Goal: Task Accomplishment & Management: Manage account settings

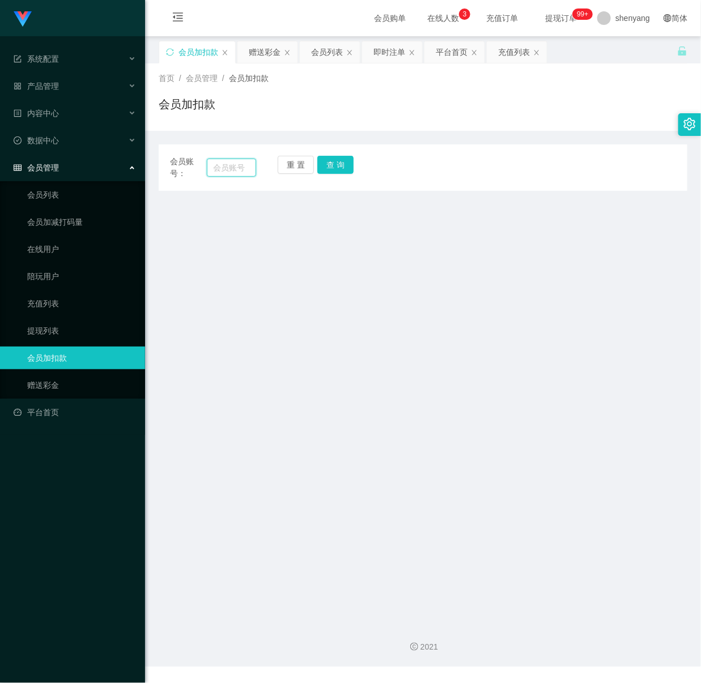
click at [233, 170] on input "text" at bounding box center [232, 168] width 50 height 18
paste input "Cherry1357"
type input "Cherry1357"
click at [330, 159] on button "查 询" at bounding box center [335, 165] width 36 height 18
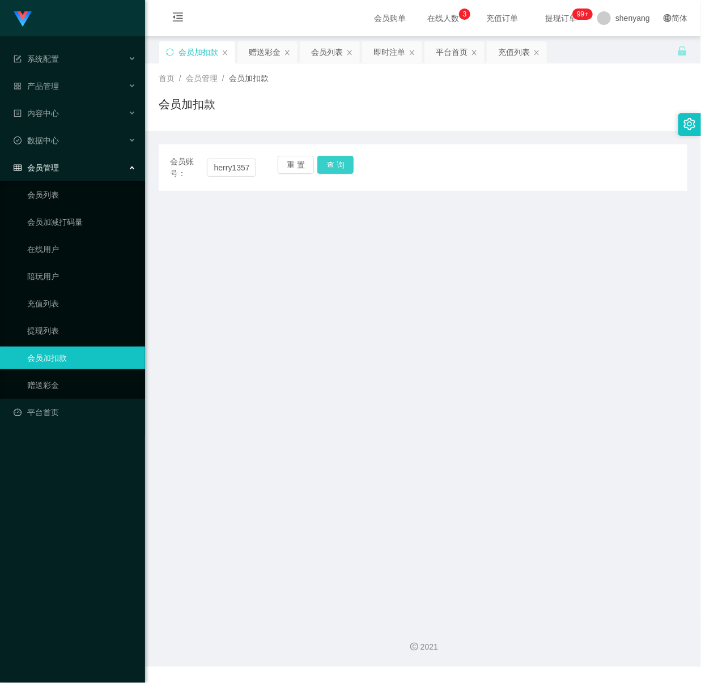
scroll to position [0, 0]
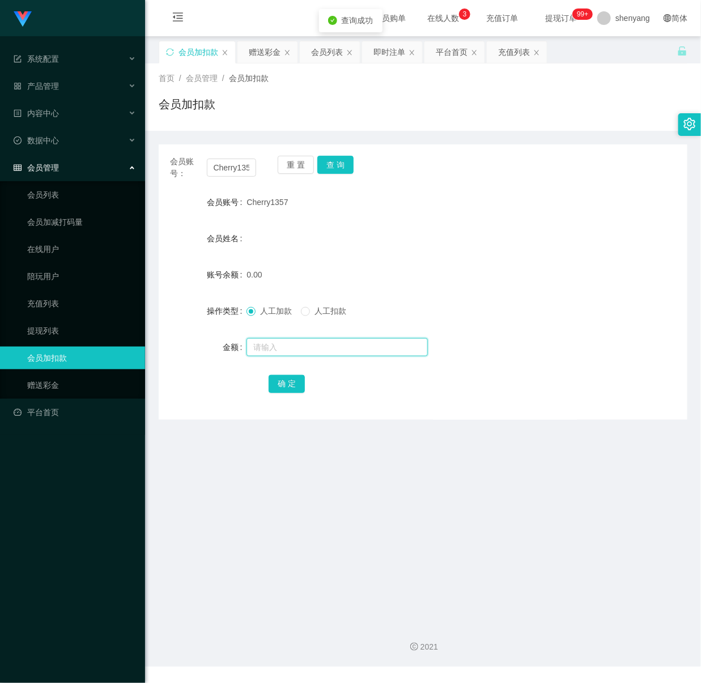
click at [308, 340] on input "text" at bounding box center [336, 347] width 181 height 18
type input "30"
click at [286, 388] on button "确 定" at bounding box center [287, 384] width 36 height 18
click at [228, 171] on input "Cherry1357" at bounding box center [232, 168] width 50 height 18
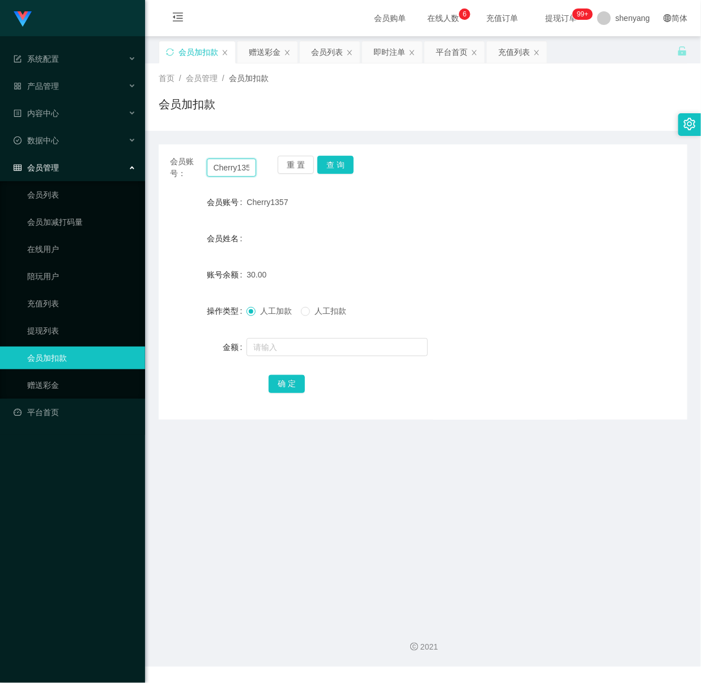
paste input "0175915653"
type input "0175915653"
click at [330, 164] on button "查 询" at bounding box center [335, 165] width 36 height 18
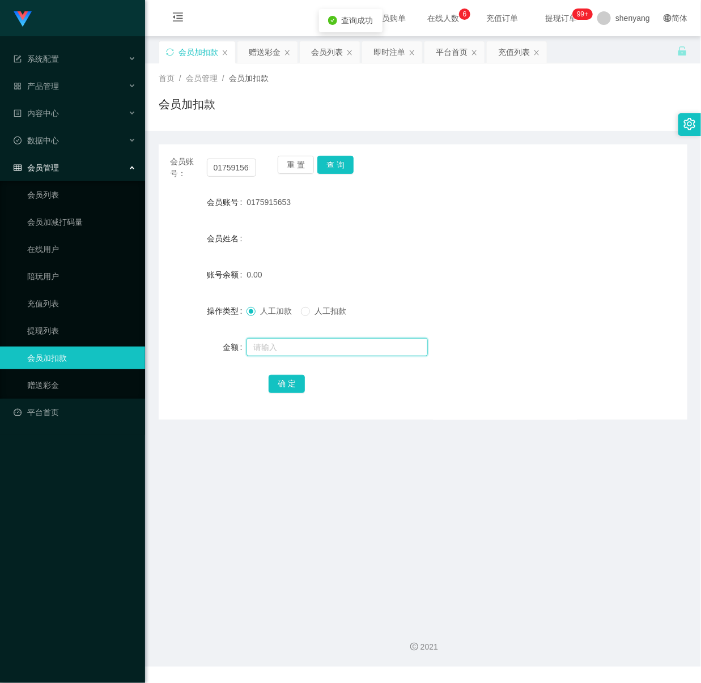
click at [322, 344] on input "text" at bounding box center [336, 347] width 181 height 18
type input "30"
click at [290, 388] on button "确 定" at bounding box center [287, 384] width 36 height 18
click at [686, 125] on icon "图标: setting" at bounding box center [690, 124] width 12 height 12
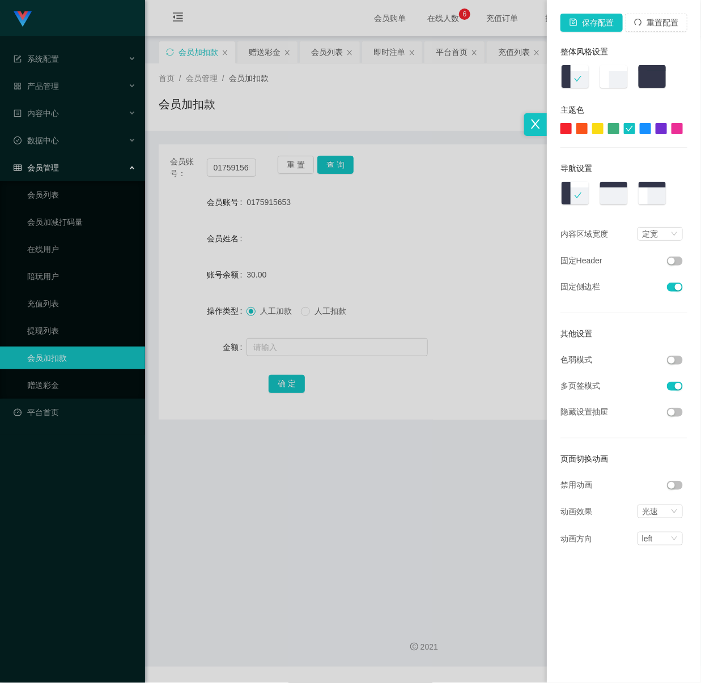
click at [677, 360] on button "button" at bounding box center [675, 360] width 16 height 9
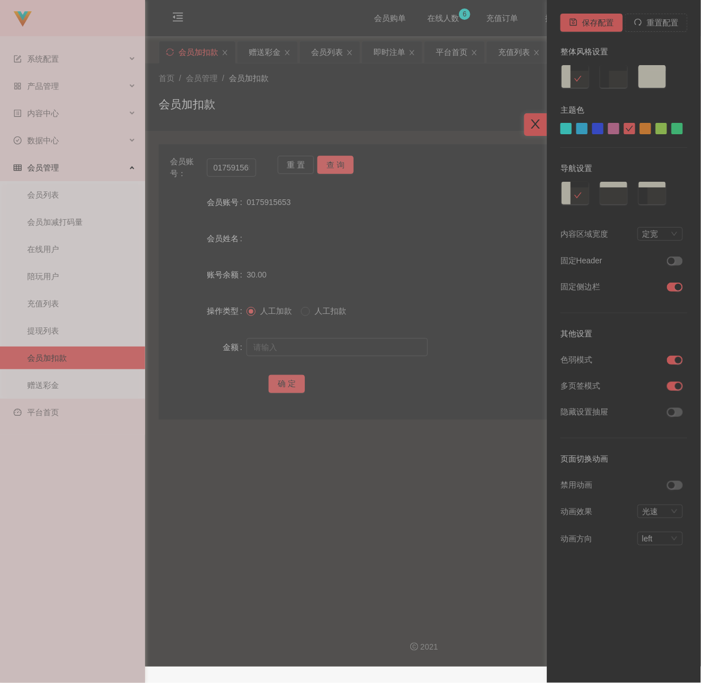
click at [528, 116] on div at bounding box center [535, 124] width 23 height 23
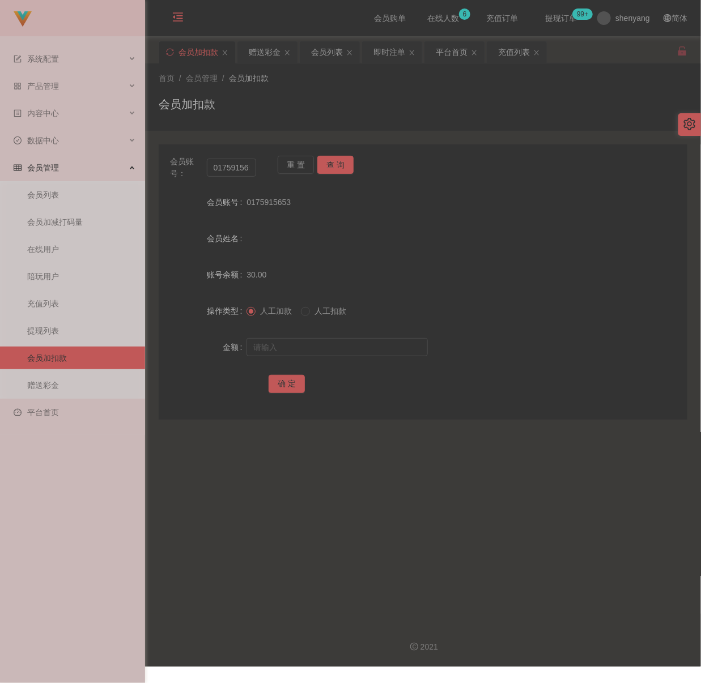
click at [177, 11] on icon "图标: menu-fold" at bounding box center [177, 16] width 11 height 11
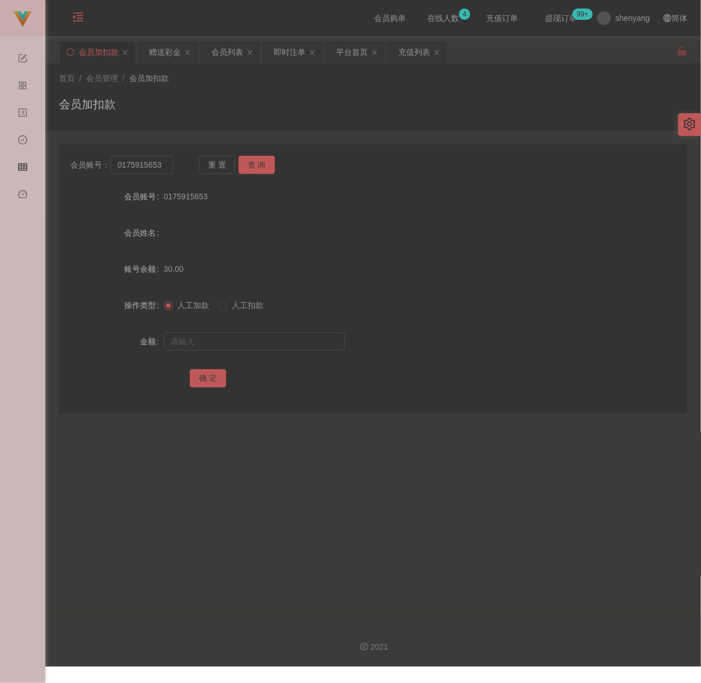
click at [318, 88] on div "首页 / 会员管理 / 会员加扣款 / 会员加扣款" at bounding box center [373, 97] width 628 height 49
click at [162, 157] on input "0175915653" at bounding box center [141, 165] width 62 height 18
paste input "FionLeong"
type input "FionLeong"
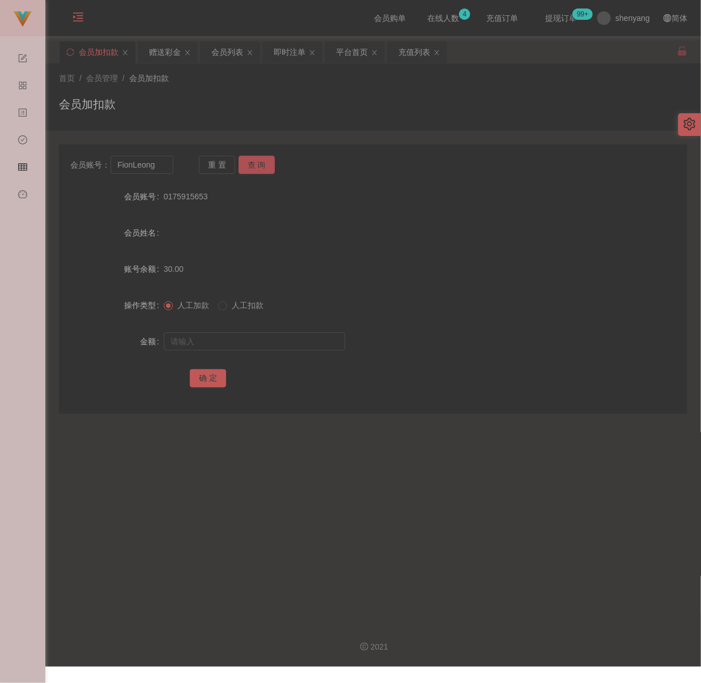
click at [257, 168] on button "查 询" at bounding box center [257, 165] width 36 height 18
click at [260, 338] on input "text" at bounding box center [254, 342] width 181 height 18
type input "30"
click at [210, 382] on button "确 定" at bounding box center [208, 378] width 36 height 18
click at [465, 109] on div "会员加扣款" at bounding box center [373, 109] width 628 height 26
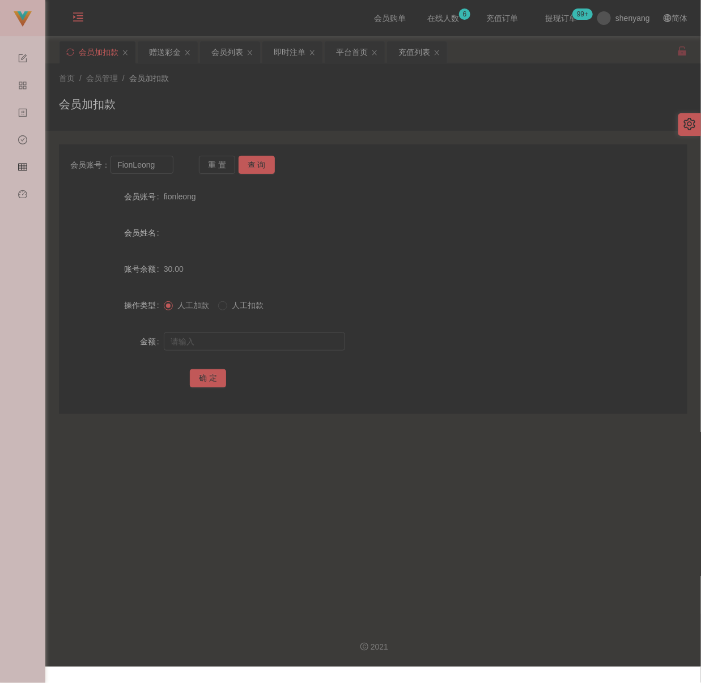
click at [240, 93] on div "首页 / 会员管理 / 会员加扣款 / 会员加扣款" at bounding box center [373, 97] width 628 height 49
click at [161, 164] on input "FionLeong" at bounding box center [141, 165] width 62 height 18
paste input "mikebaw848"
type input "mikebaw848"
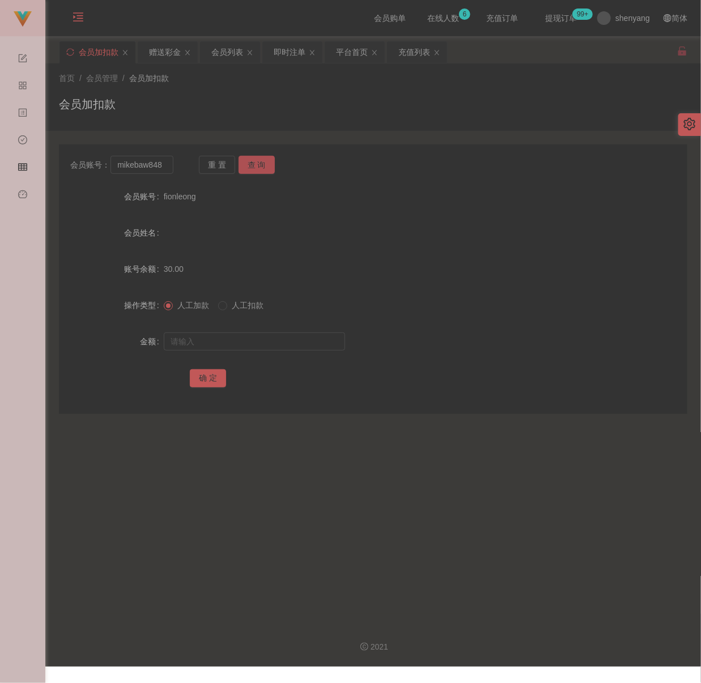
click at [264, 167] on button "查 询" at bounding box center [257, 165] width 36 height 18
click at [262, 335] on input "text" at bounding box center [254, 342] width 181 height 18
type input "30"
click at [214, 376] on button "确 定" at bounding box center [208, 378] width 36 height 18
click at [315, 96] on div "会员加扣款" at bounding box center [373, 109] width 628 height 26
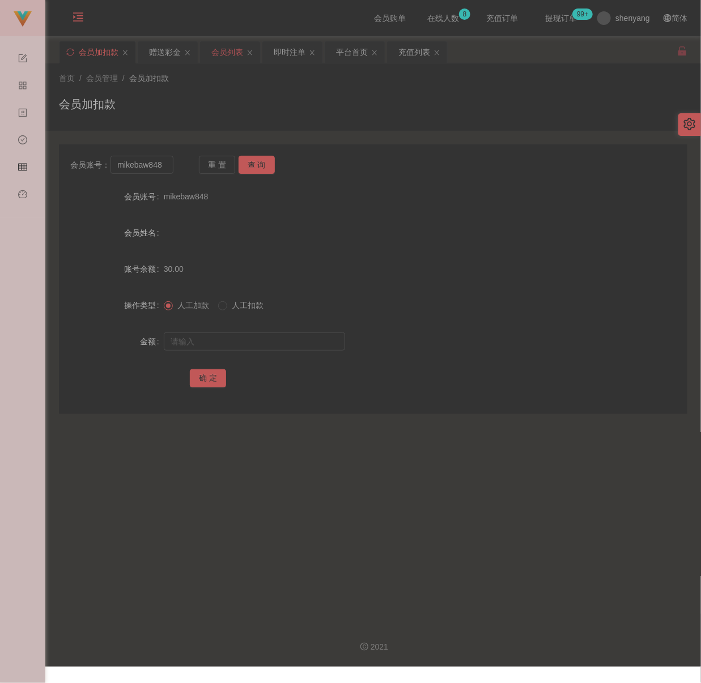
click at [227, 55] on div "会员列表" at bounding box center [227, 52] width 32 height 22
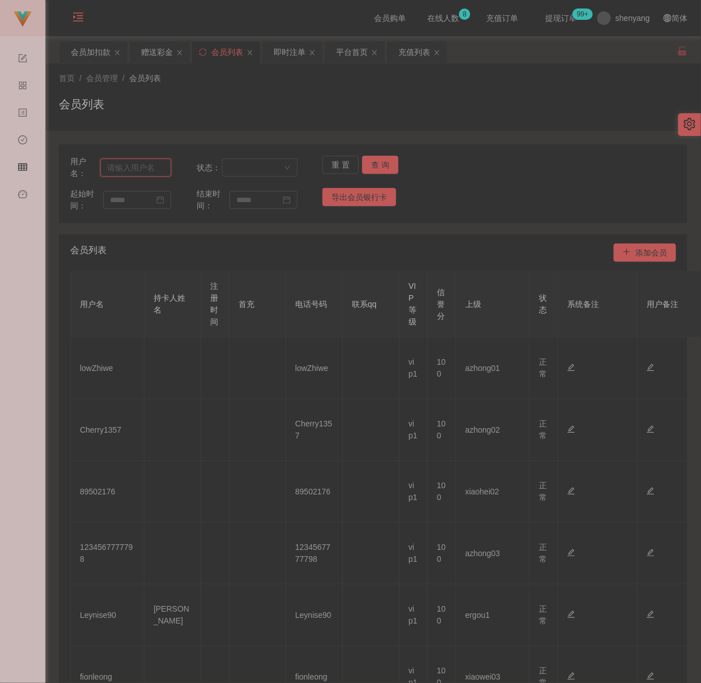
click at [157, 165] on input "text" at bounding box center [135, 168] width 71 height 18
paste input "0184669848"
type input "0184669848"
click at [380, 163] on button "查 询" at bounding box center [380, 165] width 36 height 18
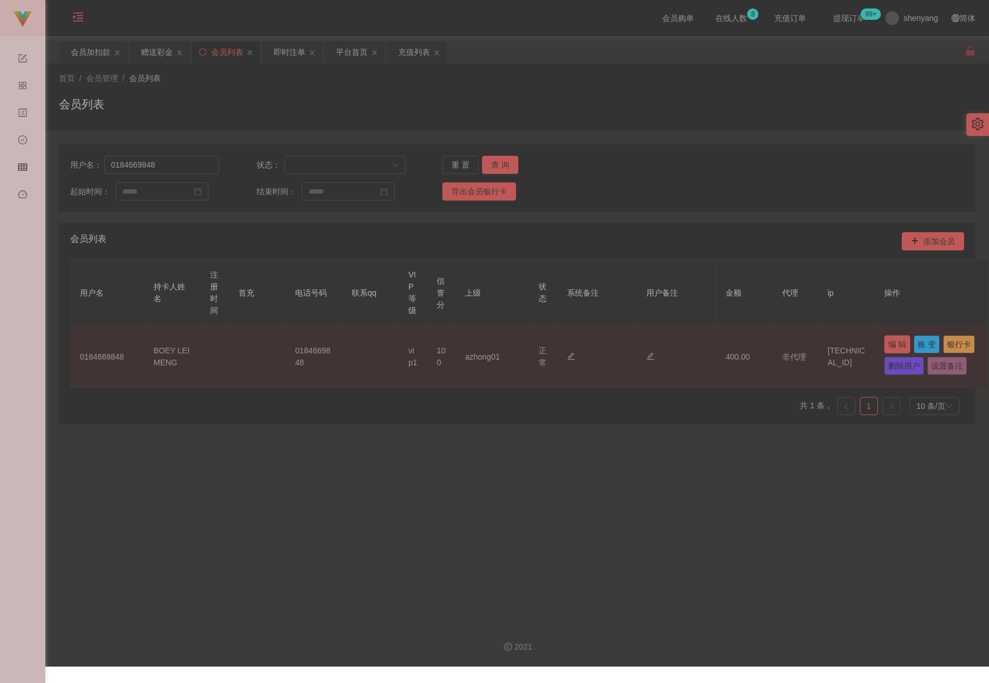
click at [700, 347] on button "编 辑" at bounding box center [897, 344] width 26 height 18
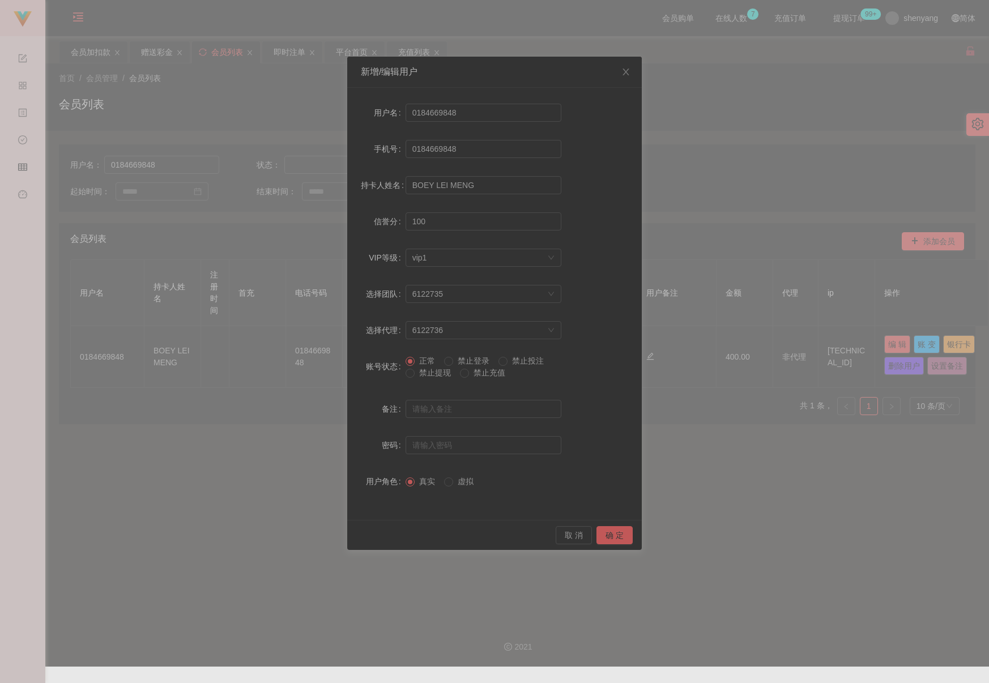
click at [432, 373] on span "禁止提现" at bounding box center [435, 372] width 41 height 9
click at [607, 537] on button "确 定" at bounding box center [615, 535] width 36 height 18
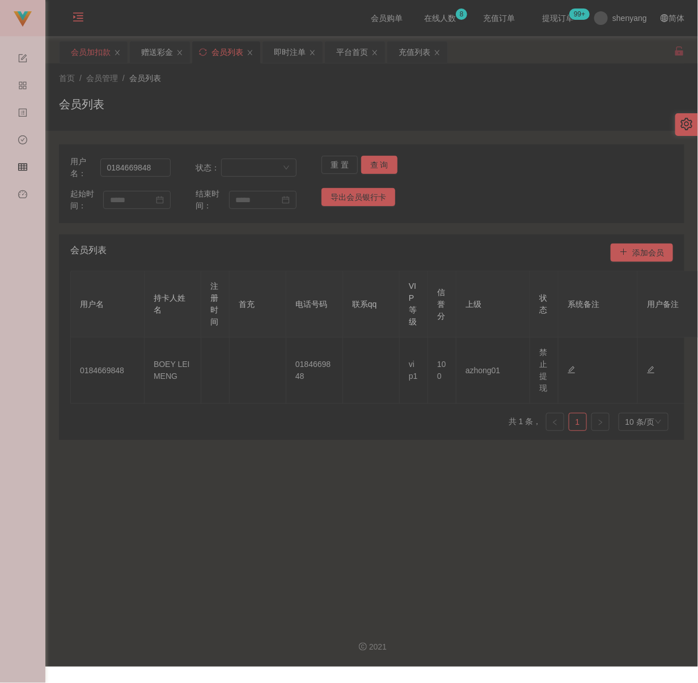
click at [89, 56] on div "会员加扣款" at bounding box center [91, 52] width 40 height 22
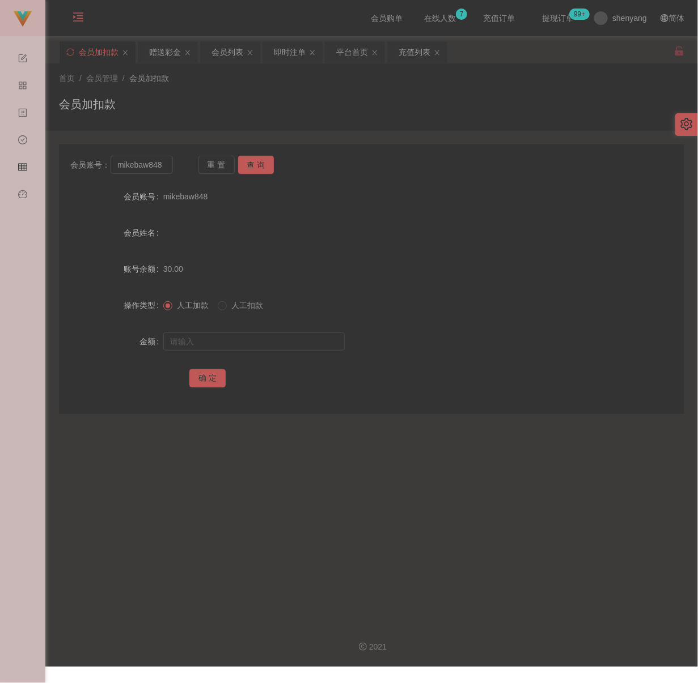
click at [371, 109] on div "会员加扣款" at bounding box center [371, 109] width 625 height 26
click at [229, 51] on div "会员列表" at bounding box center [227, 52] width 32 height 22
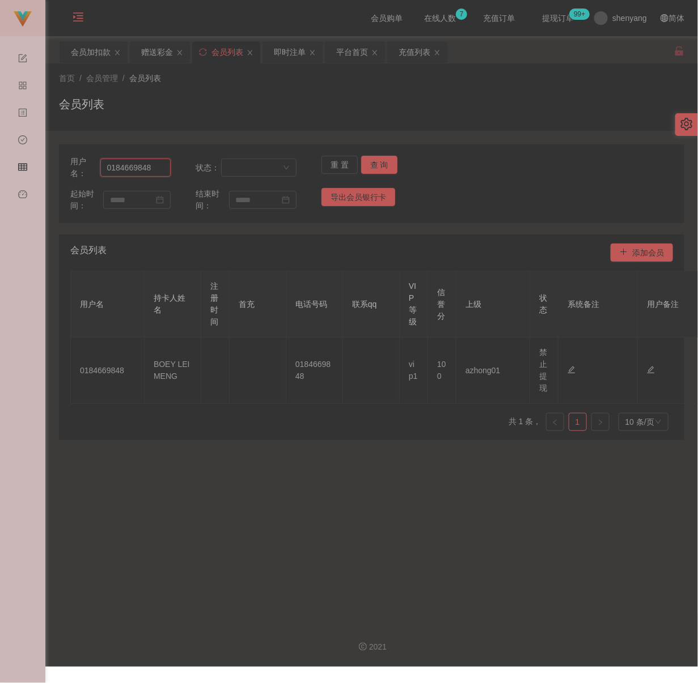
click at [155, 170] on input "0184669848" at bounding box center [135, 168] width 71 height 18
click at [107, 52] on div "会员加扣款" at bounding box center [91, 52] width 40 height 22
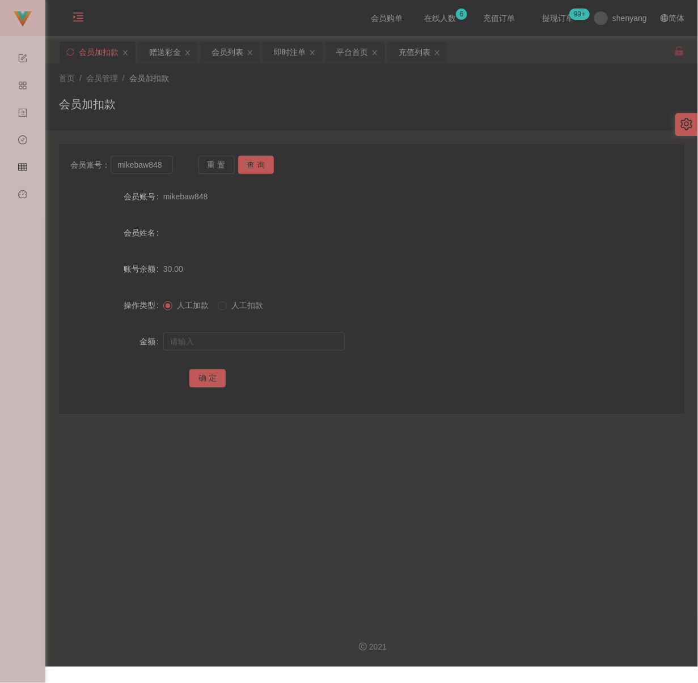
click at [325, 114] on div "会员加扣款" at bounding box center [371, 109] width 625 height 26
click at [165, 167] on input "mikebaw848" at bounding box center [141, 165] width 62 height 18
paste input "Wingsing9900"
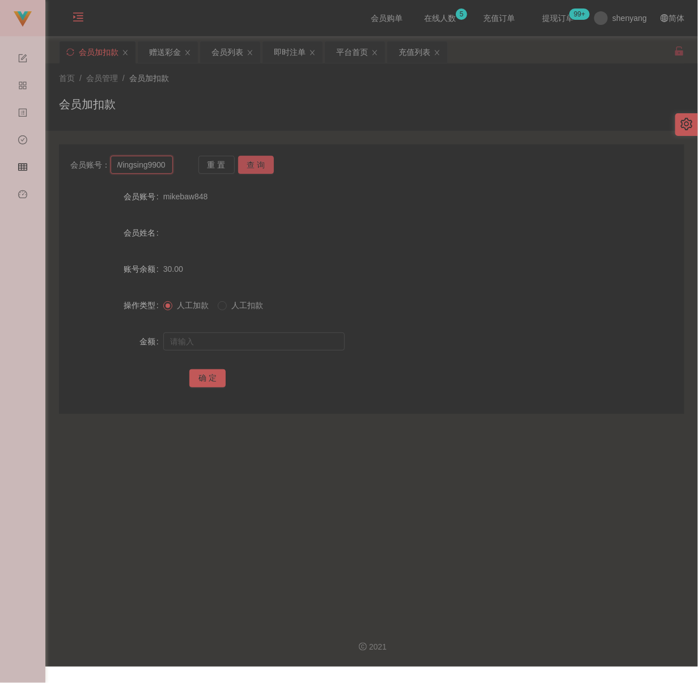
type input "Wingsing9900"
click at [261, 165] on button "查 询" at bounding box center [256, 165] width 36 height 18
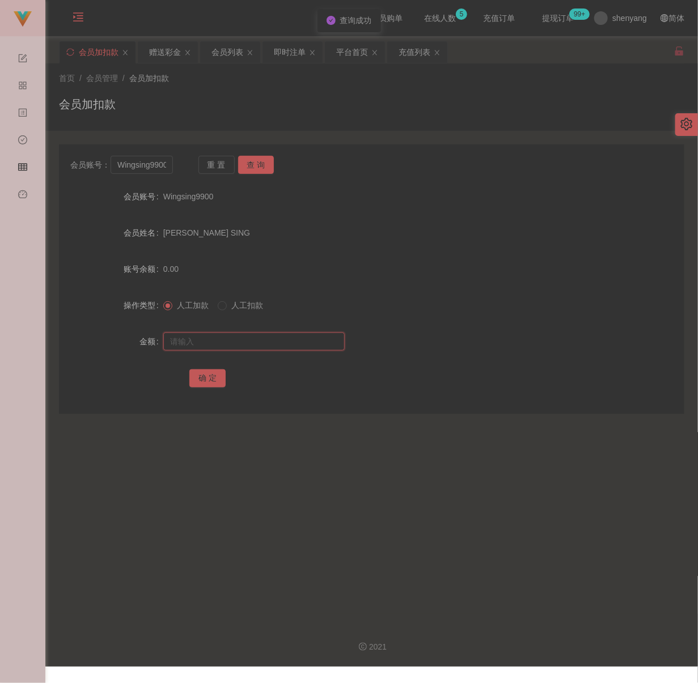
click at [273, 347] on input "text" at bounding box center [253, 342] width 181 height 18
click at [307, 335] on input "text" at bounding box center [253, 342] width 181 height 18
paste input "200"
type input "200"
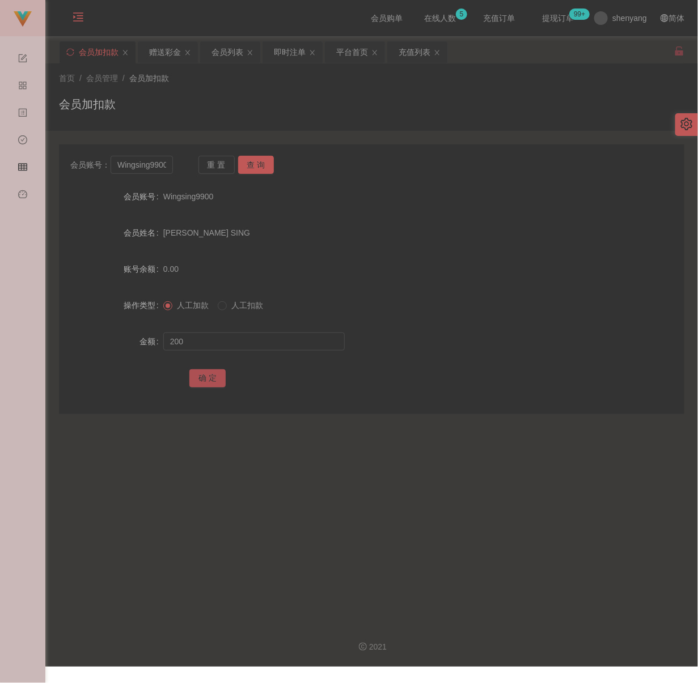
drag, startPoint x: 206, startPoint y: 374, endPoint x: 213, endPoint y: 376, distance: 7.0
click at [206, 374] on button "确 定" at bounding box center [207, 378] width 36 height 18
click at [230, 117] on div "会员加扣款" at bounding box center [371, 109] width 625 height 26
click at [165, 162] on input "Wingsing9900" at bounding box center [141, 165] width 62 height 18
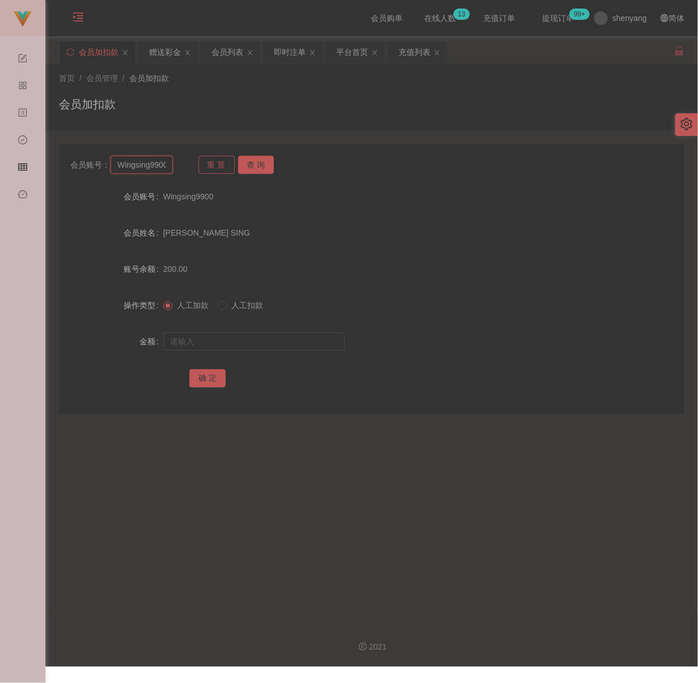
paste input "louisawong"
type input "louisawong"
click at [252, 165] on button "查 询" at bounding box center [256, 165] width 36 height 18
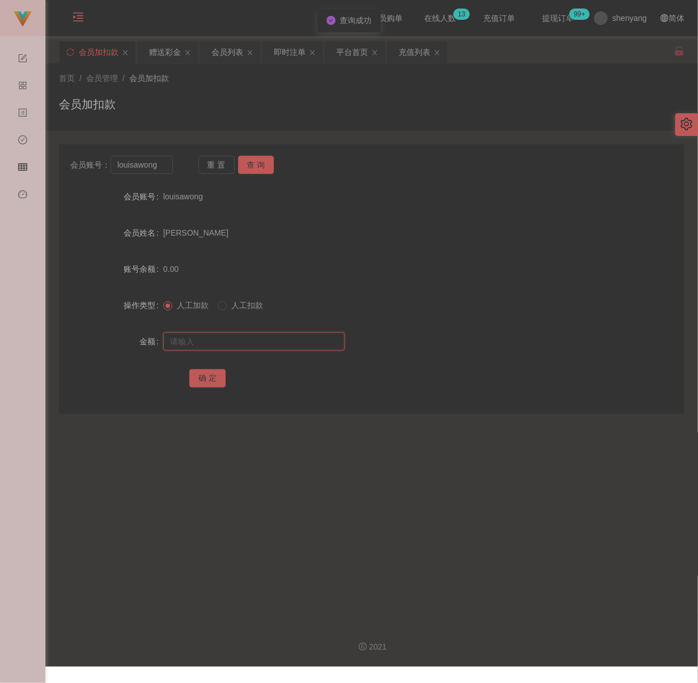
click at [264, 346] on input "text" at bounding box center [253, 342] width 181 height 18
click at [250, 337] on input "text" at bounding box center [253, 342] width 181 height 18
paste input "100"
type input "100"
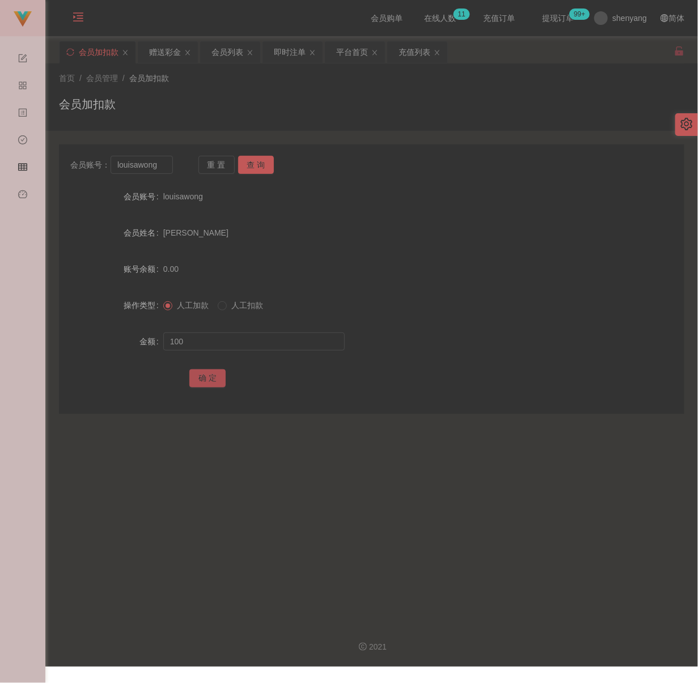
click at [206, 379] on button "确 定" at bounding box center [207, 378] width 36 height 18
click at [163, 172] on input "louisawong" at bounding box center [141, 165] width 62 height 18
paste input "Leong6749"
type input "Leong6749"
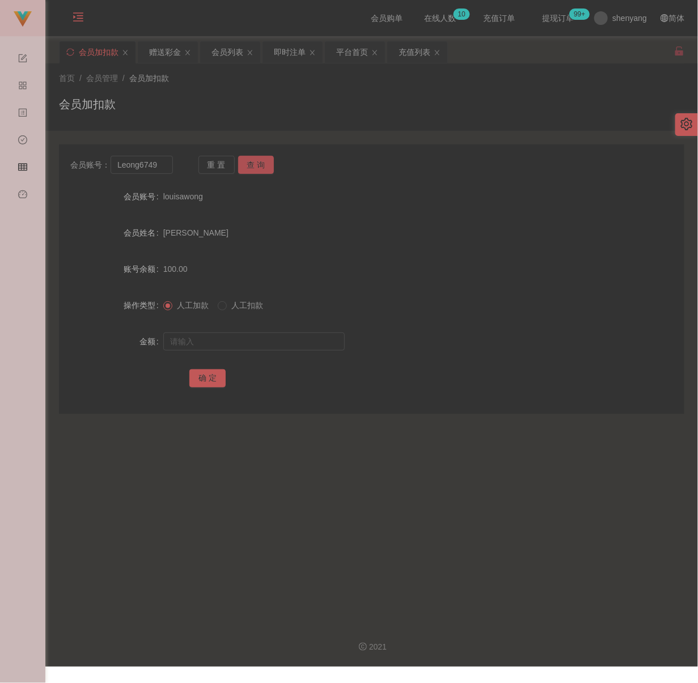
drag, startPoint x: 242, startPoint y: 159, endPoint x: 243, endPoint y: 168, distance: 9.7
click at [243, 159] on button "查 询" at bounding box center [256, 165] width 36 height 18
click at [237, 350] on input "text" at bounding box center [253, 342] width 181 height 18
click at [249, 342] on input "text" at bounding box center [253, 342] width 181 height 18
paste input "100"
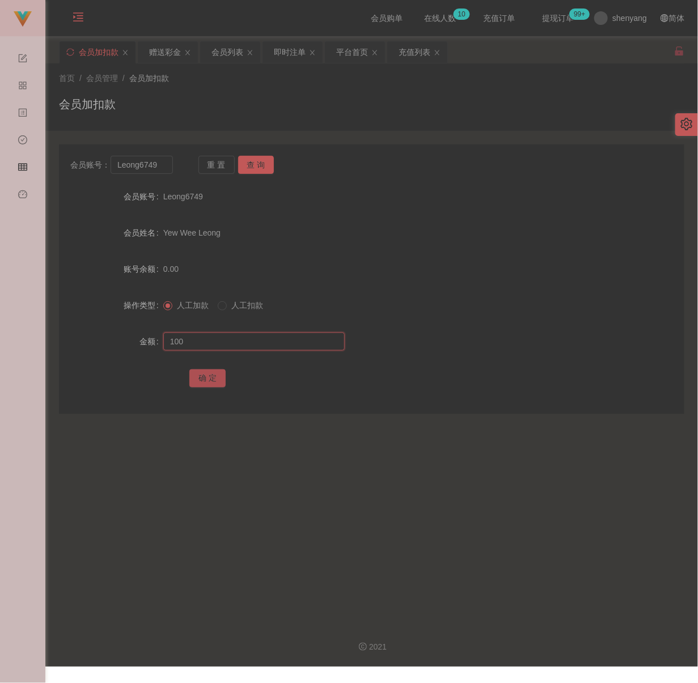
type input "100"
click at [211, 373] on button "确 定" at bounding box center [207, 378] width 36 height 18
click at [165, 163] on input "Leong6749" at bounding box center [141, 165] width 62 height 18
paste input "qq123"
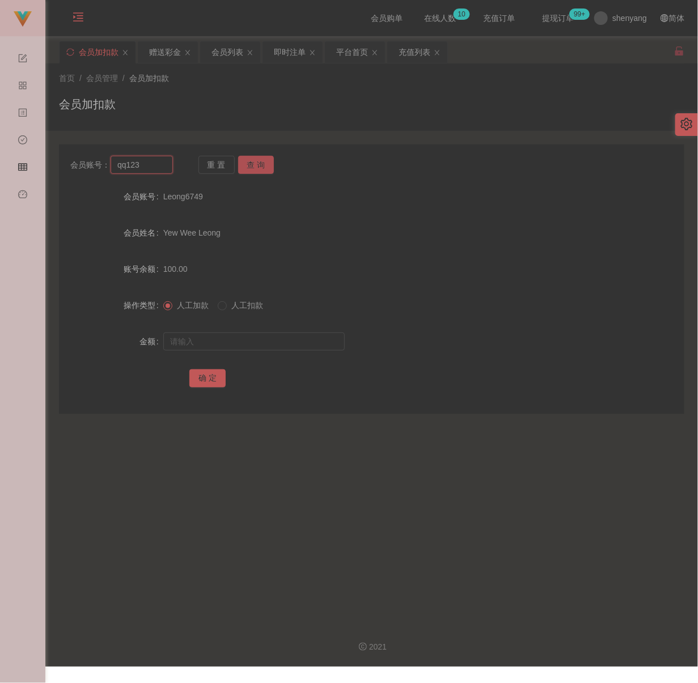
type input "qq123"
click at [255, 163] on button "查 询" at bounding box center [256, 165] width 36 height 18
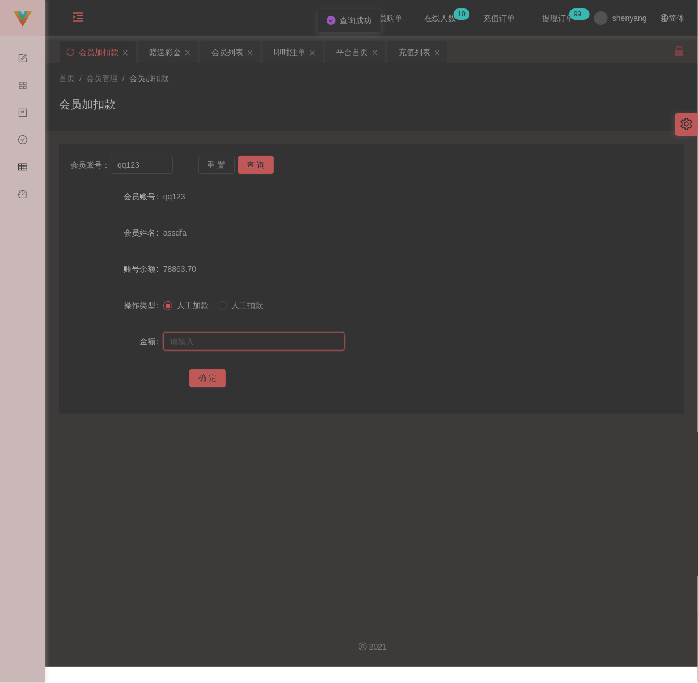
click at [245, 343] on input "text" at bounding box center [253, 342] width 181 height 18
click at [303, 342] on input "text" at bounding box center [253, 342] width 181 height 18
paste input "200"
type input "200"
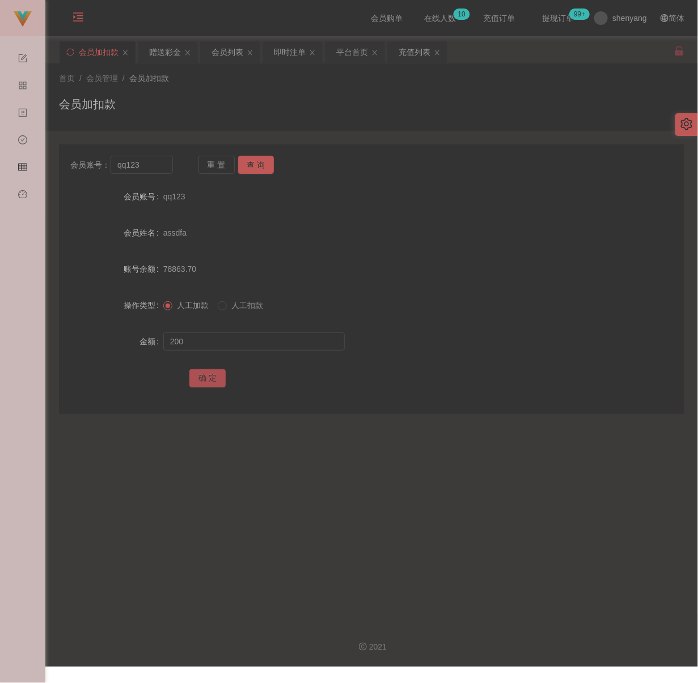
click at [206, 374] on button "确 定" at bounding box center [207, 378] width 36 height 18
click at [153, 167] on input "qq123" at bounding box center [141, 165] width 62 height 18
paste input "EddySim1"
type input "EddySim1"
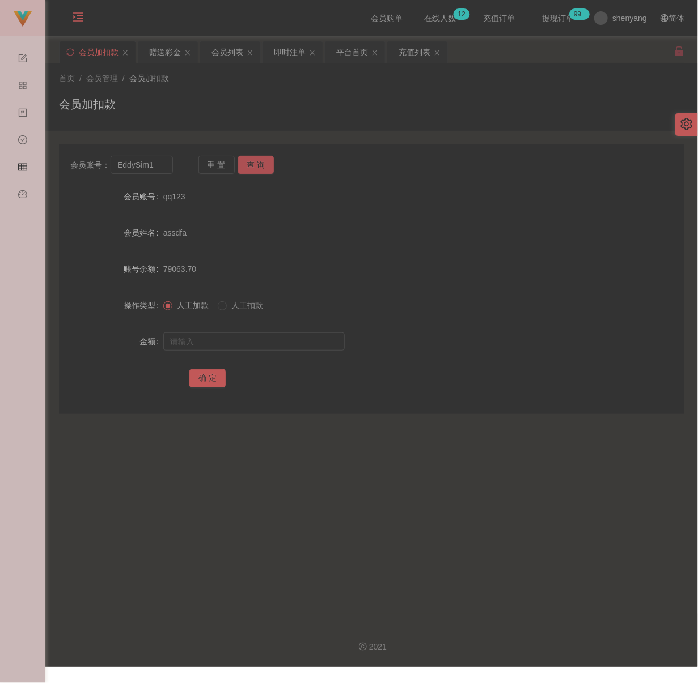
click at [254, 163] on button "查 询" at bounding box center [256, 165] width 36 height 18
click at [249, 339] on input "text" at bounding box center [253, 342] width 181 height 18
click at [272, 333] on input "text" at bounding box center [253, 342] width 181 height 18
paste input "300"
type input "300"
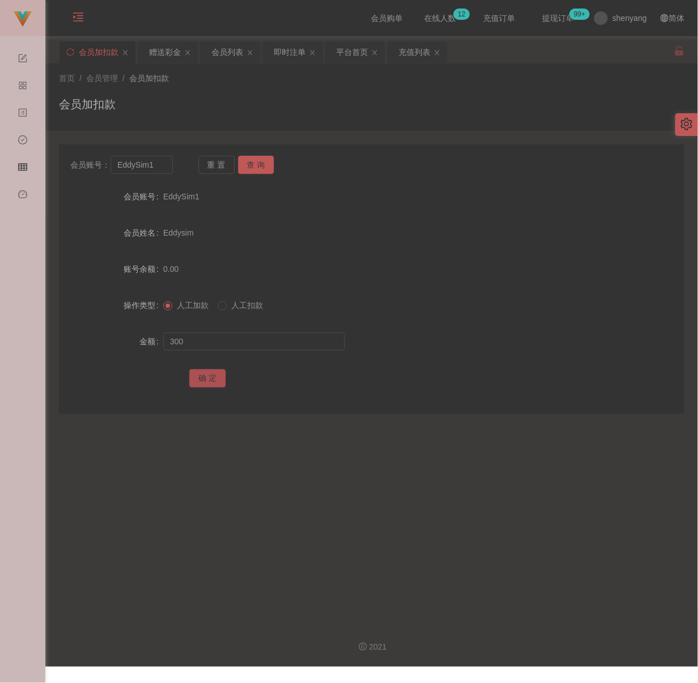
click at [210, 374] on button "确 定" at bounding box center [207, 378] width 36 height 18
click at [167, 168] on input "EddySim1" at bounding box center [141, 165] width 62 height 18
paste input "L1211G"
type input "L1211G"
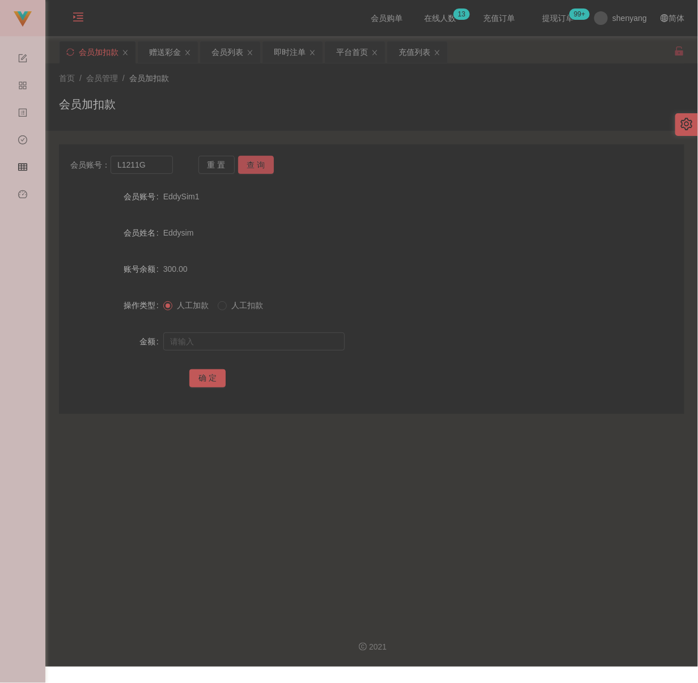
click at [245, 160] on button "查 询" at bounding box center [256, 165] width 36 height 18
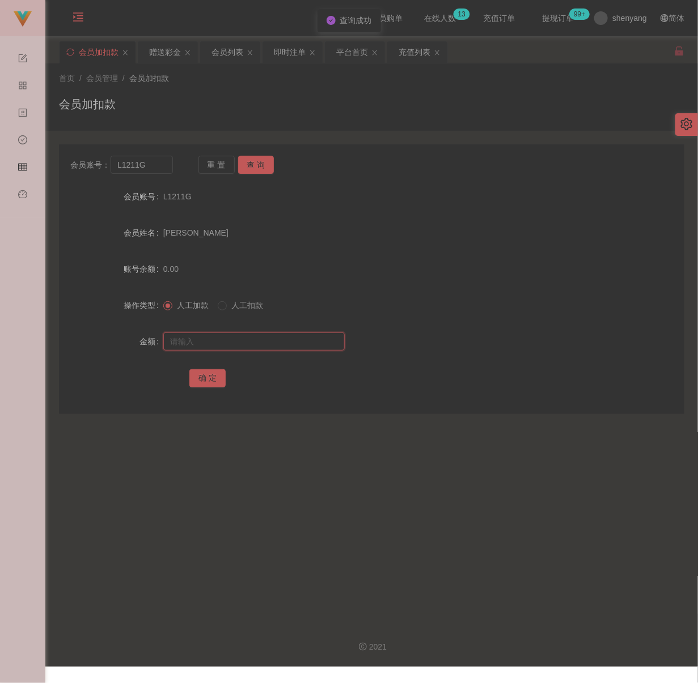
click at [248, 337] on input "text" at bounding box center [253, 342] width 181 height 18
type input "100"
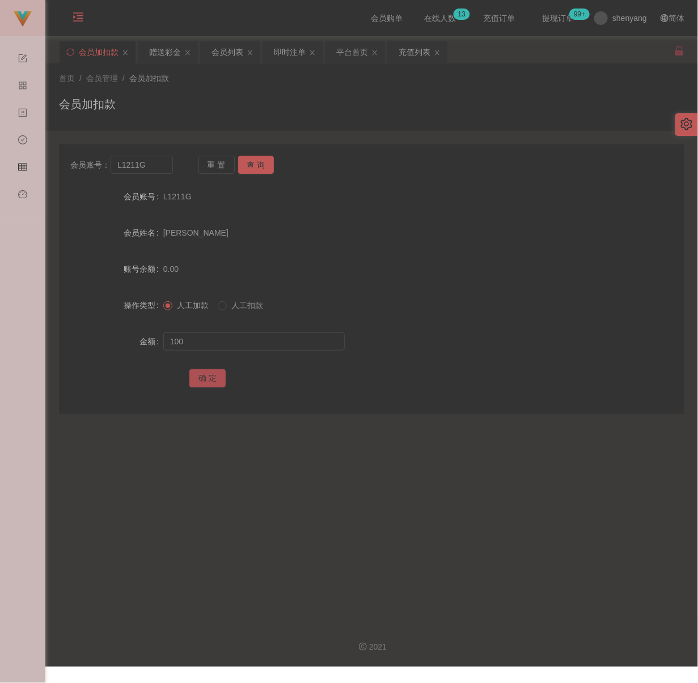
drag, startPoint x: 199, startPoint y: 375, endPoint x: 241, endPoint y: 374, distance: 41.9
click at [199, 375] on button "确 定" at bounding box center [207, 378] width 36 height 18
click at [157, 160] on input "L1211G" at bounding box center [141, 165] width 62 height 18
paste input "qq123"
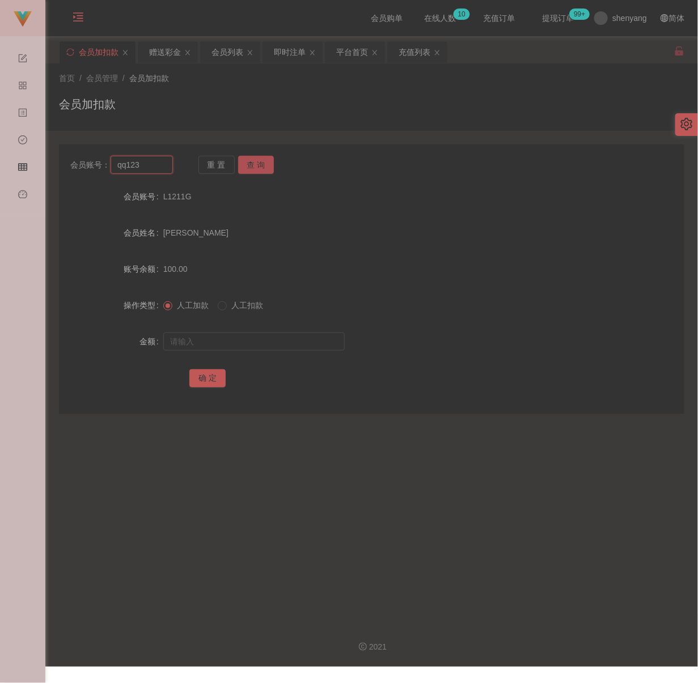
type input "qq123"
click at [259, 164] on button "查 询" at bounding box center [256, 165] width 36 height 18
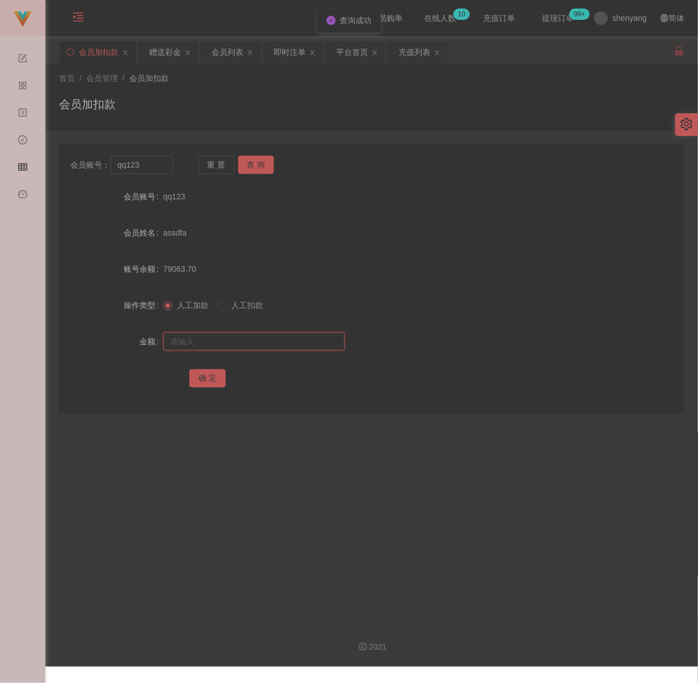
click at [231, 335] on input "text" at bounding box center [253, 342] width 181 height 18
click at [260, 346] on input "text" at bounding box center [253, 342] width 181 height 18
paste input "200"
type input "200"
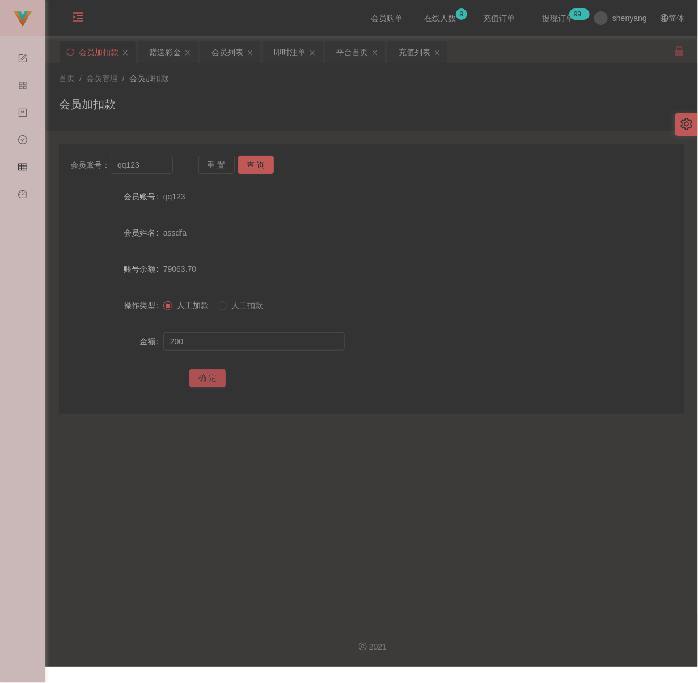
click at [201, 374] on button "确 定" at bounding box center [207, 378] width 36 height 18
click at [153, 168] on input "qq123" at bounding box center [141, 165] width 62 height 18
paste input "Leng1234"
type input "Leng1234"
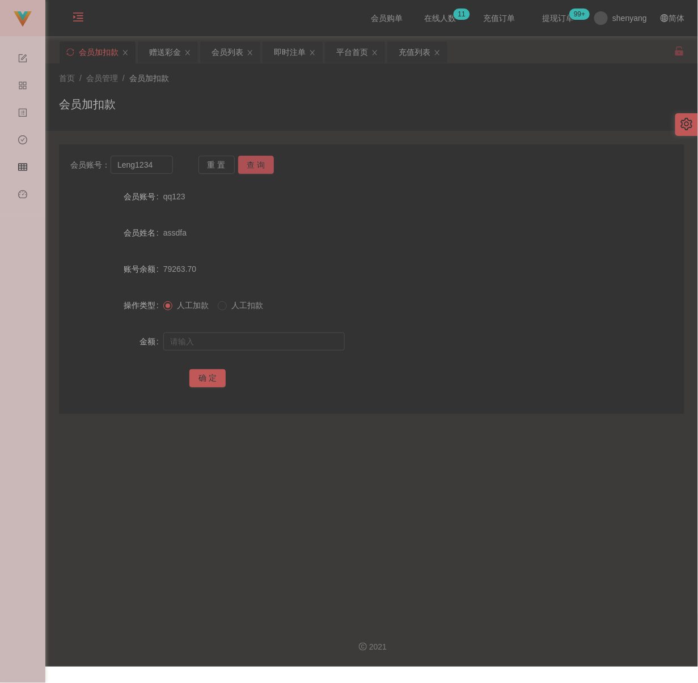
click at [253, 161] on button "查 询" at bounding box center [256, 165] width 36 height 18
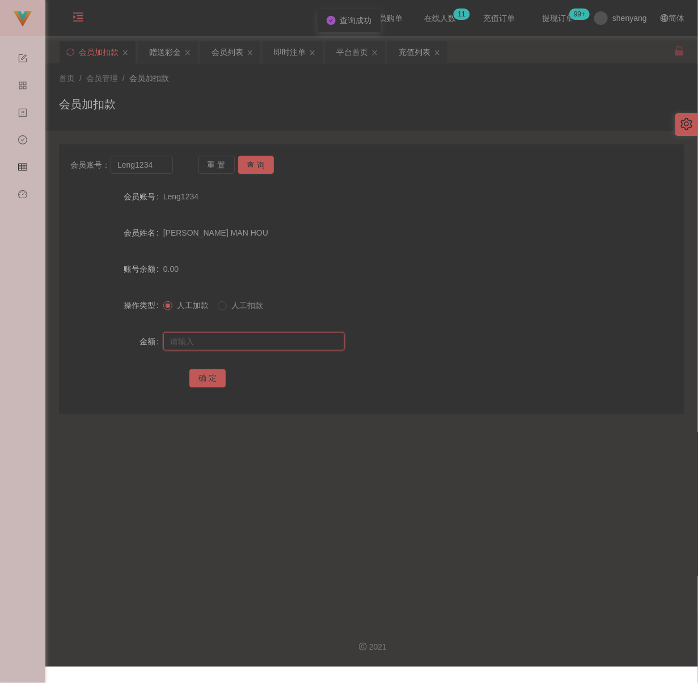
click at [256, 345] on input "text" at bounding box center [253, 342] width 181 height 18
type input "100"
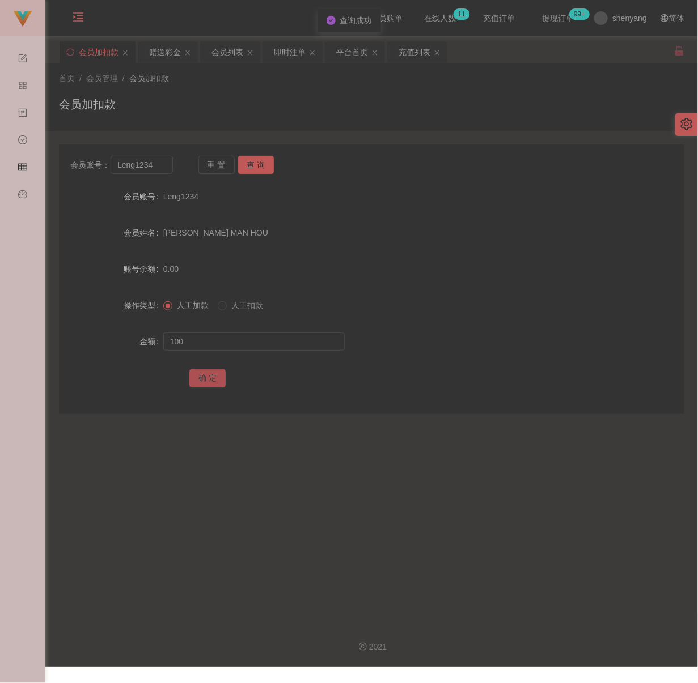
click at [209, 379] on button "确 定" at bounding box center [207, 378] width 36 height 18
click at [161, 167] on input "Leng1234" at bounding box center [141, 165] width 62 height 18
paste input "zzyy7248"
type input "zzyy7248"
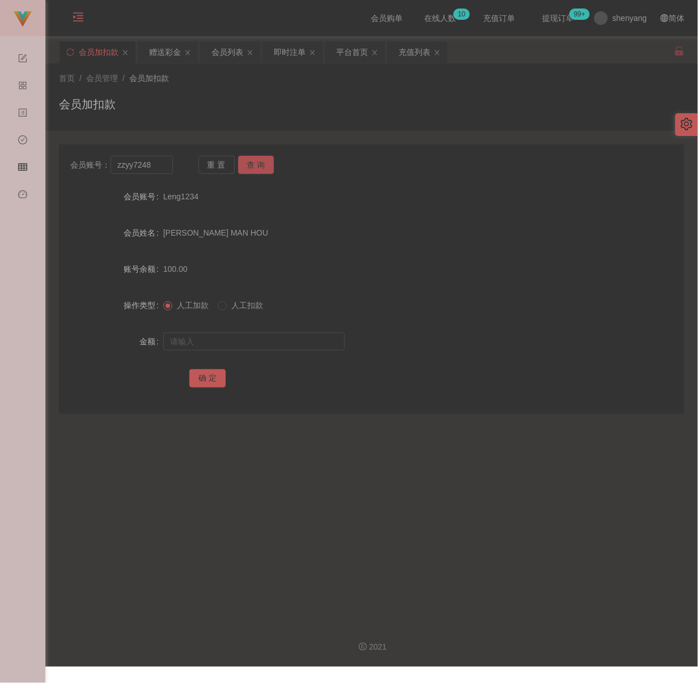
click at [250, 165] on button "查 询" at bounding box center [256, 165] width 36 height 18
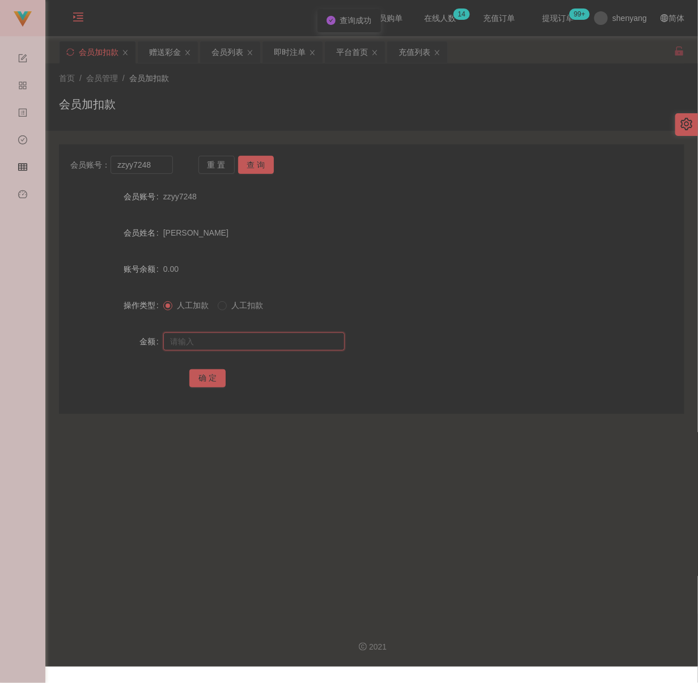
click at [261, 339] on input "text" at bounding box center [253, 342] width 181 height 18
click at [240, 340] on input "text" at bounding box center [253, 342] width 181 height 18
paste input "100"
type input "100"
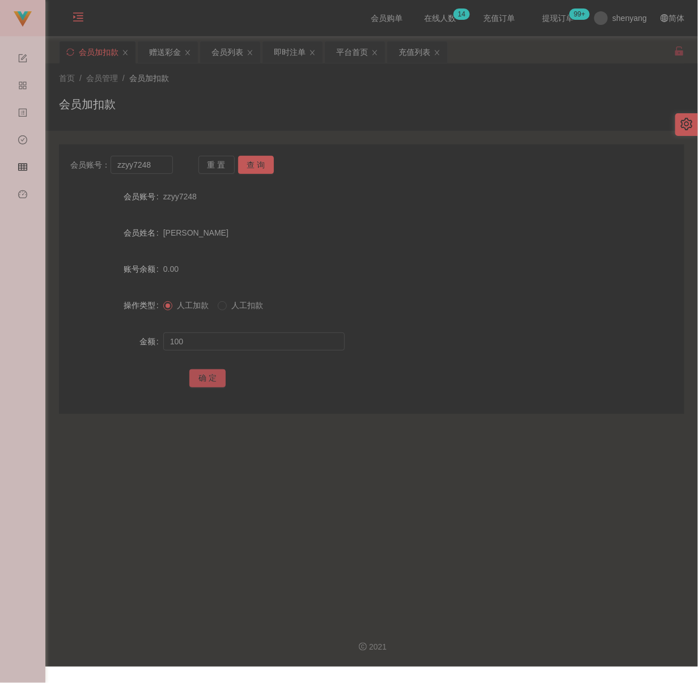
click at [211, 372] on button "确 定" at bounding box center [207, 378] width 36 height 18
click at [151, 165] on input "zzyy7248" at bounding box center [141, 165] width 62 height 18
paste input "Lex"
type input "Lex"
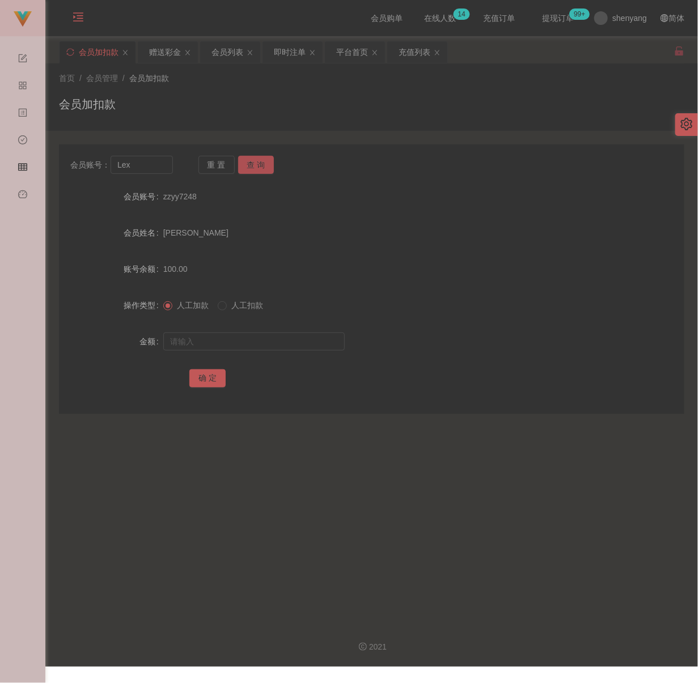
drag, startPoint x: 258, startPoint y: 163, endPoint x: 258, endPoint y: 170, distance: 6.8
click at [258, 163] on button "查 询" at bounding box center [256, 165] width 36 height 18
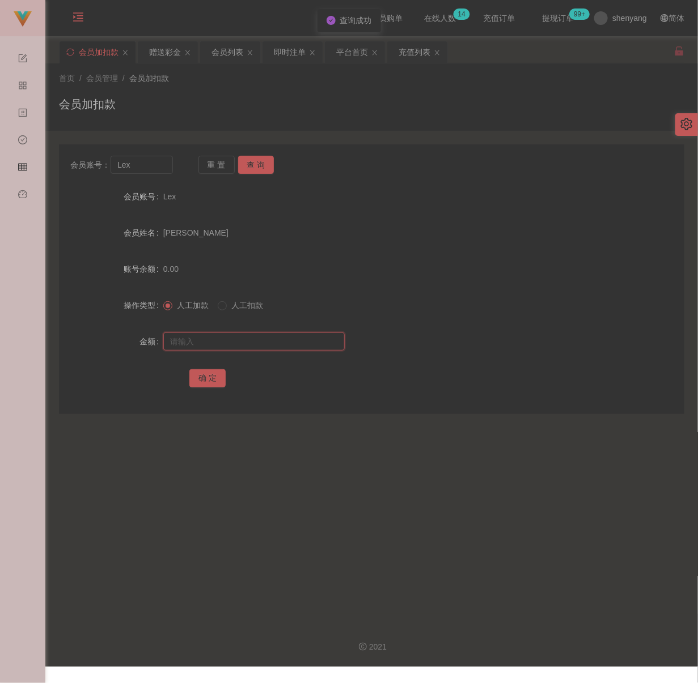
click at [240, 339] on input "text" at bounding box center [253, 342] width 181 height 18
type input "100"
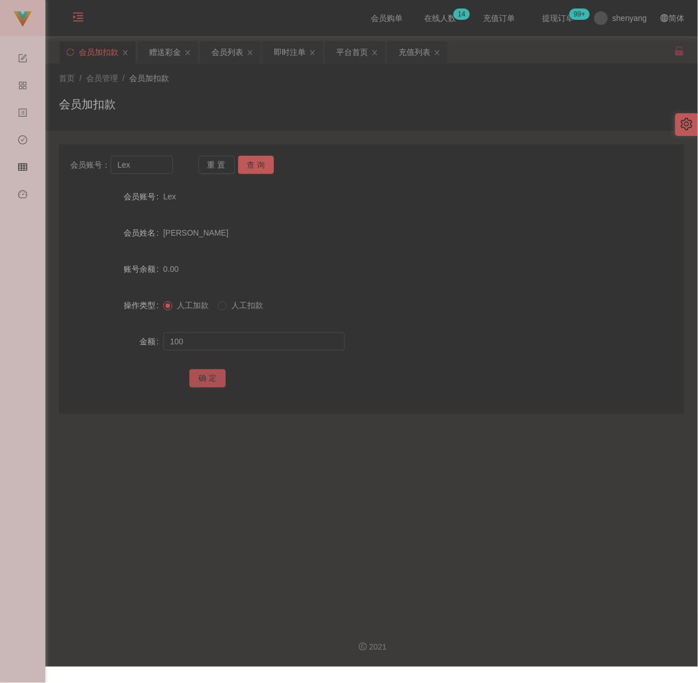
click at [202, 381] on button "确 定" at bounding box center [207, 378] width 36 height 18
click at [143, 169] on input "Lex" at bounding box center [141, 165] width 62 height 18
paste input "0175677830"
type input "0175677830"
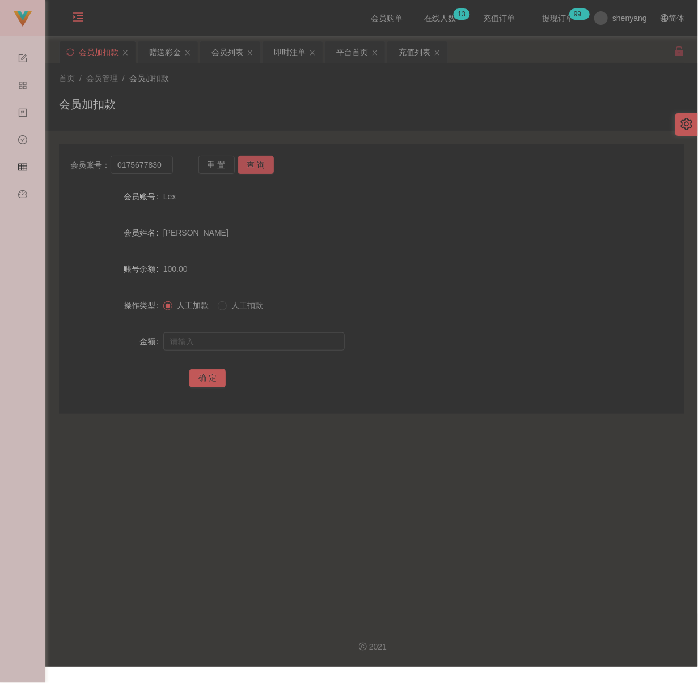
click at [248, 162] on button "查 询" at bounding box center [256, 165] width 36 height 18
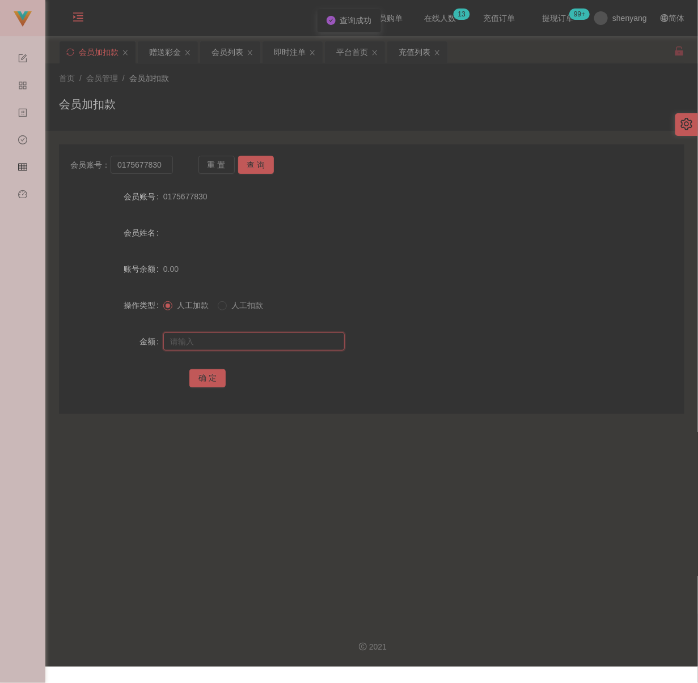
click at [242, 344] on input "text" at bounding box center [253, 342] width 181 height 18
type input "100"
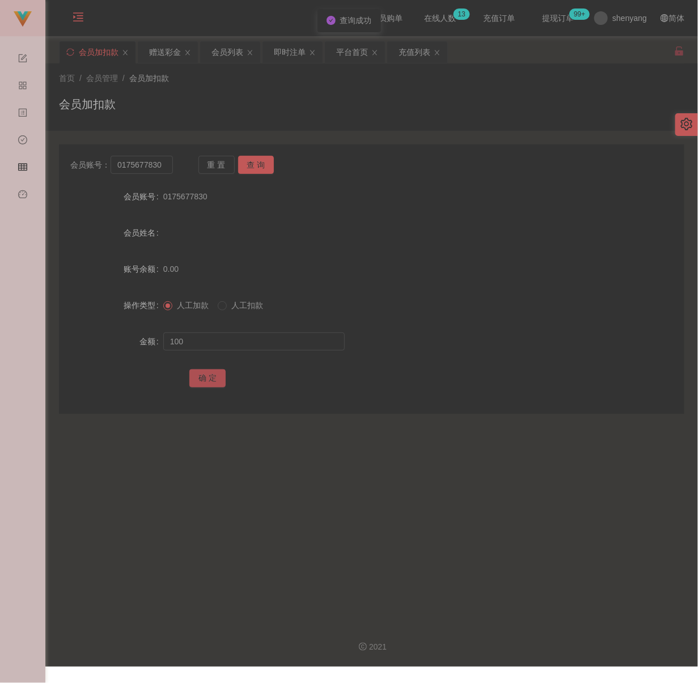
click at [202, 376] on button "确 定" at bounding box center [207, 378] width 36 height 18
click at [165, 169] on input "0175677830" at bounding box center [141, 165] width 62 height 18
paste input "jackiechow"
type input "jackiechow"
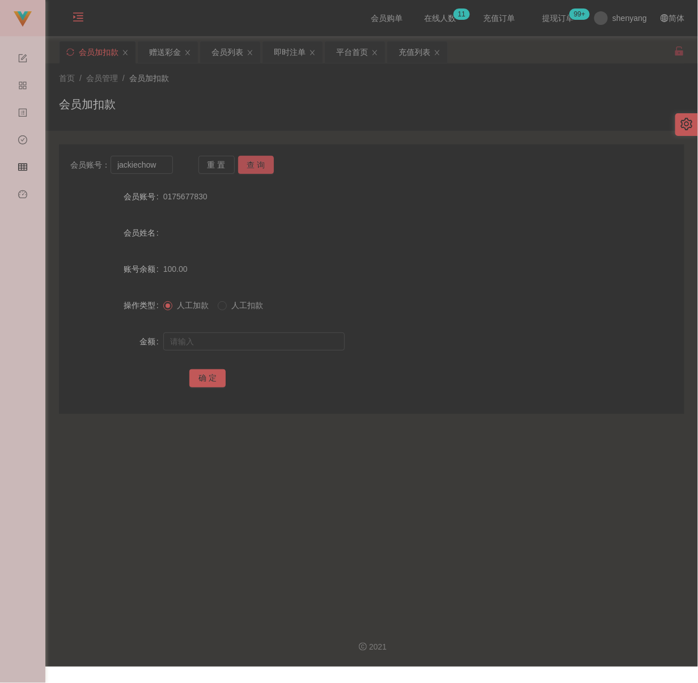
click at [250, 160] on button "查 询" at bounding box center [256, 165] width 36 height 18
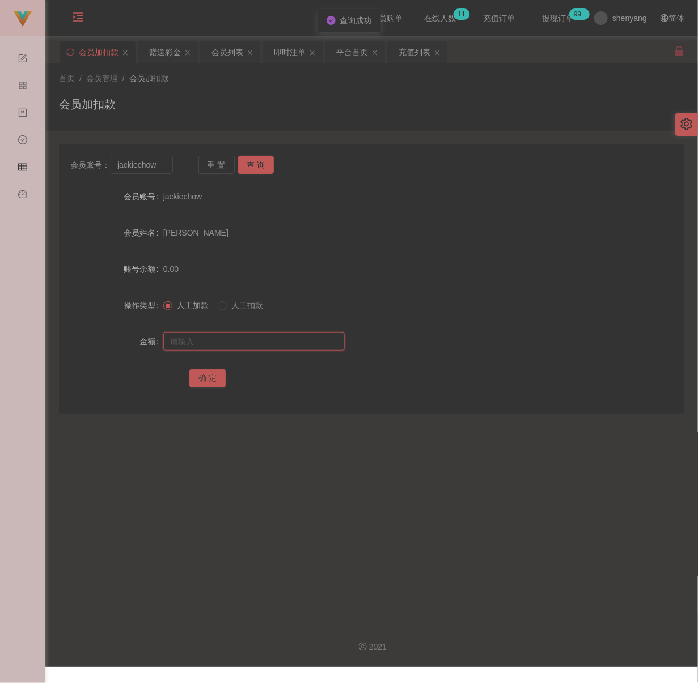
click at [245, 340] on input "text" at bounding box center [253, 342] width 181 height 18
click at [263, 342] on input "text" at bounding box center [253, 342] width 181 height 18
paste input "200"
type input "200"
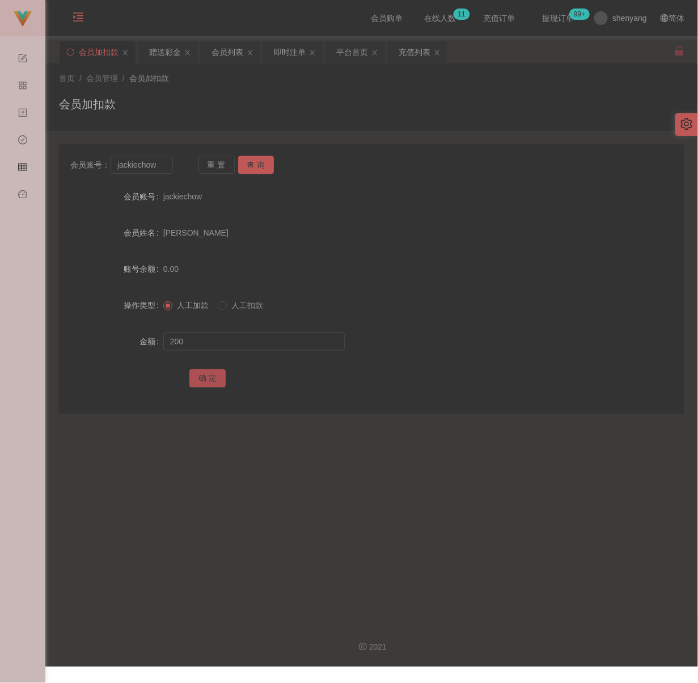
click at [214, 375] on button "确 定" at bounding box center [207, 378] width 36 height 18
click at [157, 165] on input "jackiechow" at bounding box center [141, 165] width 62 height 18
paste input "yy9966"
type input "yy9966"
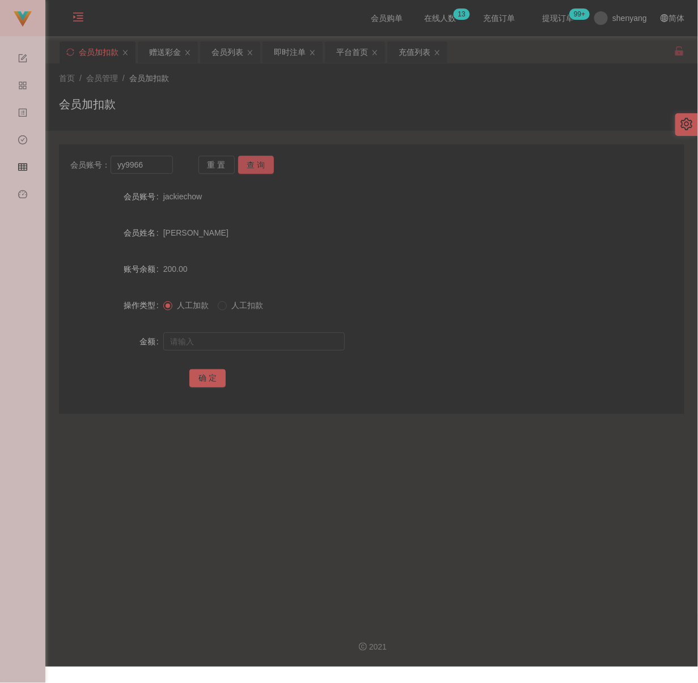
click at [257, 162] on button "查 询" at bounding box center [256, 165] width 36 height 18
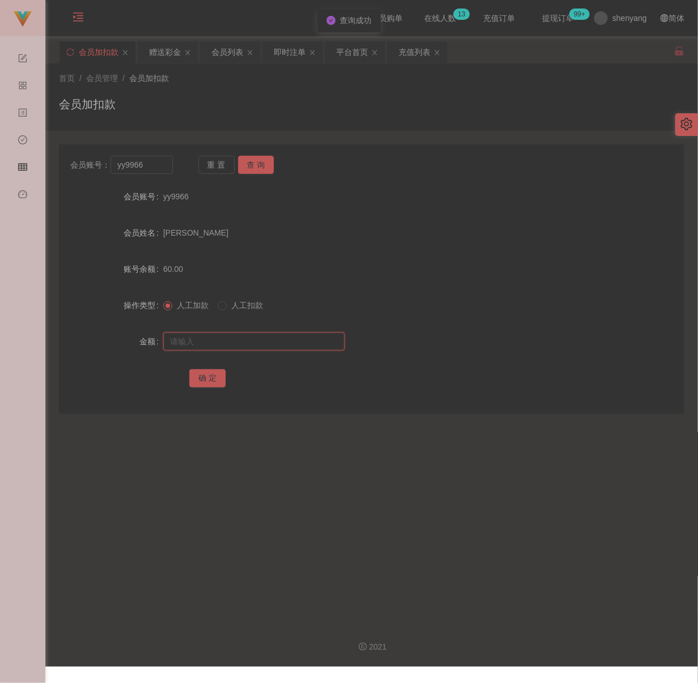
click at [237, 346] on input "text" at bounding box center [253, 342] width 181 height 18
type input "100"
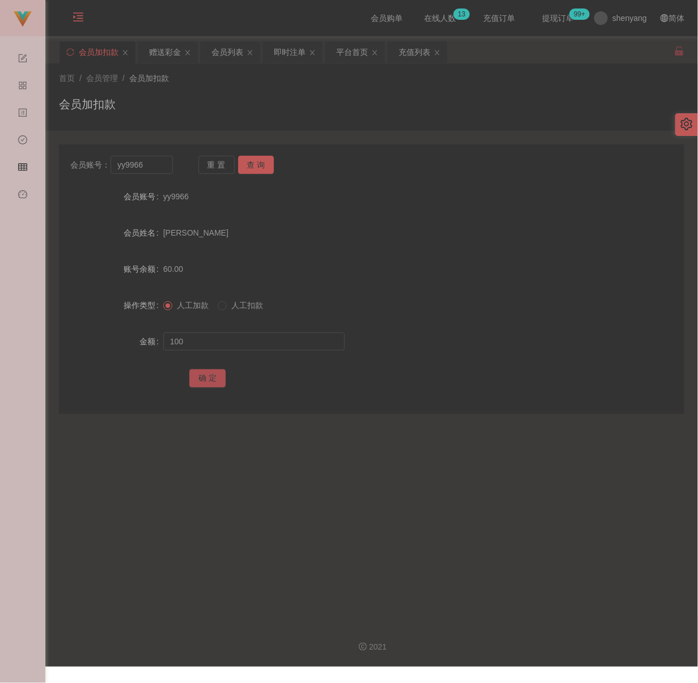
drag, startPoint x: 204, startPoint y: 382, endPoint x: 210, endPoint y: 380, distance: 6.3
click at [206, 382] on button "确 定" at bounding box center [207, 378] width 36 height 18
click at [159, 168] on input "yy9966" at bounding box center [141, 165] width 62 height 18
paste input "0177278802"
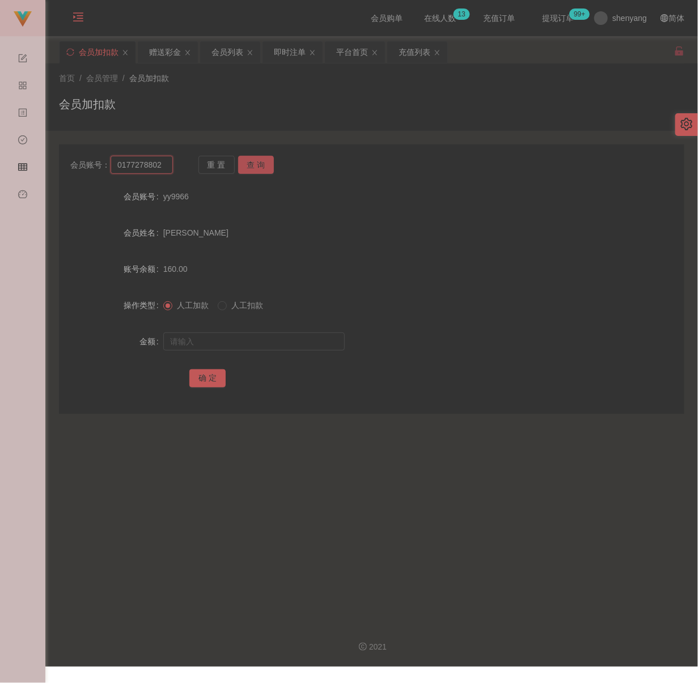
type input "0177278802"
click at [240, 165] on button "查 询" at bounding box center [256, 165] width 36 height 18
drag, startPoint x: 296, startPoint y: 346, endPoint x: 286, endPoint y: 347, distance: 10.3
click at [296, 346] on input "text" at bounding box center [253, 342] width 181 height 18
paste input "100"
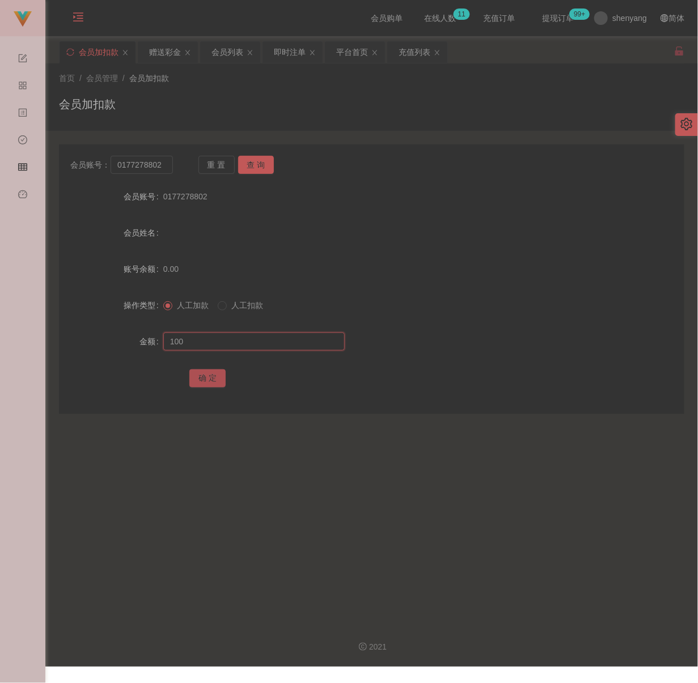
type input "100"
click at [206, 381] on button "确 定" at bounding box center [207, 378] width 36 height 18
click at [161, 165] on input "0177278802" at bounding box center [141, 165] width 62 height 18
paste input "1234567777798"
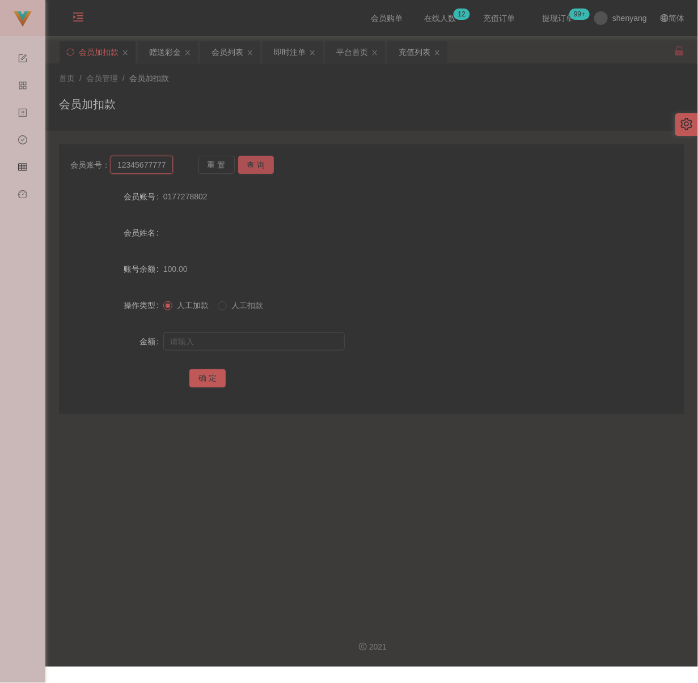
scroll to position [0, 8]
type input "1234567777798"
click at [258, 161] on button "查 询" at bounding box center [256, 165] width 36 height 18
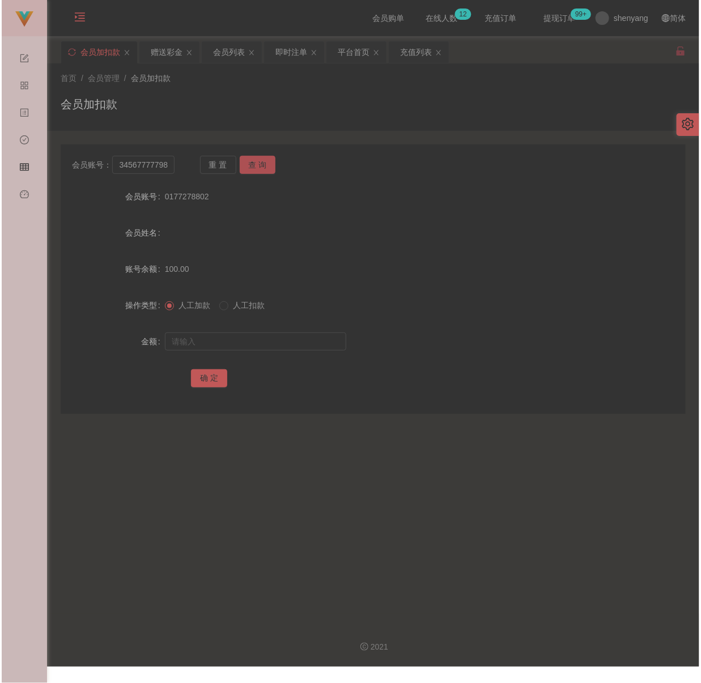
scroll to position [0, 0]
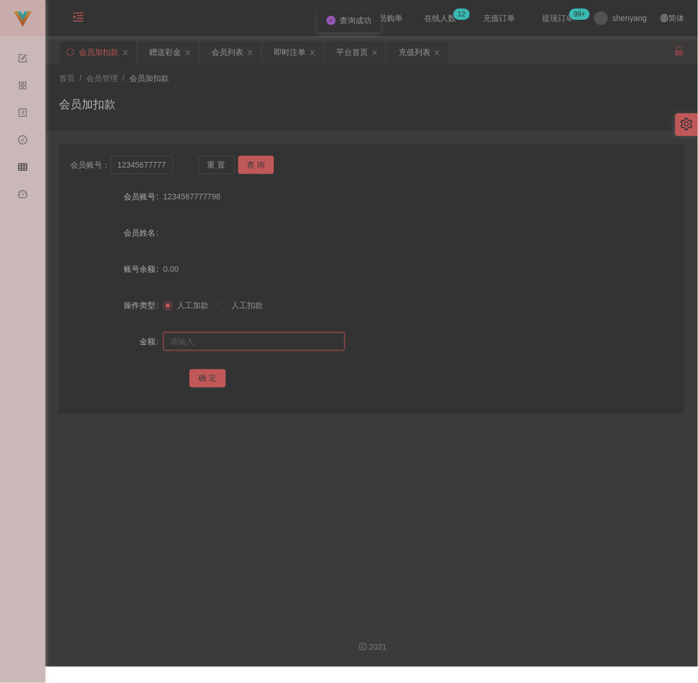
click at [257, 343] on input "text" at bounding box center [253, 342] width 181 height 18
drag, startPoint x: 286, startPoint y: 341, endPoint x: 276, endPoint y: 341, distance: 9.6
click at [286, 341] on input "text" at bounding box center [253, 342] width 181 height 18
paste input "100"
type input "100"
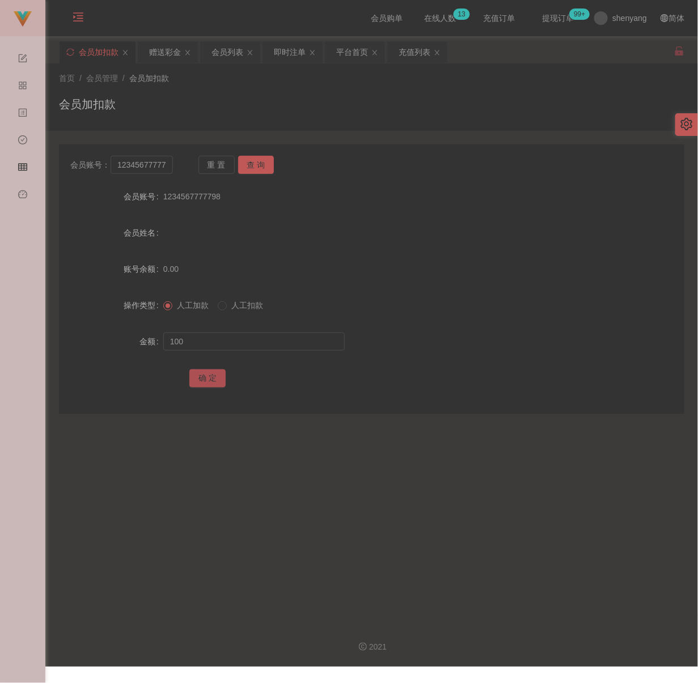
click at [216, 371] on button "确 定" at bounding box center [207, 378] width 36 height 18
click at [153, 168] on input "1234567777798" at bounding box center [141, 165] width 62 height 18
paste input "qq123"
type input "qq123"
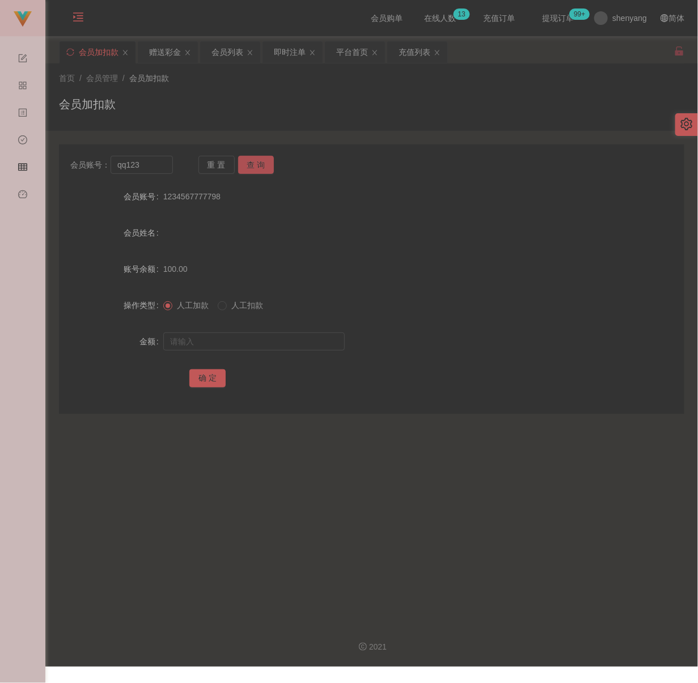
click at [256, 161] on button "查 询" at bounding box center [256, 165] width 36 height 18
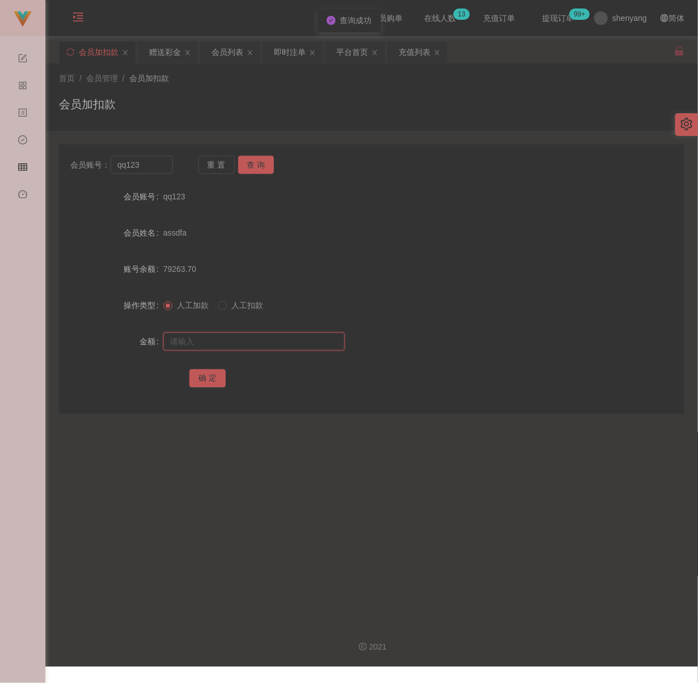
click at [256, 341] on input "text" at bounding box center [253, 342] width 181 height 18
type input "30"
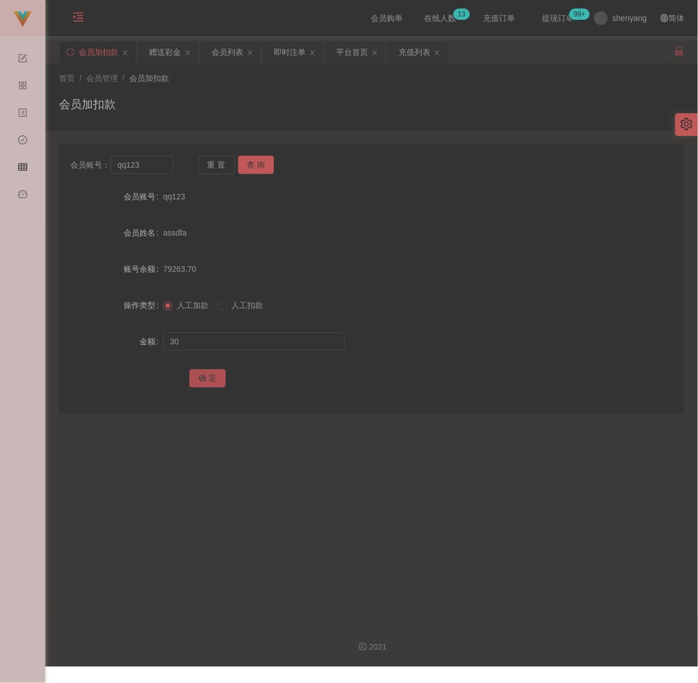
click at [202, 374] on button "确 定" at bounding box center [207, 378] width 36 height 18
click at [240, 340] on input "text" at bounding box center [253, 342] width 181 height 18
paste input "70"
type input "70"
click at [206, 377] on button "确 定" at bounding box center [207, 378] width 36 height 18
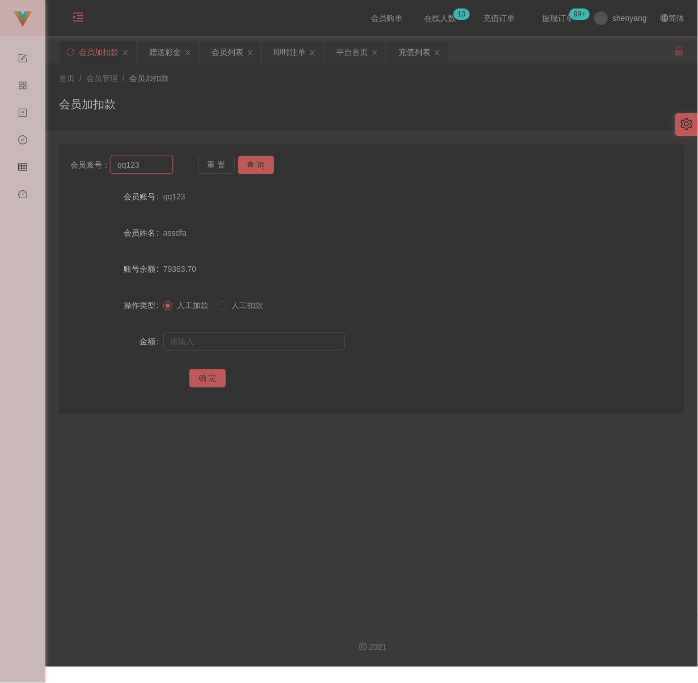
click at [135, 163] on input "qq123" at bounding box center [141, 165] width 62 height 18
click at [136, 163] on input "qq123" at bounding box center [141, 165] width 62 height 18
click at [246, 163] on button "查 询" at bounding box center [256, 165] width 36 height 18
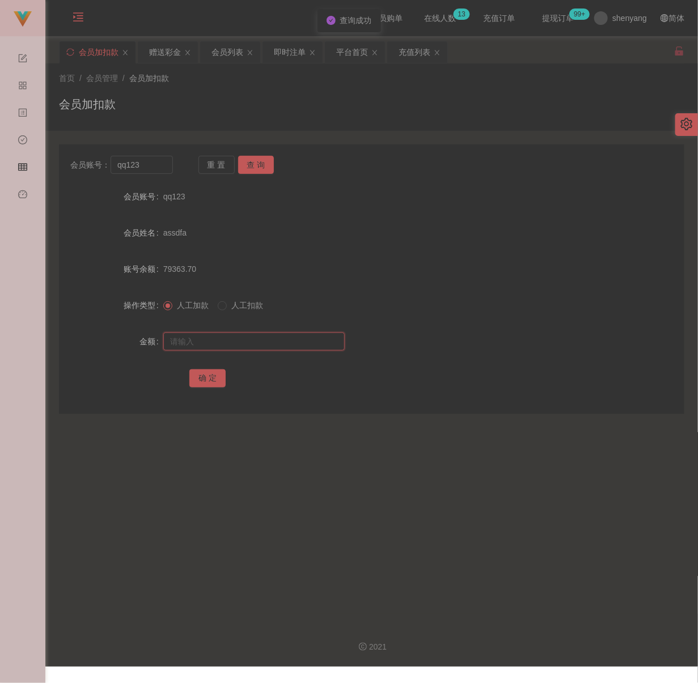
click at [247, 342] on input "text" at bounding box center [253, 342] width 181 height 18
type input "100"
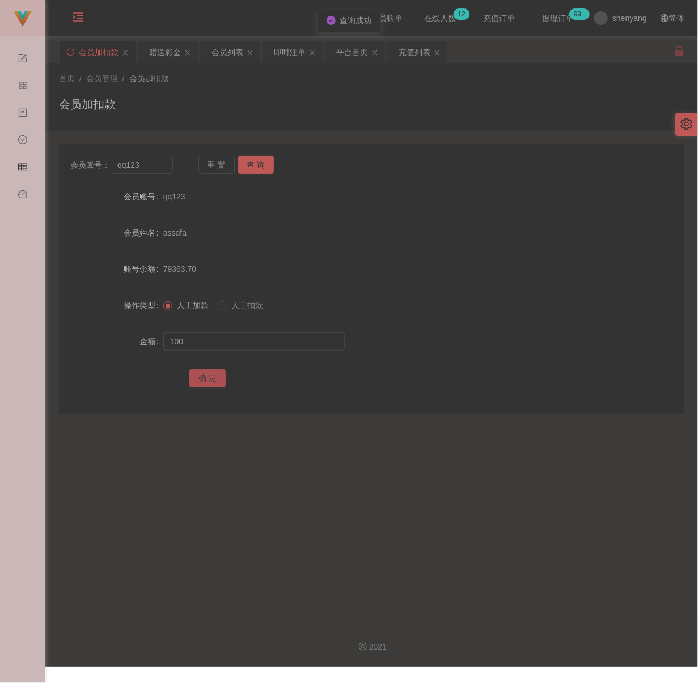
click at [203, 377] on button "确 定" at bounding box center [207, 378] width 36 height 18
click at [148, 167] on input "qq123" at bounding box center [141, 165] width 62 height 18
paste input "ZunZ32"
type input "ZunZ32"
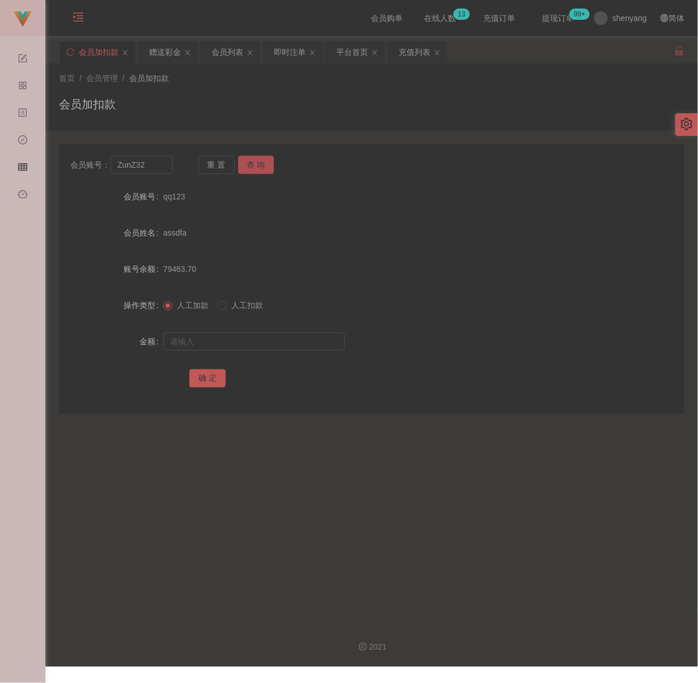
click at [248, 161] on button "查 询" at bounding box center [256, 165] width 36 height 18
click at [213, 337] on input "text" at bounding box center [253, 342] width 181 height 18
type input "100"
click at [206, 372] on button "确 定" at bounding box center [207, 378] width 36 height 18
click at [151, 164] on input "ZunZ32" at bounding box center [141, 165] width 62 height 18
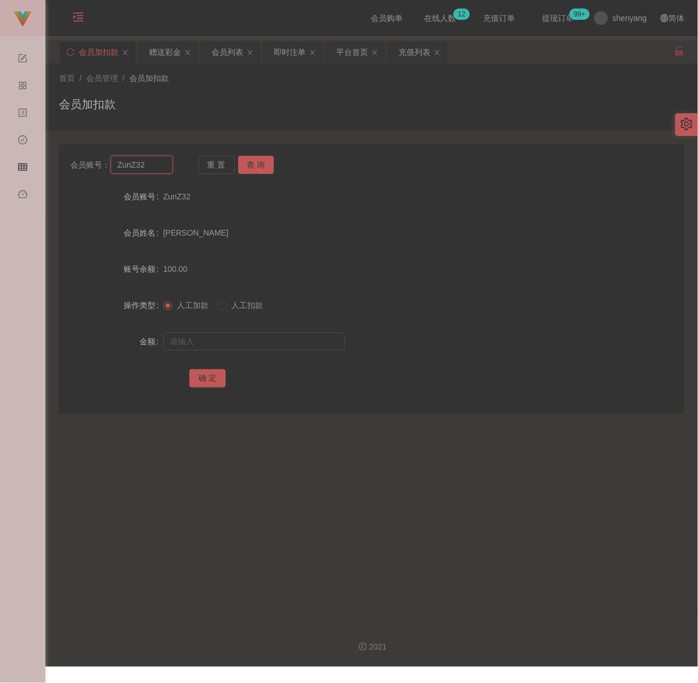
click at [151, 164] on input "ZunZ32" at bounding box center [141, 165] width 62 height 18
paste input "yyalynn"
type input "yyalynn"
click at [258, 160] on button "查 询" at bounding box center [256, 165] width 36 height 18
click at [257, 338] on input "text" at bounding box center [253, 342] width 181 height 18
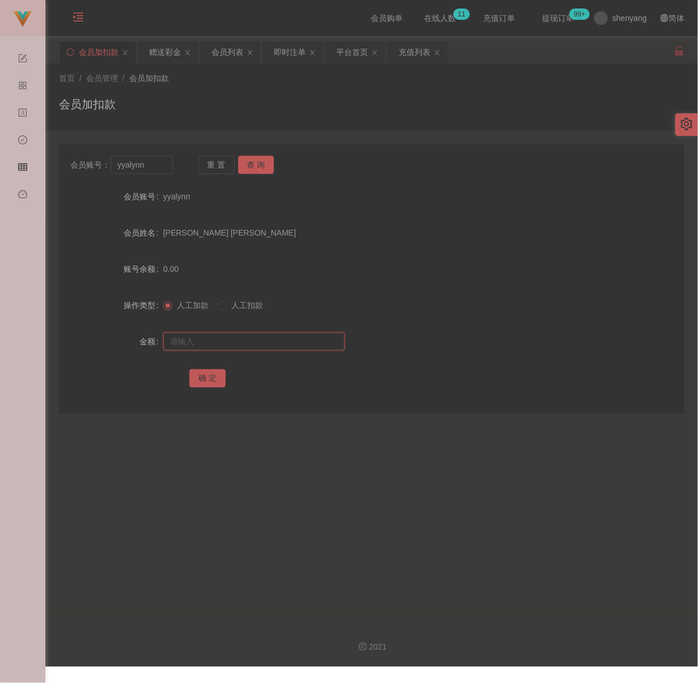
click at [287, 345] on input "text" at bounding box center [253, 342] width 181 height 18
paste input "300"
type input "300"
click at [201, 371] on button "确 定" at bounding box center [207, 378] width 36 height 18
click at [161, 169] on input "yyalynn" at bounding box center [141, 165] width 62 height 18
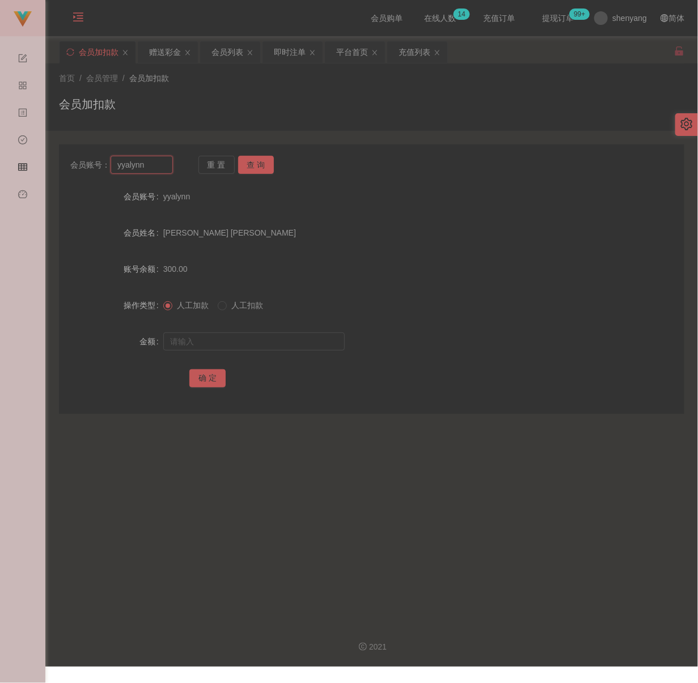
click at [161, 169] on input "yyalynn" at bounding box center [141, 165] width 62 height 18
paste input "2126"
type input "2126"
click at [249, 165] on button "查 询" at bounding box center [256, 165] width 36 height 18
click at [235, 337] on input "text" at bounding box center [253, 342] width 181 height 18
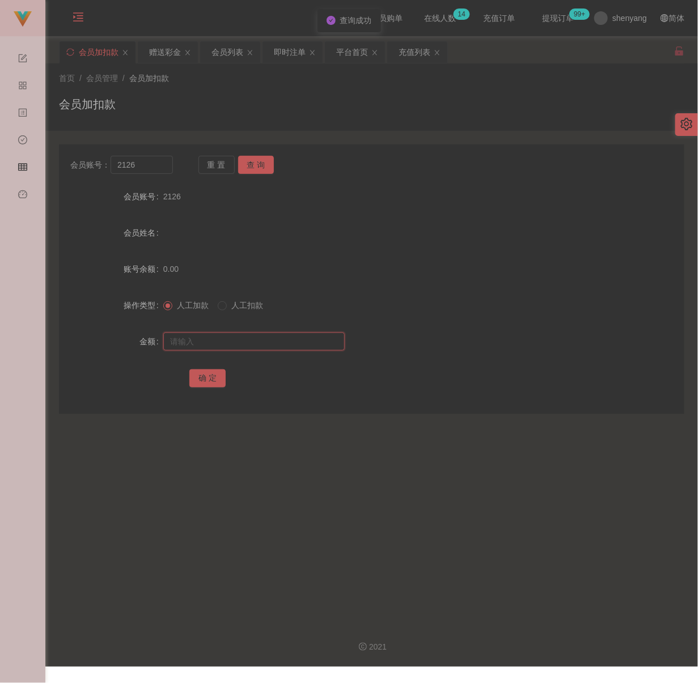
drag, startPoint x: 263, startPoint y: 340, endPoint x: 252, endPoint y: 341, distance: 11.3
click at [263, 340] on input "text" at bounding box center [253, 342] width 181 height 18
paste input "100"
type input "100"
drag, startPoint x: 205, startPoint y: 377, endPoint x: 225, endPoint y: 378, distance: 20.4
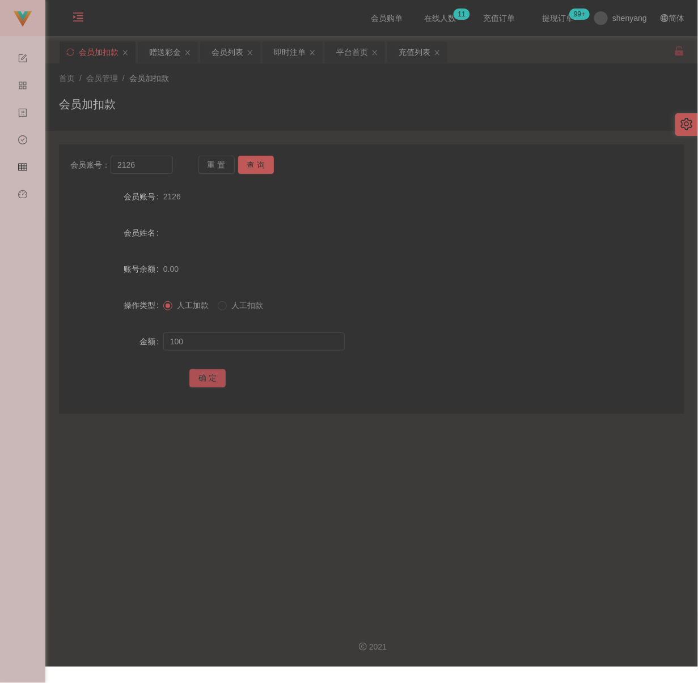
click at [206, 377] on button "确 定" at bounding box center [207, 378] width 36 height 18
click at [155, 172] on input "2126" at bounding box center [141, 165] width 62 height 18
paste input "qq123"
type input "qq123"
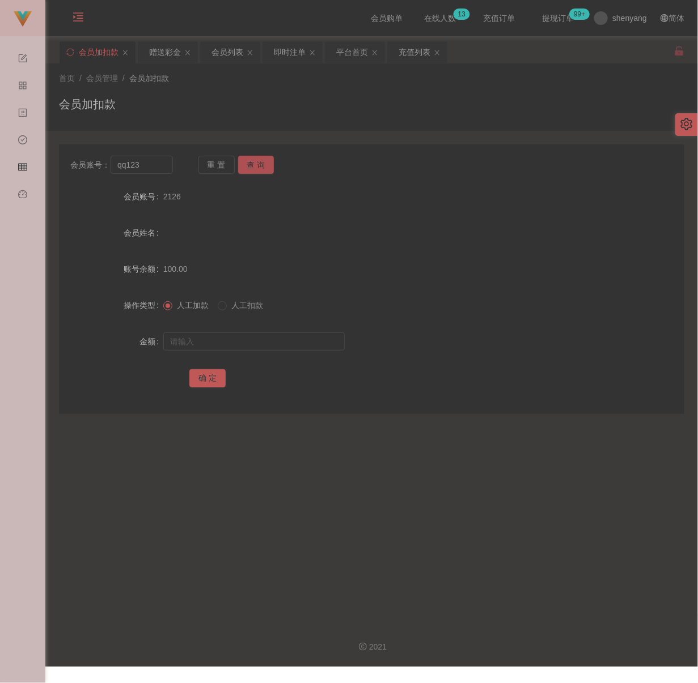
drag, startPoint x: 254, startPoint y: 165, endPoint x: 256, endPoint y: 171, distance: 5.9
click at [254, 164] on button "查 询" at bounding box center [256, 165] width 36 height 18
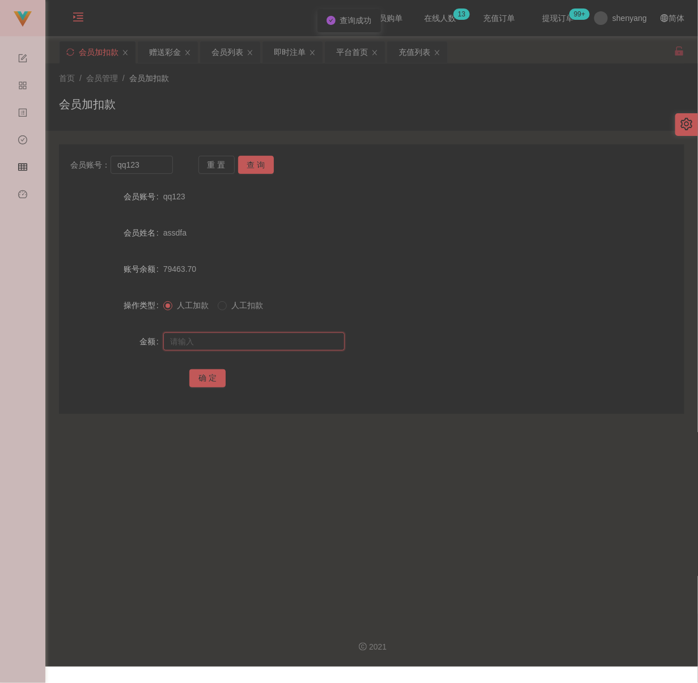
click at [273, 342] on input "text" at bounding box center [253, 342] width 181 height 18
click at [315, 347] on input "text" at bounding box center [253, 342] width 181 height 18
paste input "100"
type input "100"
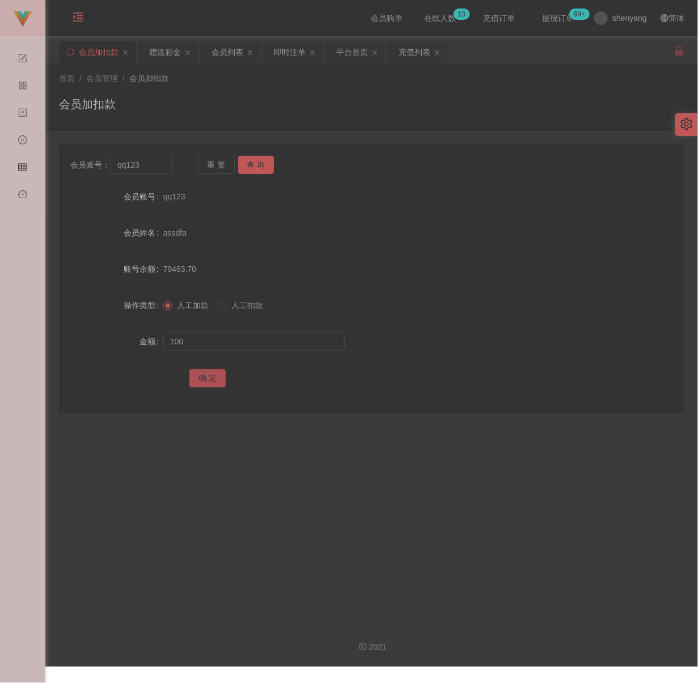
click at [218, 373] on button "确 定" at bounding box center [207, 378] width 36 height 18
click at [144, 170] on input "qq123" at bounding box center [141, 165] width 62 height 18
paste input "0143171515"
type input "0143171515"
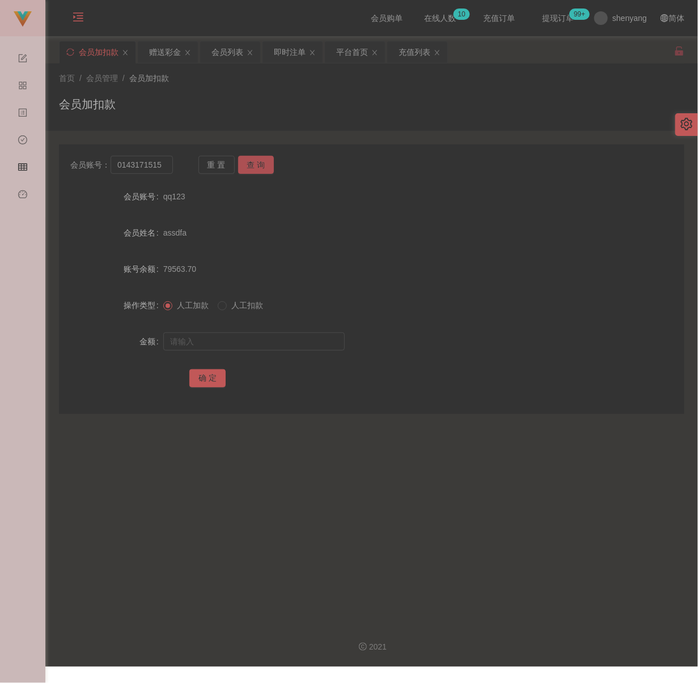
click at [254, 165] on button "查 询" at bounding box center [256, 165] width 36 height 18
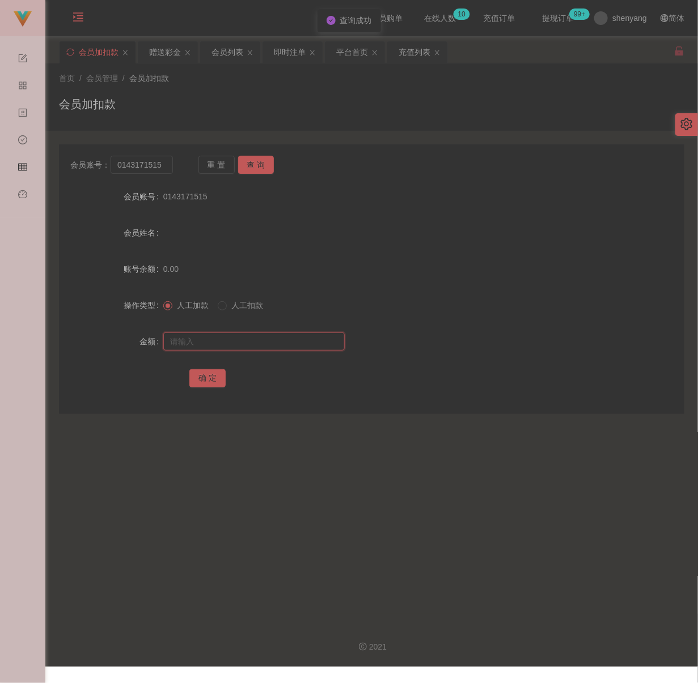
drag, startPoint x: 252, startPoint y: 342, endPoint x: 279, endPoint y: 344, distance: 26.7
click at [252, 342] on input "text" at bounding box center [253, 342] width 181 height 18
drag, startPoint x: 297, startPoint y: 342, endPoint x: 264, endPoint y: 352, distance: 35.1
click at [297, 341] on input "text" at bounding box center [253, 342] width 181 height 18
paste input "100"
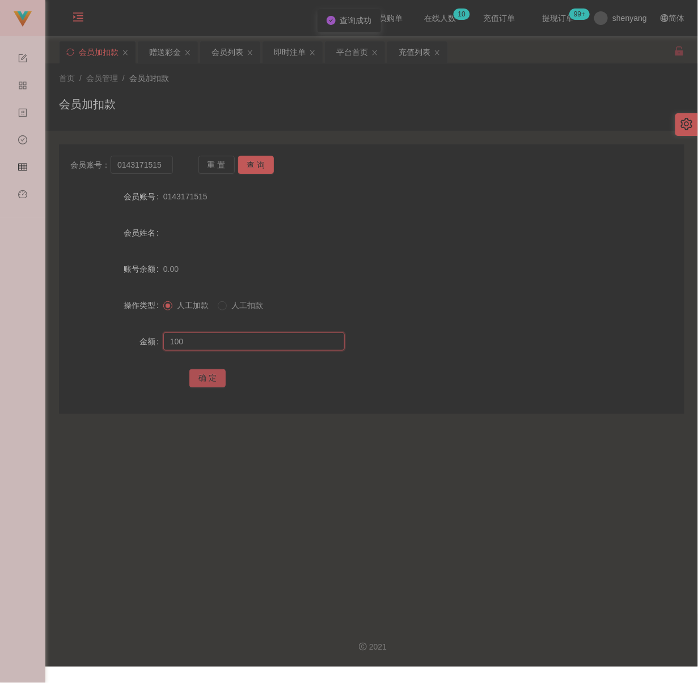
type input "100"
click at [203, 374] on button "确 定" at bounding box center [207, 378] width 36 height 18
click at [237, 55] on div "会员列表" at bounding box center [227, 52] width 32 height 22
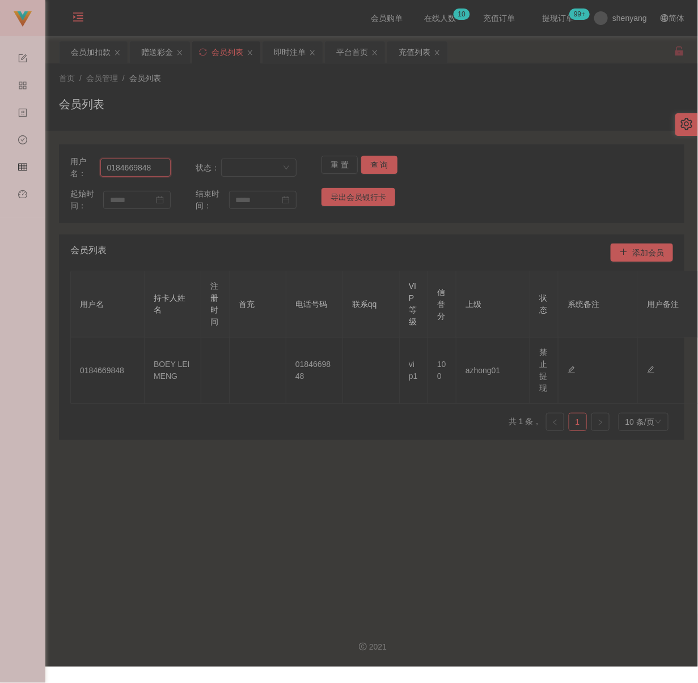
click at [151, 170] on input "0184669848" at bounding box center [135, 168] width 71 height 18
paste input "yyalynn"
type input "yyalynn"
drag, startPoint x: 385, startPoint y: 163, endPoint x: 371, endPoint y: 165, distance: 13.7
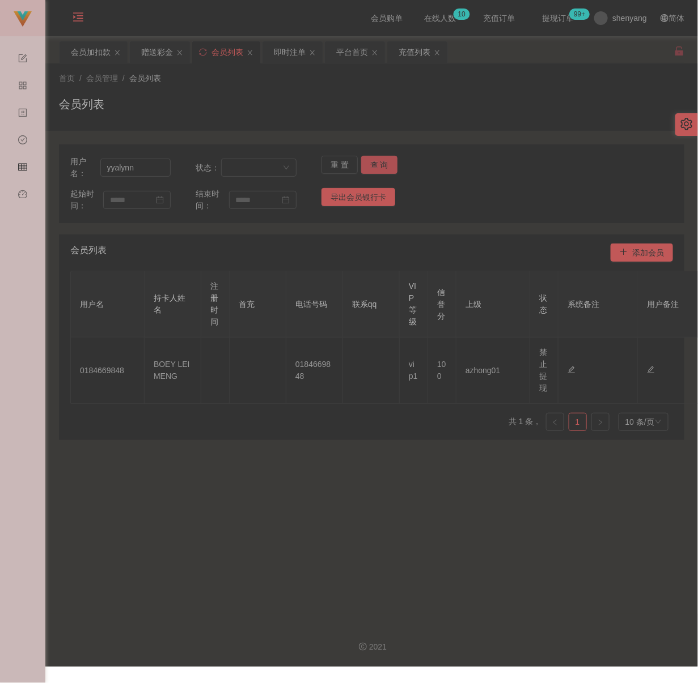
click at [385, 162] on button "查 询" at bounding box center [379, 165] width 36 height 18
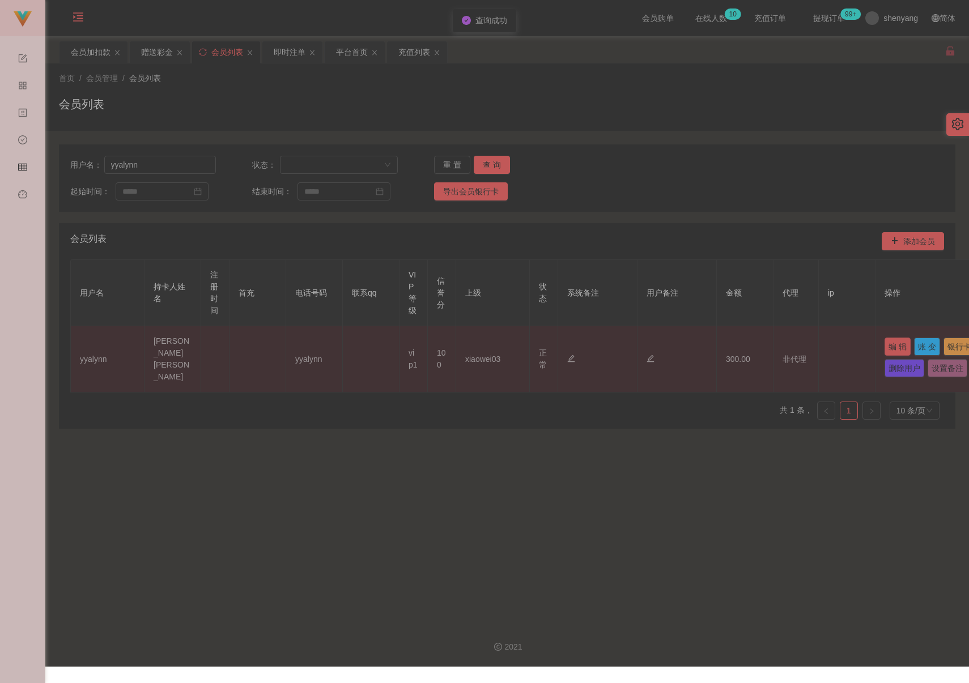
click at [700, 347] on button "编 辑" at bounding box center [897, 347] width 26 height 18
type input "yyalynn"
type input "[PERSON_NAME]"
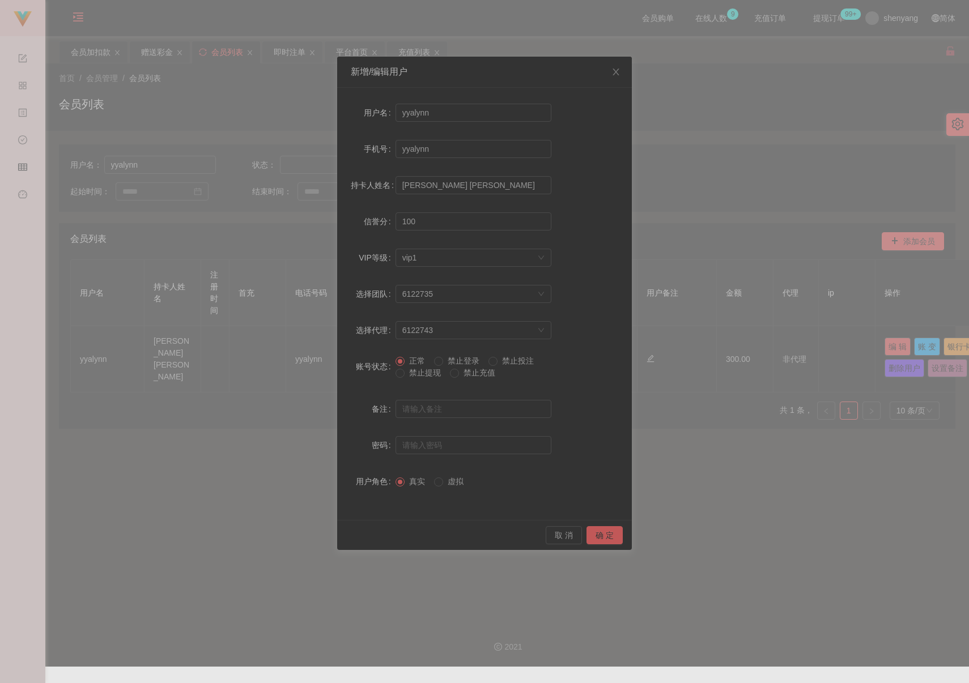
click at [422, 373] on span "禁止提现" at bounding box center [425, 372] width 41 height 9
click at [607, 536] on button "确 定" at bounding box center [604, 535] width 36 height 18
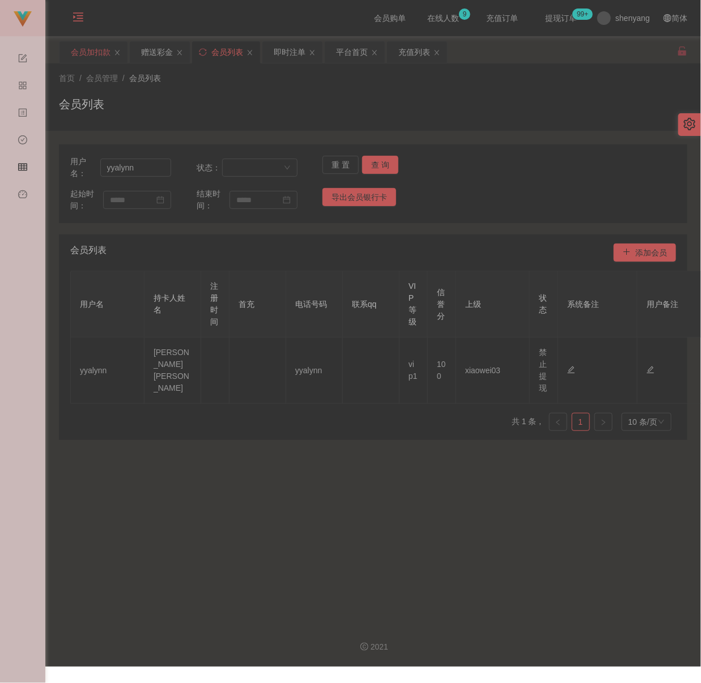
click at [86, 48] on div "会员加扣款" at bounding box center [91, 52] width 40 height 22
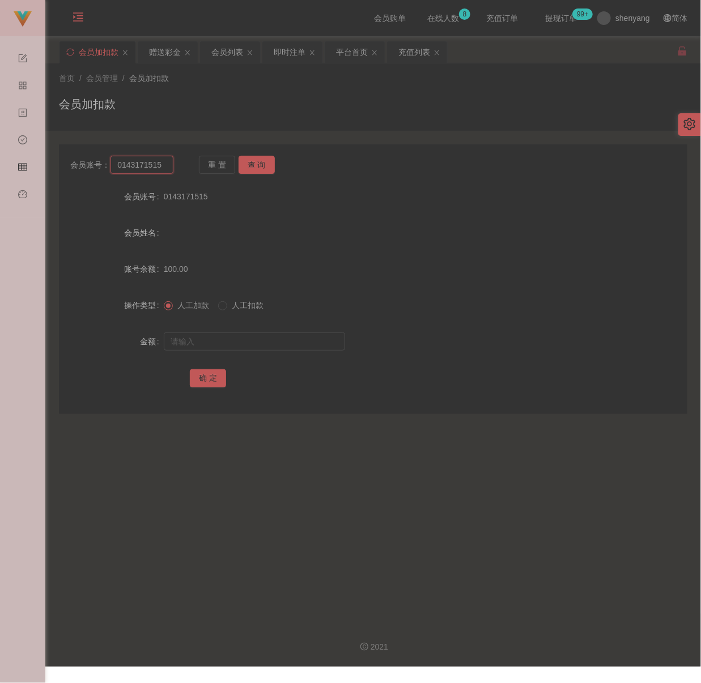
click at [165, 165] on input "0143171515" at bounding box center [141, 165] width 62 height 18
paste input "690497"
type input "0143690497"
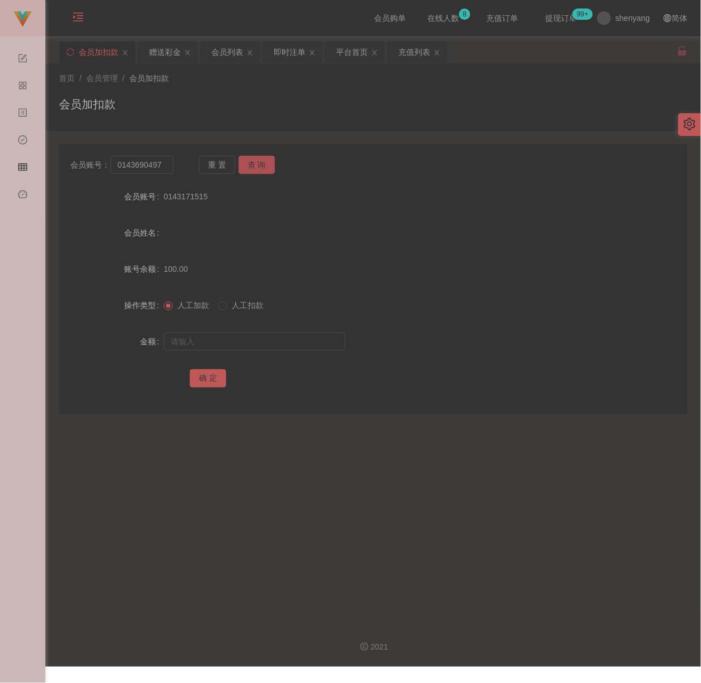
drag, startPoint x: 252, startPoint y: 160, endPoint x: 252, endPoint y: 167, distance: 6.8
click at [252, 160] on button "查 询" at bounding box center [257, 165] width 36 height 18
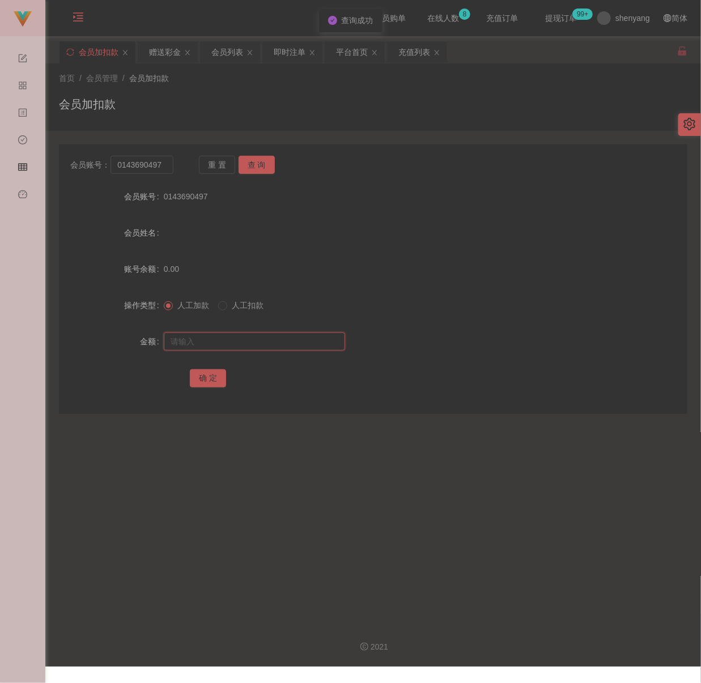
click at [232, 338] on input "text" at bounding box center [254, 342] width 181 height 18
click at [270, 342] on input "text" at bounding box center [254, 342] width 181 height 18
paste input "100"
type input "100"
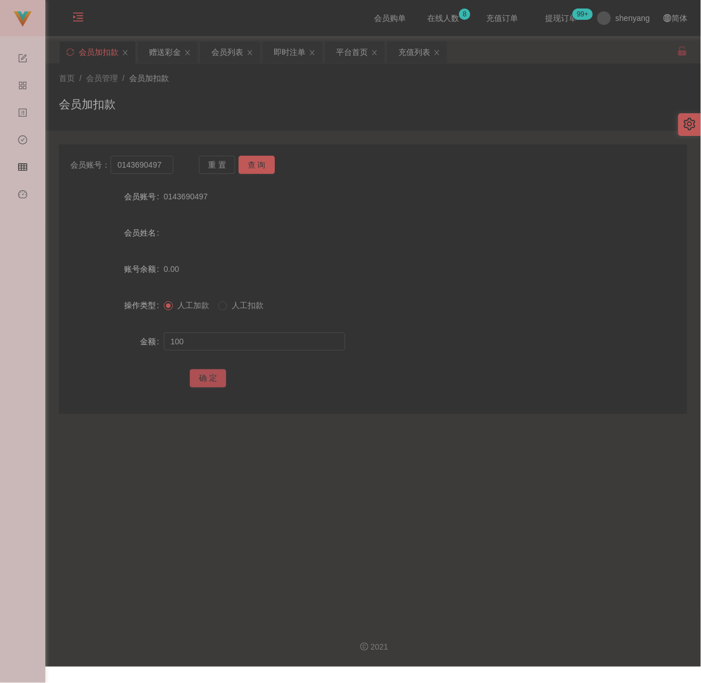
click at [203, 372] on button "确 定" at bounding box center [208, 378] width 36 height 18
click at [162, 165] on input "0143690497" at bounding box center [141, 165] width 62 height 18
paste input "Kelvin234"
type input "Kelvin234"
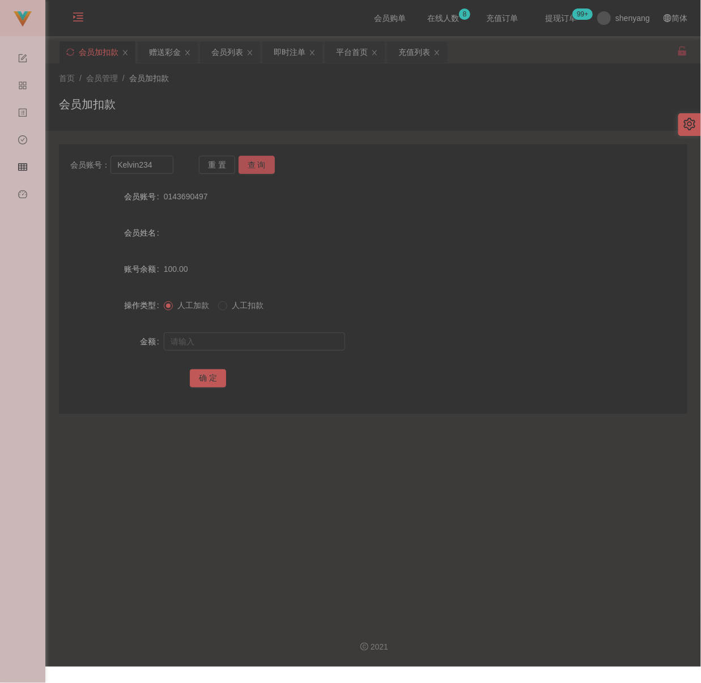
click at [252, 159] on button "查 询" at bounding box center [257, 165] width 36 height 18
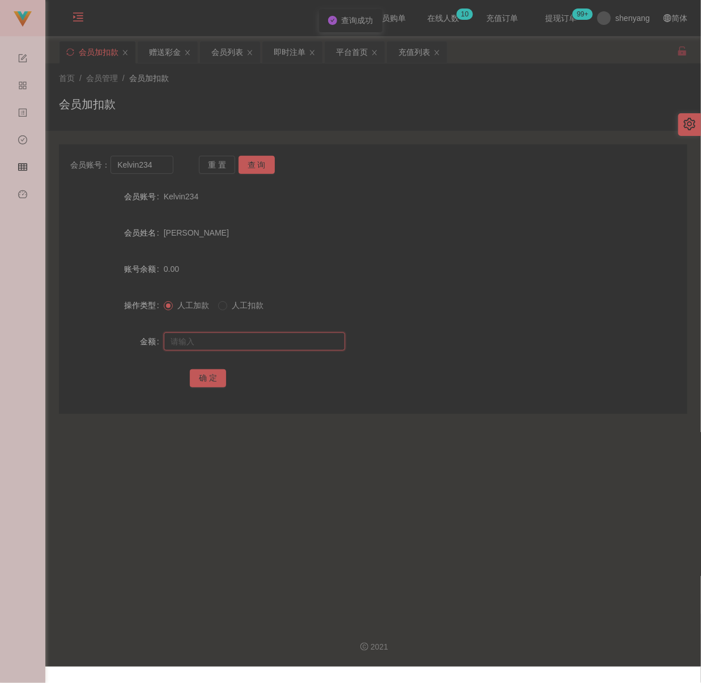
click at [246, 343] on input "text" at bounding box center [254, 342] width 181 height 18
click at [315, 338] on input "text" at bounding box center [254, 342] width 181 height 18
paste input "100"
type input "100"
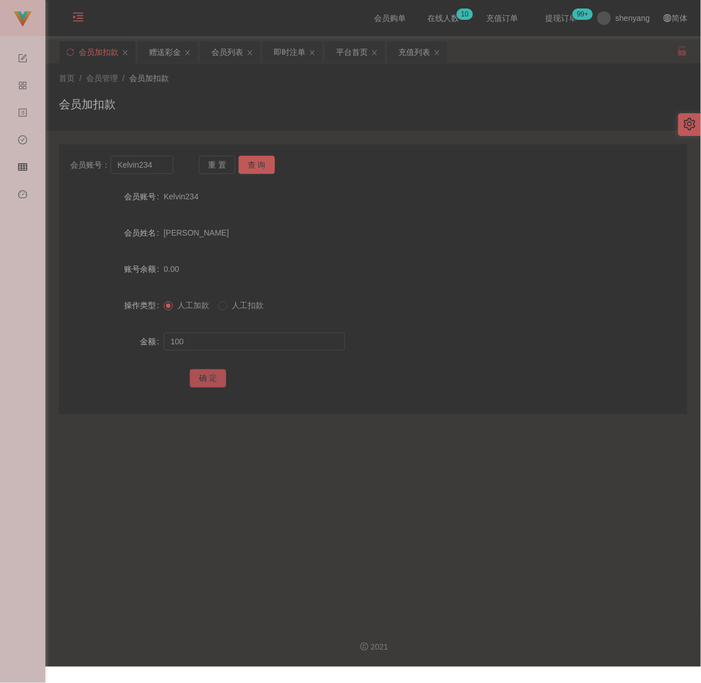
click at [218, 376] on button "确 定" at bounding box center [208, 378] width 36 height 18
click at [158, 161] on input "Kelvin234" at bounding box center [141, 165] width 62 height 18
paste input "qq123"
type input "qq123"
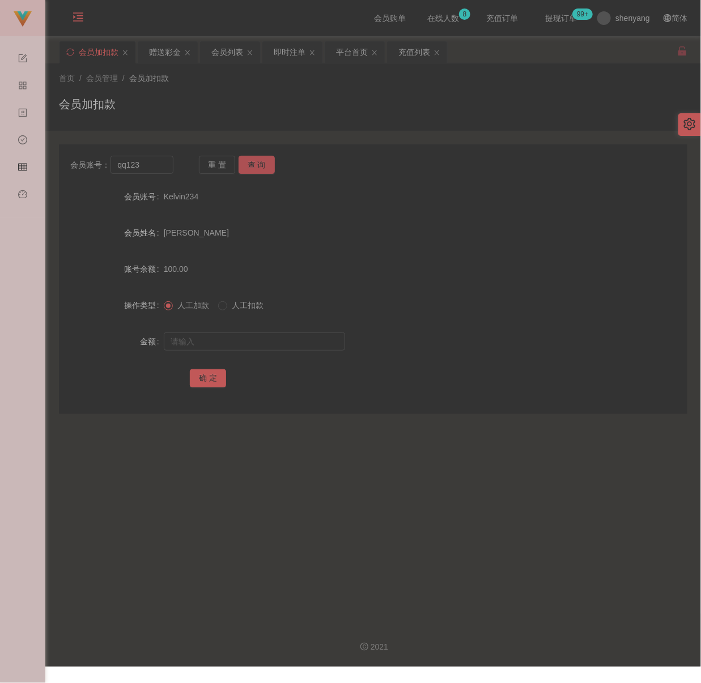
click at [258, 160] on button "查 询" at bounding box center [257, 165] width 36 height 18
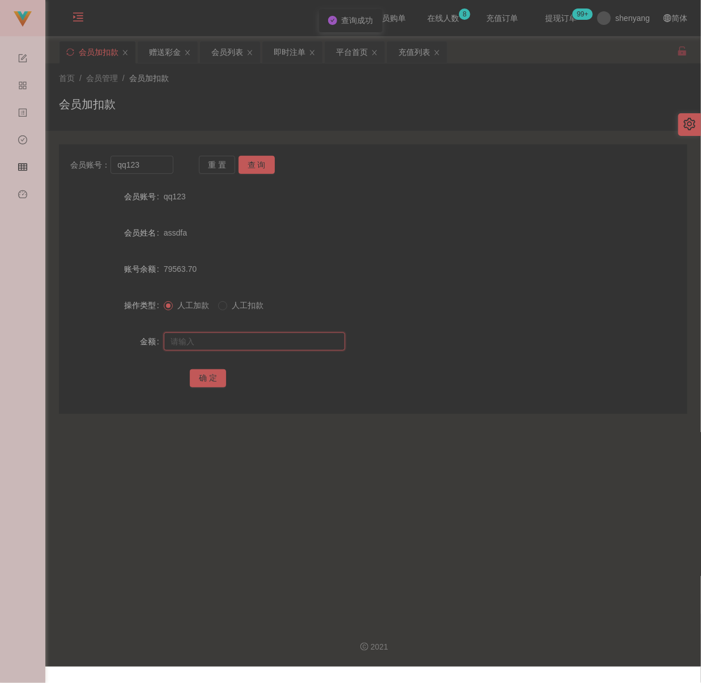
drag, startPoint x: 240, startPoint y: 344, endPoint x: 264, endPoint y: 347, distance: 24.0
click at [240, 344] on input "text" at bounding box center [254, 342] width 181 height 18
click at [250, 340] on input "text" at bounding box center [254, 342] width 181 height 18
paste input "100"
type input "100"
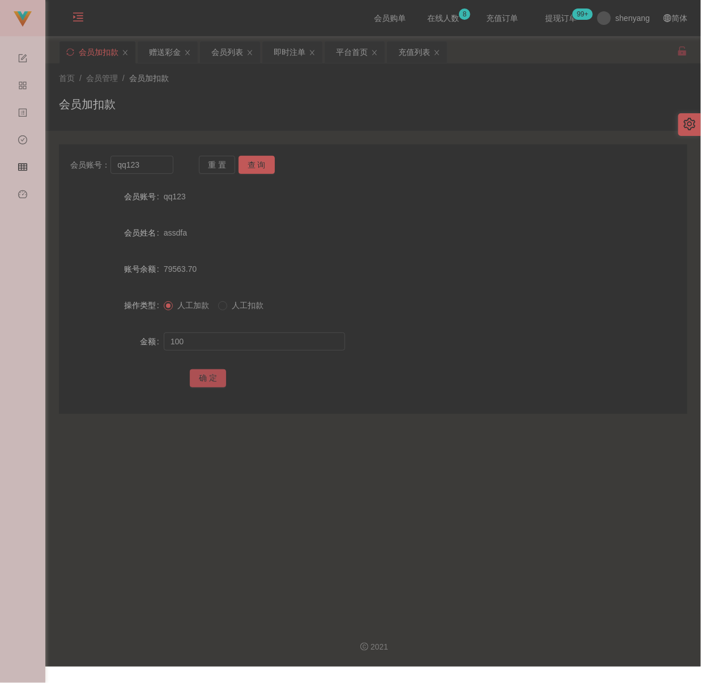
drag, startPoint x: 201, startPoint y: 376, endPoint x: 216, endPoint y: 378, distance: 15.5
click at [201, 376] on button "确 定" at bounding box center [208, 378] width 36 height 18
click at [160, 168] on input "qq123" at bounding box center [141, 165] width 62 height 18
paste input "TanChinSin"
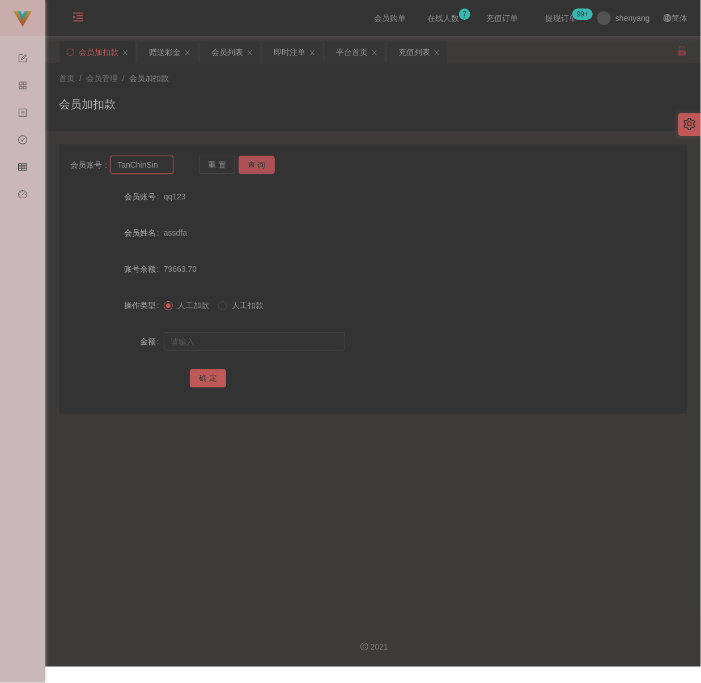
type input "TanChinSin"
click at [256, 162] on button "查 询" at bounding box center [257, 165] width 36 height 18
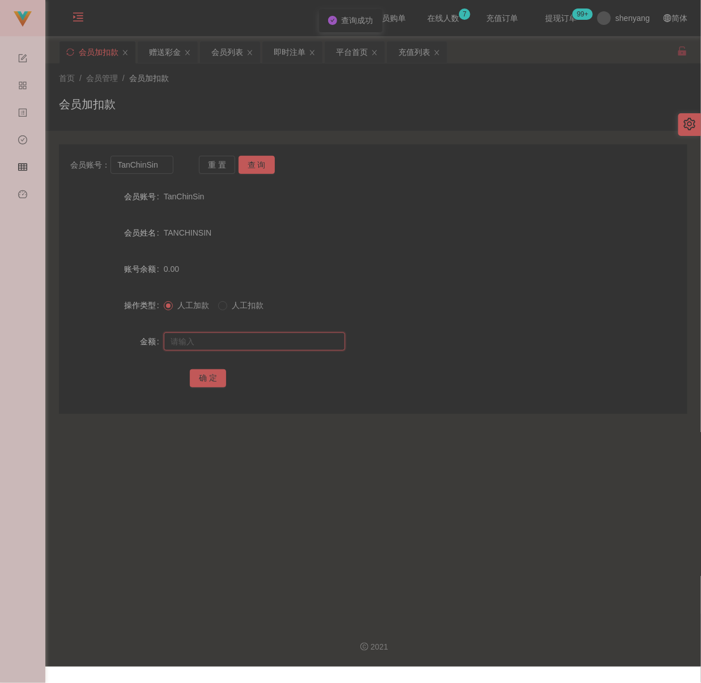
click at [230, 342] on input "text" at bounding box center [254, 342] width 181 height 18
drag, startPoint x: 307, startPoint y: 345, endPoint x: 293, endPoint y: 350, distance: 14.5
click at [307, 345] on input "text" at bounding box center [254, 342] width 181 height 18
paste input "100"
type input "100"
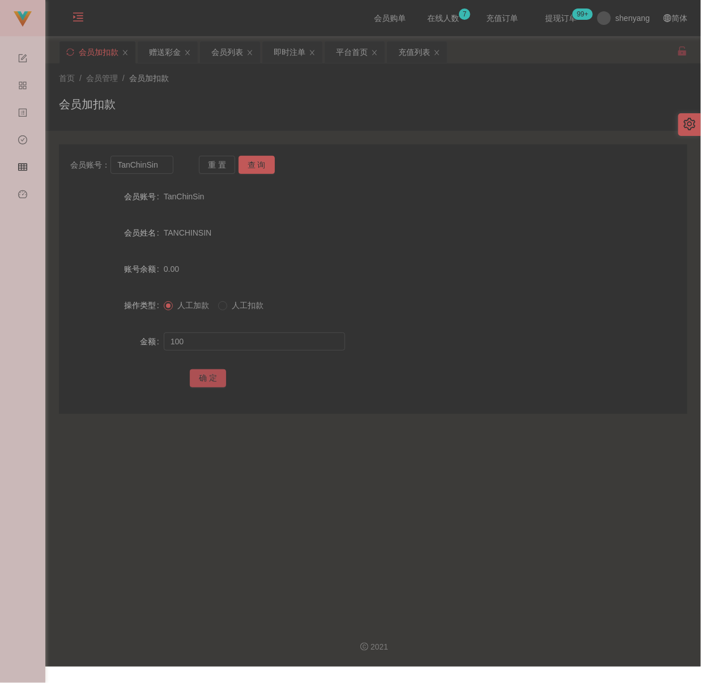
click at [205, 375] on button "确 定" at bounding box center [208, 378] width 36 height 18
click at [162, 170] on input "TanChinSin" at bounding box center [141, 165] width 62 height 18
paste input "Alexkiibg"
type input "Alexkiibg"
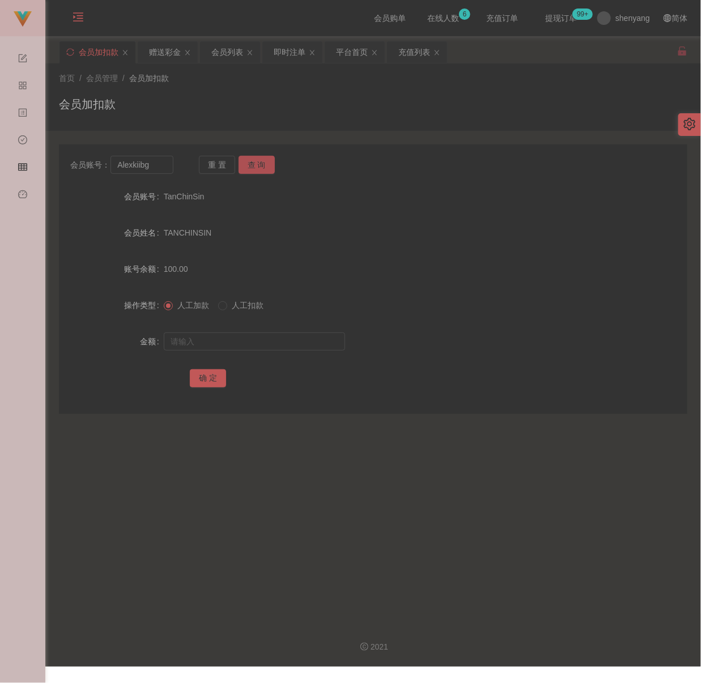
click at [255, 165] on button "查 询" at bounding box center [257, 165] width 36 height 18
click at [249, 338] on input "text" at bounding box center [254, 342] width 181 height 18
click at [323, 347] on input "text" at bounding box center [254, 342] width 181 height 18
paste input "100"
type input "100"
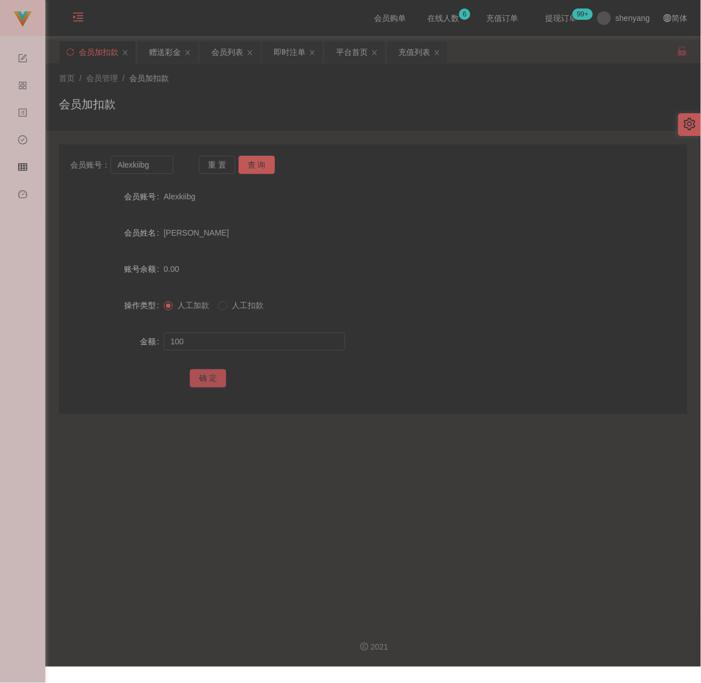
click at [209, 375] on button "确 定" at bounding box center [208, 378] width 36 height 18
click at [160, 163] on input "Alexkiibg" at bounding box center [141, 165] width 62 height 18
paste input "kelvin1207"
type input "kelvin1207"
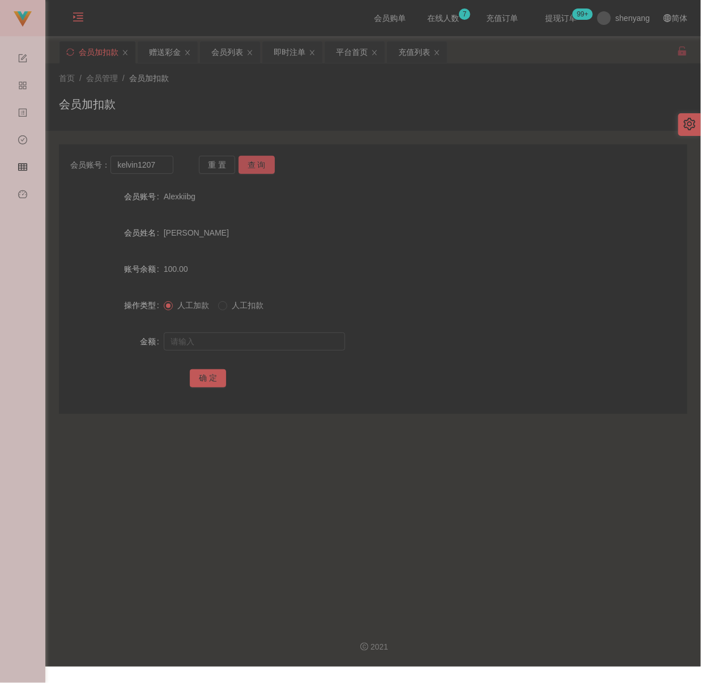
click at [256, 157] on button "查 询" at bounding box center [257, 165] width 36 height 18
drag, startPoint x: 253, startPoint y: 346, endPoint x: 349, endPoint y: 334, distance: 96.5
click at [254, 346] on input "text" at bounding box center [254, 342] width 181 height 18
click at [297, 337] on input "text" at bounding box center [254, 342] width 181 height 18
paste input "100"
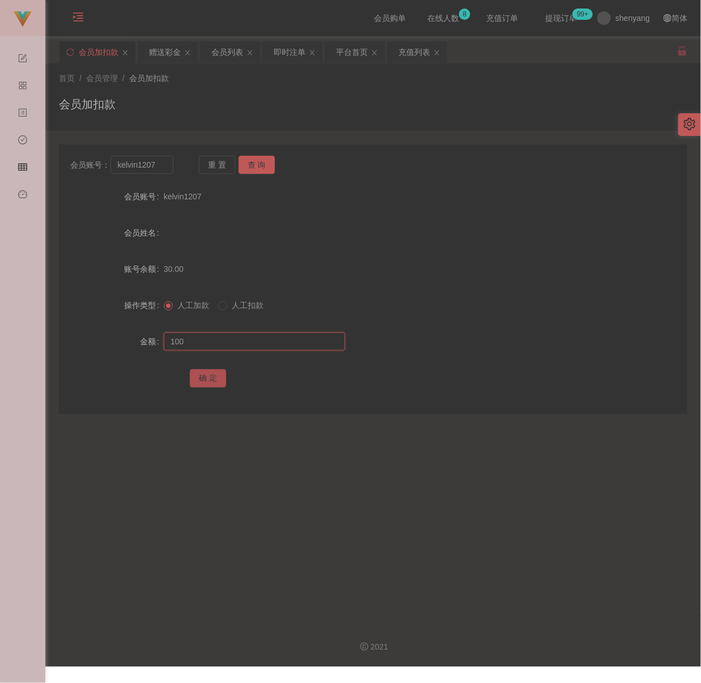
type input "100"
drag, startPoint x: 208, startPoint y: 375, endPoint x: 229, endPoint y: 380, distance: 22.1
click at [208, 375] on button "确 定" at bounding box center [208, 378] width 36 height 18
click at [164, 167] on input "kelvin1207" at bounding box center [141, 165] width 62 height 18
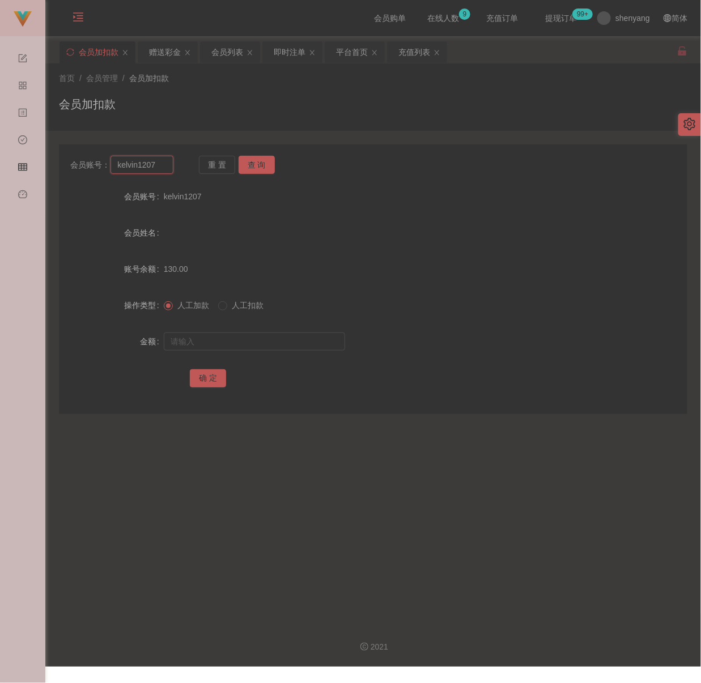
paste input "0143213691"
type input "0143213691"
click at [257, 160] on button "查 询" at bounding box center [257, 165] width 36 height 18
click at [254, 344] on input "text" at bounding box center [254, 342] width 181 height 18
click at [303, 340] on input "text" at bounding box center [254, 342] width 181 height 18
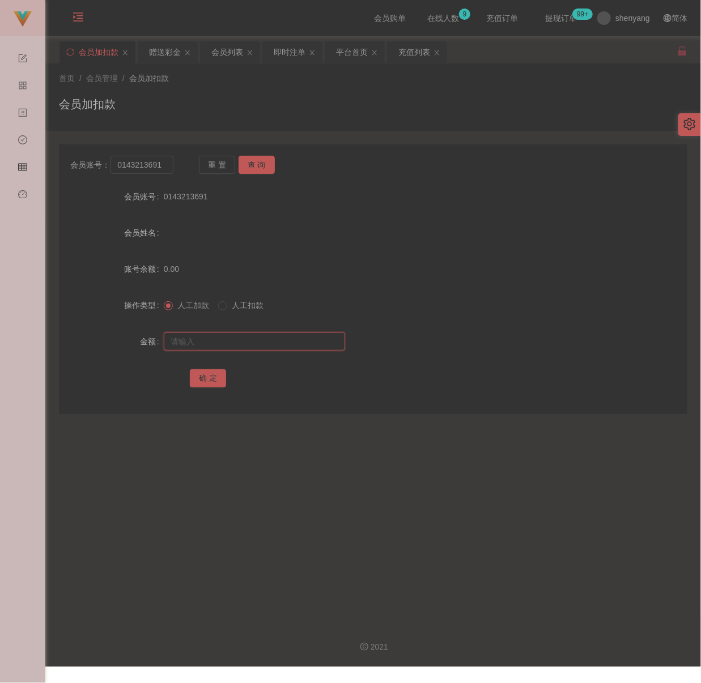
paste input "200"
type input "200"
click at [215, 377] on button "确 定" at bounding box center [208, 378] width 36 height 18
click at [164, 171] on input "0143213691" at bounding box center [141, 165] width 62 height 18
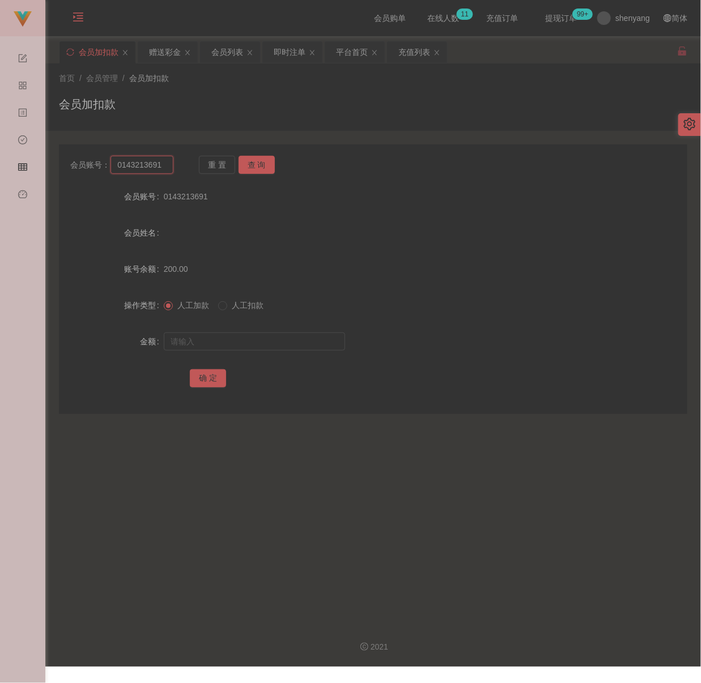
paste input "701024"
type input "701024"
click at [261, 165] on button "查 询" at bounding box center [257, 165] width 36 height 18
click at [238, 337] on input "text" at bounding box center [254, 342] width 181 height 18
click at [250, 338] on input "text" at bounding box center [254, 342] width 181 height 18
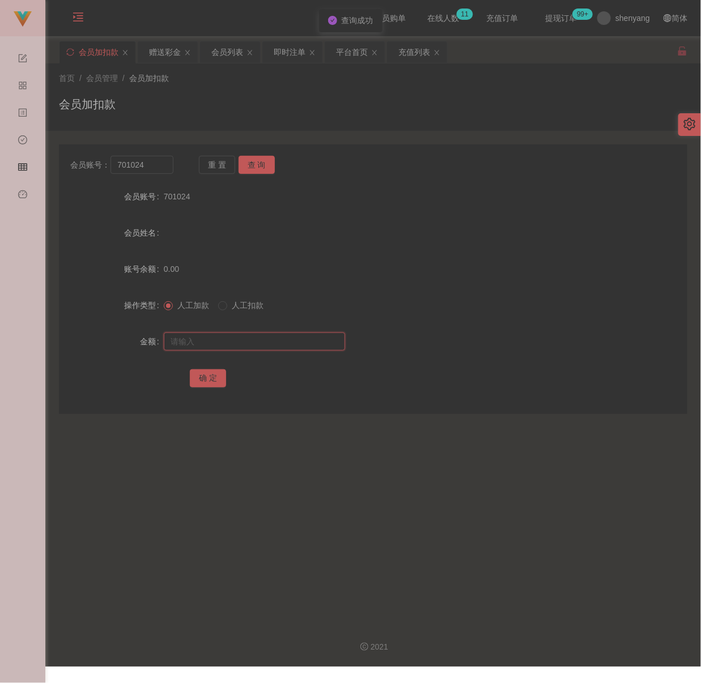
paste input "30"
type input "30"
click at [202, 375] on button "确 定" at bounding box center [208, 378] width 36 height 18
click at [144, 167] on input "701024" at bounding box center [141, 165] width 62 height 18
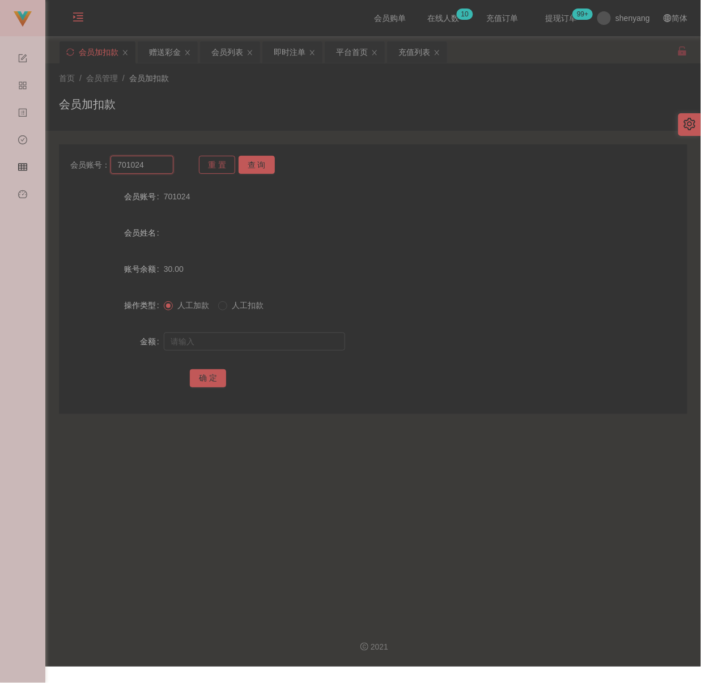
paste input "qq123"
type input "qq123"
click at [257, 165] on button "查 询" at bounding box center [257, 165] width 36 height 18
drag, startPoint x: 237, startPoint y: 349, endPoint x: 257, endPoint y: 348, distance: 20.4
click at [238, 349] on input "text" at bounding box center [254, 342] width 181 height 18
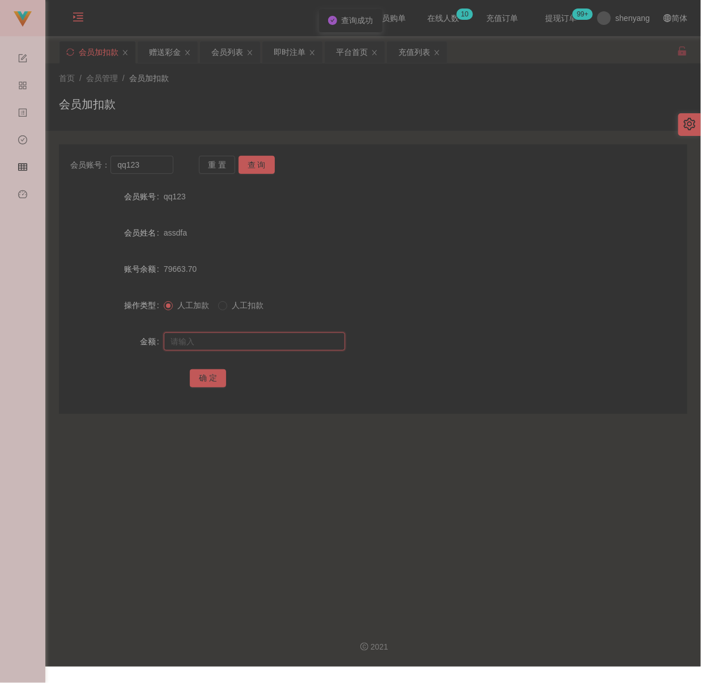
click at [296, 339] on input "text" at bounding box center [254, 342] width 181 height 18
paste input "100"
type input "100"
click at [206, 376] on button "确 定" at bounding box center [208, 378] width 36 height 18
click at [147, 169] on input "qq123" at bounding box center [141, 165] width 62 height 18
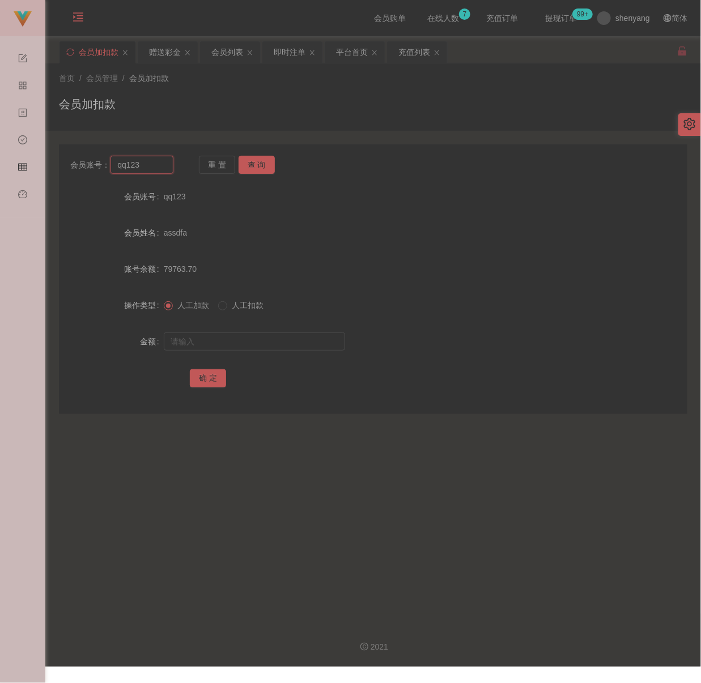
click at [147, 169] on input "qq123" at bounding box center [141, 165] width 62 height 18
paste input "rachael00"
type input "rachael00"
drag, startPoint x: 254, startPoint y: 161, endPoint x: 254, endPoint y: 178, distance: 17.0
click at [254, 161] on button "查 询" at bounding box center [257, 165] width 36 height 18
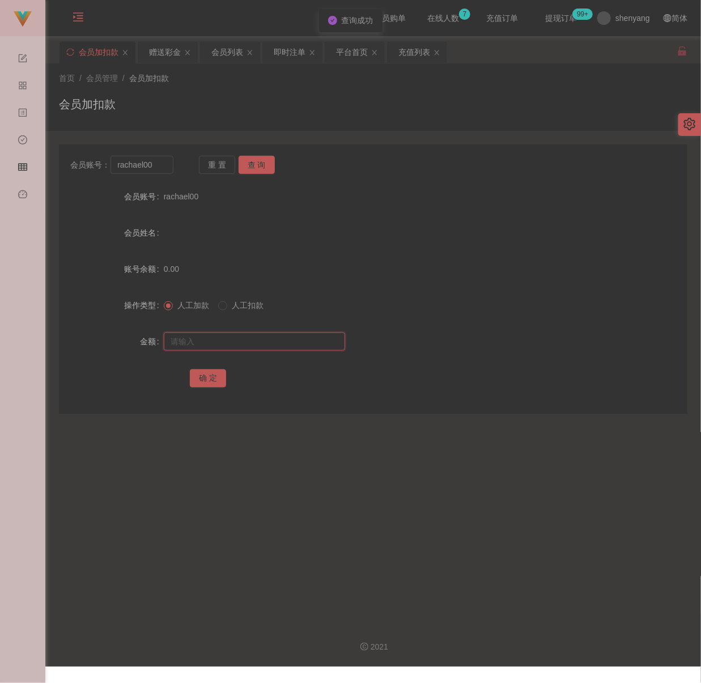
click at [252, 335] on input "text" at bounding box center [254, 342] width 181 height 18
click at [275, 342] on input "text" at bounding box center [254, 342] width 181 height 18
paste input "100"
type input "100"
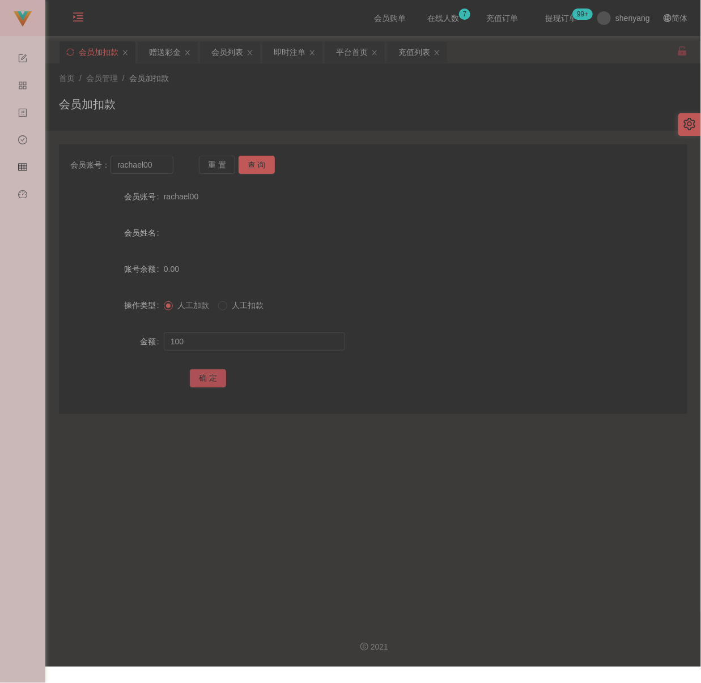
click at [201, 372] on button "确 定" at bounding box center [208, 378] width 36 height 18
click at [160, 167] on input "rachael00" at bounding box center [141, 165] width 62 height 18
paste input "Jimmy0303"
type input "Jimmy0303"
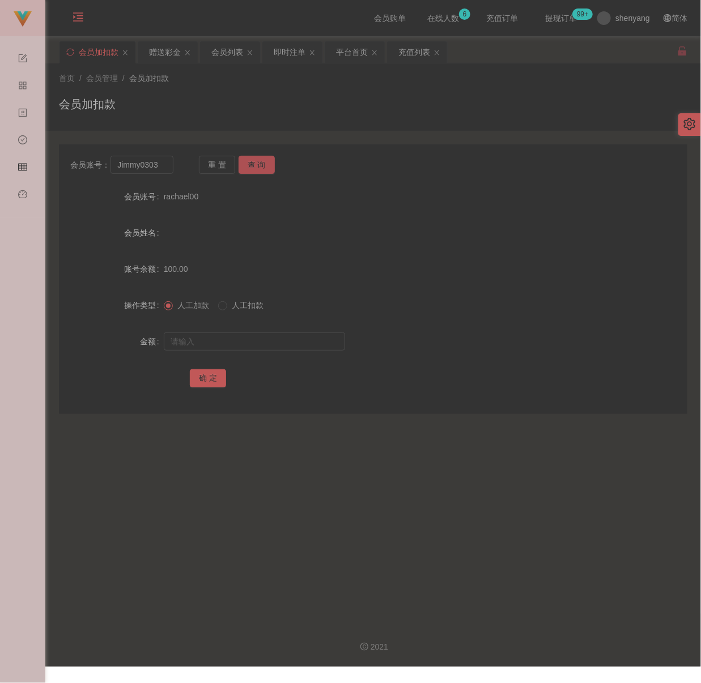
drag, startPoint x: 248, startPoint y: 167, endPoint x: 248, endPoint y: 176, distance: 9.1
click at [248, 167] on button "查 询" at bounding box center [257, 165] width 36 height 18
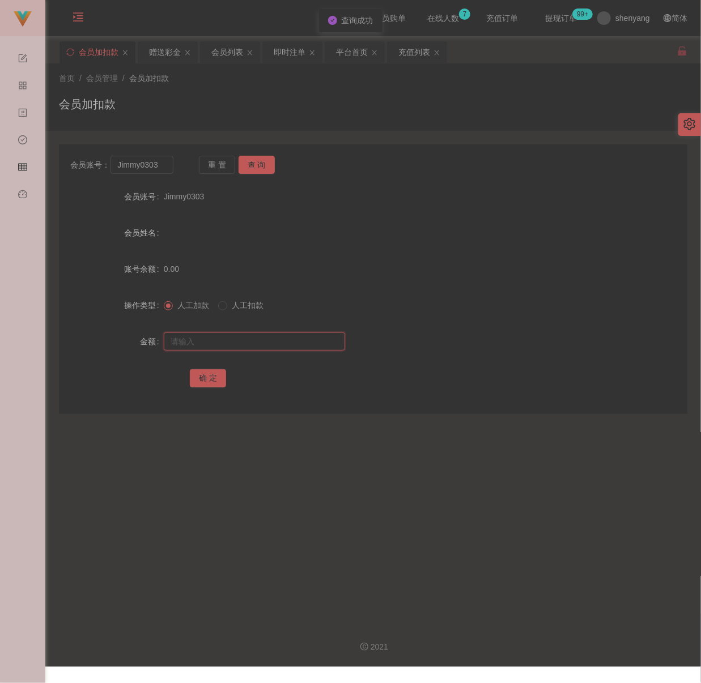
click at [250, 338] on input "text" at bounding box center [254, 342] width 181 height 18
drag, startPoint x: 323, startPoint y: 345, endPoint x: 313, endPoint y: 347, distance: 10.4
click at [323, 345] on input "text" at bounding box center [254, 342] width 181 height 18
paste input "100"
type input "100"
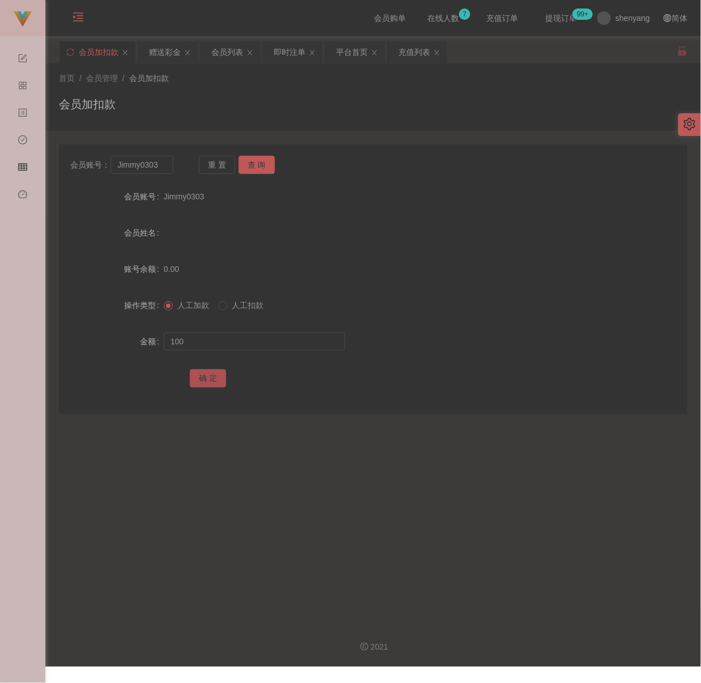
click at [205, 374] on button "确 定" at bounding box center [208, 378] width 36 height 18
click at [161, 170] on input "Jimmy0303" at bounding box center [141, 165] width 62 height 18
paste input "Stevenchee"
type input "Stevenchee"
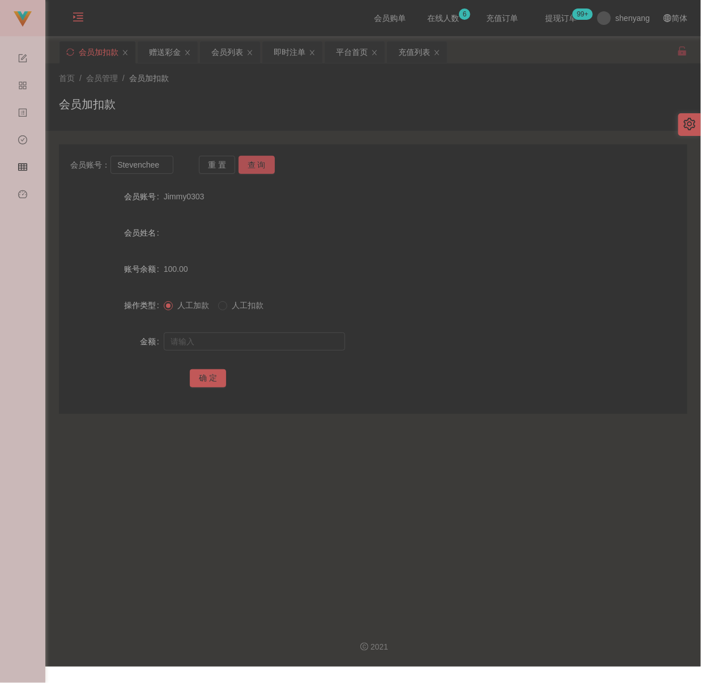
click at [242, 165] on button "查 询" at bounding box center [257, 165] width 36 height 18
click at [257, 346] on input "text" at bounding box center [254, 342] width 181 height 18
click at [292, 338] on input "text" at bounding box center [254, 342] width 181 height 18
paste input "100"
type input "100"
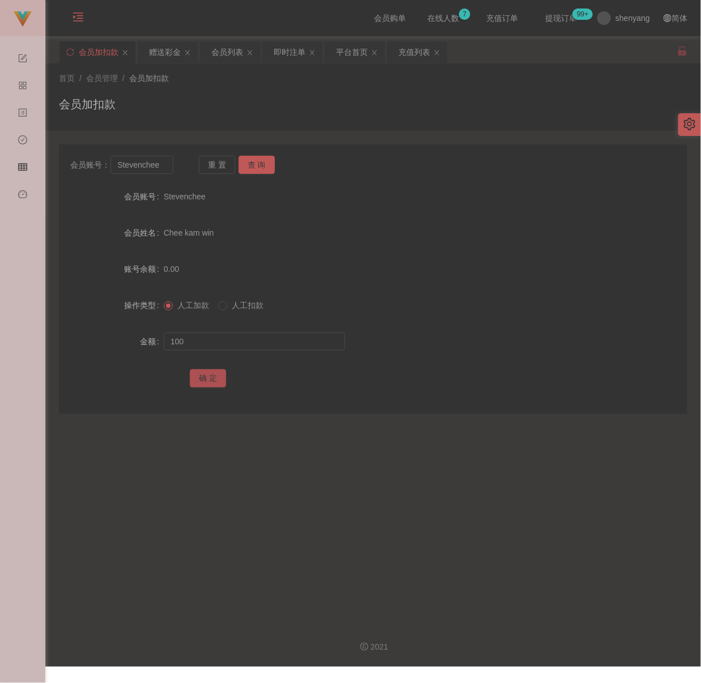
click at [212, 372] on button "确 定" at bounding box center [208, 378] width 36 height 18
click at [158, 163] on input "Stevenchee" at bounding box center [141, 165] width 62 height 18
paste input "Mama"
type input "Mama"
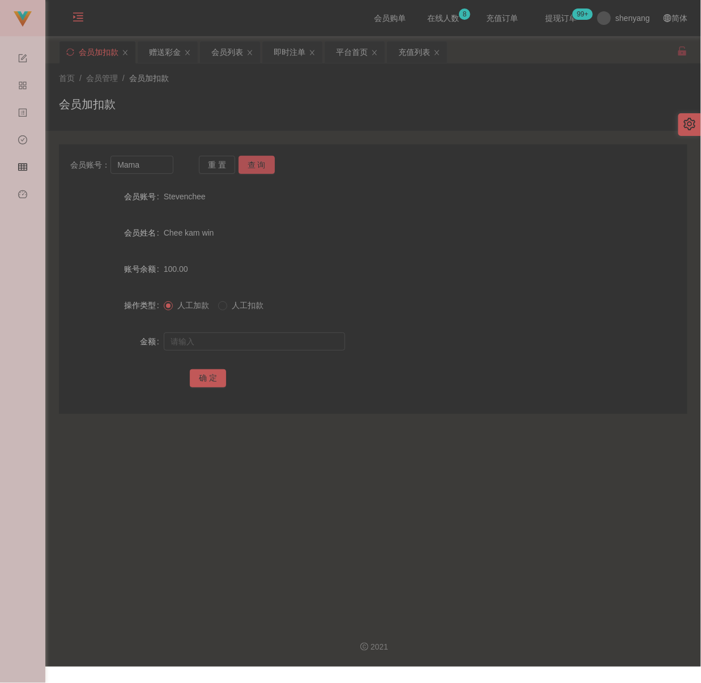
click at [240, 165] on button "查 询" at bounding box center [257, 165] width 36 height 18
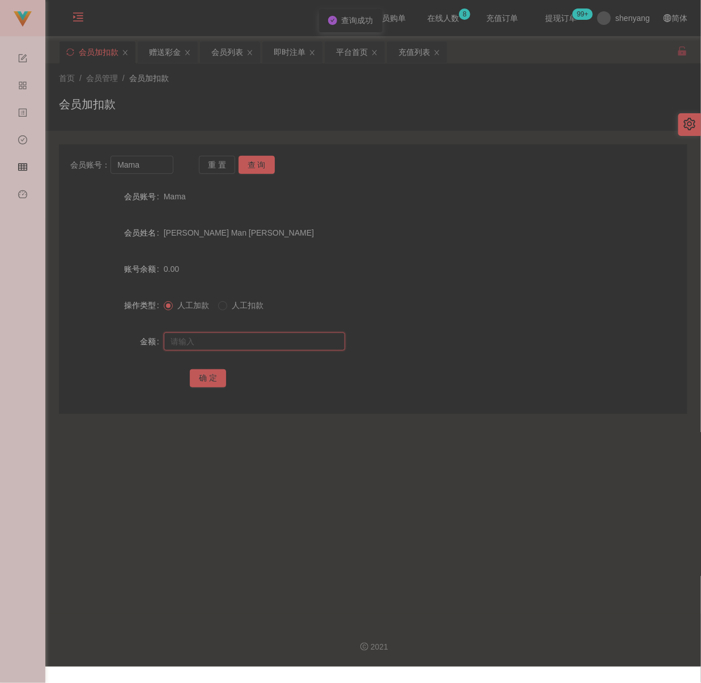
drag, startPoint x: 225, startPoint y: 342, endPoint x: 247, endPoint y: 344, distance: 22.2
click at [225, 342] on input "text" at bounding box center [254, 342] width 181 height 18
click at [316, 333] on input "text" at bounding box center [254, 342] width 181 height 18
paste input "100"
type input "100"
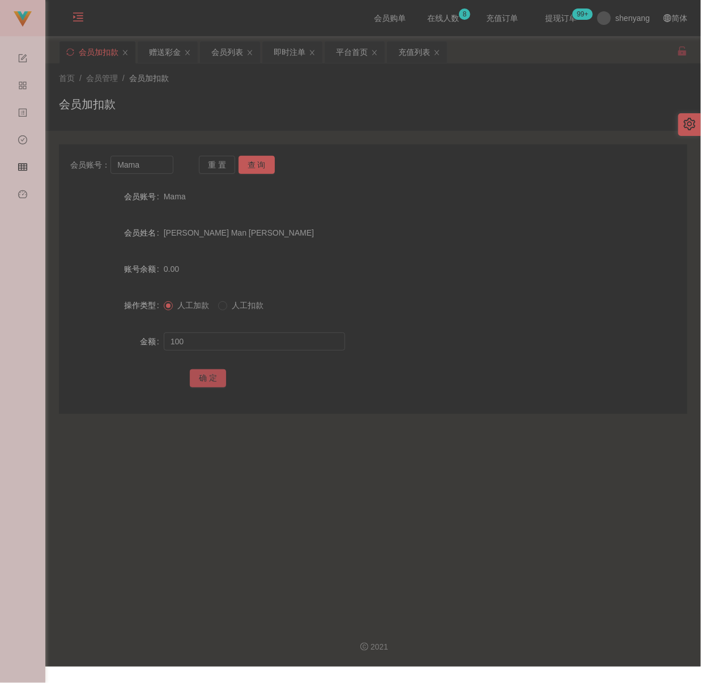
click at [210, 377] on button "确 定" at bounding box center [208, 378] width 36 height 18
click at [143, 161] on input "Mama" at bounding box center [141, 165] width 62 height 18
paste input "Alk"
type input "Alk"
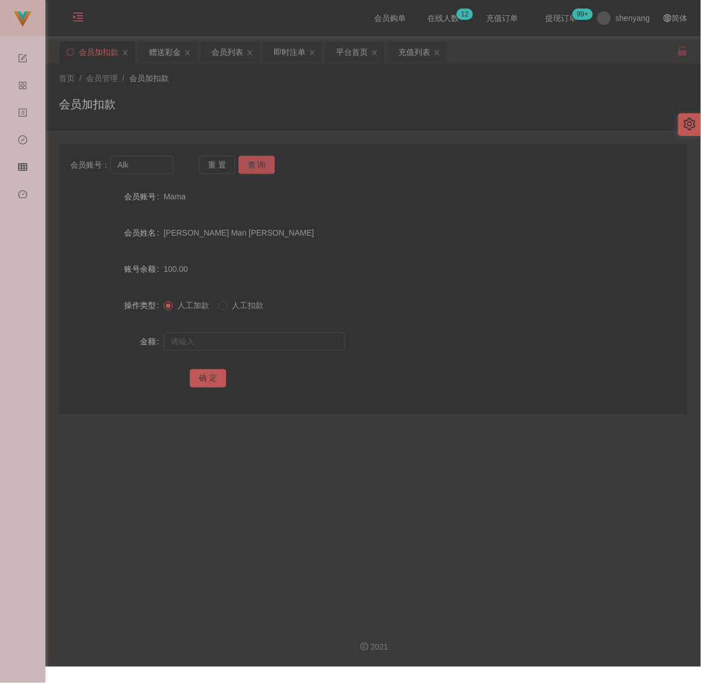
click at [262, 161] on button "查 询" at bounding box center [257, 165] width 36 height 18
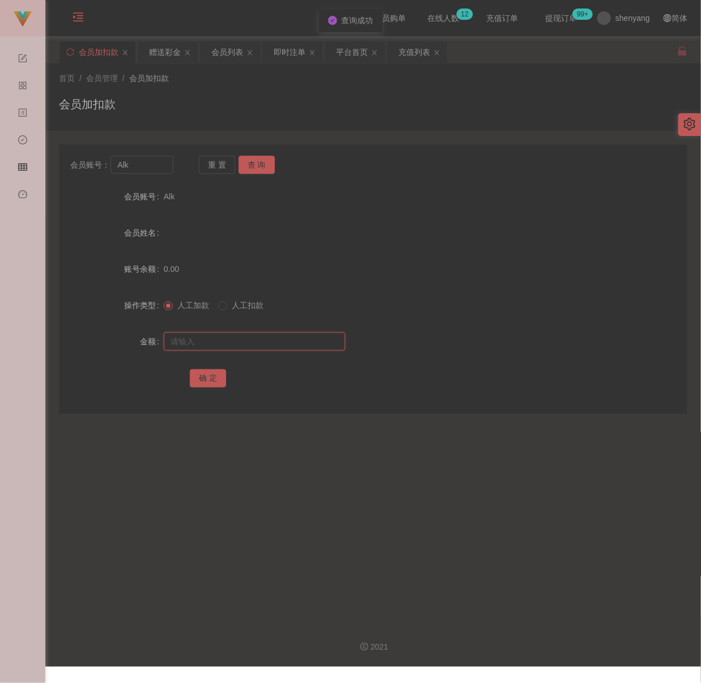
click at [252, 343] on input "text" at bounding box center [254, 342] width 181 height 18
click at [232, 343] on input "text" at bounding box center [254, 342] width 181 height 18
paste input "100"
type input "100"
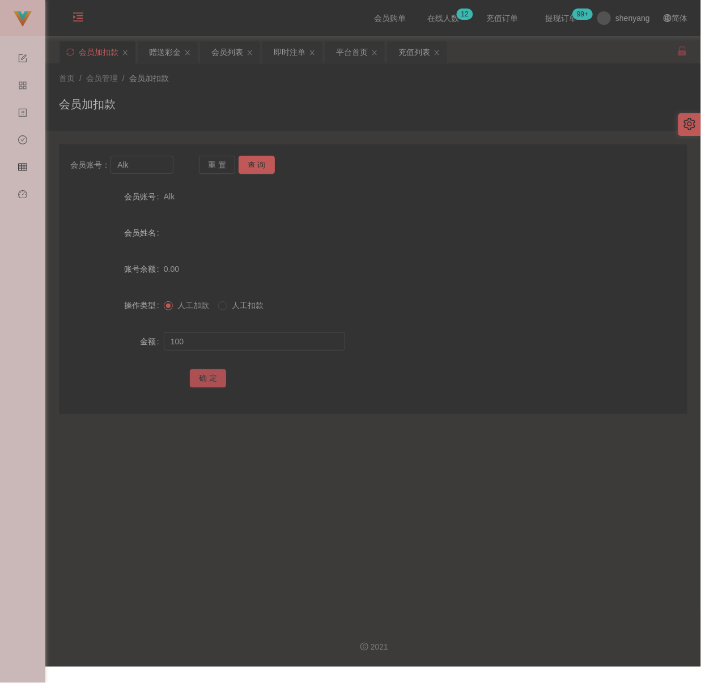
drag, startPoint x: 211, startPoint y: 375, endPoint x: 221, endPoint y: 377, distance: 10.0
click at [211, 375] on button "确 定" at bounding box center [208, 378] width 36 height 18
click at [155, 167] on input "Alk" at bounding box center [141, 165] width 62 height 18
paste input "moses2868"
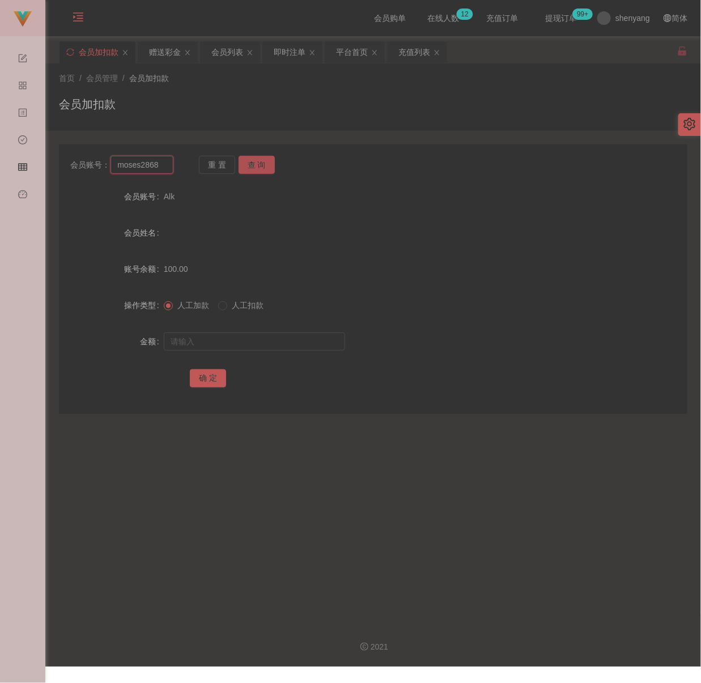
type input "moses2868"
drag, startPoint x: 254, startPoint y: 160, endPoint x: 254, endPoint y: 169, distance: 9.1
click at [254, 160] on button "查 询" at bounding box center [257, 165] width 36 height 18
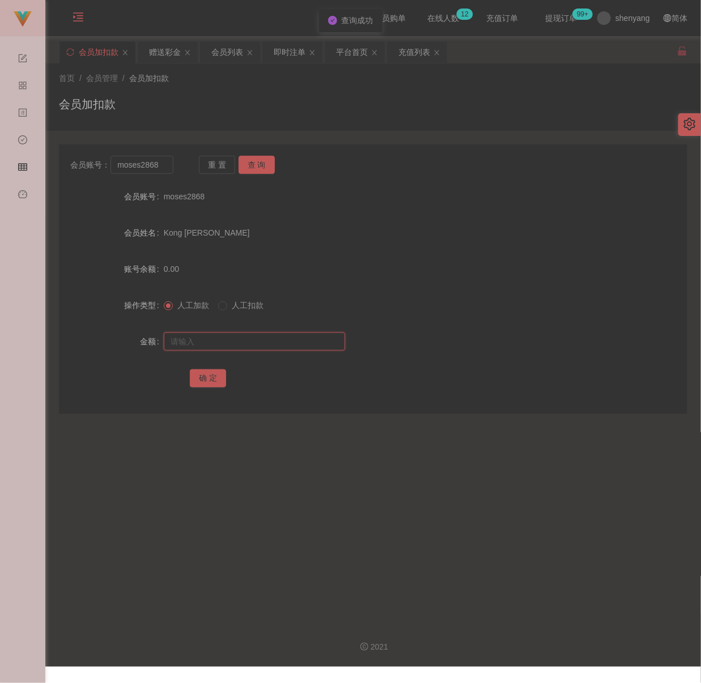
click at [243, 341] on input "text" at bounding box center [254, 342] width 181 height 18
type input "100"
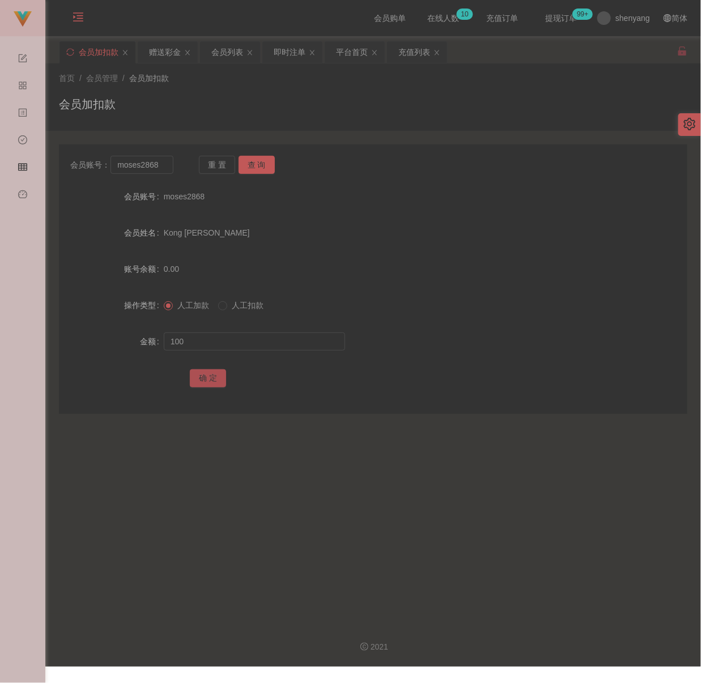
click at [204, 379] on button "确 定" at bounding box center [208, 378] width 36 height 18
click at [160, 161] on input "moses2868" at bounding box center [141, 165] width 62 height 18
paste input "haoboy"
type input "haoboy"
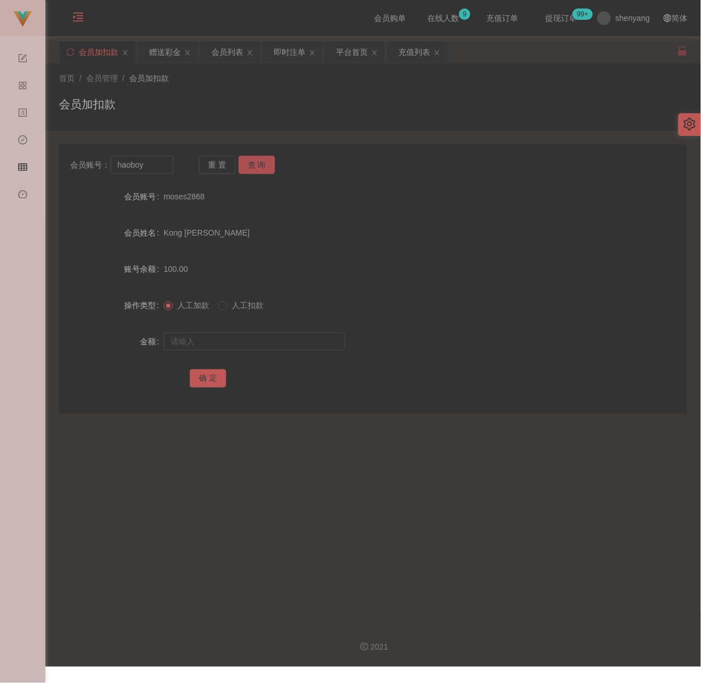
click at [255, 160] on button "查 询" at bounding box center [257, 165] width 36 height 18
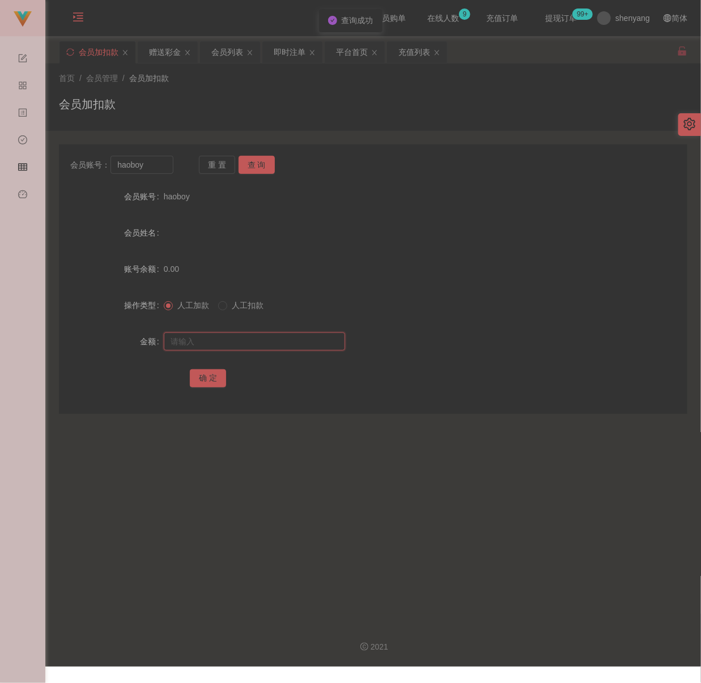
click at [257, 335] on input "text" at bounding box center [254, 342] width 181 height 18
click at [310, 342] on input "text" at bounding box center [254, 342] width 181 height 18
paste input "100"
type input "100"
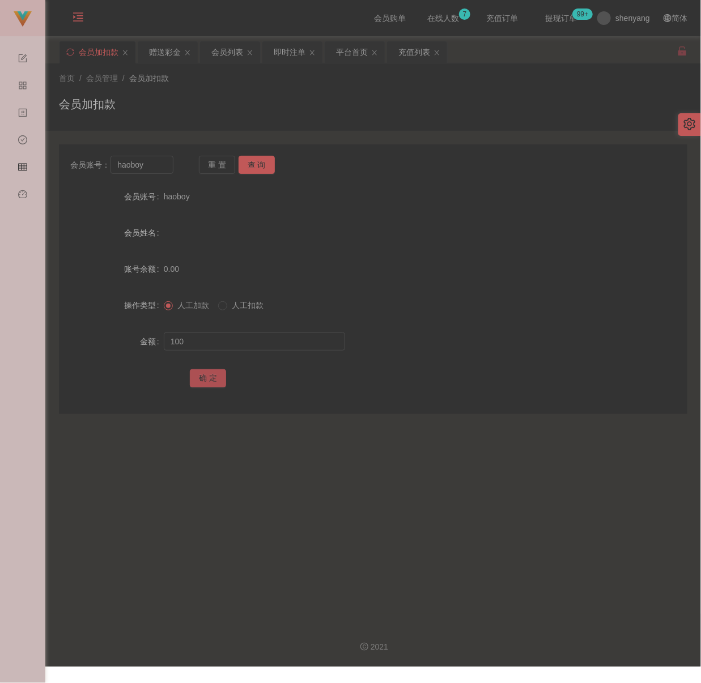
click at [211, 376] on button "确 定" at bounding box center [208, 378] width 36 height 18
click at [164, 169] on input "haoboy" at bounding box center [141, 165] width 62 height 18
paste input "Kokhowe5233"
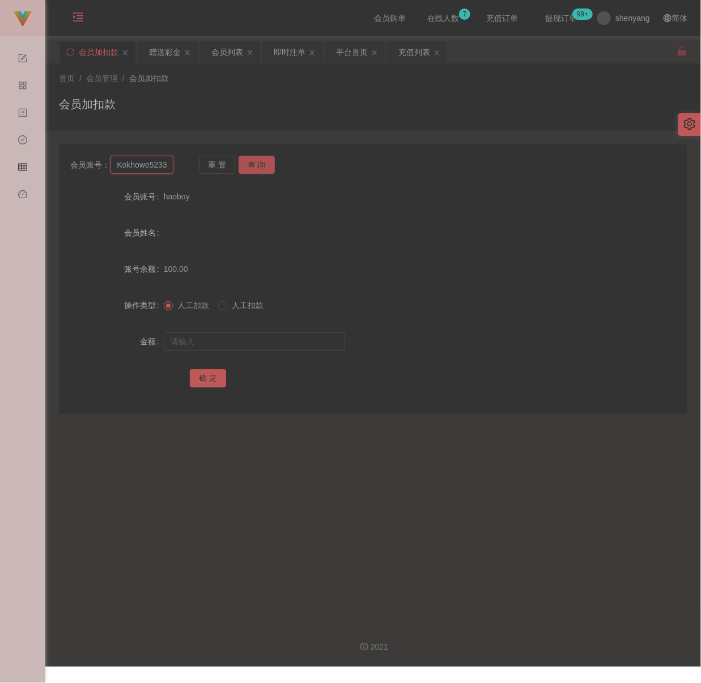
type input "Kokhowe5233"
click at [265, 165] on button "查 询" at bounding box center [257, 165] width 36 height 18
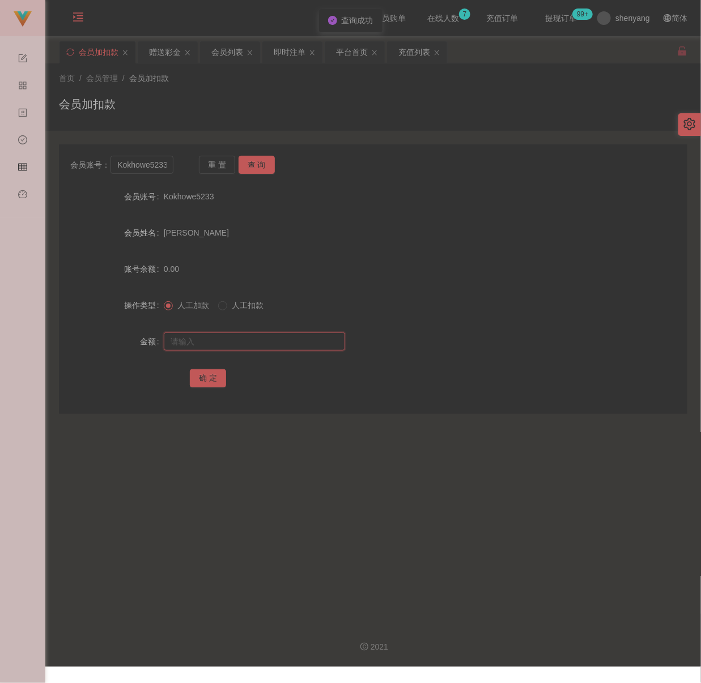
click at [240, 343] on input "text" at bounding box center [254, 342] width 181 height 18
click at [291, 347] on input "text" at bounding box center [254, 342] width 181 height 18
paste input "100"
type input "100"
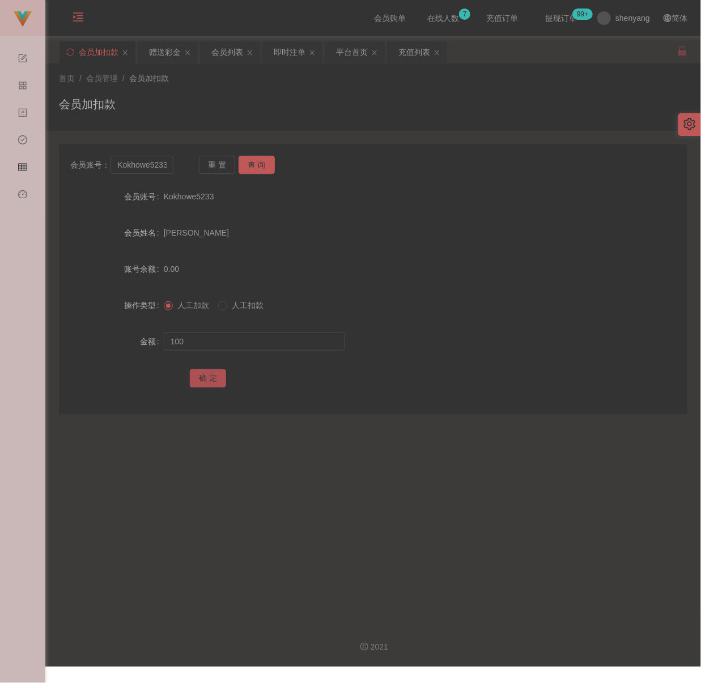
click at [211, 374] on button "确 定" at bounding box center [208, 378] width 36 height 18
click at [147, 165] on input "Kokhowe5233" at bounding box center [141, 165] width 62 height 18
paste input "ariel"
type input "ariel"
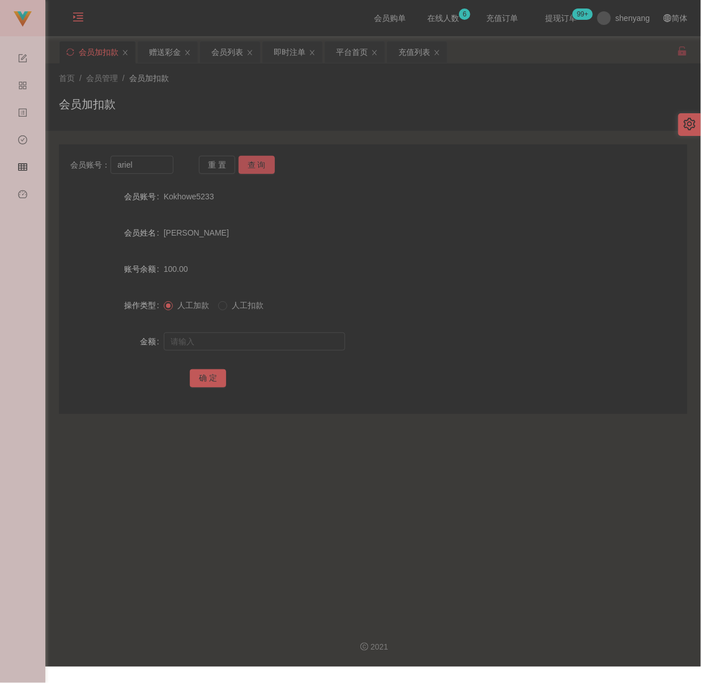
click at [260, 157] on button "查 询" at bounding box center [257, 165] width 36 height 18
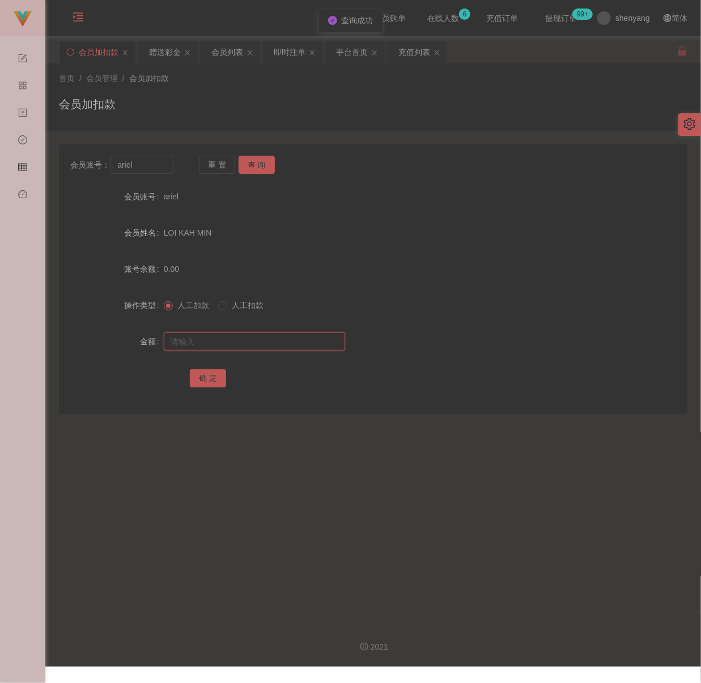
click at [235, 342] on input "text" at bounding box center [254, 342] width 181 height 18
click at [233, 347] on input "text" at bounding box center [254, 342] width 181 height 18
paste input "100"
type input "100"
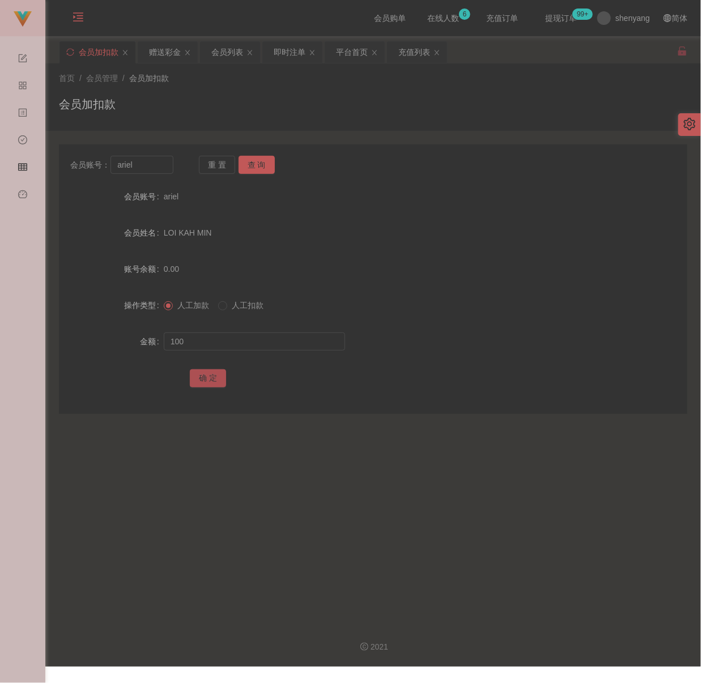
click at [211, 376] on button "确 定" at bounding box center [208, 378] width 36 height 18
click at [148, 167] on input "ariel" at bounding box center [141, 165] width 62 height 18
paste input "0143323670"
type input "0143323670"
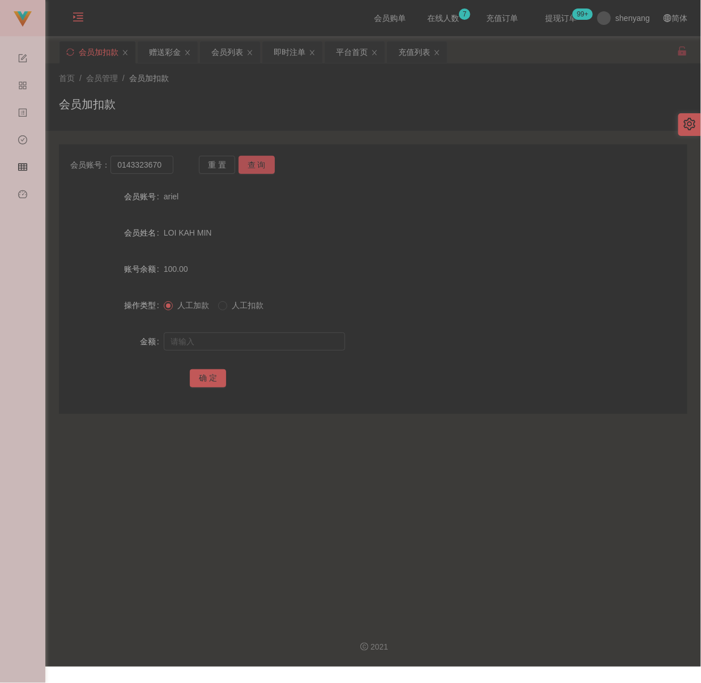
click at [253, 160] on button "查 询" at bounding box center [257, 165] width 36 height 18
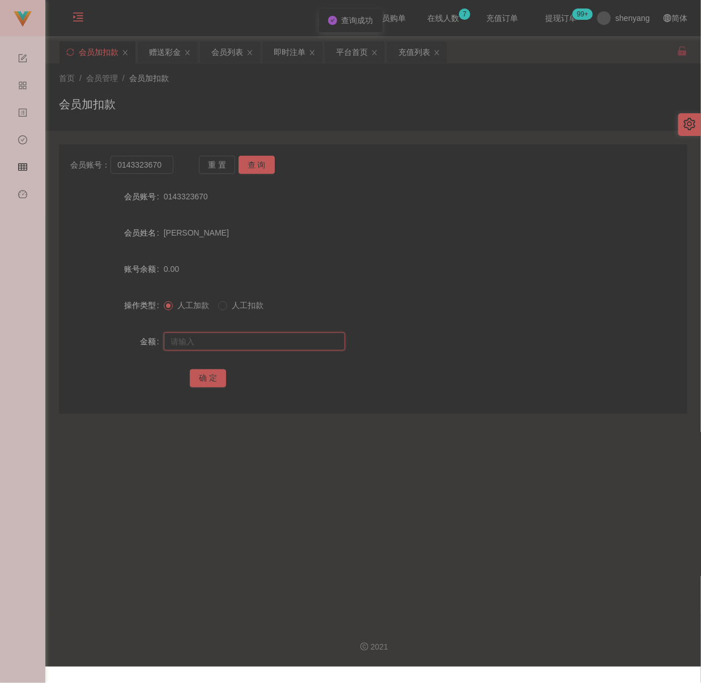
click at [240, 342] on input "text" at bounding box center [254, 342] width 181 height 18
click at [306, 344] on input "text" at bounding box center [254, 342] width 181 height 18
paste input "300"
type input "300"
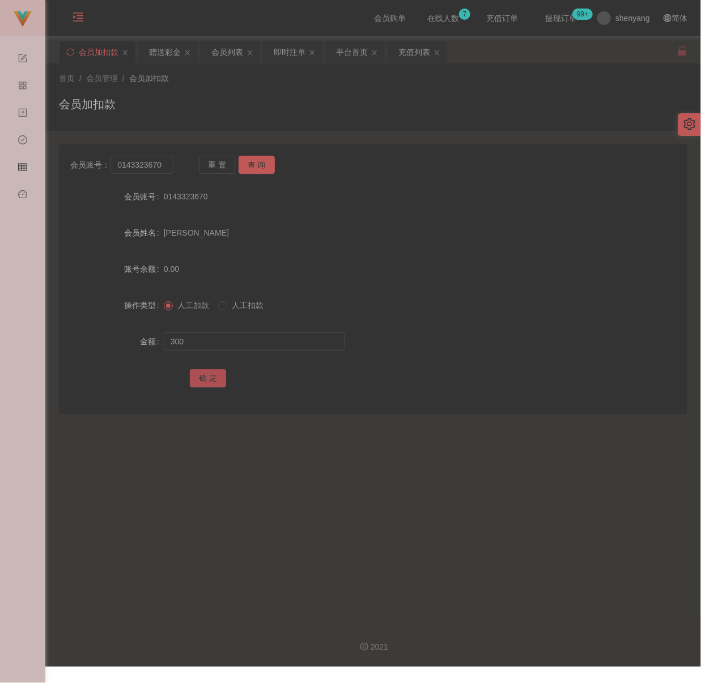
drag, startPoint x: 209, startPoint y: 376, endPoint x: 218, endPoint y: 376, distance: 9.1
click at [209, 376] on button "确 定" at bounding box center [208, 378] width 36 height 18
click at [162, 162] on input "0143323670" at bounding box center [141, 165] width 62 height 18
paste input "qq123"
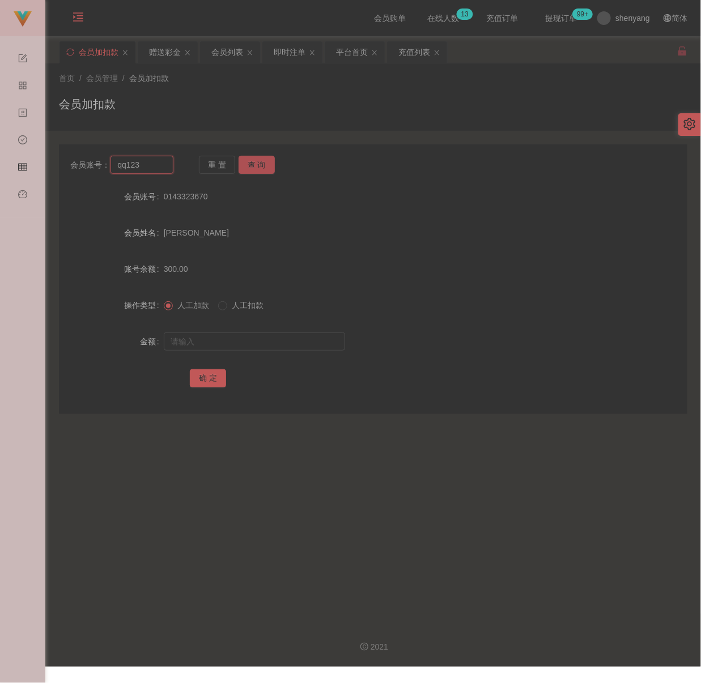
type input "qq123"
click at [252, 165] on button "查 询" at bounding box center [257, 165] width 36 height 18
click at [269, 342] on input "text" at bounding box center [254, 342] width 181 height 18
drag, startPoint x: 296, startPoint y: 343, endPoint x: 286, endPoint y: 348, distance: 10.9
click at [296, 343] on input "text" at bounding box center [254, 342] width 181 height 18
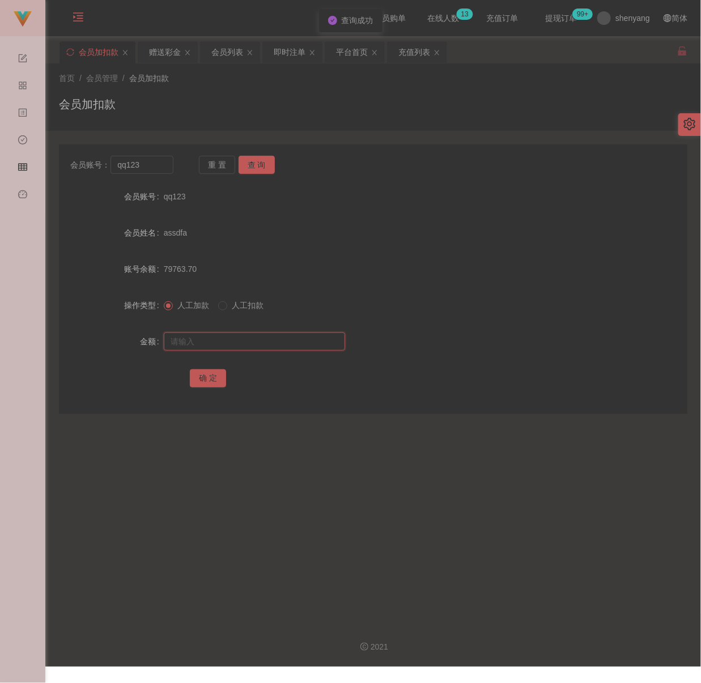
paste input "100"
type input "100"
click at [207, 373] on button "确 定" at bounding box center [208, 378] width 36 height 18
click at [160, 169] on input "qq123" at bounding box center [141, 165] width 62 height 18
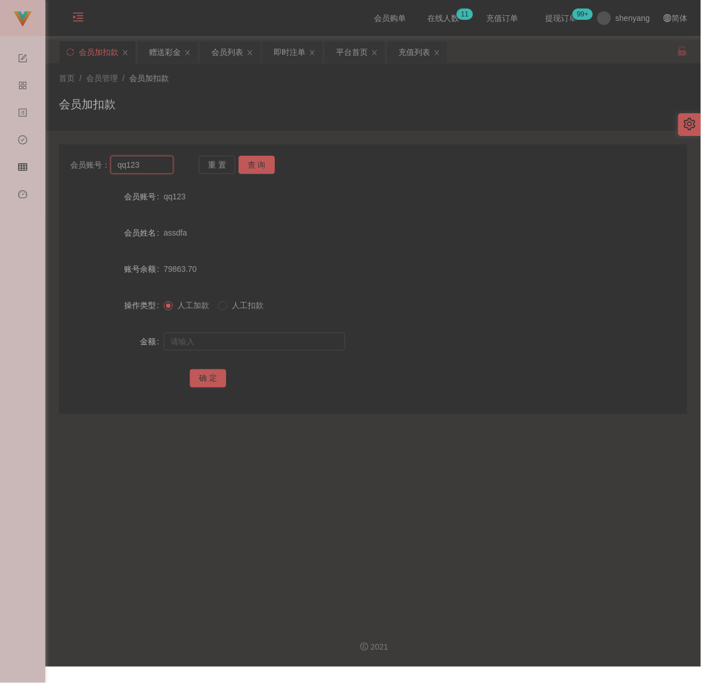
paste input "Juan1995"
type input "Juan1995"
click at [258, 162] on button "查 询" at bounding box center [257, 165] width 36 height 18
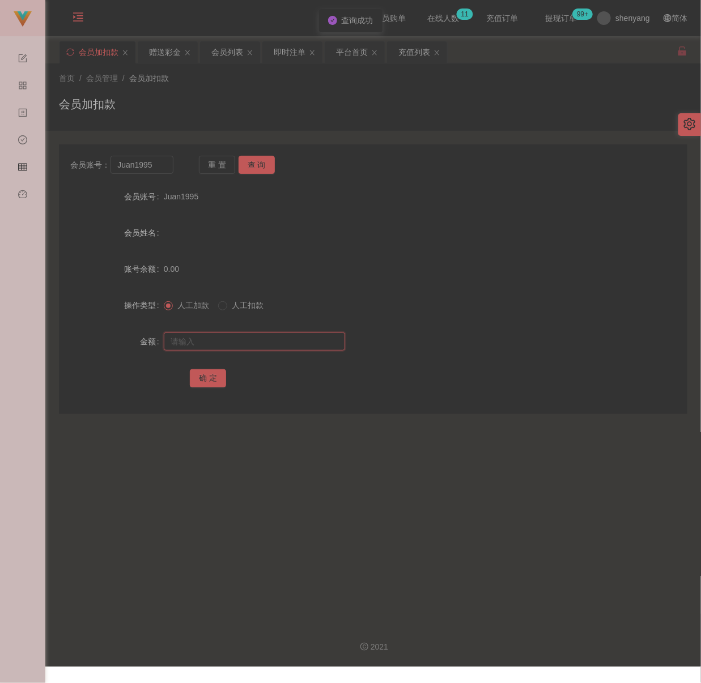
click at [265, 347] on input "text" at bounding box center [254, 342] width 181 height 18
click at [264, 342] on input "text" at bounding box center [254, 342] width 181 height 18
paste input "100"
type input "100"
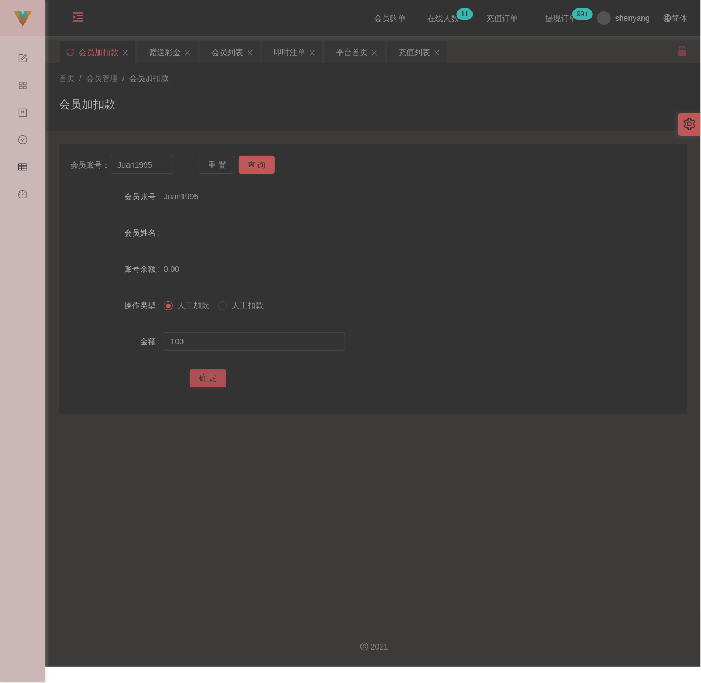
click at [212, 377] on button "确 定" at bounding box center [208, 378] width 36 height 18
click at [154, 167] on input "Juan1995" at bounding box center [141, 165] width 62 height 18
paste input "tonylim1991"
type input "tonylim1991"
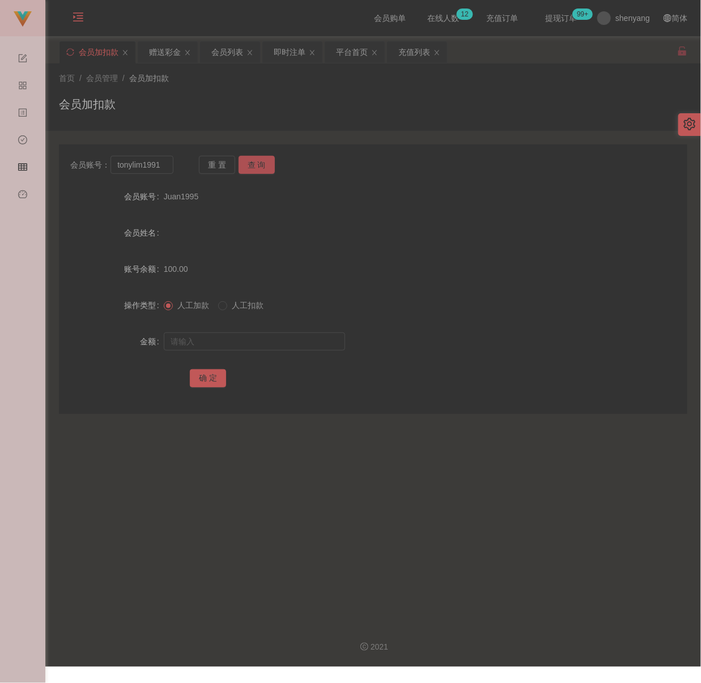
click at [255, 167] on button "查 询" at bounding box center [257, 165] width 36 height 18
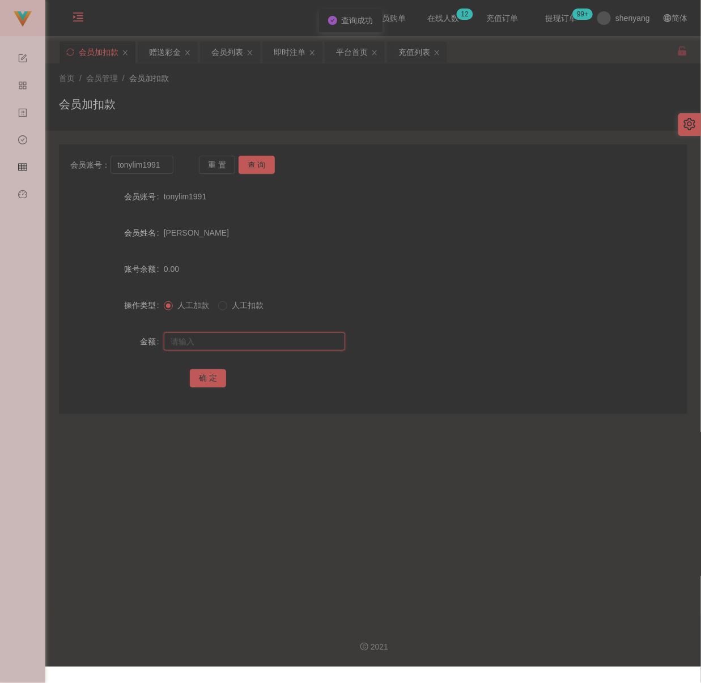
click at [262, 343] on input "text" at bounding box center [254, 342] width 181 height 18
click at [189, 339] on input "text" at bounding box center [254, 342] width 181 height 18
paste input "200"
type input "200"
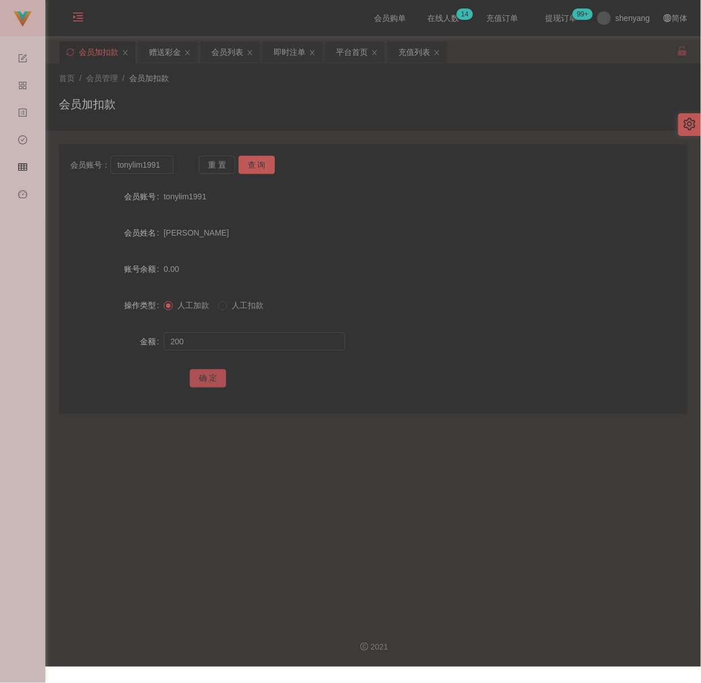
drag, startPoint x: 206, startPoint y: 379, endPoint x: 231, endPoint y: 381, distance: 25.6
click at [206, 379] on button "确 定" at bounding box center [208, 378] width 36 height 18
click at [160, 165] on input "tonylim1991" at bounding box center [141, 165] width 62 height 18
paste input "cindyooiseiying1212"
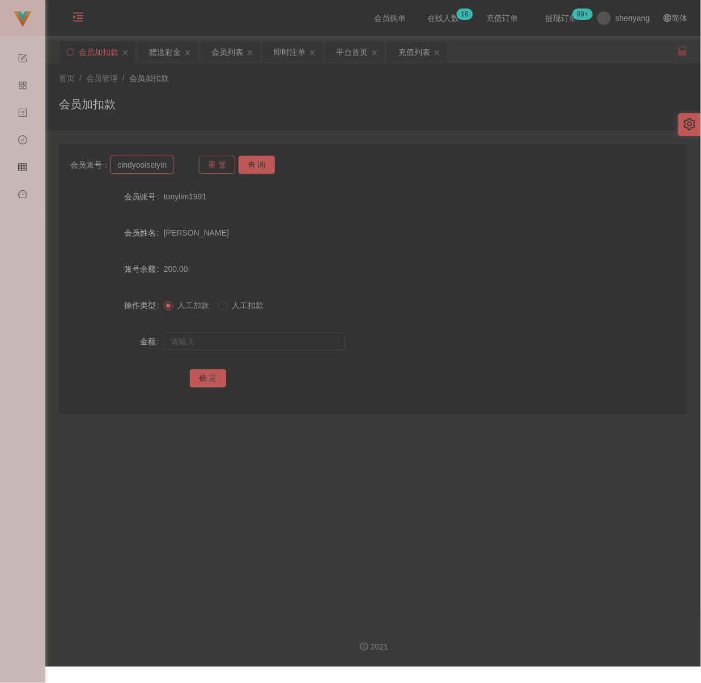
scroll to position [0, 23]
type input "cindyooiseiying1212"
click at [248, 161] on button "查 询" at bounding box center [257, 165] width 36 height 18
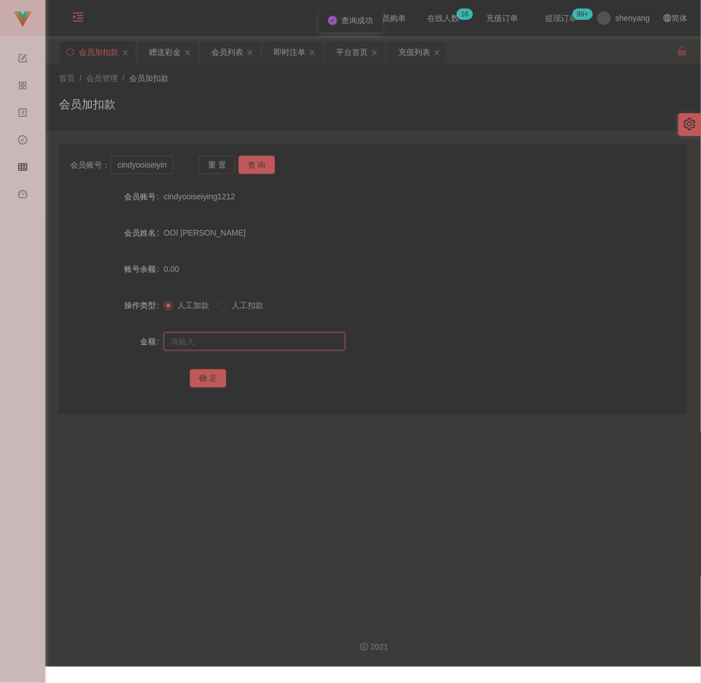
click at [244, 339] on input "text" at bounding box center [254, 342] width 181 height 18
click at [280, 346] on input "text" at bounding box center [254, 342] width 181 height 18
paste input "200"
type input "200"
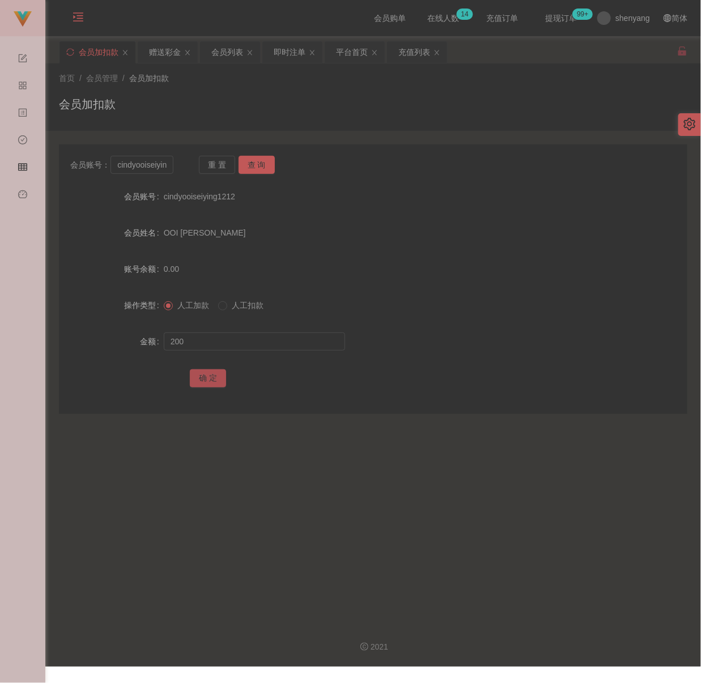
click at [208, 377] on button "确 定" at bounding box center [208, 378] width 36 height 18
click at [377, 113] on div "会员加扣款" at bounding box center [373, 109] width 628 height 26
click at [141, 159] on input "cindyooiseiying1212" at bounding box center [141, 165] width 62 height 18
paste input "0134565328"
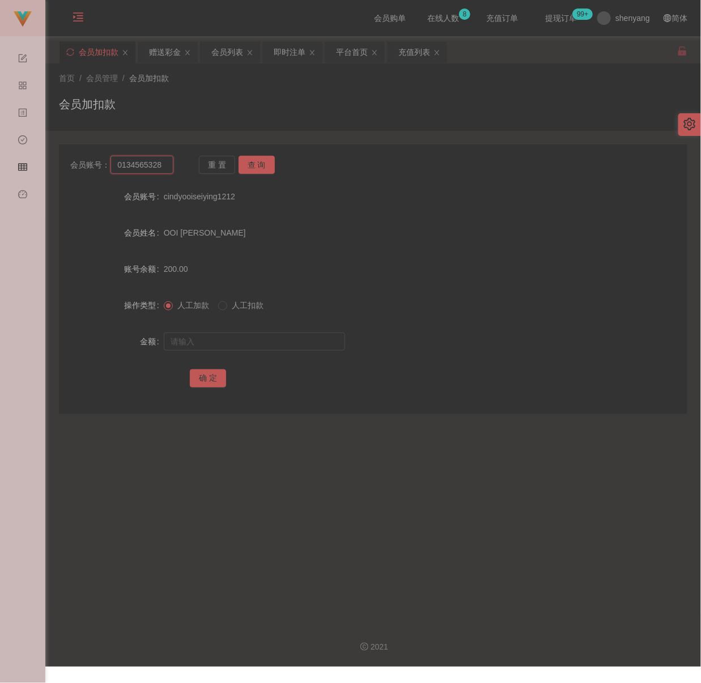
type input "0134565328"
click at [278, 163] on div "重 置 查 询" at bounding box center [250, 165] width 103 height 18
click at [267, 164] on button "查 询" at bounding box center [257, 165] width 36 height 18
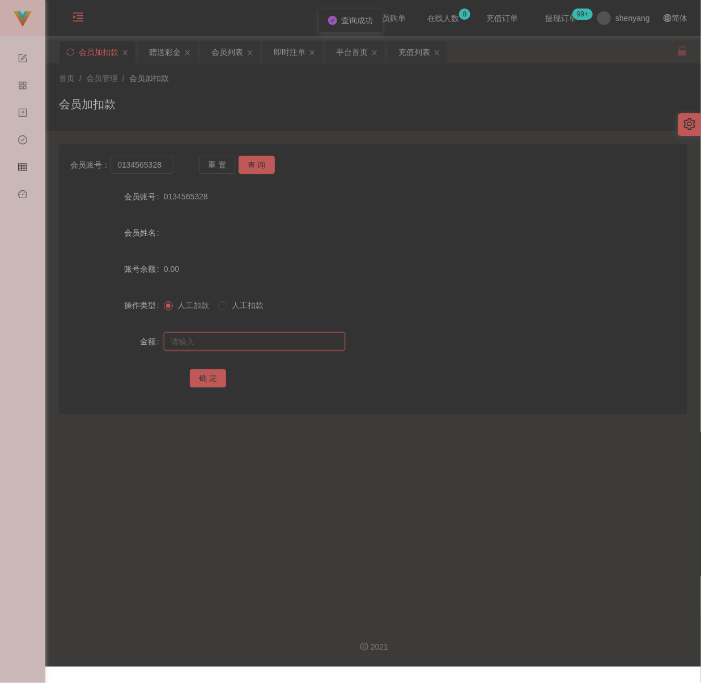
click at [266, 335] on input "text" at bounding box center [254, 342] width 181 height 18
click at [301, 344] on input "text" at bounding box center [254, 342] width 181 height 18
paste input "100"
type input "100"
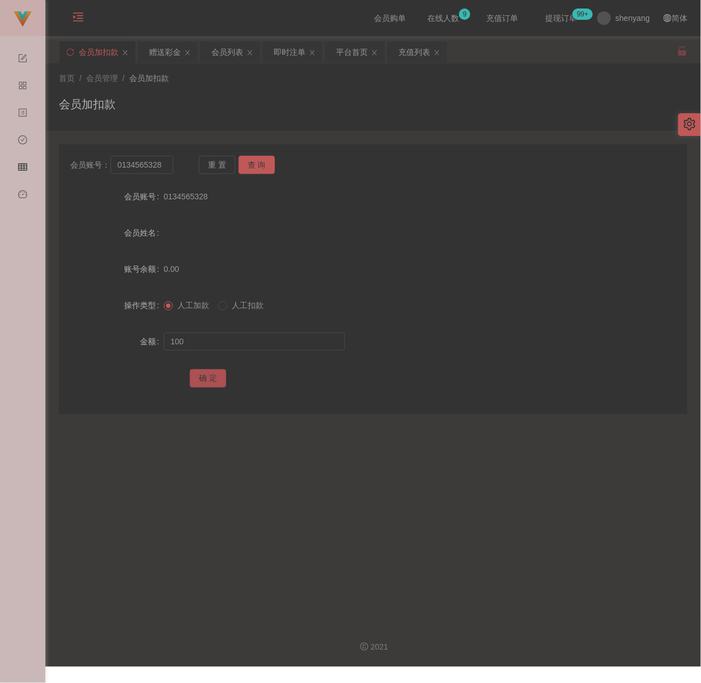
click at [208, 371] on button "确 定" at bounding box center [208, 378] width 36 height 18
click at [169, 168] on input "0134565328" at bounding box center [141, 165] width 62 height 18
paste input "12345677"
type input "12345677"
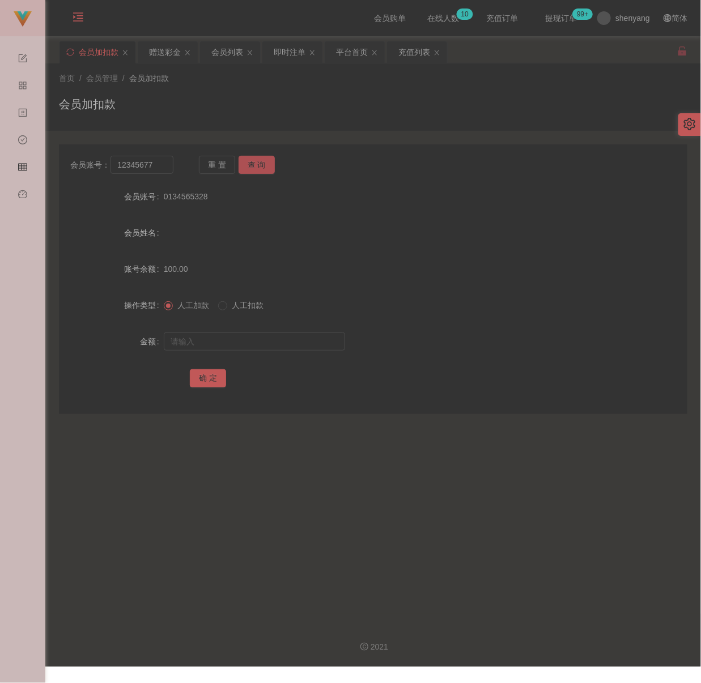
click at [260, 160] on button "查 询" at bounding box center [257, 165] width 36 height 18
click at [253, 338] on input "text" at bounding box center [254, 342] width 181 height 18
click at [318, 343] on input "text" at bounding box center [254, 342] width 181 height 18
paste input "100"
type input "100"
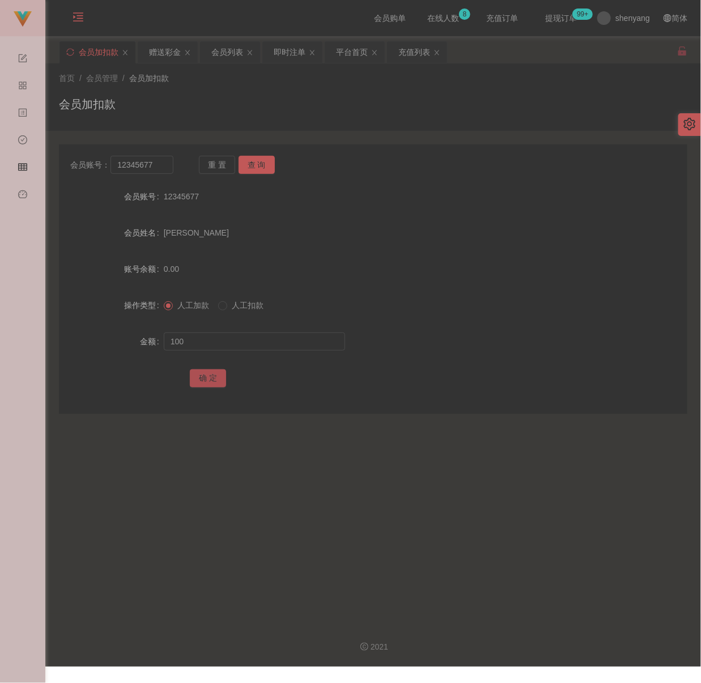
click at [210, 381] on button "确 定" at bounding box center [208, 378] width 36 height 18
click at [163, 159] on input "12345677" at bounding box center [141, 165] width 62 height 18
paste input "aamun88"
type input "aamun88"
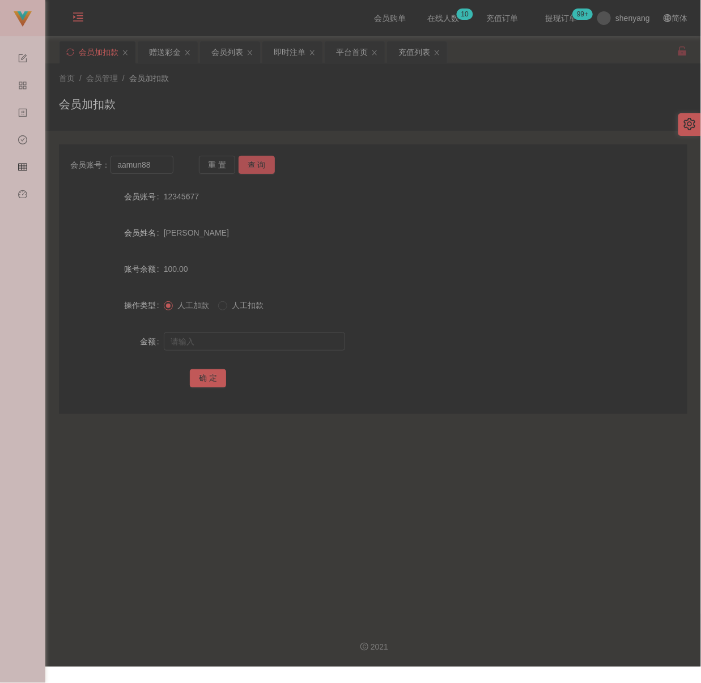
click at [255, 165] on button "查 询" at bounding box center [257, 165] width 36 height 18
click at [264, 342] on input "text" at bounding box center [254, 342] width 181 height 18
click at [325, 342] on input "text" at bounding box center [254, 342] width 181 height 18
paste input "100"
type input "100"
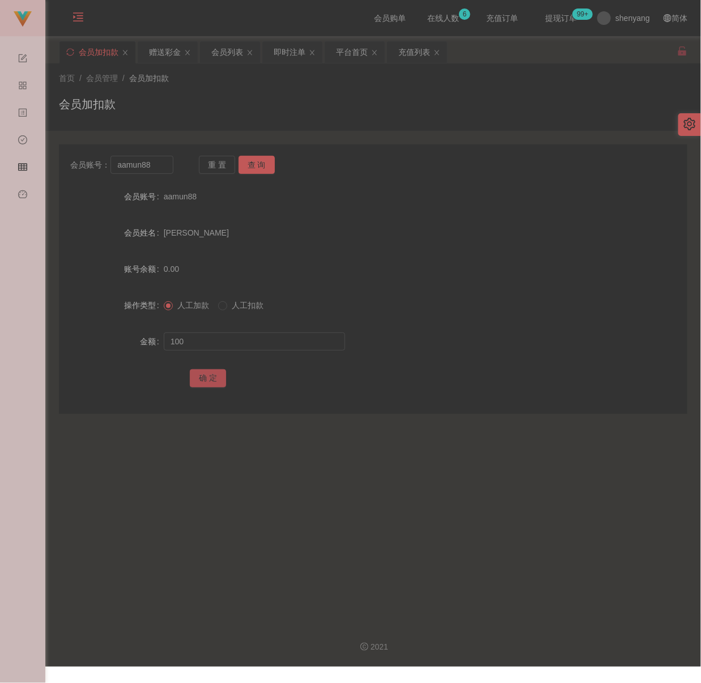
click at [206, 376] on button "确 定" at bounding box center [208, 378] width 36 height 18
click at [160, 165] on input "aamun88" at bounding box center [141, 165] width 62 height 18
paste input "Louis857"
type input "Louis8578"
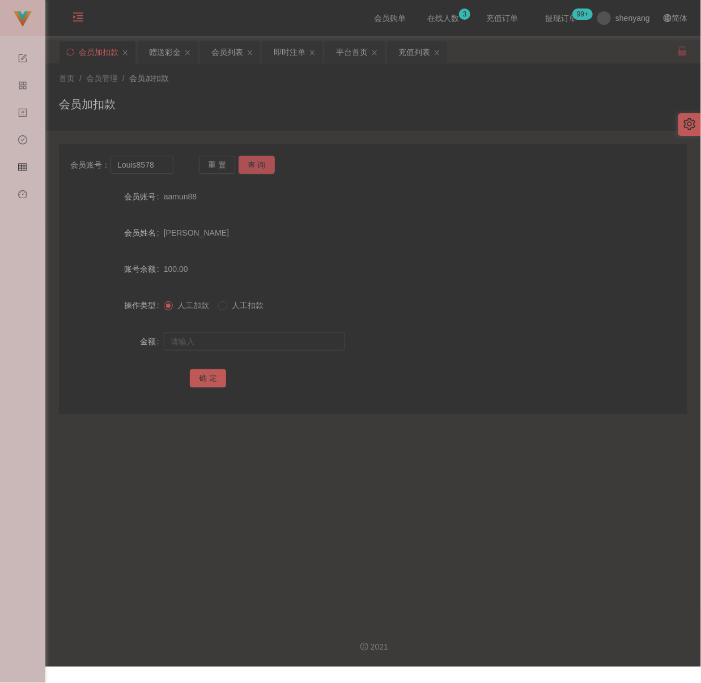
click at [264, 159] on button "查 询" at bounding box center [257, 165] width 36 height 18
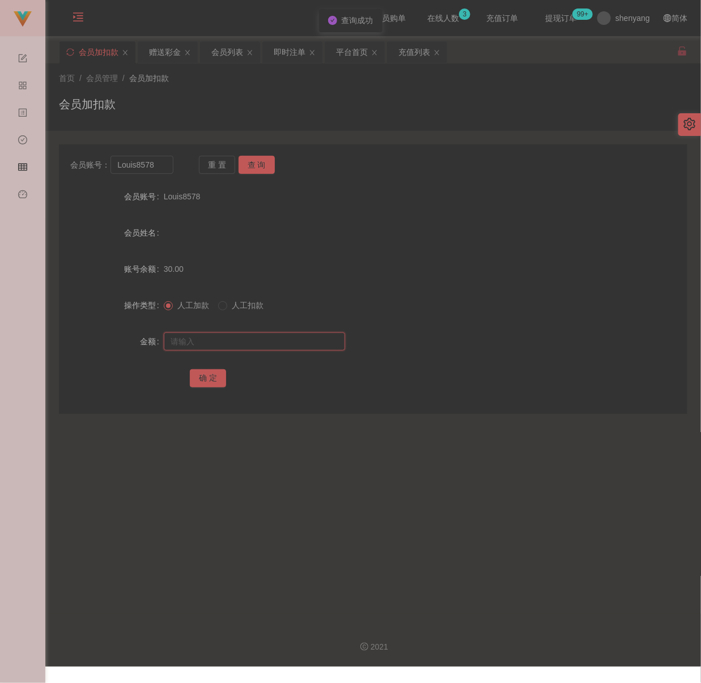
click at [254, 342] on input "text" at bounding box center [254, 342] width 181 height 18
click at [308, 342] on input "text" at bounding box center [254, 342] width 181 height 18
paste input "200"
type input "200"
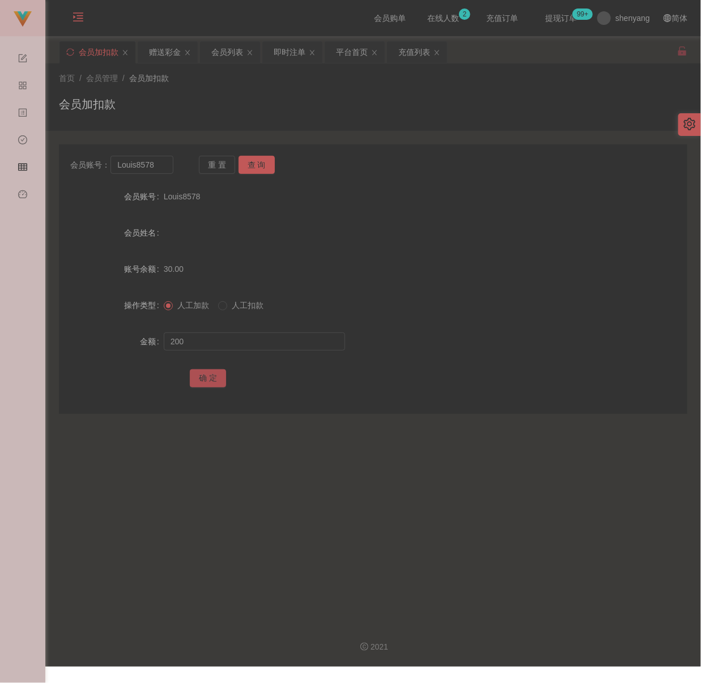
click at [218, 379] on button "确 定" at bounding box center [208, 378] width 36 height 18
click at [160, 163] on input "Louis8578" at bounding box center [141, 165] width 62 height 18
paste input "mahmingho9"
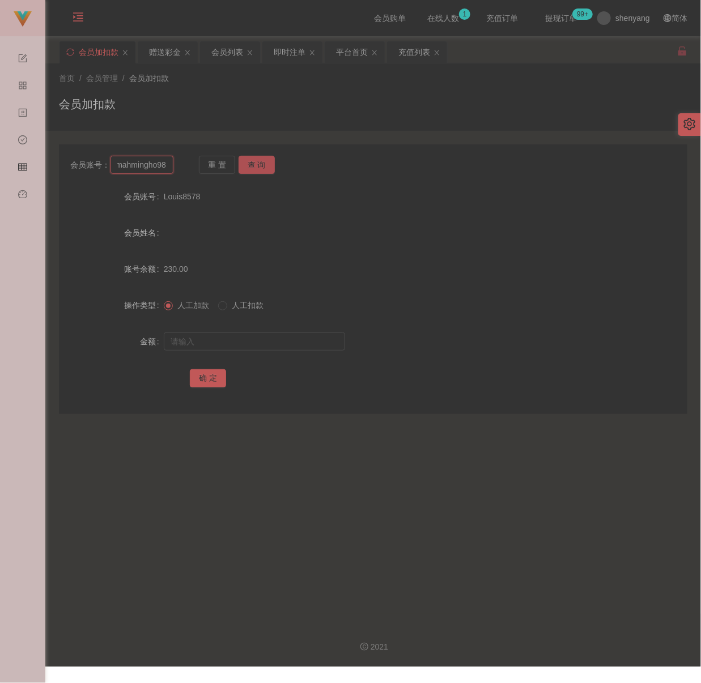
type input "mahmingho98"
click at [259, 163] on button "查 询" at bounding box center [257, 165] width 36 height 18
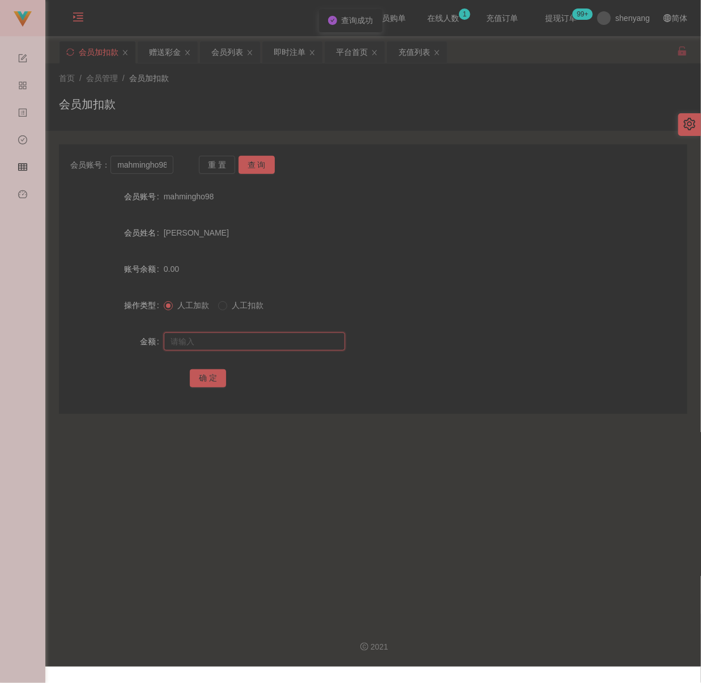
click at [267, 342] on input "text" at bounding box center [254, 342] width 181 height 18
click at [269, 341] on input "text" at bounding box center [254, 342] width 181 height 18
paste input "200"
type input "200"
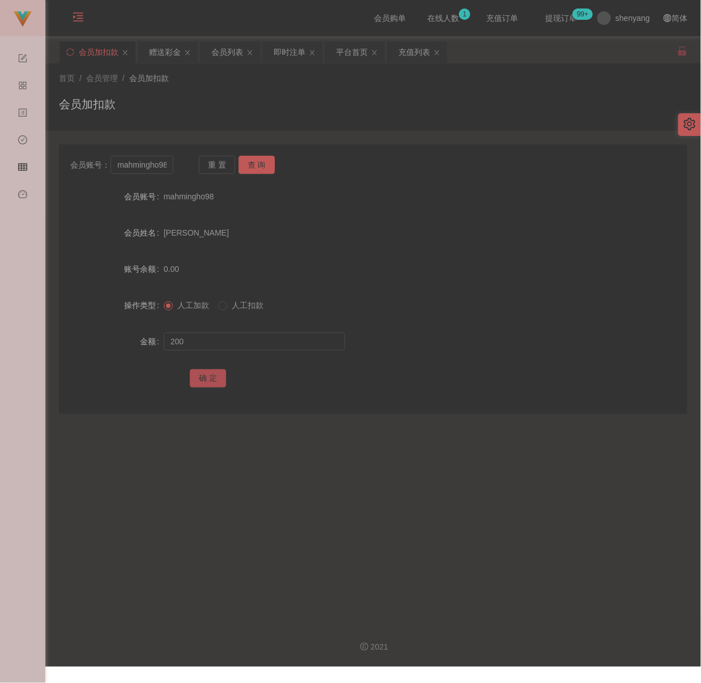
click at [199, 371] on button "确 定" at bounding box center [208, 378] width 36 height 18
click at [156, 158] on input "mahmingho98" at bounding box center [141, 165] width 62 height 18
paste input "0142007256"
type input "0142007256"
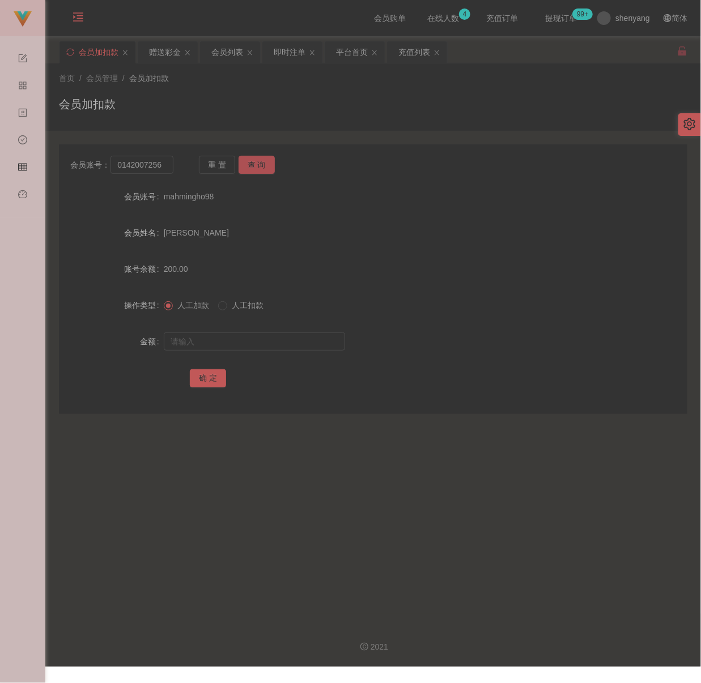
click at [249, 159] on button "查 询" at bounding box center [257, 165] width 36 height 18
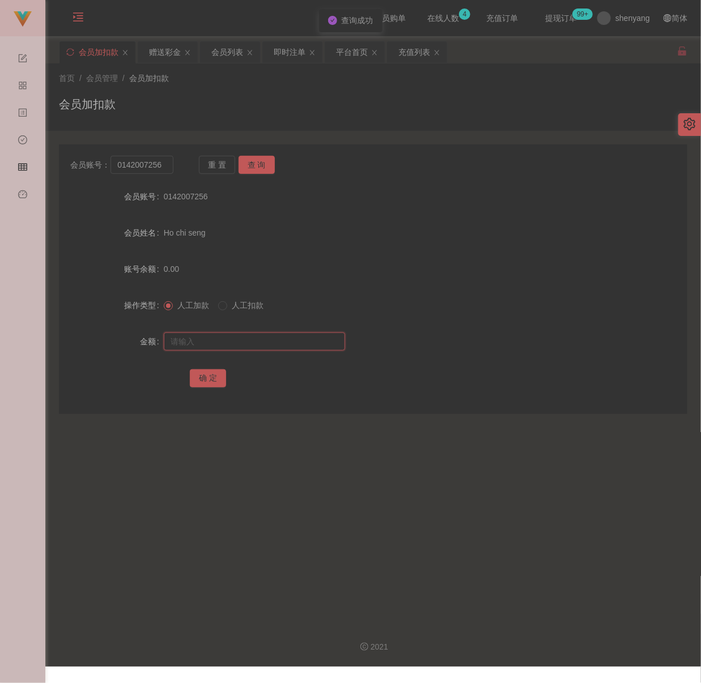
click at [257, 338] on input "text" at bounding box center [254, 342] width 181 height 18
drag, startPoint x: 295, startPoint y: 345, endPoint x: 284, endPoint y: 347, distance: 10.9
click at [295, 345] on input "text" at bounding box center [254, 342] width 181 height 18
paste input "100"
type input "100"
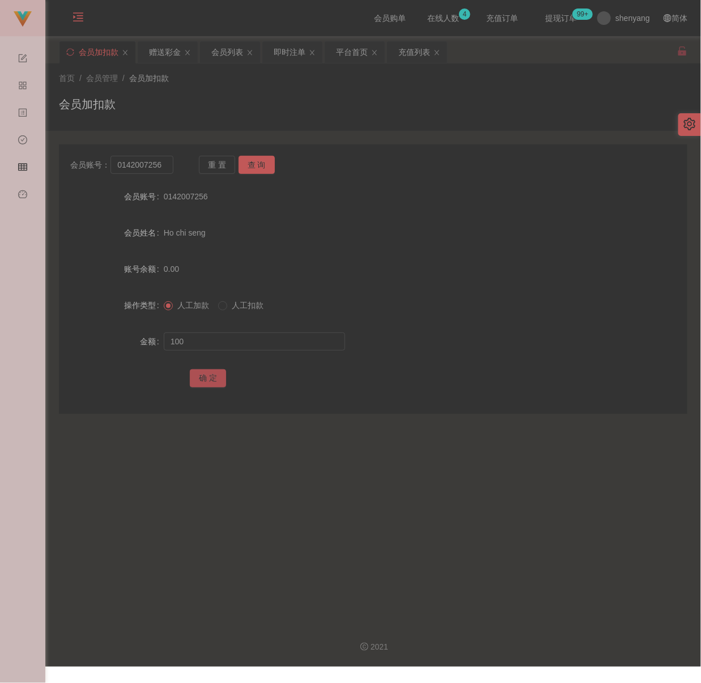
click at [203, 378] on button "确 定" at bounding box center [208, 378] width 36 height 18
click at [165, 164] on input "0142007256" at bounding box center [141, 165] width 62 height 18
paste input "Ktkchua"
type input "Ktkchua"
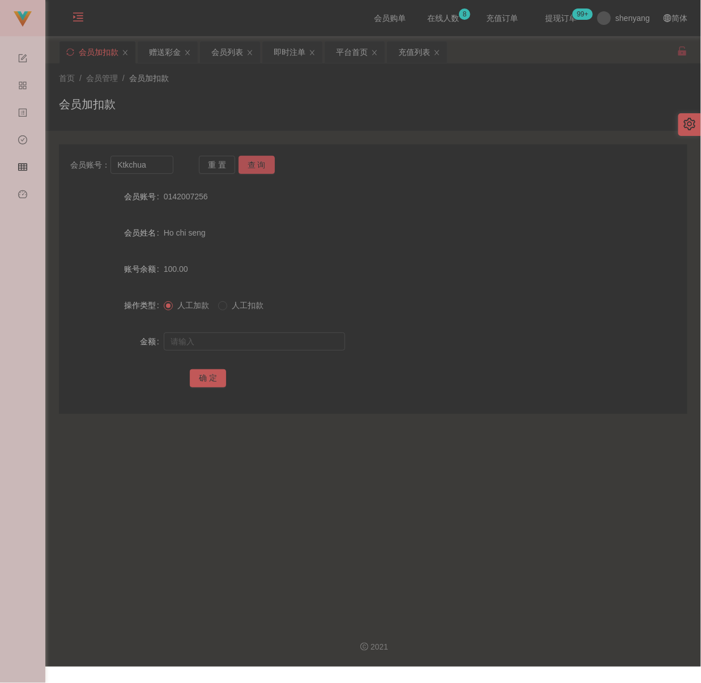
click at [258, 165] on button "查 询" at bounding box center [257, 165] width 36 height 18
click at [274, 339] on input "text" at bounding box center [254, 342] width 181 height 18
click at [296, 347] on input "text" at bounding box center [254, 342] width 181 height 18
paste
type input "100"
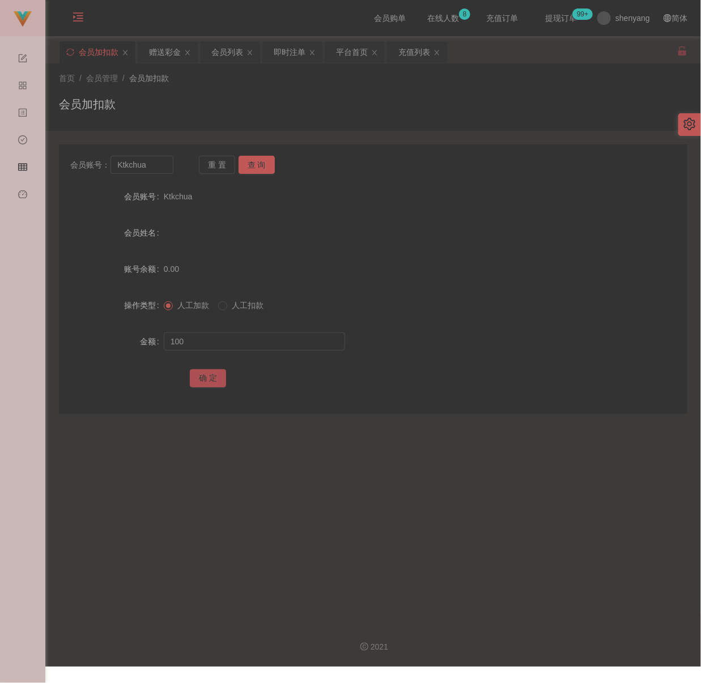
click at [209, 379] on button "确 定" at bounding box center [208, 378] width 36 height 18
click at [167, 172] on input "Ktkchua" at bounding box center [141, 165] width 62 height 18
type input "Sam1230"
click at [246, 161] on button "查 询" at bounding box center [257, 165] width 36 height 18
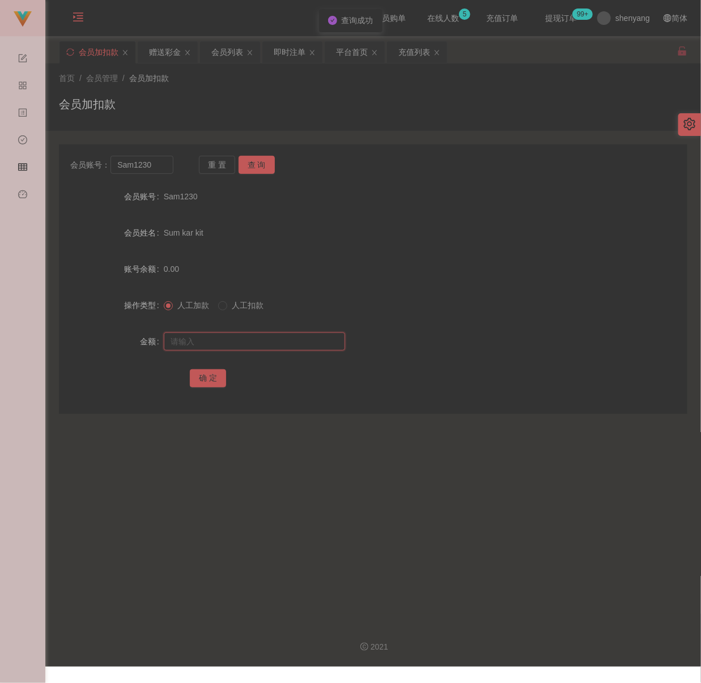
click at [260, 334] on input "text" at bounding box center [254, 342] width 181 height 18
drag, startPoint x: 303, startPoint y: 339, endPoint x: 289, endPoint y: 342, distance: 14.0
click at [303, 339] on input "text" at bounding box center [254, 342] width 181 height 18
type input "200"
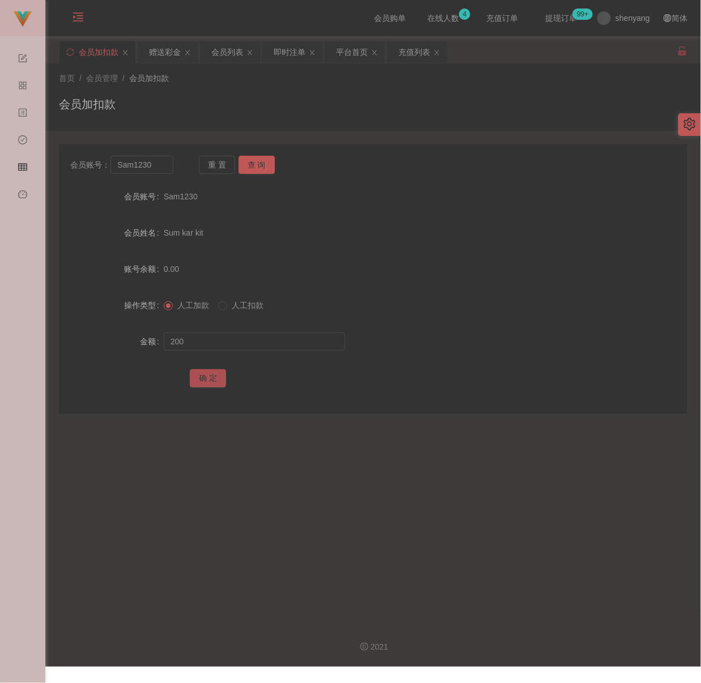
click at [205, 377] on button "确 定" at bounding box center [208, 378] width 36 height 18
click at [159, 170] on input "Sam1230" at bounding box center [141, 165] width 62 height 18
type input "Ahliang1104"
click at [267, 165] on button "查 询" at bounding box center [257, 165] width 36 height 18
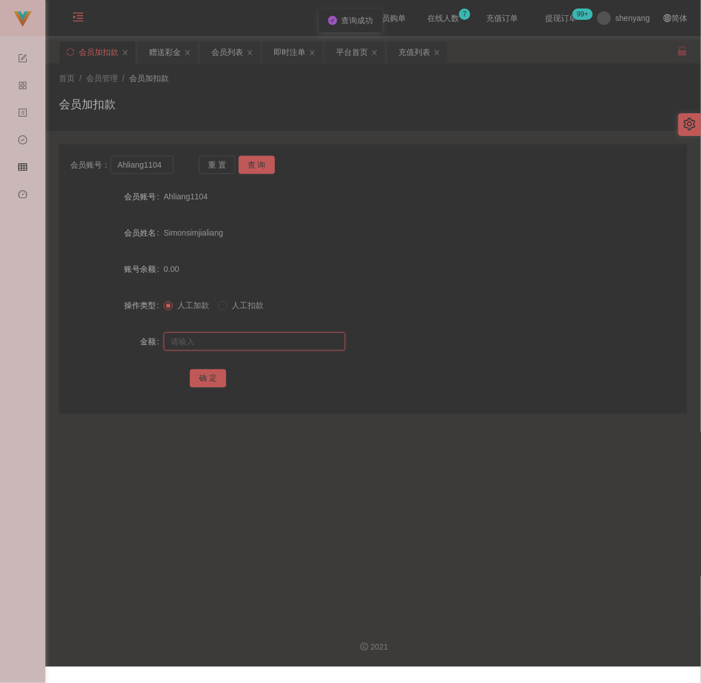
click at [281, 341] on input "text" at bounding box center [254, 342] width 181 height 18
click at [296, 339] on input "text" at bounding box center [254, 342] width 181 height 18
type input "100"
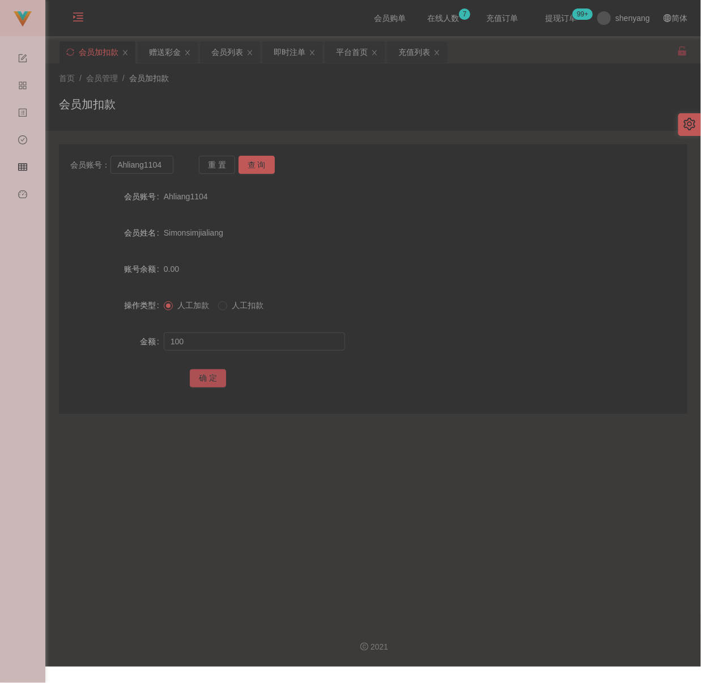
click at [204, 378] on button "确 定" at bounding box center [208, 378] width 36 height 18
click at [163, 165] on input "Ahliang1104" at bounding box center [141, 165] width 62 height 18
type input "8811967abcd"
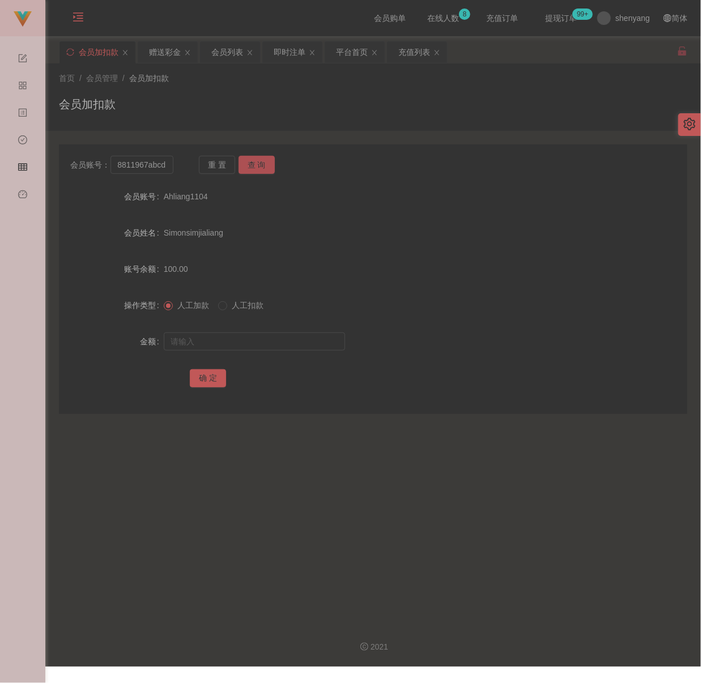
click at [257, 165] on button "查 询" at bounding box center [257, 165] width 36 height 18
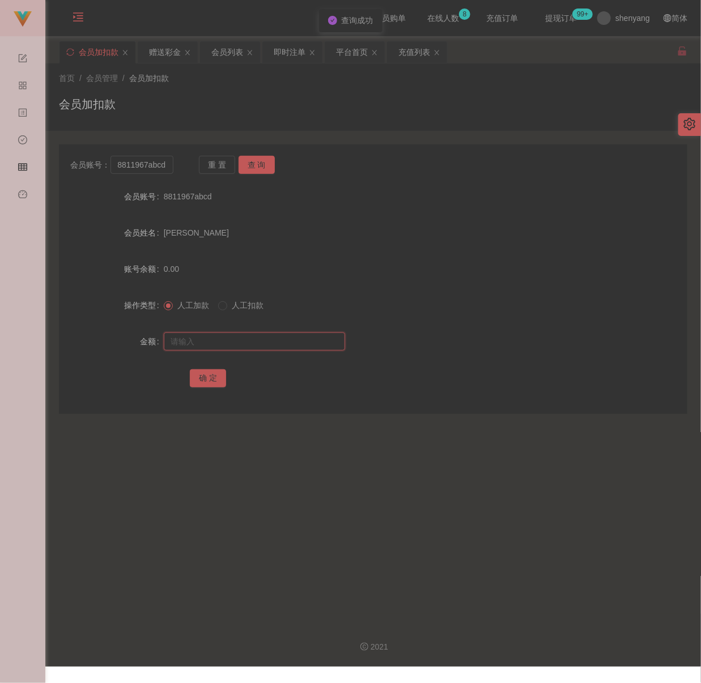
click at [246, 342] on input "text" at bounding box center [254, 342] width 181 height 18
type input "100"
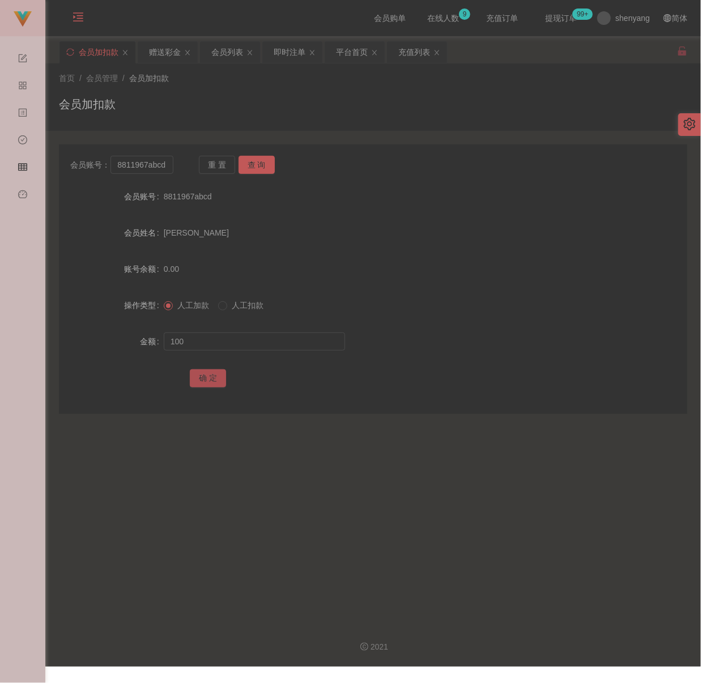
click at [219, 378] on button "确 定" at bounding box center [208, 378] width 36 height 18
click at [162, 167] on input "8811967abcd" at bounding box center [141, 165] width 62 height 18
type input "0184669848"
click at [256, 165] on button "查 询" at bounding box center [257, 165] width 36 height 18
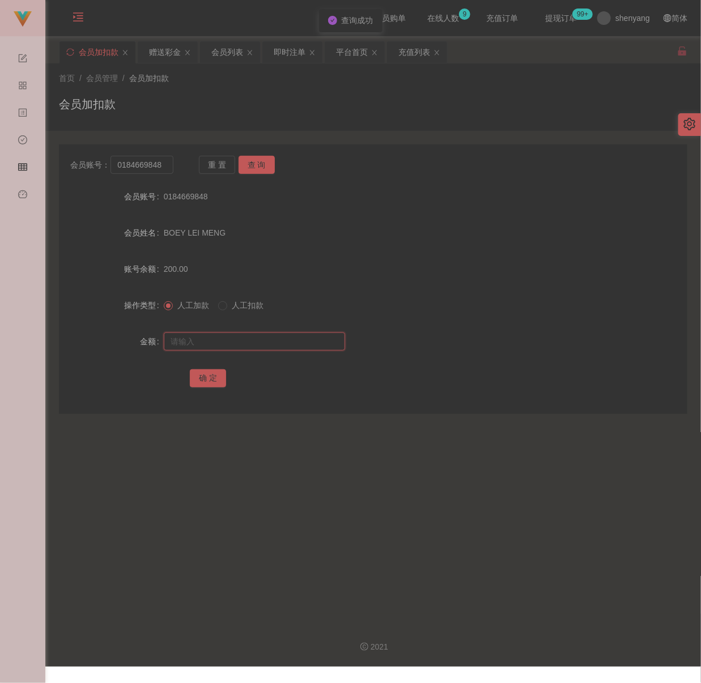
click at [244, 338] on input "text" at bounding box center [254, 342] width 181 height 18
click at [320, 342] on input "text" at bounding box center [254, 342] width 181 height 18
type input "1500"
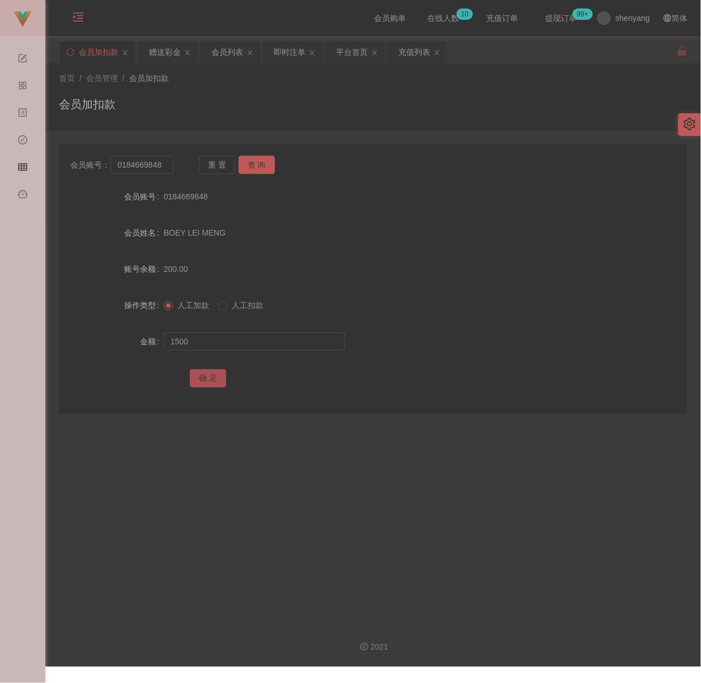
click at [212, 375] on button "确 定" at bounding box center [208, 378] width 36 height 18
click at [162, 170] on input "0184669848" at bounding box center [141, 165] width 62 height 18
type input "jeczzzzz"
click at [243, 165] on button "查 询" at bounding box center [257, 165] width 36 height 18
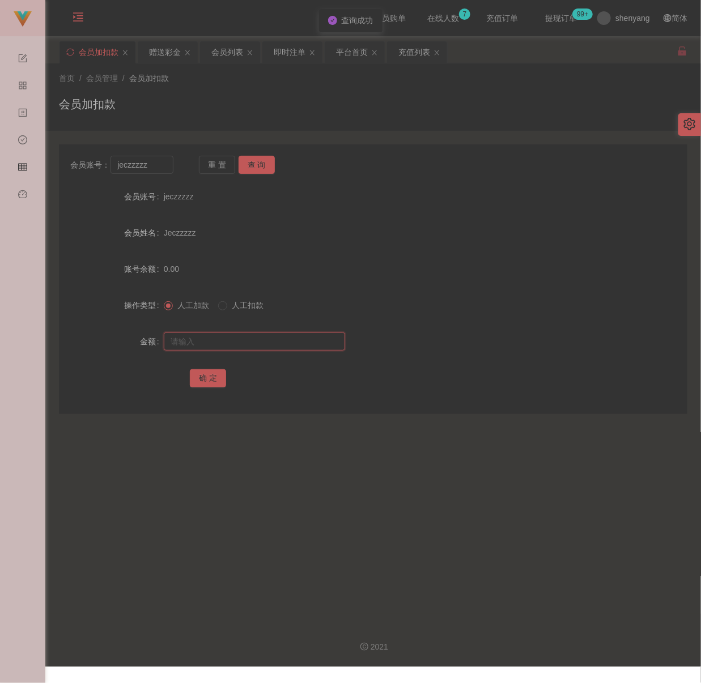
click at [254, 340] on input "text" at bounding box center [254, 342] width 181 height 18
drag, startPoint x: 291, startPoint y: 337, endPoint x: 280, endPoint y: 343, distance: 12.4
click at [291, 337] on input "text" at bounding box center [254, 342] width 181 height 18
type input "100"
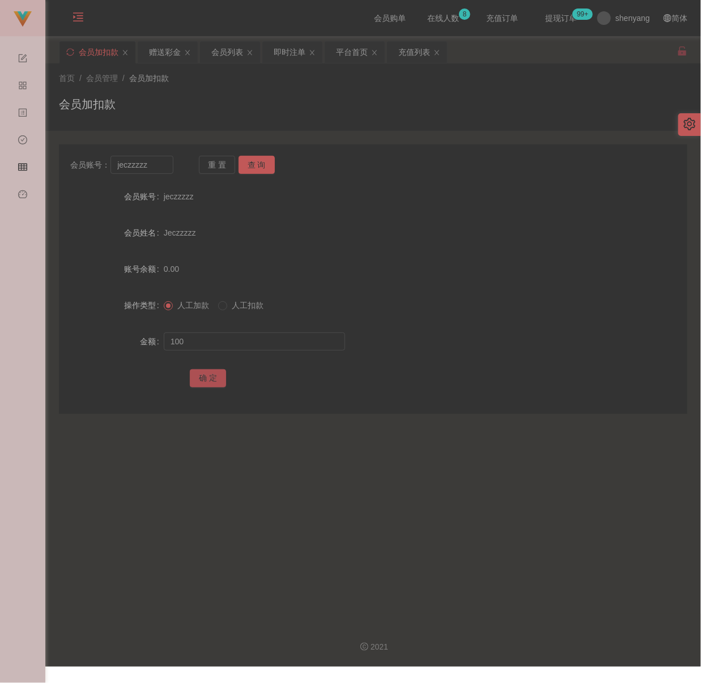
drag, startPoint x: 207, startPoint y: 377, endPoint x: 235, endPoint y: 378, distance: 27.2
click at [207, 377] on button "确 定" at bounding box center [208, 378] width 36 height 18
click at [155, 167] on input "jeczzzzz" at bounding box center [141, 165] width 62 height 18
click at [255, 159] on button "查 询" at bounding box center [257, 165] width 36 height 18
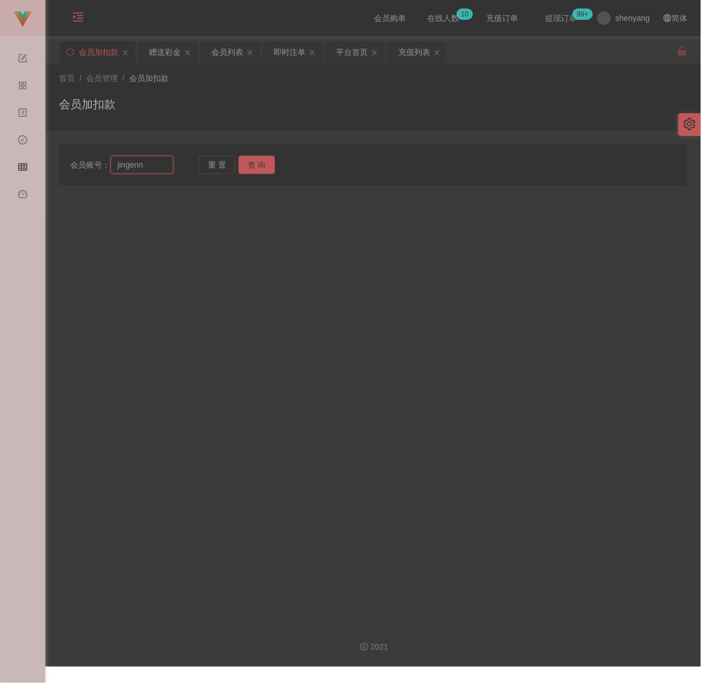
click at [154, 167] on input "jingenn" at bounding box center [141, 165] width 62 height 18
type input "fong19352160"
click at [262, 160] on button "查 询" at bounding box center [257, 165] width 36 height 18
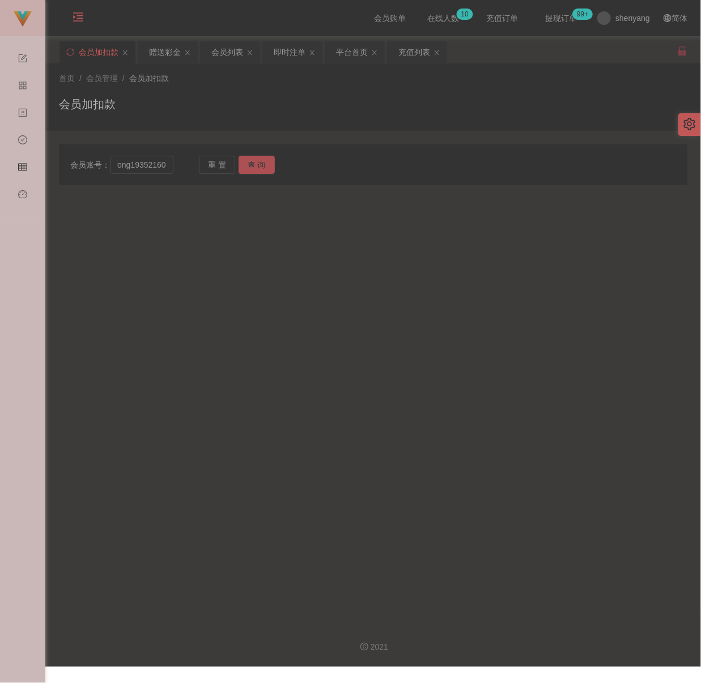
scroll to position [0, 0]
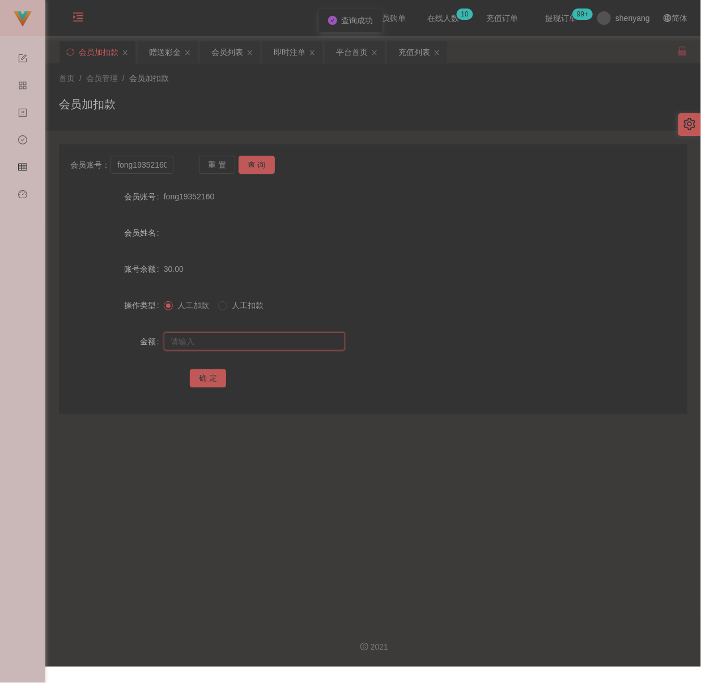
click at [253, 334] on input "text" at bounding box center [254, 342] width 181 height 18
click at [310, 342] on input "text" at bounding box center [254, 342] width 181 height 18
type input "300"
click at [213, 374] on button "确 定" at bounding box center [208, 378] width 36 height 18
click at [144, 161] on input "fong19352160" at bounding box center [141, 165] width 62 height 18
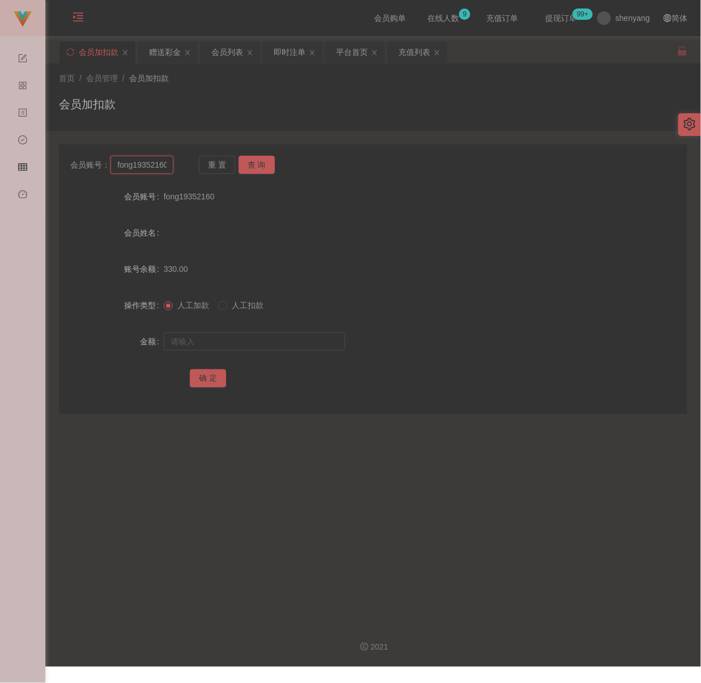
click at [144, 161] on input "fong19352160" at bounding box center [141, 165] width 62 height 18
type input "tank"
click at [255, 162] on button "查 询" at bounding box center [257, 165] width 36 height 18
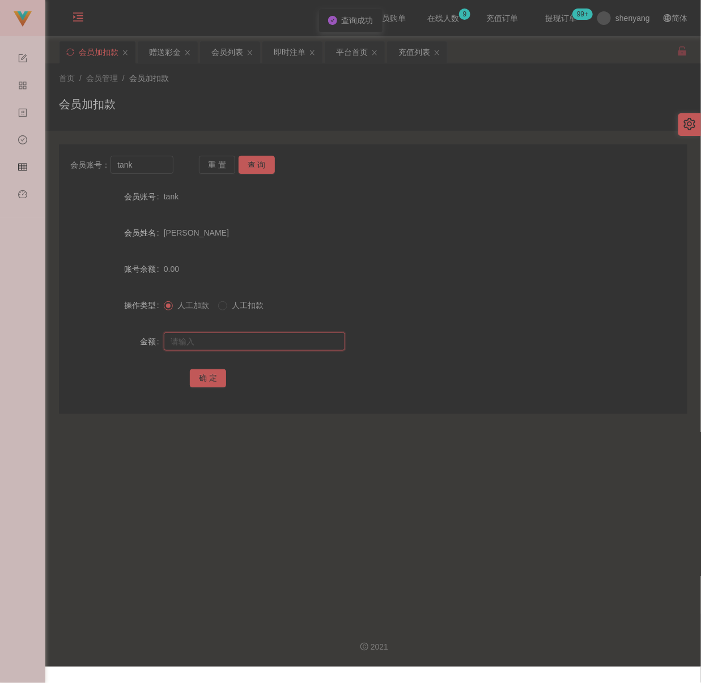
click at [262, 347] on input "text" at bounding box center [254, 342] width 181 height 18
click at [317, 341] on input "text" at bounding box center [254, 342] width 181 height 18
type input "100"
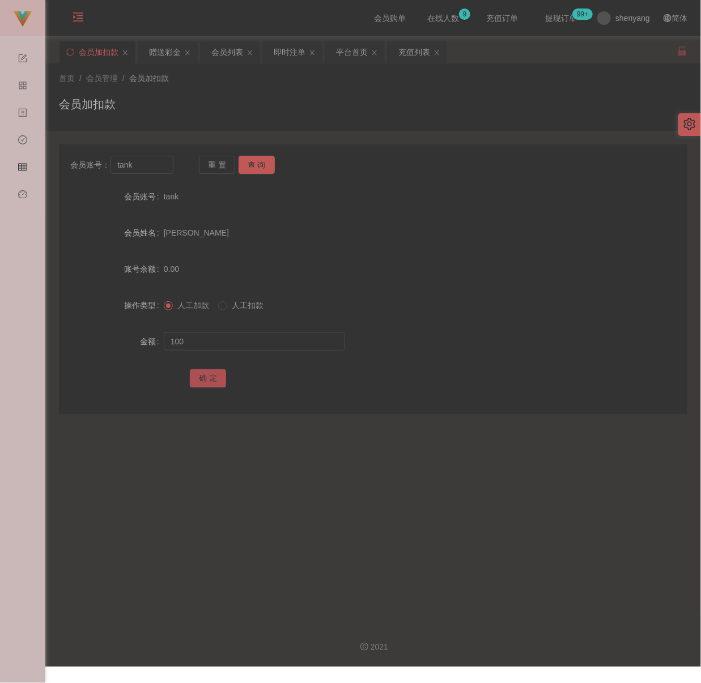
click at [201, 373] on button "确 定" at bounding box center [208, 378] width 36 height 18
click at [138, 167] on input "tank" at bounding box center [141, 165] width 62 height 18
type input "Tang"
click at [257, 165] on button "查 询" at bounding box center [257, 165] width 36 height 18
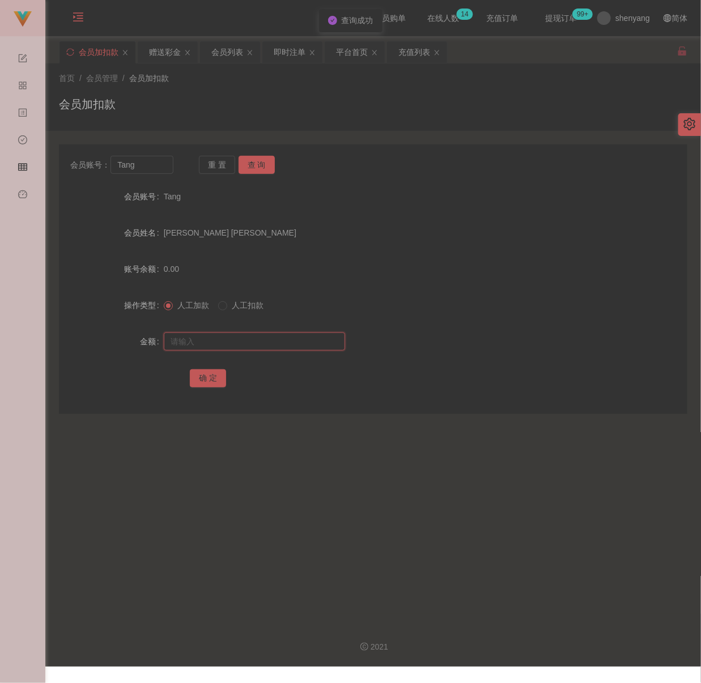
click at [243, 337] on input "text" at bounding box center [254, 342] width 181 height 18
click at [296, 337] on input "text" at bounding box center [254, 342] width 181 height 18
type input "100"
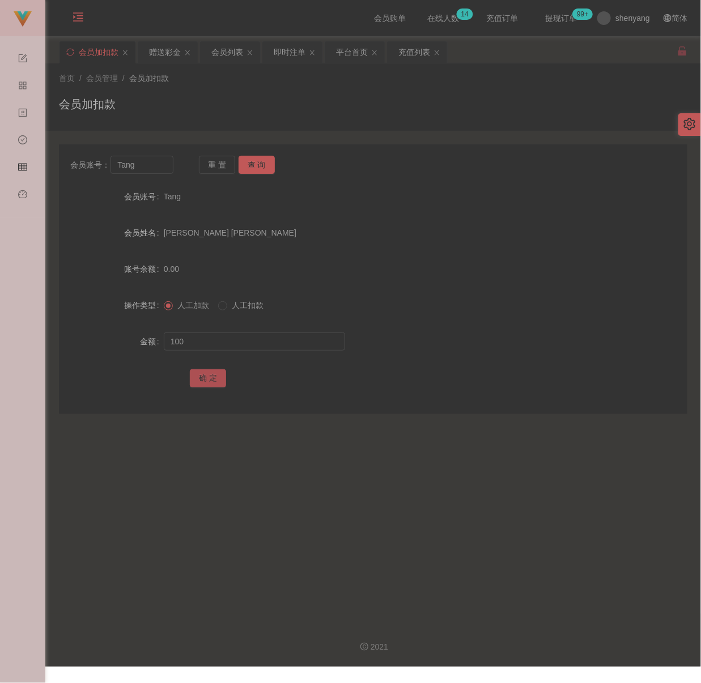
click at [216, 377] on button "确 定" at bounding box center [208, 378] width 36 height 18
click at [301, 106] on div "会员加扣款" at bounding box center [373, 109] width 628 height 26
click at [143, 167] on input "Tang" at bounding box center [141, 165] width 62 height 18
type input "0178761168"
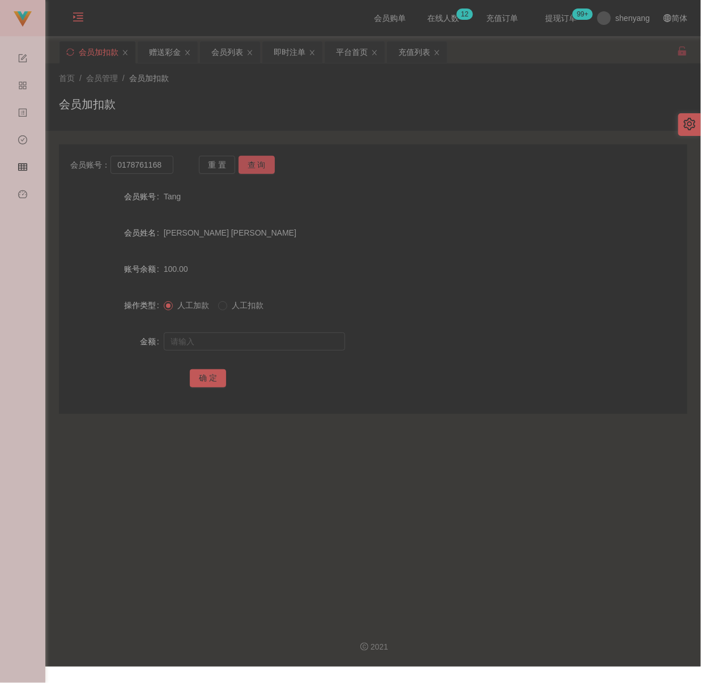
click at [257, 162] on button "查 询" at bounding box center [257, 165] width 36 height 18
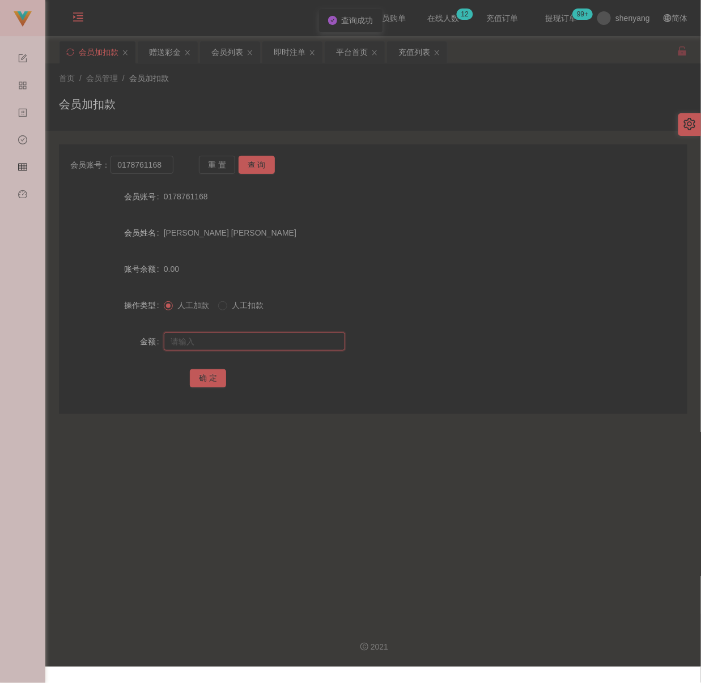
click at [245, 340] on input "text" at bounding box center [254, 342] width 181 height 18
click at [299, 342] on input "text" at bounding box center [254, 342] width 181 height 18
type input "100"
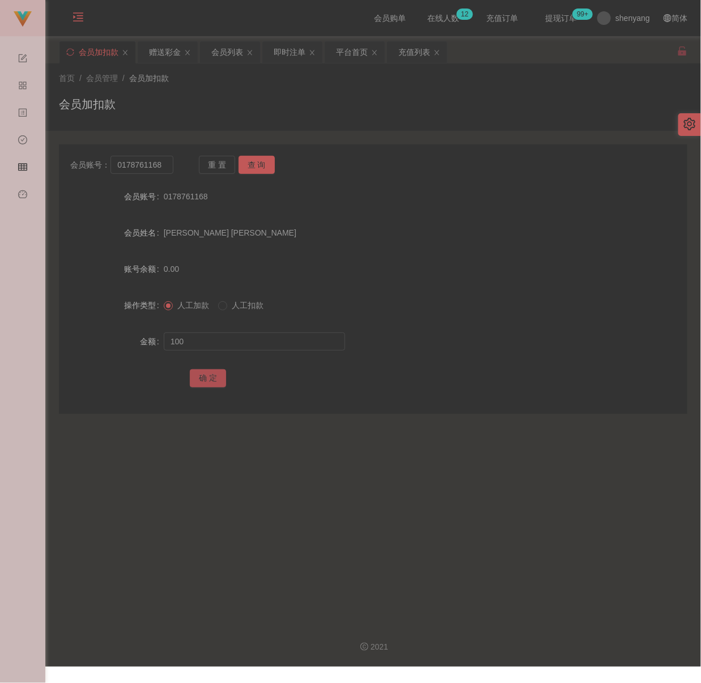
click at [203, 382] on button "确 定" at bounding box center [208, 378] width 36 height 18
click at [398, 107] on div "会员加扣款" at bounding box center [373, 109] width 628 height 26
click at [160, 169] on input "0178761168" at bounding box center [141, 165] width 62 height 18
type input "bearbea1234"
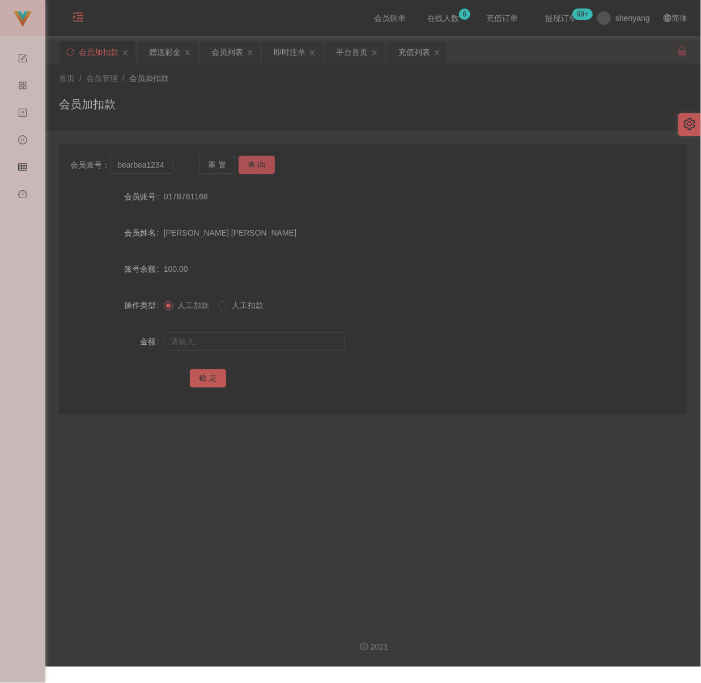
click at [256, 165] on button "查 询" at bounding box center [257, 165] width 36 height 18
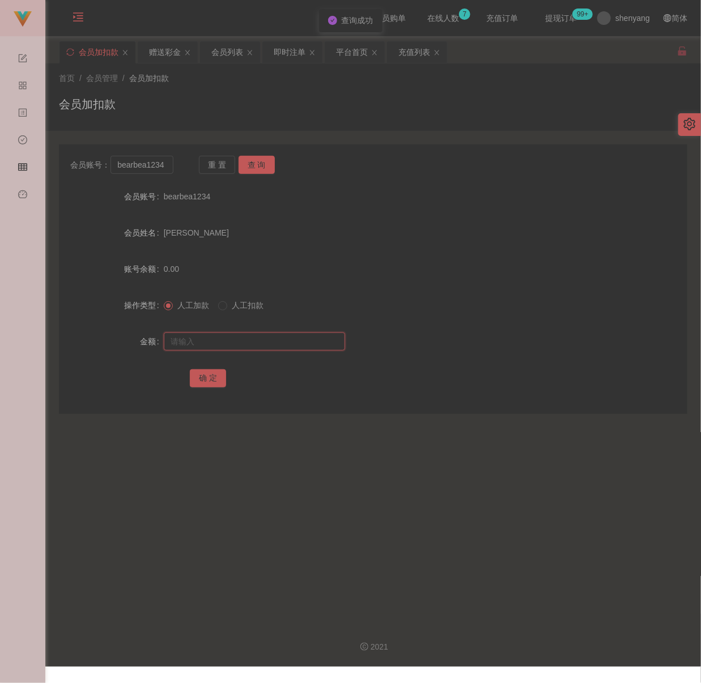
click at [250, 337] on input "text" at bounding box center [254, 342] width 181 height 18
drag, startPoint x: 325, startPoint y: 342, endPoint x: 316, endPoint y: 345, distance: 9.5
click at [325, 342] on input "text" at bounding box center [254, 342] width 181 height 18
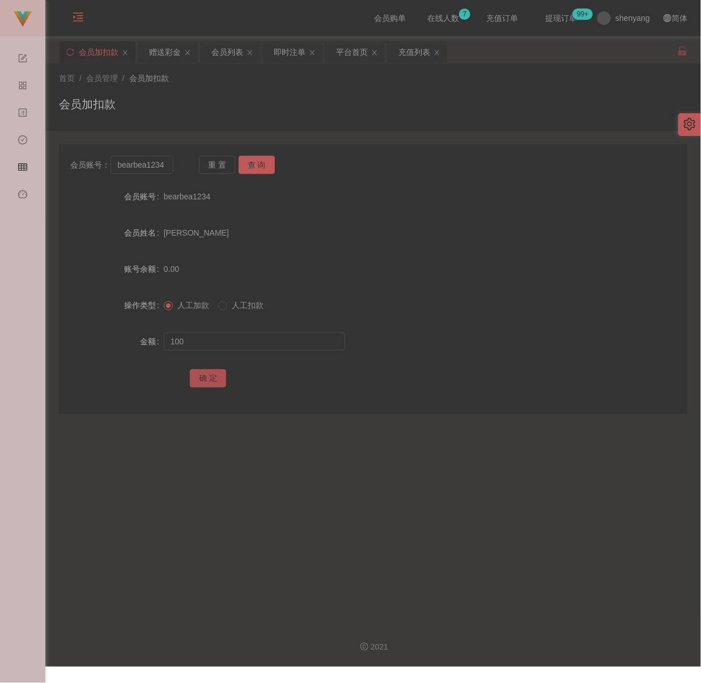
click at [206, 373] on button "确 定" at bounding box center [208, 378] width 36 height 18
click at [164, 164] on input "bearbea1234" at bounding box center [141, 165] width 62 height 18
click at [250, 160] on button "查 询" at bounding box center [257, 165] width 36 height 18
click at [229, 338] on input "text" at bounding box center [254, 342] width 181 height 18
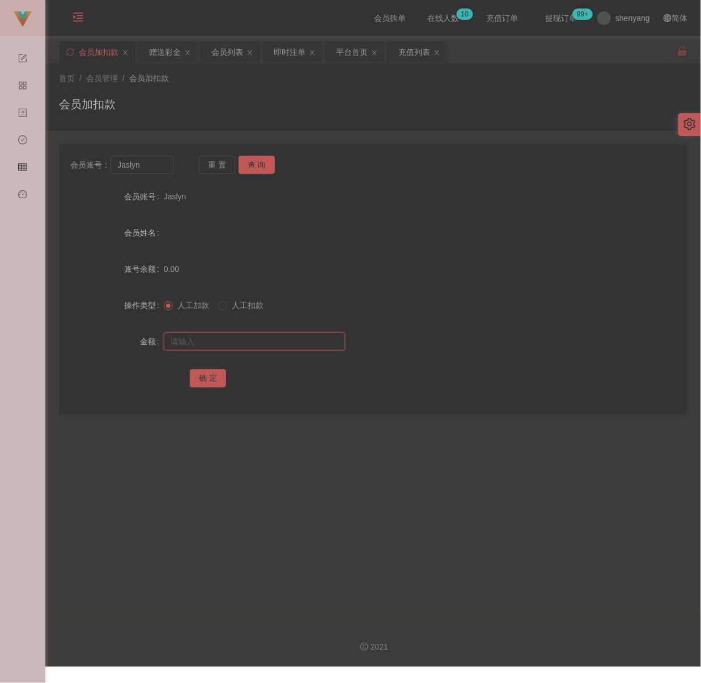
click at [304, 343] on input "text" at bounding box center [254, 342] width 181 height 18
drag, startPoint x: 210, startPoint y: 378, endPoint x: 250, endPoint y: 384, distance: 41.3
click at [210, 378] on button "确 定" at bounding box center [208, 378] width 36 height 18
click at [363, 106] on div "会员加扣款" at bounding box center [373, 109] width 628 height 26
click at [144, 170] on input "Jaslyn" at bounding box center [141, 165] width 62 height 18
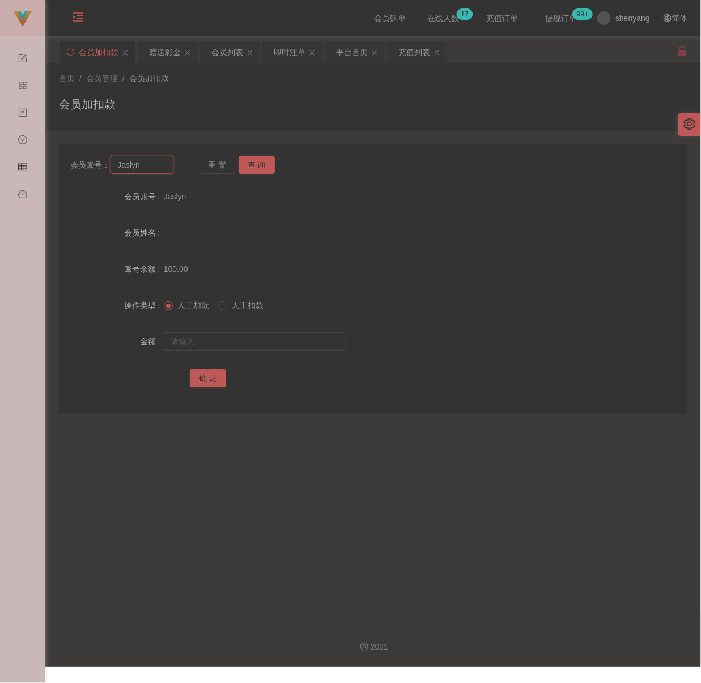
click at [144, 170] on input "Jaslyn" at bounding box center [141, 165] width 62 height 18
click at [259, 167] on button "查 询" at bounding box center [257, 165] width 36 height 18
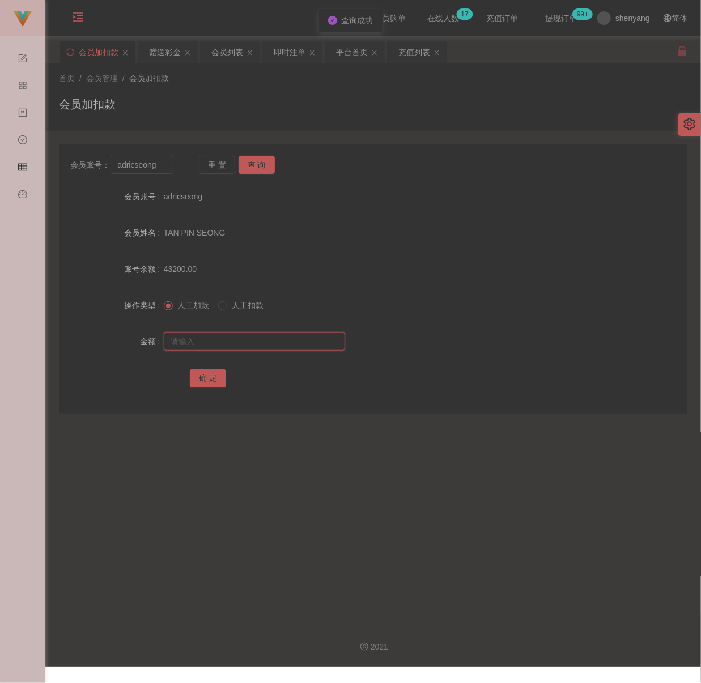
click at [254, 337] on input "text" at bounding box center [254, 342] width 181 height 18
click at [297, 343] on input "text" at bounding box center [254, 342] width 181 height 18
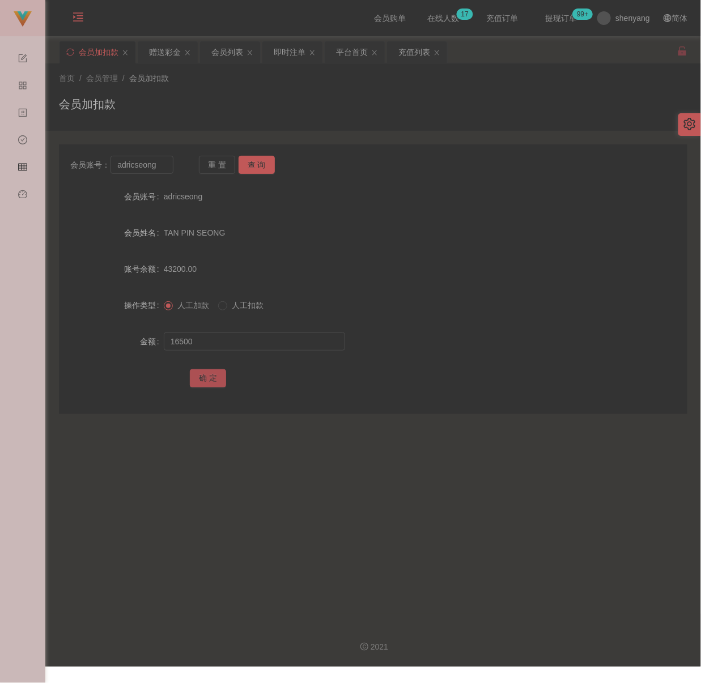
click at [216, 381] on button "确 定" at bounding box center [208, 378] width 36 height 18
click at [305, 112] on div "会员加扣款" at bounding box center [373, 109] width 628 height 26
click at [155, 165] on input "adricseong" at bounding box center [141, 165] width 62 height 18
click at [258, 163] on button "查 询" at bounding box center [257, 165] width 36 height 18
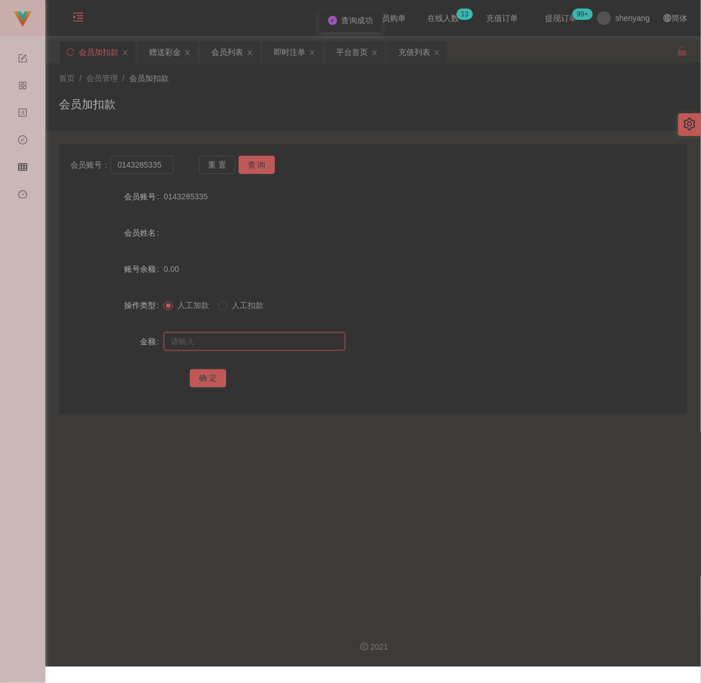
click at [259, 341] on input "text" at bounding box center [254, 342] width 181 height 18
click at [313, 340] on input "text" at bounding box center [254, 342] width 181 height 18
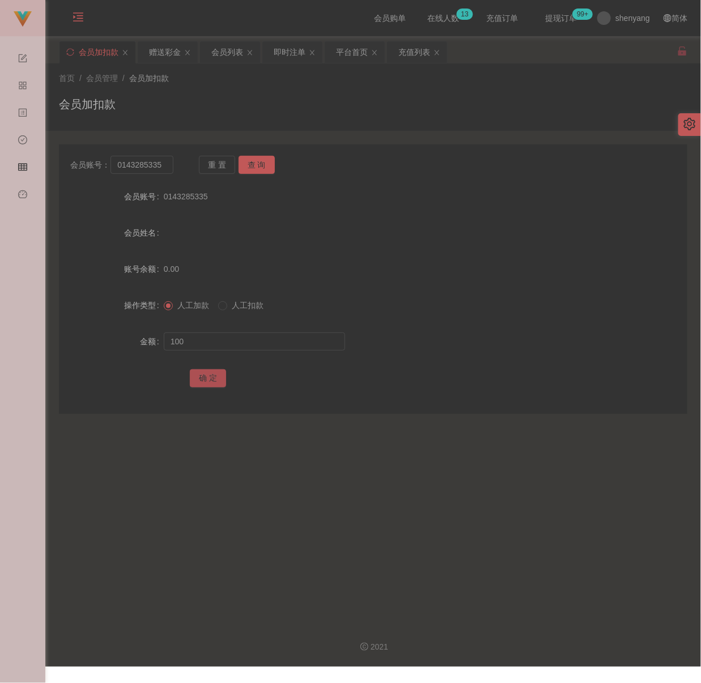
click at [207, 381] on button "确 定" at bounding box center [208, 378] width 36 height 18
drag, startPoint x: 389, startPoint y: 77, endPoint x: 376, endPoint y: 78, distance: 13.1
click at [389, 77] on div "首页 / 会员管理 / 会员加扣款 /" at bounding box center [373, 79] width 628 height 12
click at [160, 163] on input "0143285335" at bounding box center [141, 165] width 62 height 18
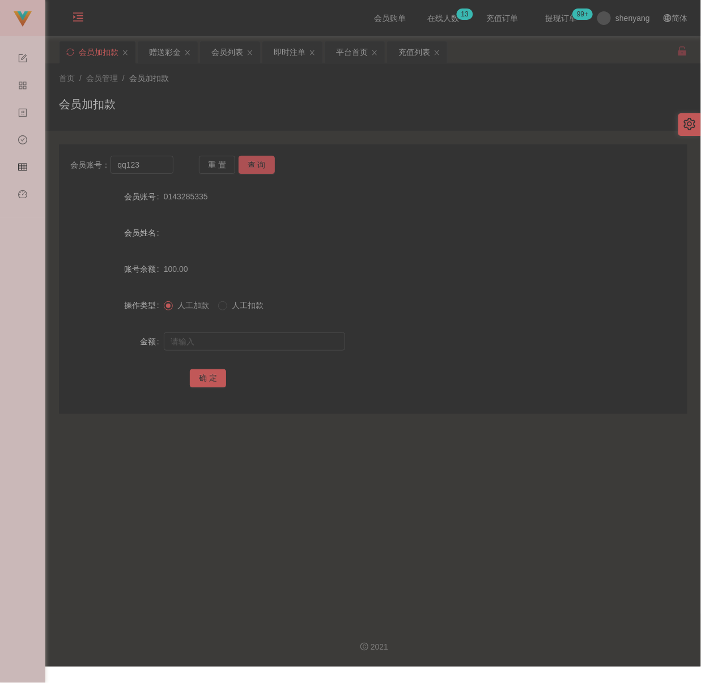
click at [252, 165] on button "查 询" at bounding box center [257, 165] width 36 height 18
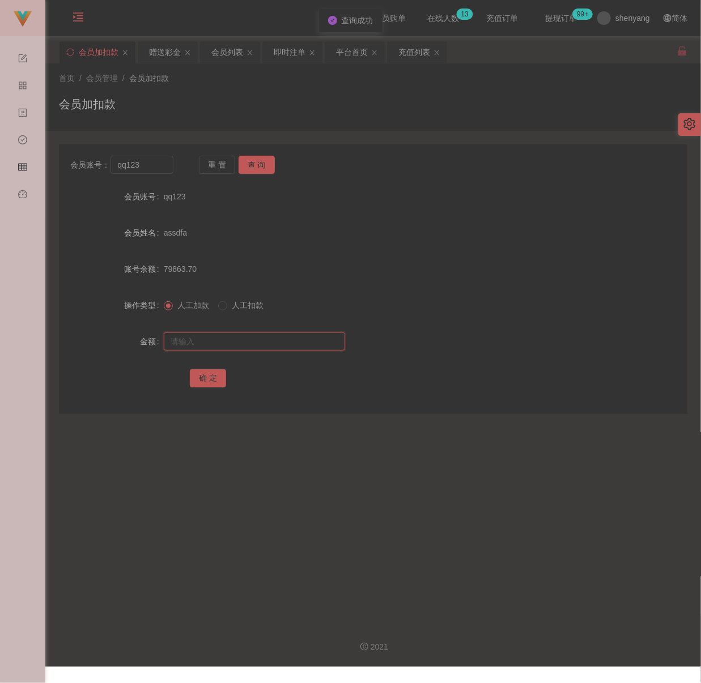
drag, startPoint x: 261, startPoint y: 343, endPoint x: 269, endPoint y: 343, distance: 7.9
click at [261, 343] on input "text" at bounding box center [254, 342] width 181 height 18
click at [290, 342] on input "text" at bounding box center [254, 342] width 181 height 18
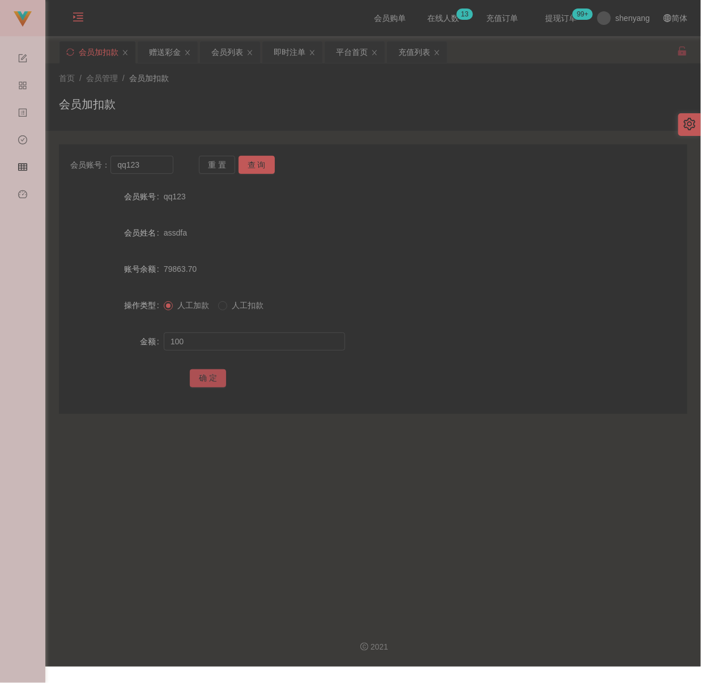
click at [190, 381] on button "确 定" at bounding box center [208, 378] width 36 height 18
click at [158, 159] on input "qq123" at bounding box center [141, 165] width 62 height 18
click at [245, 170] on button "查 询" at bounding box center [257, 165] width 36 height 18
click at [273, 346] on input "text" at bounding box center [254, 342] width 181 height 18
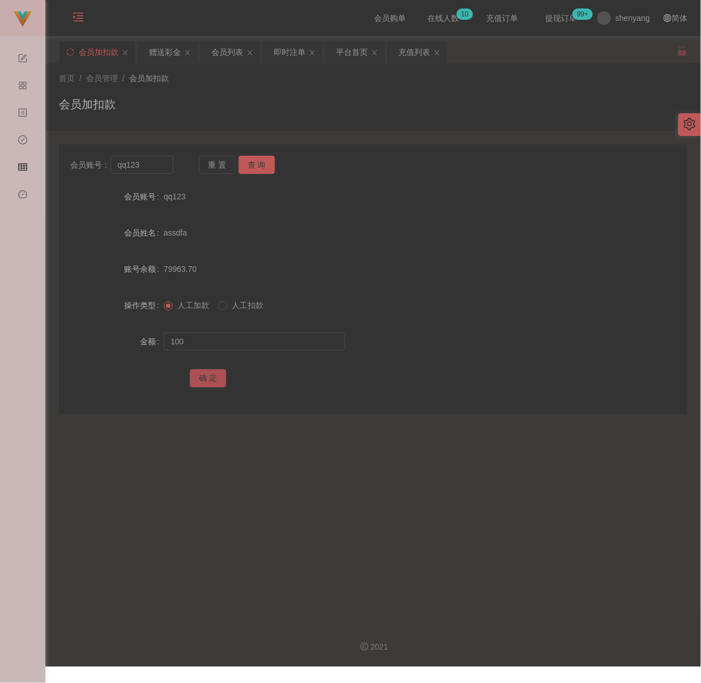
click at [206, 376] on button "确 定" at bounding box center [208, 378] width 36 height 18
click at [220, 109] on div "会员加扣款" at bounding box center [373, 109] width 628 height 26
click at [153, 160] on input "qq123" at bounding box center [141, 165] width 62 height 18
click at [267, 160] on button "查 询" at bounding box center [257, 165] width 36 height 18
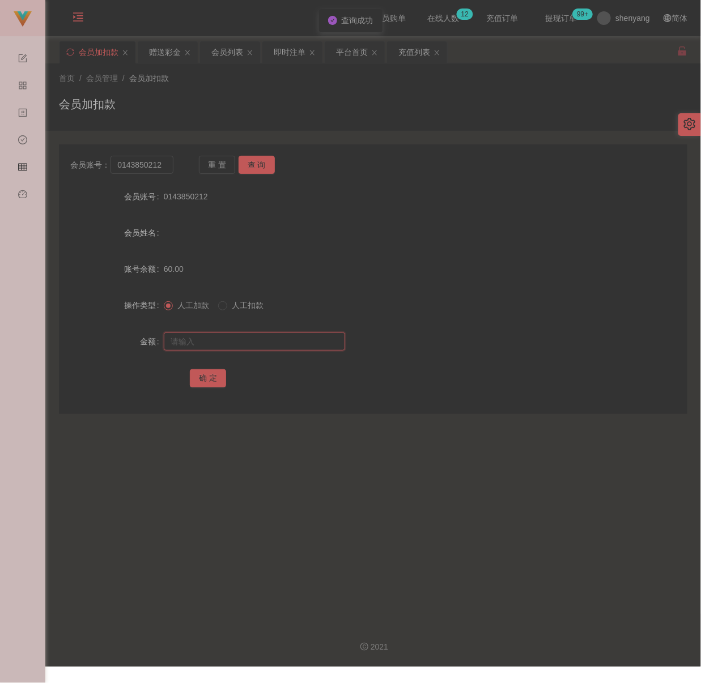
click at [253, 341] on input "text" at bounding box center [254, 342] width 181 height 18
click at [277, 340] on input "text" at bounding box center [254, 342] width 181 height 18
click at [207, 376] on button "确 定" at bounding box center [208, 378] width 36 height 18
click at [228, 94] on div "首页 / 会员管理 / 会员加扣款 / 会员加扣款" at bounding box center [373, 97] width 628 height 49
click at [165, 167] on input "0143850212" at bounding box center [141, 165] width 62 height 18
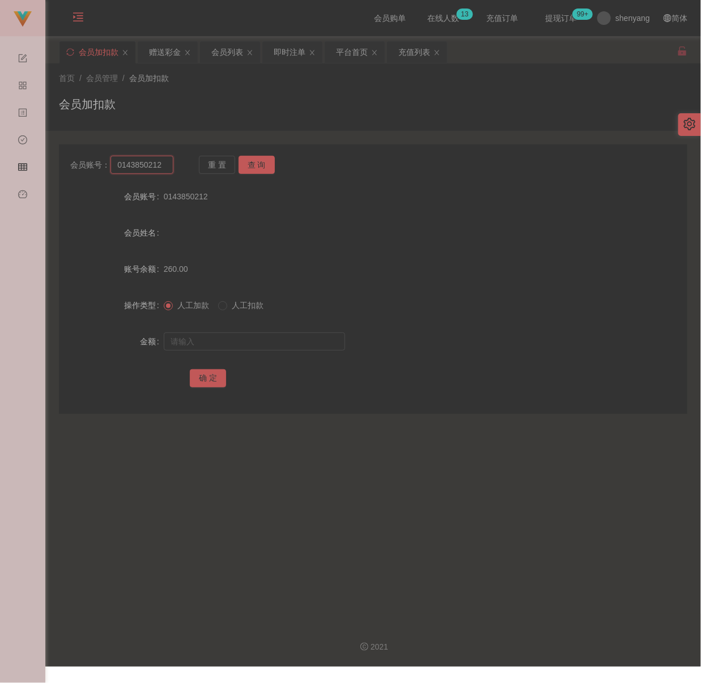
click at [165, 167] on input "0143850212" at bounding box center [141, 165] width 62 height 18
click at [247, 165] on button "查 询" at bounding box center [257, 165] width 36 height 18
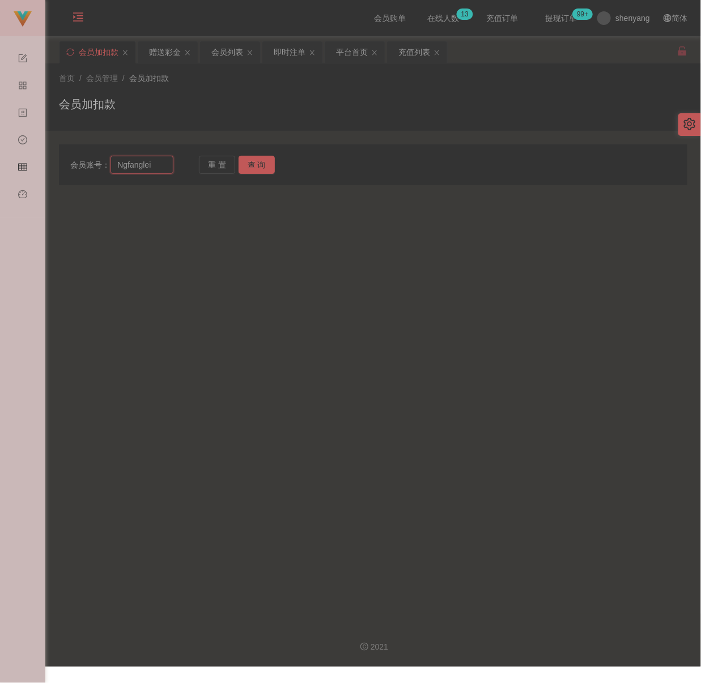
click at [165, 160] on input "Ngfanglei" at bounding box center [141, 165] width 62 height 18
click at [264, 163] on button "查 询" at bounding box center [257, 165] width 36 height 18
click at [250, 160] on button "查 询" at bounding box center [257, 165] width 36 height 18
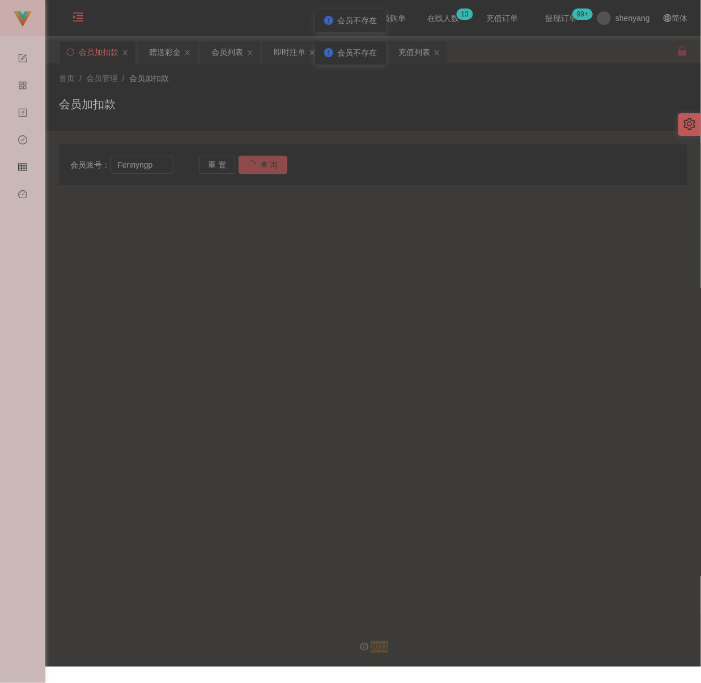
click at [250, 160] on div "重 置 查 询" at bounding box center [250, 165] width 103 height 18
click at [169, 165] on input "Fennyngp" at bounding box center [141, 165] width 62 height 18
click at [265, 159] on button "查 询" at bounding box center [257, 165] width 36 height 18
drag, startPoint x: 278, startPoint y: 105, endPoint x: 271, endPoint y: 107, distance: 7.0
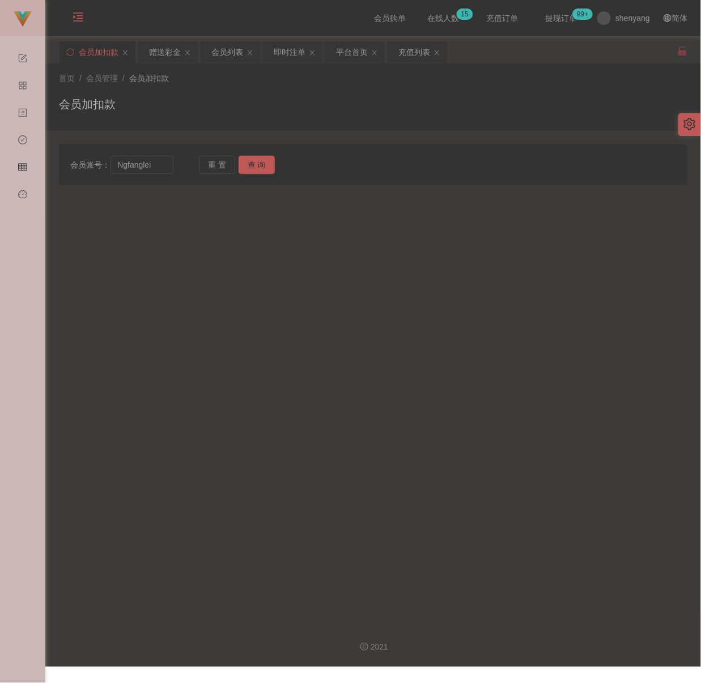
click at [278, 105] on div "会员加扣款" at bounding box center [373, 109] width 628 height 26
click at [160, 169] on input "Ngfanglei" at bounding box center [141, 165] width 62 height 18
click at [253, 161] on button "查 询" at bounding box center [257, 165] width 36 height 18
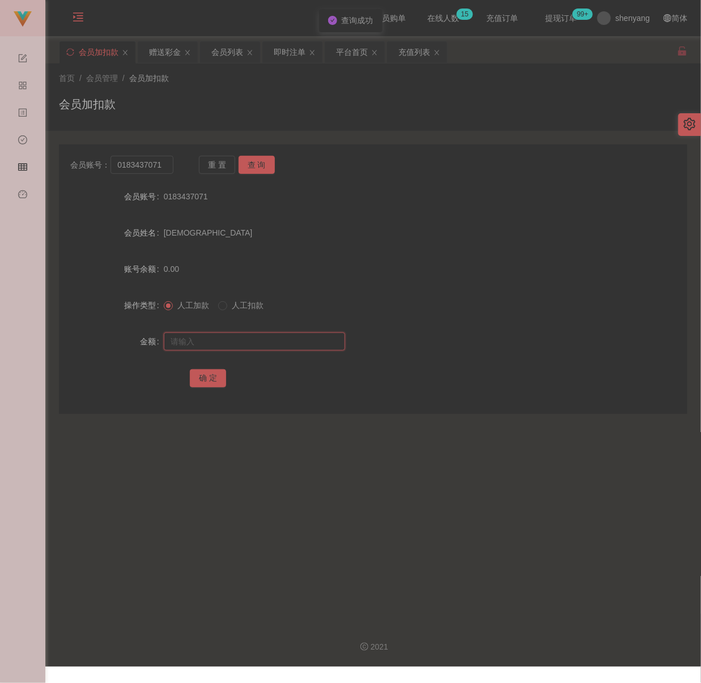
click at [235, 342] on input "text" at bounding box center [254, 342] width 181 height 18
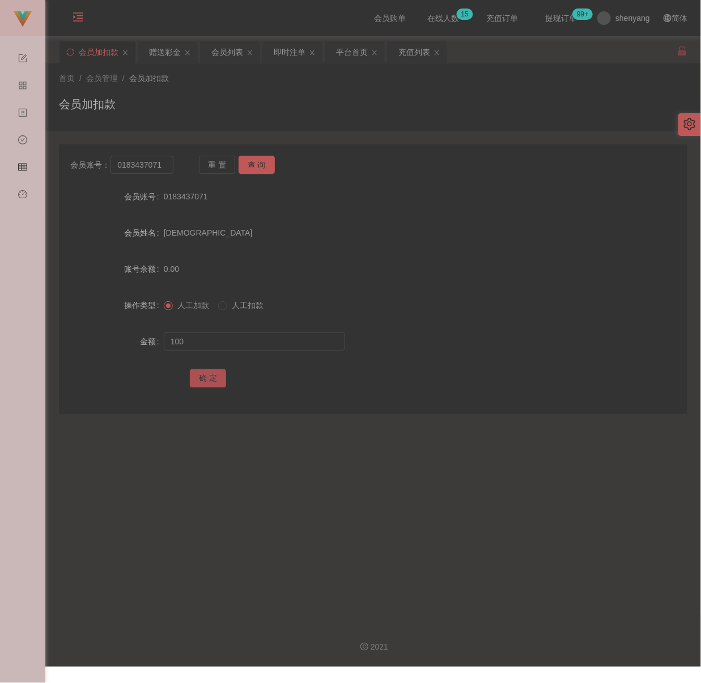
click at [219, 377] on button "确 定" at bounding box center [208, 378] width 36 height 18
click at [293, 104] on div "会员加扣款" at bounding box center [373, 109] width 628 height 26
click at [171, 164] on input "0183437071" at bounding box center [141, 165] width 62 height 18
click at [254, 165] on button "查 询" at bounding box center [257, 165] width 36 height 18
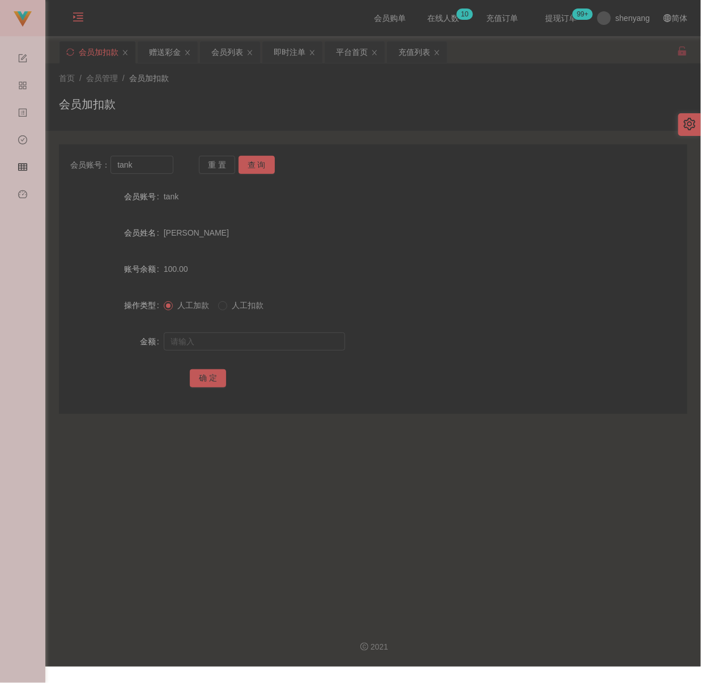
click at [189, 110] on div "会员加扣款" at bounding box center [373, 109] width 628 height 26
click at [148, 163] on input "tank" at bounding box center [141, 165] width 62 height 18
click at [258, 168] on button "查 询" at bounding box center [257, 165] width 36 height 18
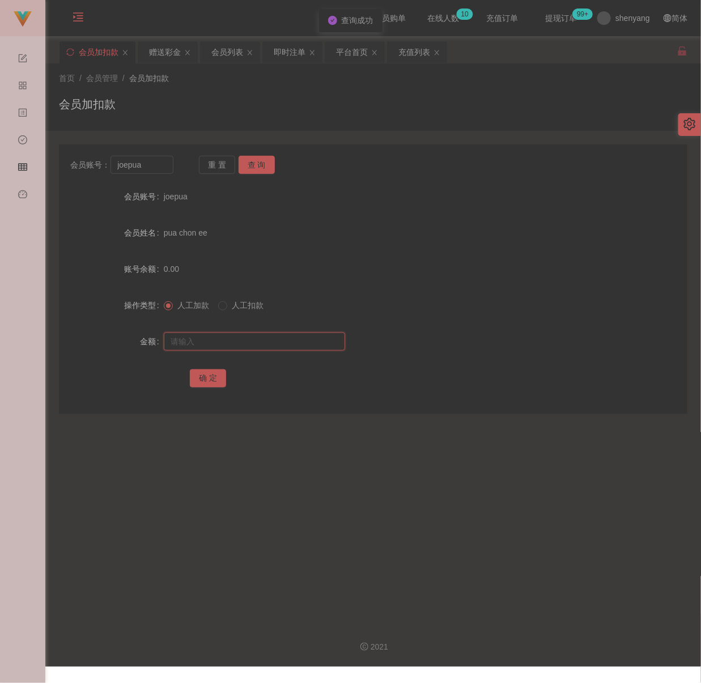
click at [216, 341] on input "text" at bounding box center [254, 342] width 181 height 18
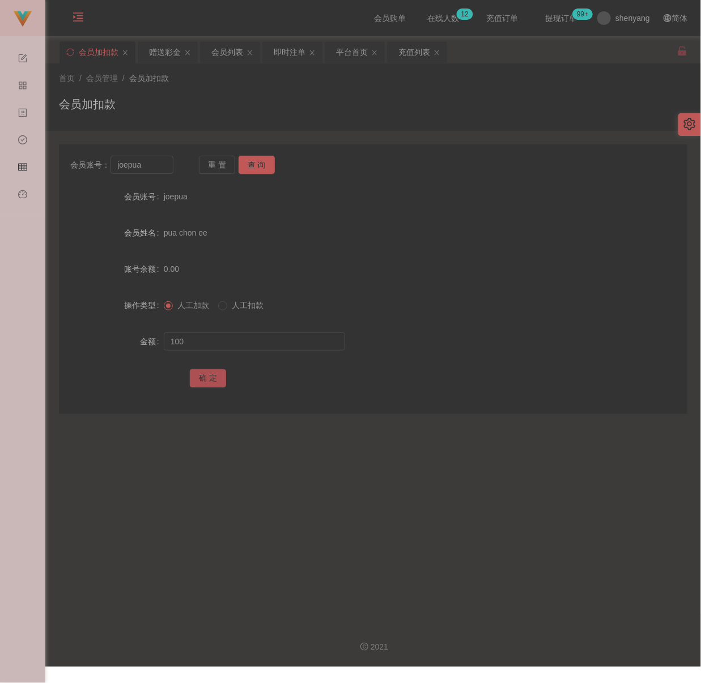
click at [208, 374] on button "确 定" at bounding box center [208, 378] width 36 height 18
click at [352, 99] on div "会员加扣款" at bounding box center [373, 109] width 628 height 26
click at [167, 162] on input "joepua" at bounding box center [141, 165] width 62 height 18
click at [256, 160] on button "查 询" at bounding box center [257, 165] width 36 height 18
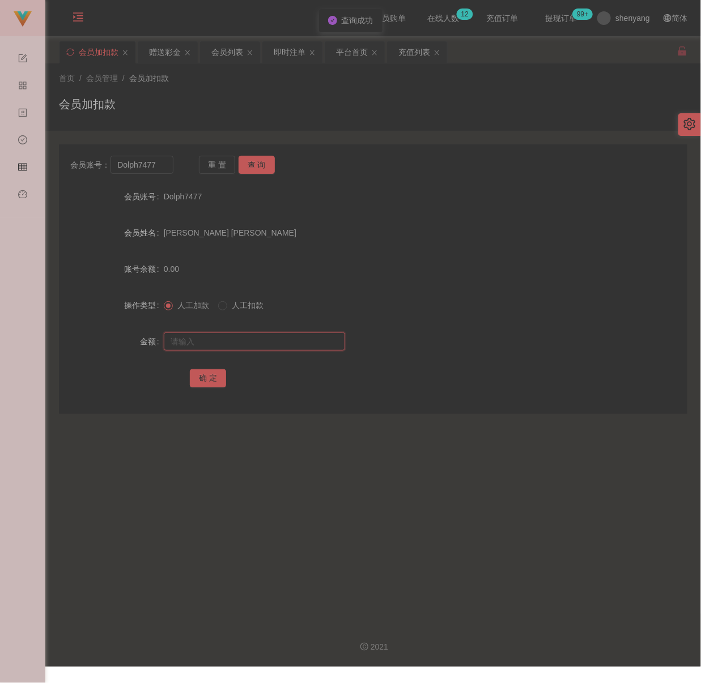
click at [266, 346] on input "text" at bounding box center [254, 342] width 181 height 18
click at [317, 344] on input "text" at bounding box center [254, 342] width 181 height 18
click at [211, 381] on button "确 定" at bounding box center [208, 378] width 36 height 18
click at [346, 100] on div "会员加扣款" at bounding box center [373, 109] width 628 height 26
click at [156, 161] on input "Dolph7477" at bounding box center [141, 165] width 62 height 18
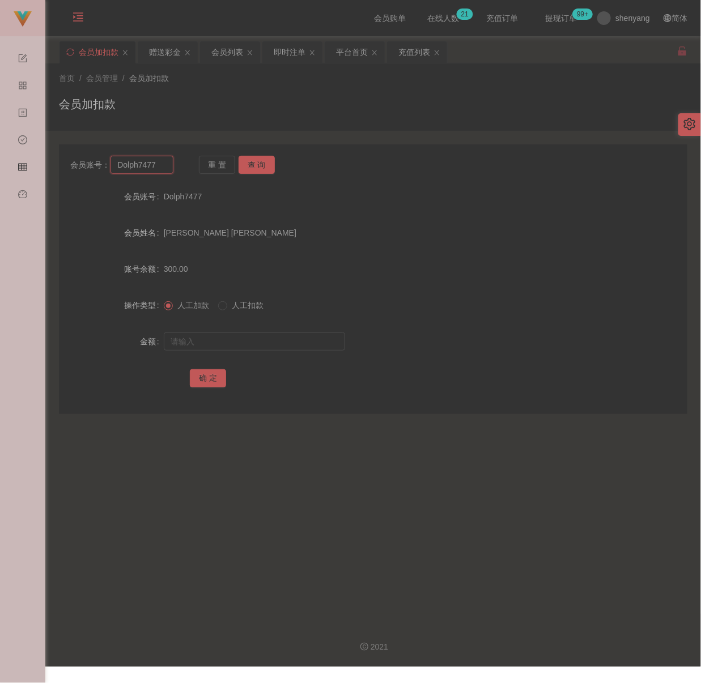
click at [156, 161] on input "Dolph7477" at bounding box center [141, 165] width 62 height 18
click at [265, 161] on button "查 询" at bounding box center [257, 165] width 36 height 18
click at [265, 163] on div "重 置 查 询" at bounding box center [250, 165] width 103 height 18
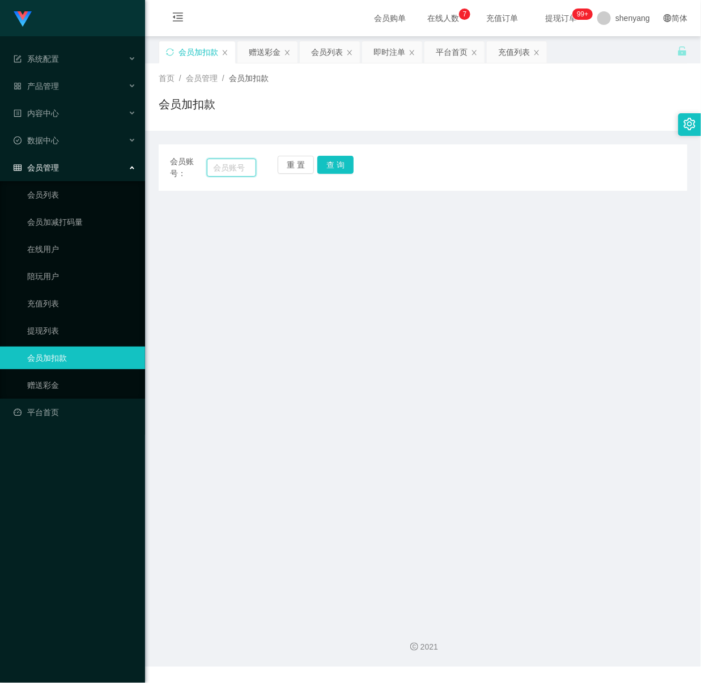
click at [250, 168] on input "text" at bounding box center [232, 168] width 50 height 18
paste input "yewkokpin888"
type input "yewkokpin888"
click at [331, 164] on button "查 询" at bounding box center [335, 165] width 36 height 18
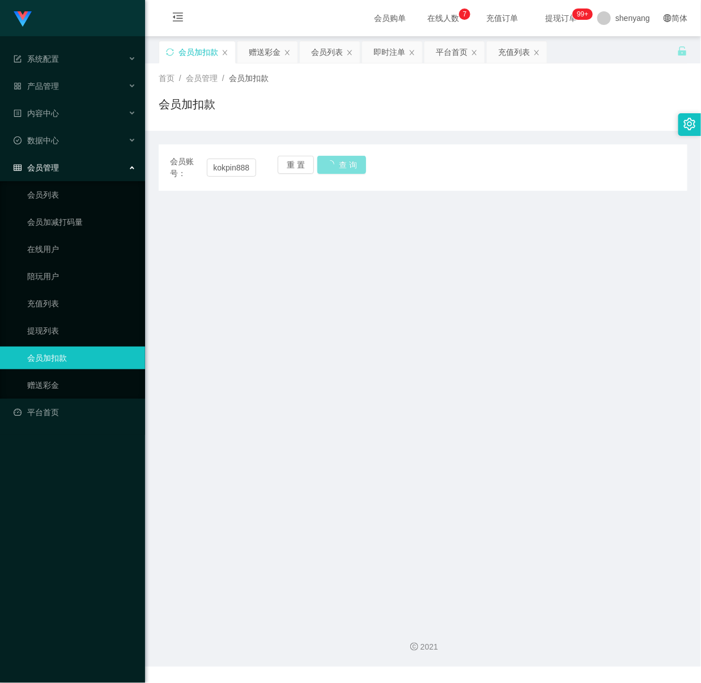
scroll to position [0, 0]
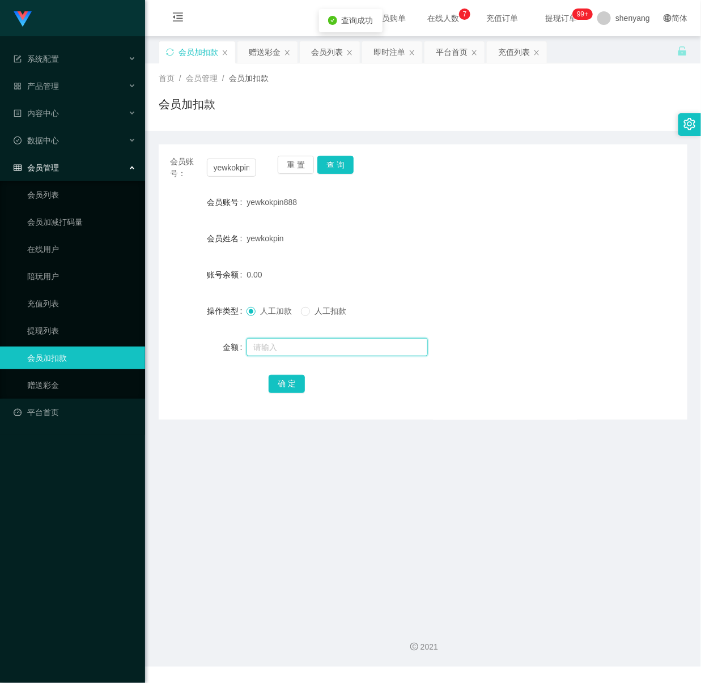
click at [325, 342] on input "text" at bounding box center [336, 347] width 181 height 18
click at [315, 346] on input "text" at bounding box center [336, 347] width 181 height 18
paste input "100"
type input "100"
click at [283, 380] on button "确 定" at bounding box center [287, 384] width 36 height 18
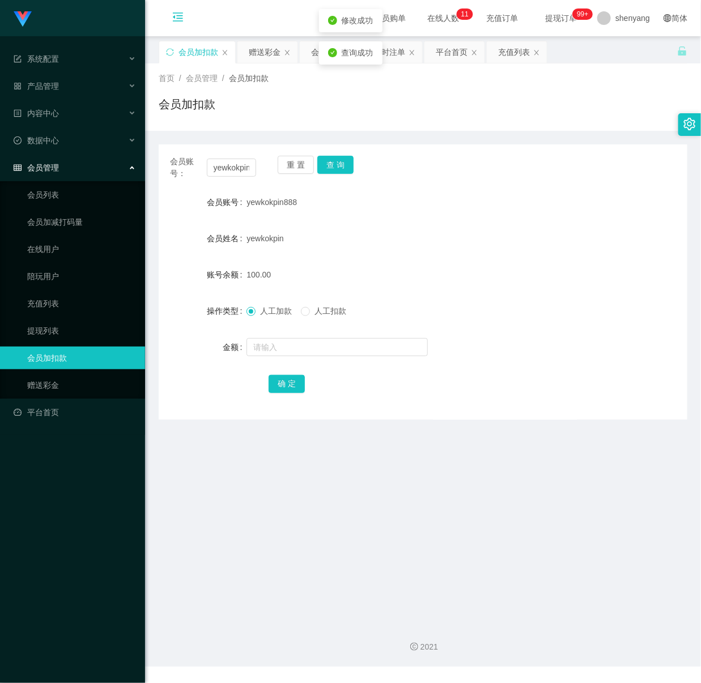
click at [172, 16] on icon "图标: menu-fold" at bounding box center [177, 16] width 11 height 11
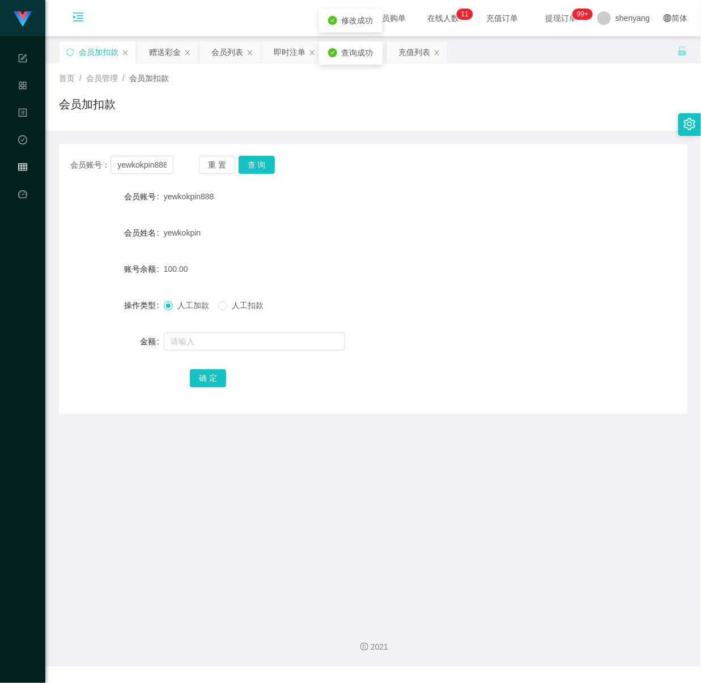
click at [691, 120] on icon "图标: setting" at bounding box center [690, 124] width 12 height 12
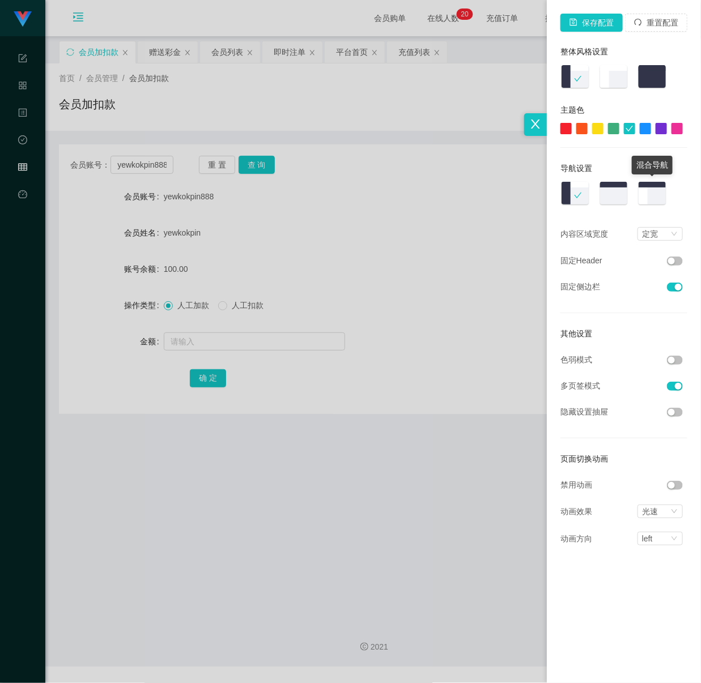
click at [654, 194] on img at bounding box center [651, 193] width 29 height 25
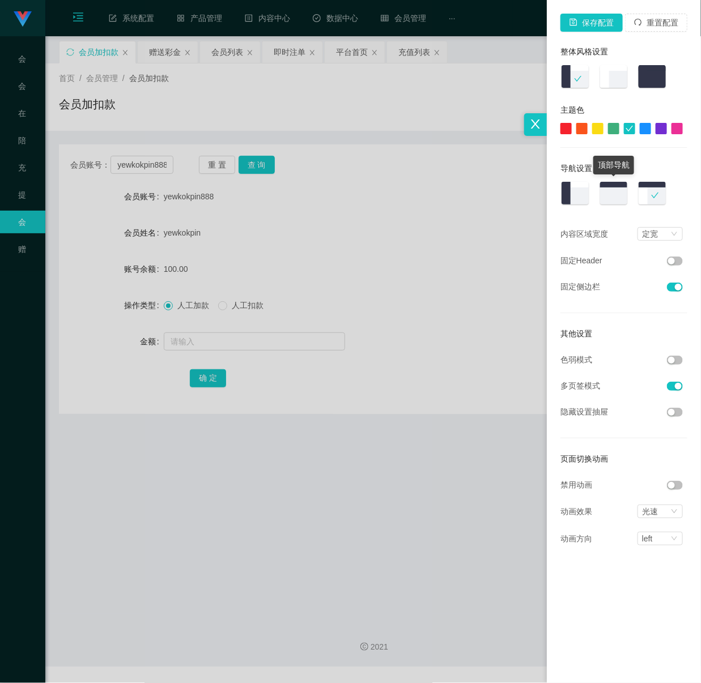
click at [605, 189] on img at bounding box center [613, 193] width 29 height 25
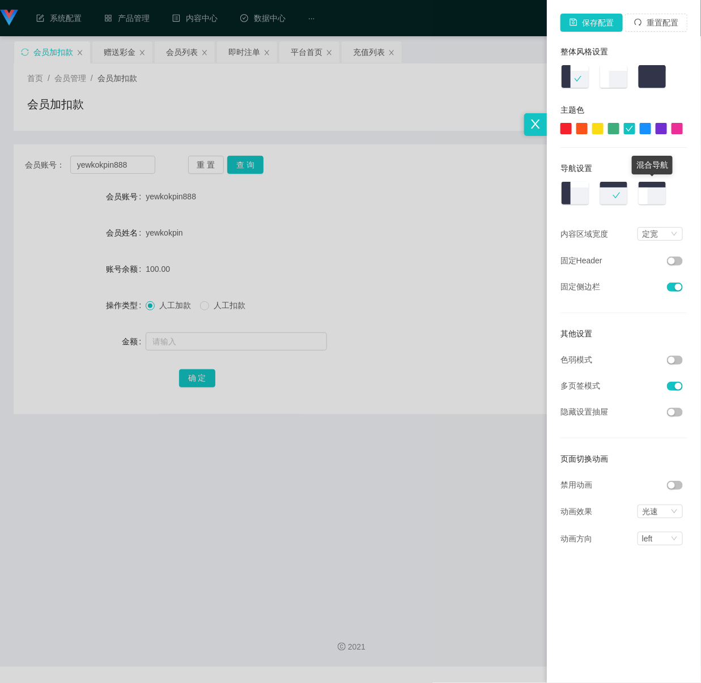
click at [655, 193] on img at bounding box center [651, 193] width 29 height 25
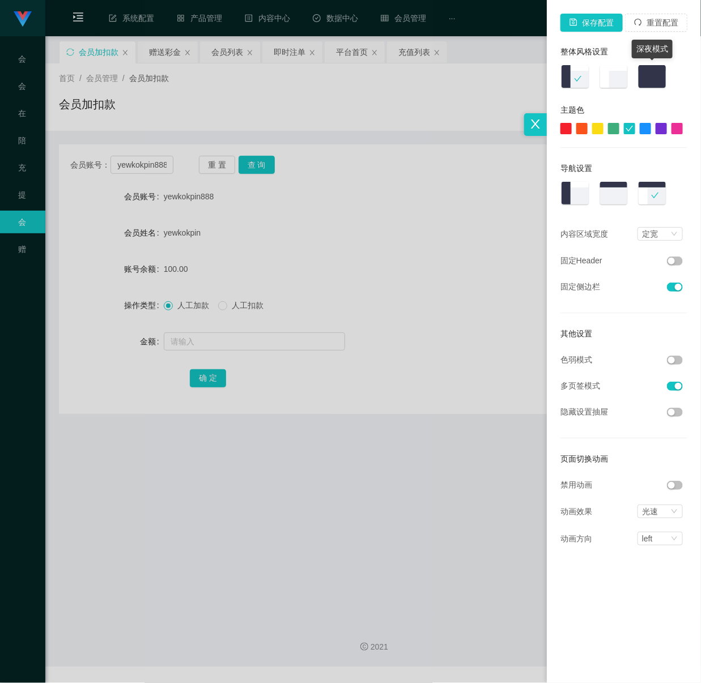
click at [648, 78] on img at bounding box center [651, 77] width 29 height 25
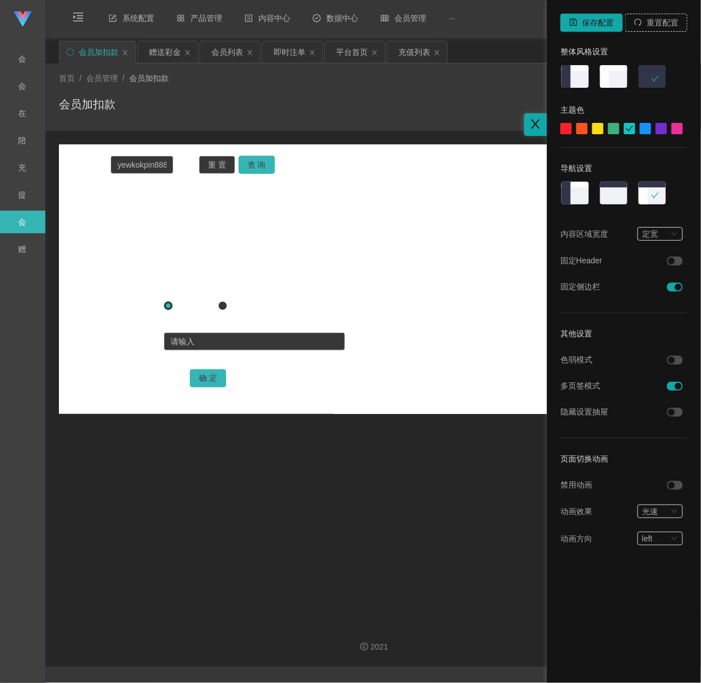
click at [580, 75] on img at bounding box center [574, 77] width 29 height 25
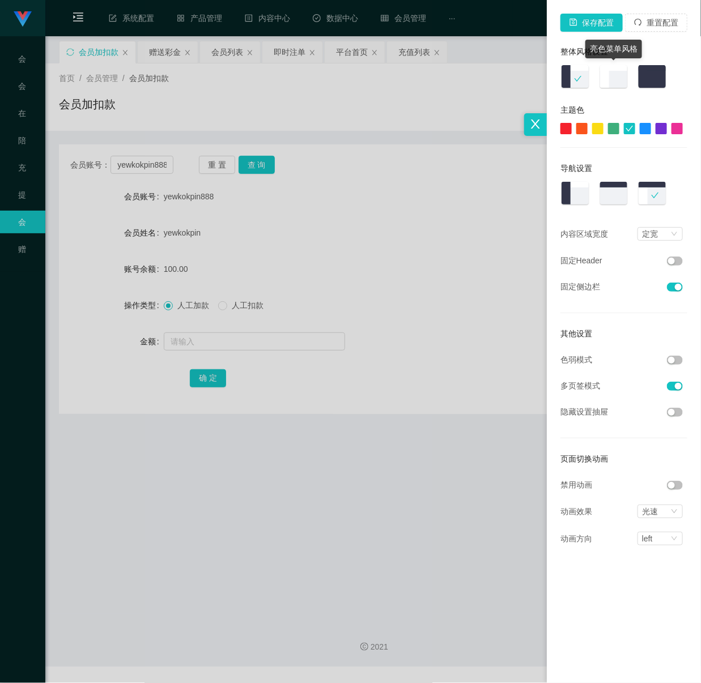
click at [611, 76] on img at bounding box center [613, 77] width 29 height 25
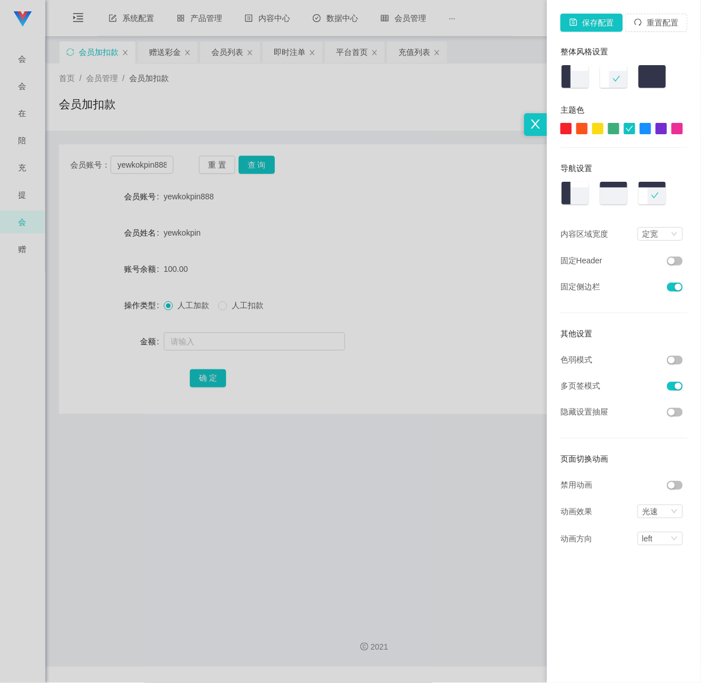
click at [678, 361] on button "button" at bounding box center [675, 360] width 16 height 9
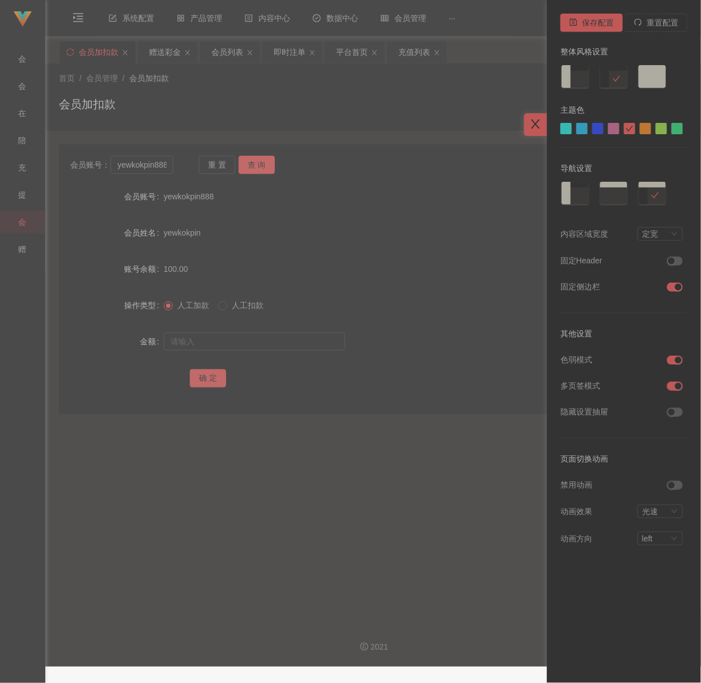
click at [601, 129] on div at bounding box center [597, 128] width 11 height 11
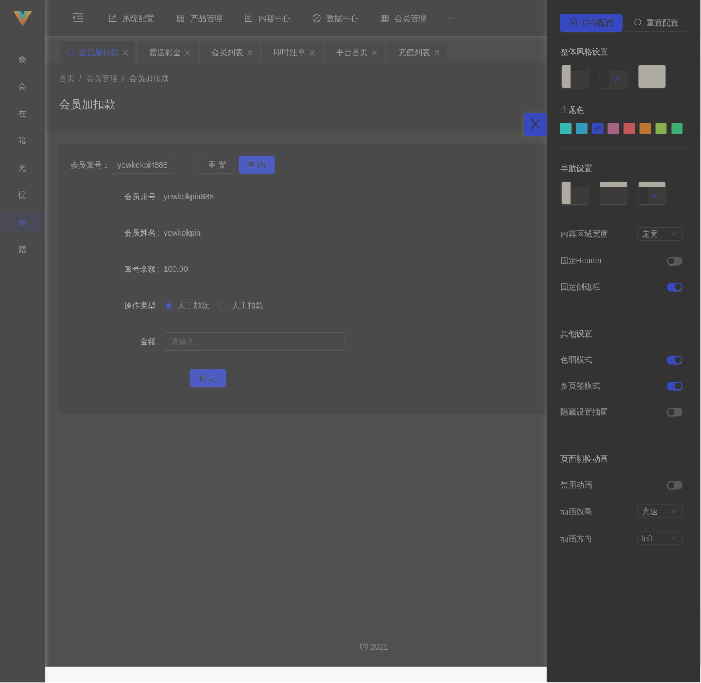
click at [675, 131] on div at bounding box center [676, 128] width 11 height 11
click at [533, 120] on icon "图标: close" at bounding box center [535, 124] width 12 height 12
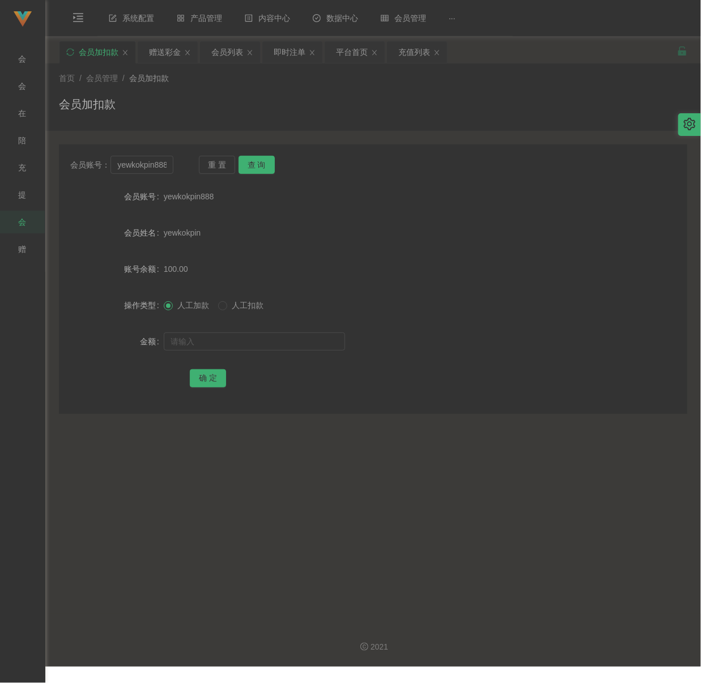
click at [267, 105] on div "会员加扣款" at bounding box center [373, 109] width 628 height 26
click at [157, 167] on input "yewkokpin888" at bounding box center [141, 165] width 62 height 18
paste input "985475681"
type input "985475681"
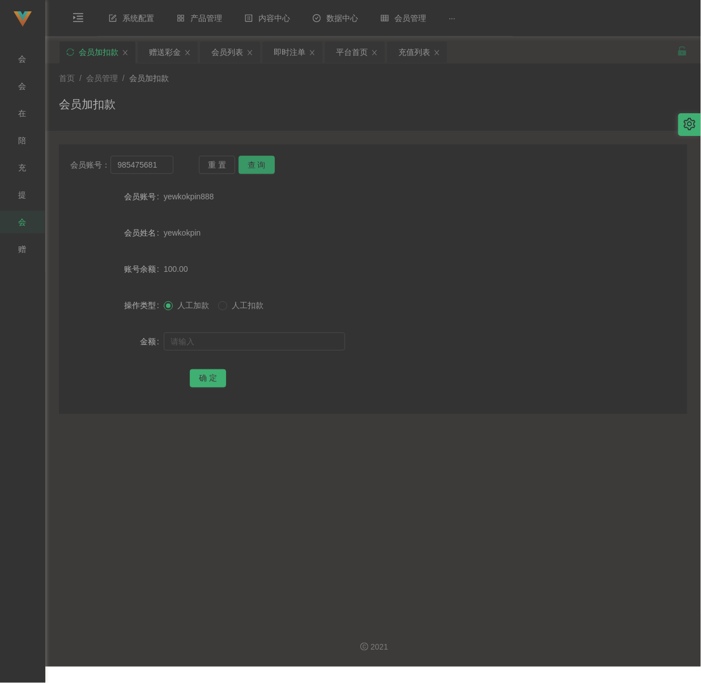
click at [253, 163] on button "查 询" at bounding box center [257, 165] width 36 height 18
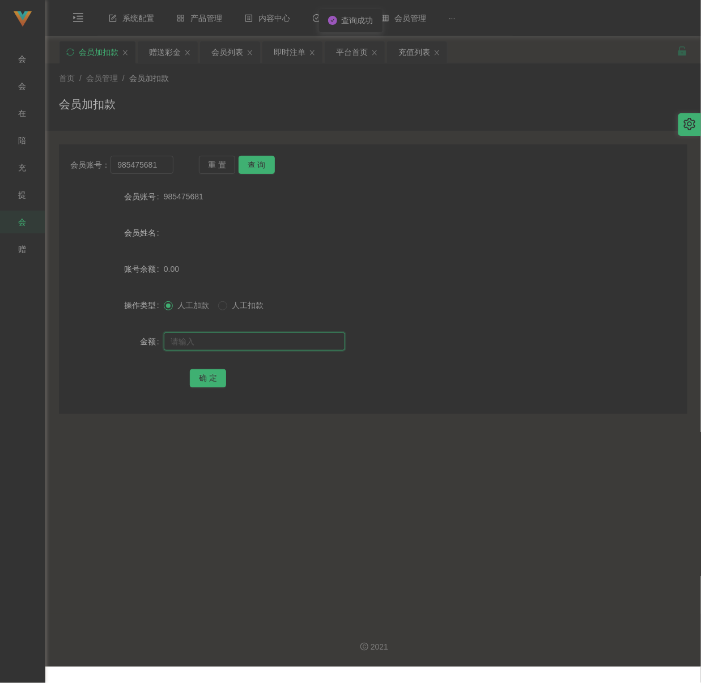
drag, startPoint x: 229, startPoint y: 338, endPoint x: 237, endPoint y: 338, distance: 7.4
click at [229, 338] on input "text" at bounding box center [254, 342] width 181 height 18
click at [245, 346] on input "text" at bounding box center [254, 342] width 181 height 18
paste input "30"
type input "30"
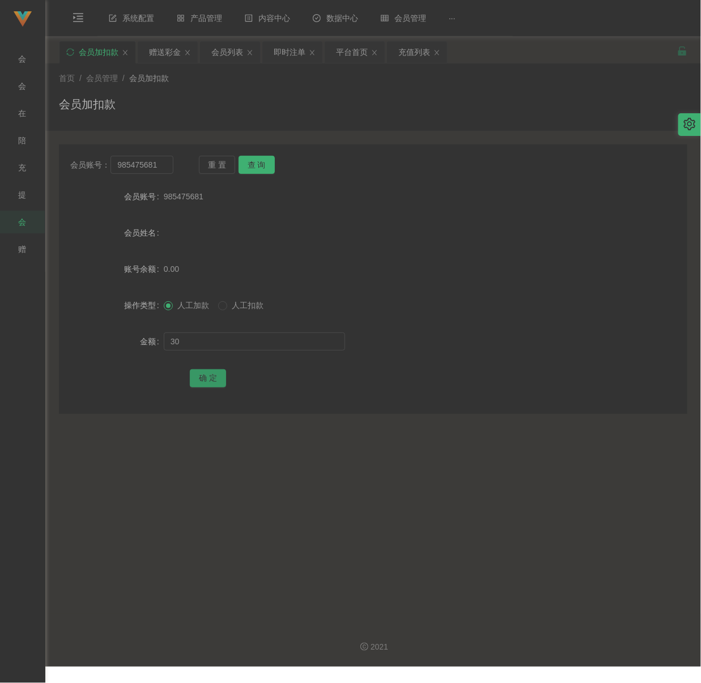
drag, startPoint x: 211, startPoint y: 376, endPoint x: 235, endPoint y: 376, distance: 23.2
click at [211, 376] on button "确 定" at bounding box center [208, 378] width 36 height 18
click at [163, 167] on input "985475681" at bounding box center [141, 165] width 62 height 18
paste input "yinalee1990"
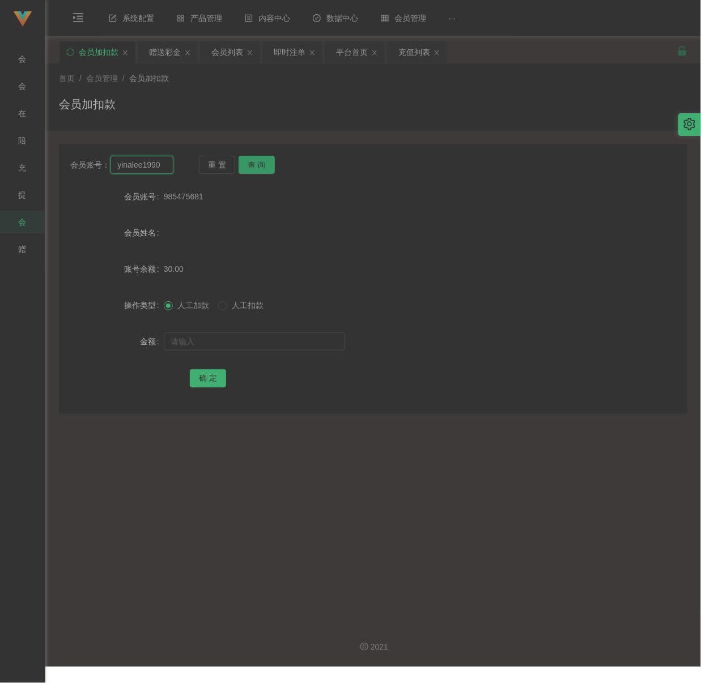
type input "yinalee1990"
click at [269, 161] on button "查 询" at bounding box center [257, 165] width 36 height 18
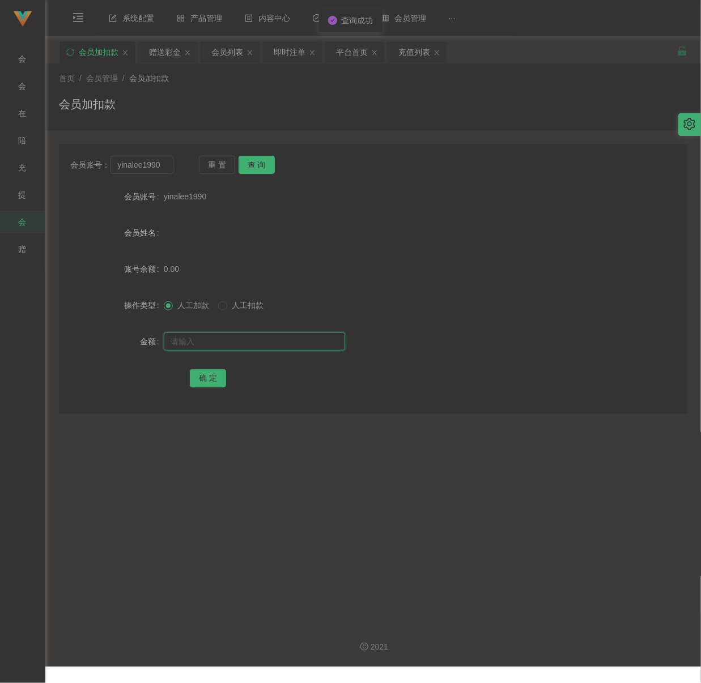
click at [267, 341] on input "text" at bounding box center [254, 342] width 181 height 18
click at [277, 347] on input "text" at bounding box center [254, 342] width 181 height 18
paste input "30"
type input "30"
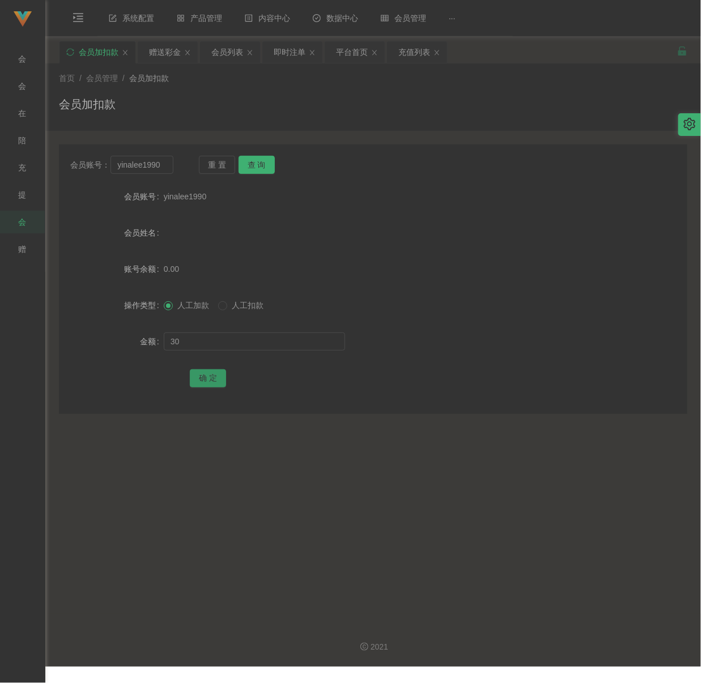
click at [212, 373] on button "确 定" at bounding box center [208, 378] width 36 height 18
click at [167, 164] on input "yinalee1990" at bounding box center [141, 165] width 62 height 18
paste input "47323684"
type input "47323684"
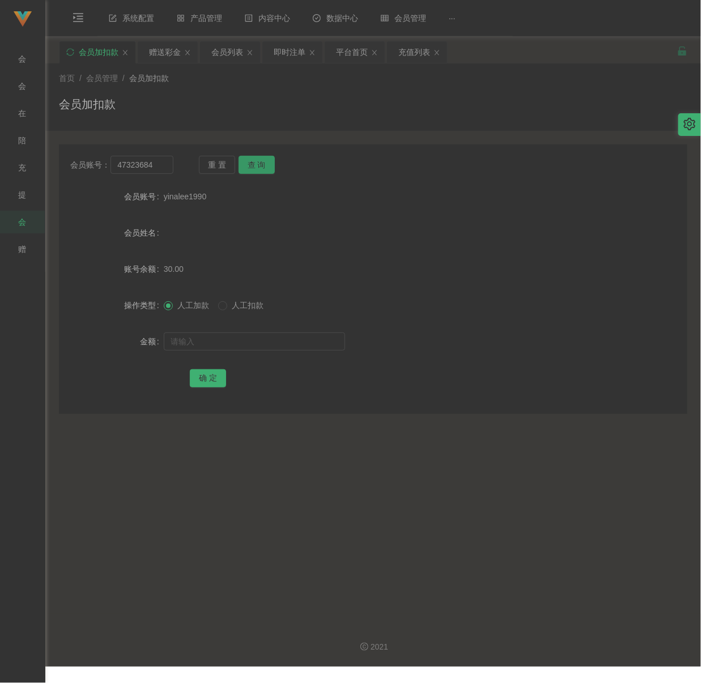
click at [250, 157] on button "查 询" at bounding box center [257, 165] width 36 height 18
click at [246, 337] on input "text" at bounding box center [254, 342] width 181 height 18
click at [281, 343] on input "text" at bounding box center [254, 342] width 181 height 18
paste input "30"
type input "30"
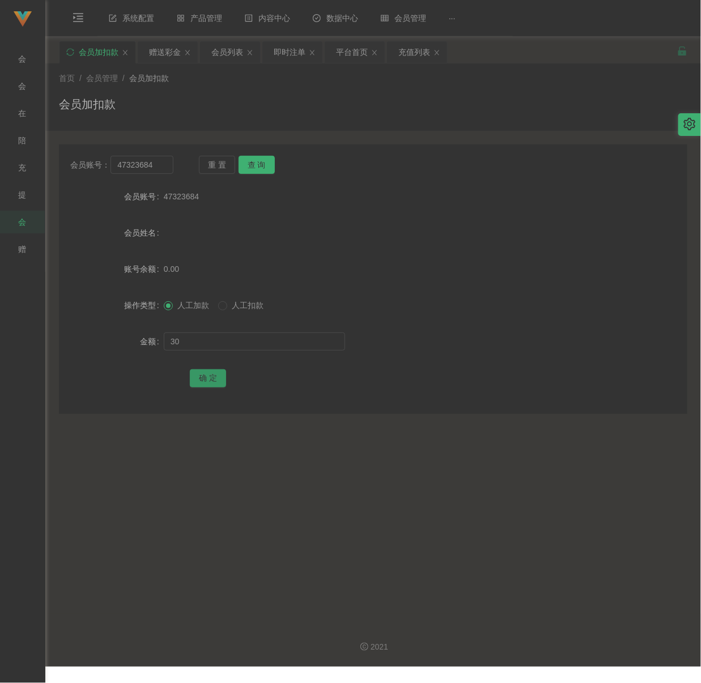
drag, startPoint x: 210, startPoint y: 379, endPoint x: 226, endPoint y: 378, distance: 16.5
click at [210, 379] on button "确 定" at bounding box center [208, 378] width 36 height 18
click at [160, 170] on input "47323684" at bounding box center [141, 165] width 62 height 18
paste input "Maclee131"
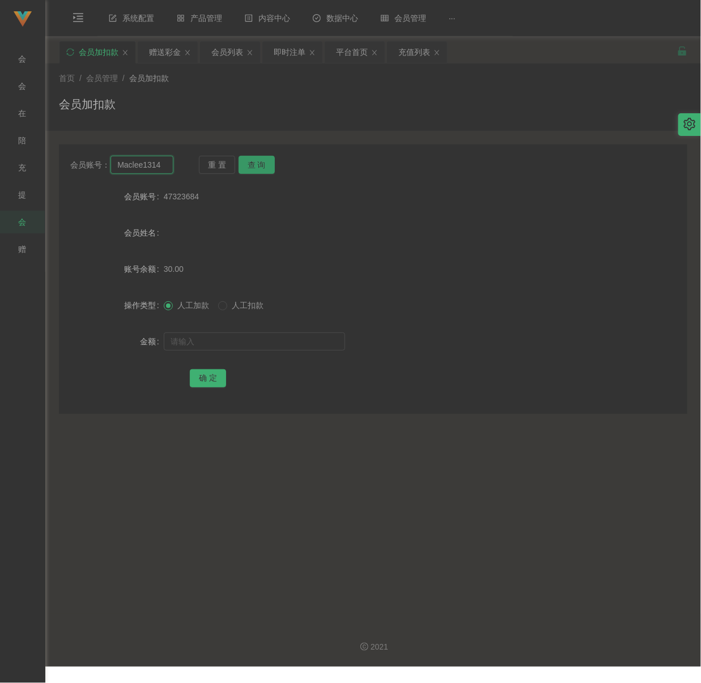
type input "Maclee1314"
click at [256, 156] on button "查 询" at bounding box center [257, 165] width 36 height 18
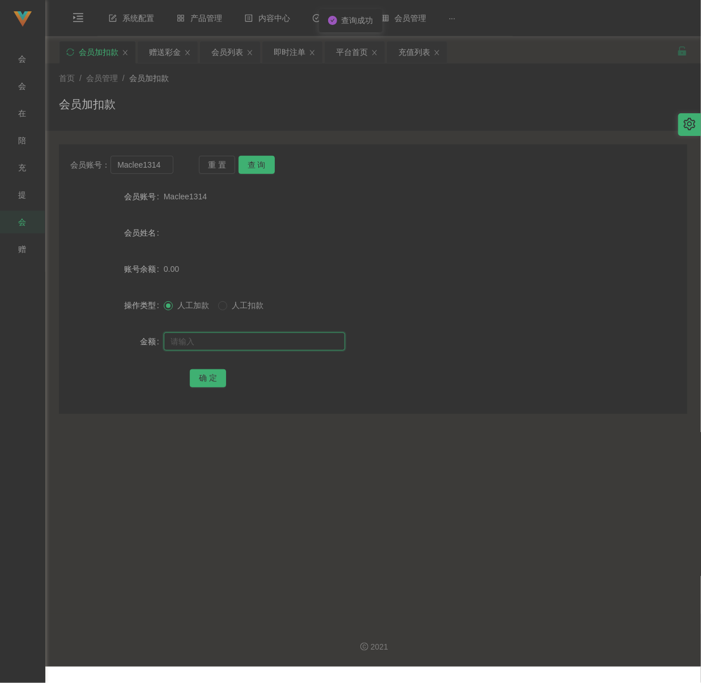
drag, startPoint x: 247, startPoint y: 342, endPoint x: 260, endPoint y: 342, distance: 13.0
click at [247, 342] on input "text" at bounding box center [254, 342] width 181 height 18
click at [325, 348] on input "text" at bounding box center [254, 342] width 181 height 18
paste input "30"
type input "30"
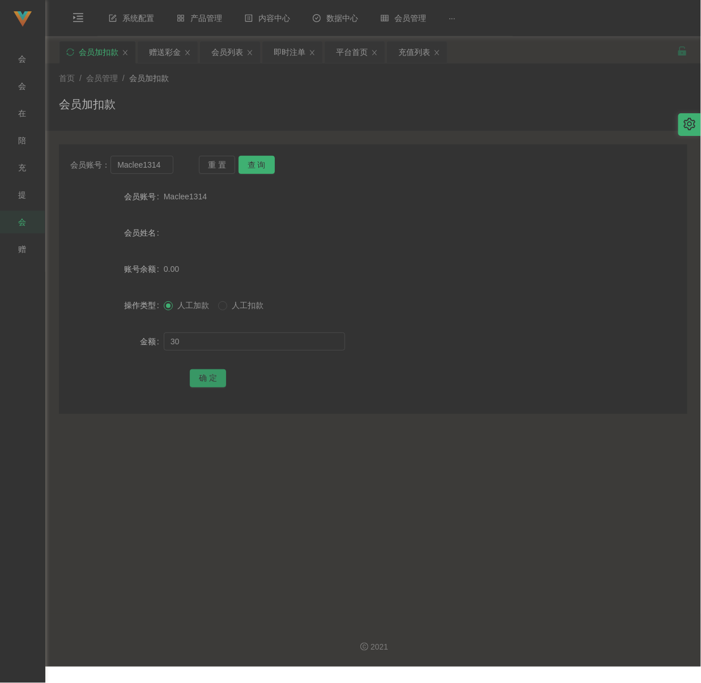
click at [207, 379] on button "确 定" at bounding box center [208, 378] width 36 height 18
click at [345, 101] on div "会员加扣款" at bounding box center [373, 109] width 628 height 26
click at [159, 162] on input "Maclee1314" at bounding box center [141, 165] width 62 height 18
paste input "70102"
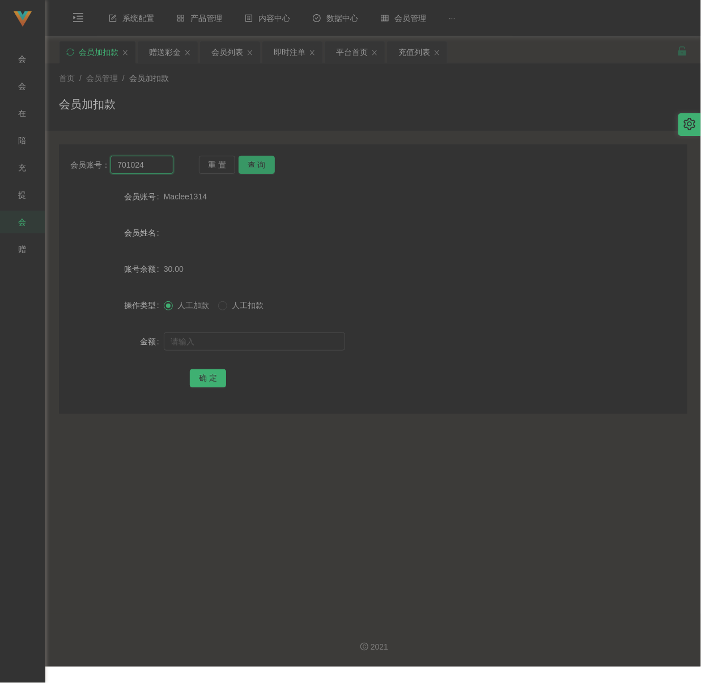
type input "701024"
click at [264, 160] on button "查 询" at bounding box center [257, 165] width 36 height 18
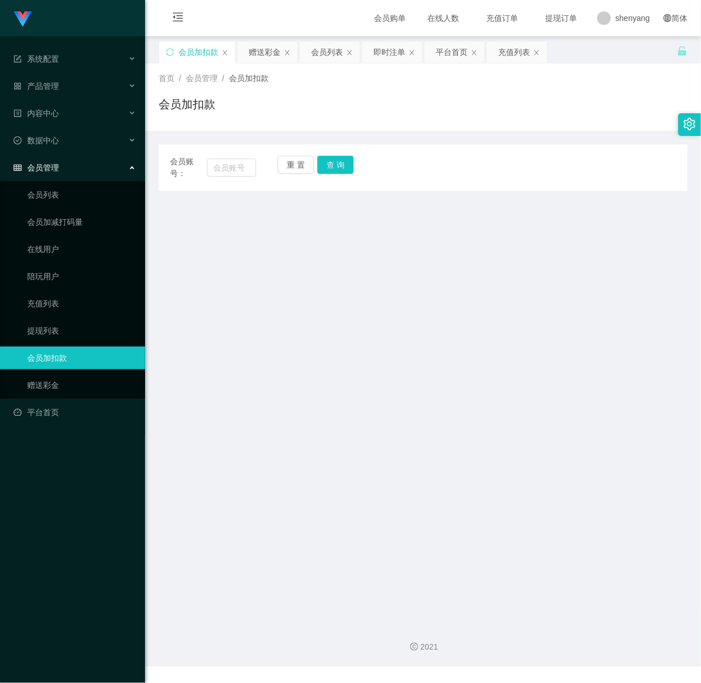
click at [507, 407] on main "关闭左侧 关闭右侧 关闭其它 刷新页面 会员加扣款 赠送彩金 会员列表 即时注单 平台首页 充值列表 首页 / 会员管理 / 会员加扣款 / 会员加扣款 会员…" at bounding box center [423, 325] width 556 height 578
click at [694, 123] on icon "图标: setting" at bounding box center [690, 124] width 12 height 12
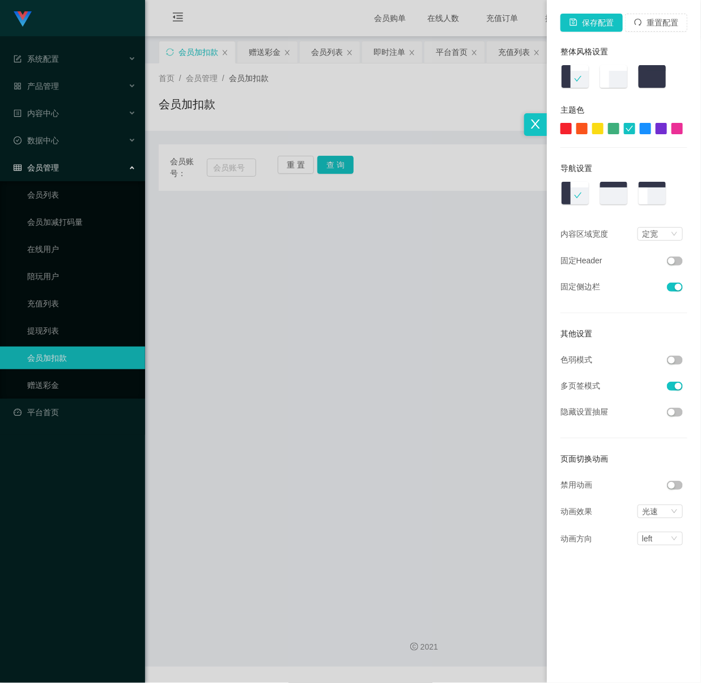
click at [674, 364] on button "button" at bounding box center [675, 360] width 16 height 9
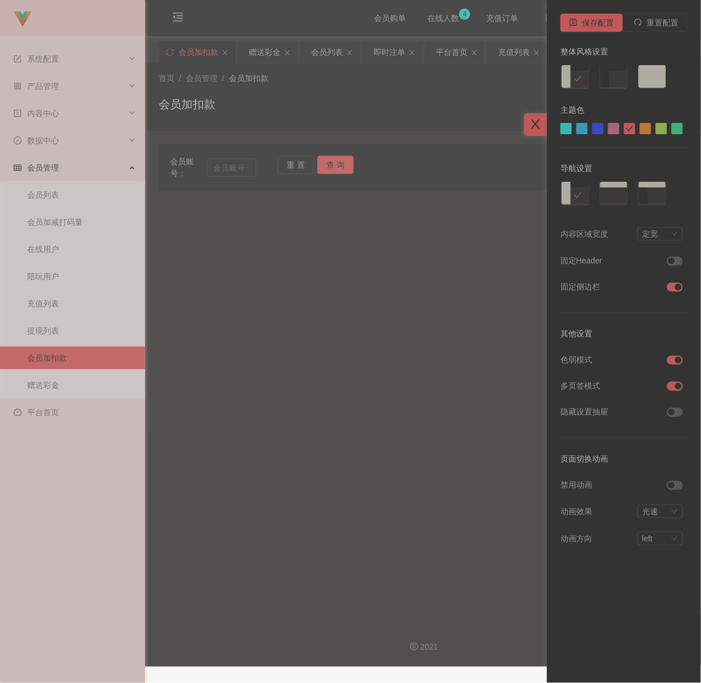
click at [673, 126] on div at bounding box center [676, 128] width 11 height 11
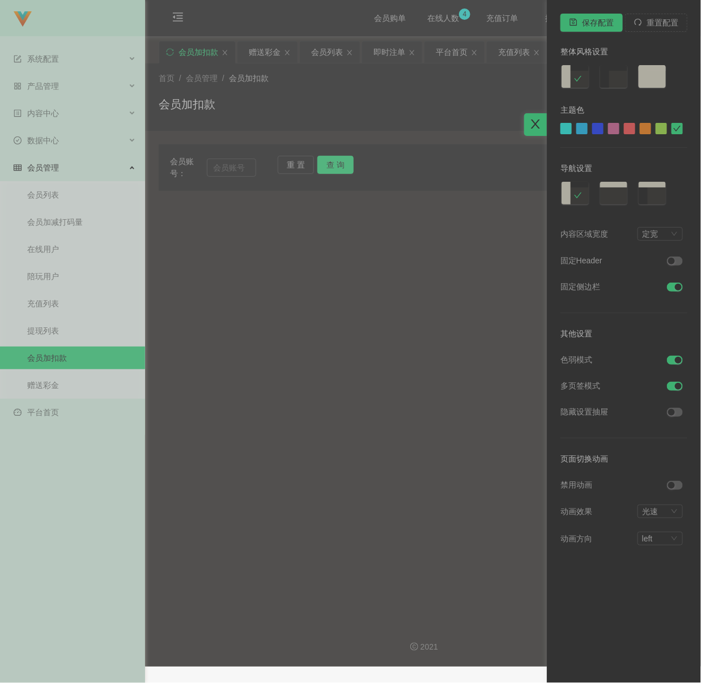
click at [320, 257] on div at bounding box center [350, 341] width 701 height 683
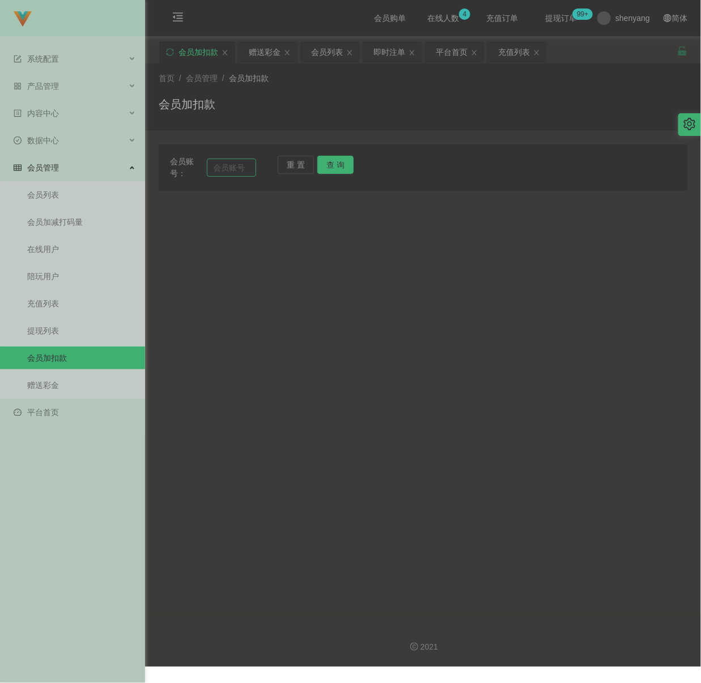
click at [244, 177] on div "会员账号：" at bounding box center [213, 168] width 86 height 24
click at [244, 176] on input "text" at bounding box center [232, 168] width 50 height 18
paste input "701024"
type input "701024"
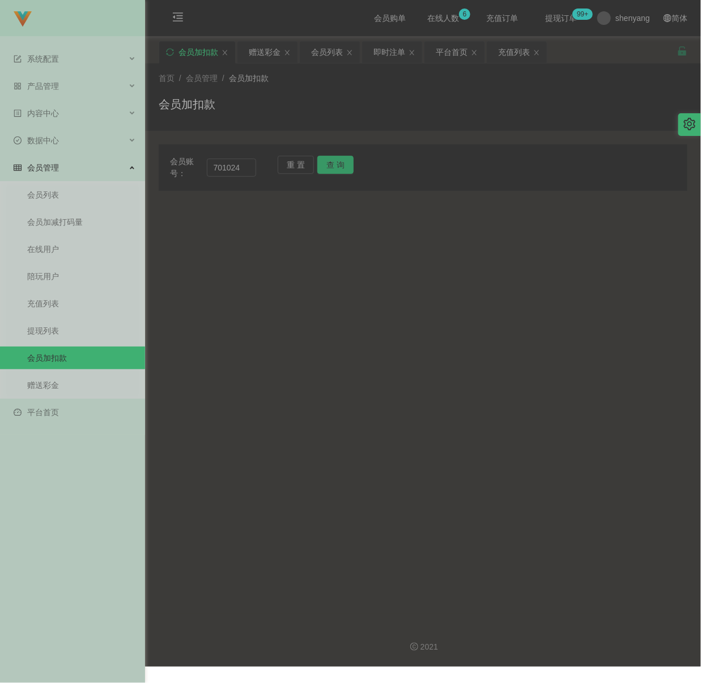
click at [343, 163] on button "查 询" at bounding box center [335, 165] width 36 height 18
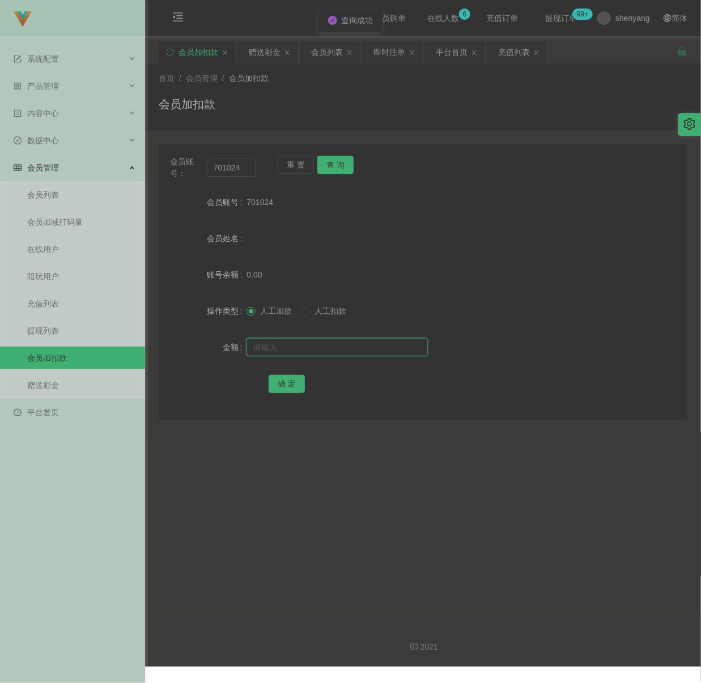
click at [323, 342] on input "text" at bounding box center [336, 347] width 181 height 18
type input "100"
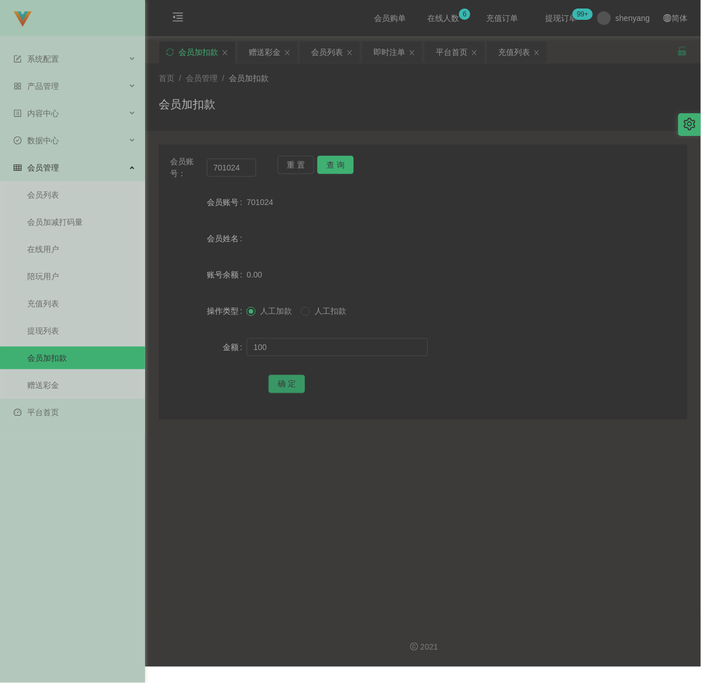
click at [297, 386] on button "确 定" at bounding box center [287, 384] width 36 height 18
click at [182, 20] on icon "图标: menu-fold" at bounding box center [177, 16] width 11 height 11
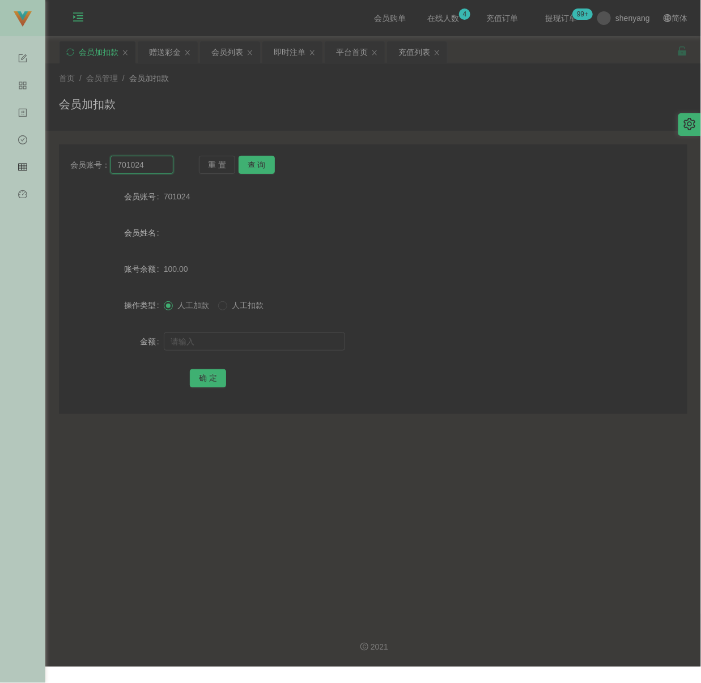
click at [145, 165] on input "701024" at bounding box center [141, 165] width 62 height 18
paste input "Kokhowe5233"
type input "Kokhowe5233"
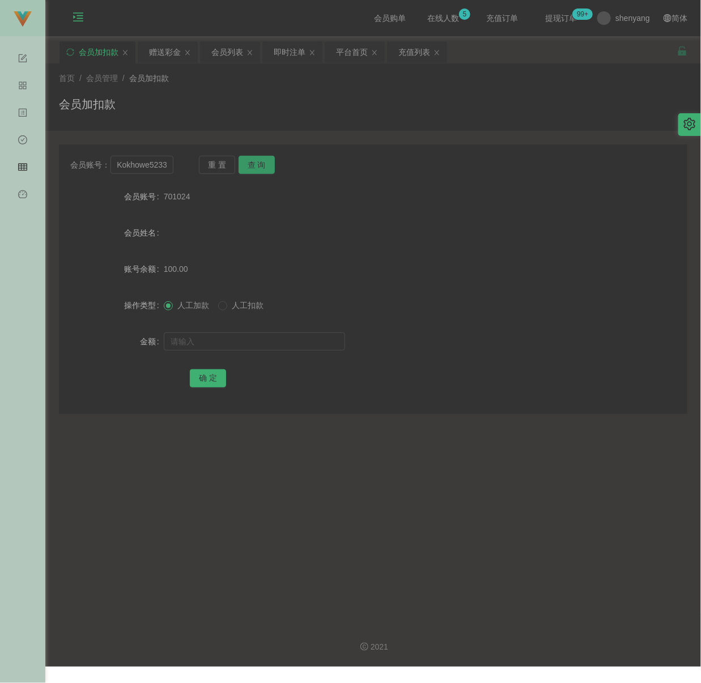
drag, startPoint x: 245, startPoint y: 158, endPoint x: 257, endPoint y: 187, distance: 31.5
click at [245, 158] on button "查 询" at bounding box center [257, 165] width 36 height 18
click at [252, 167] on button "查 询" at bounding box center [257, 165] width 36 height 18
click at [256, 165] on button "查 询" at bounding box center [257, 165] width 36 height 18
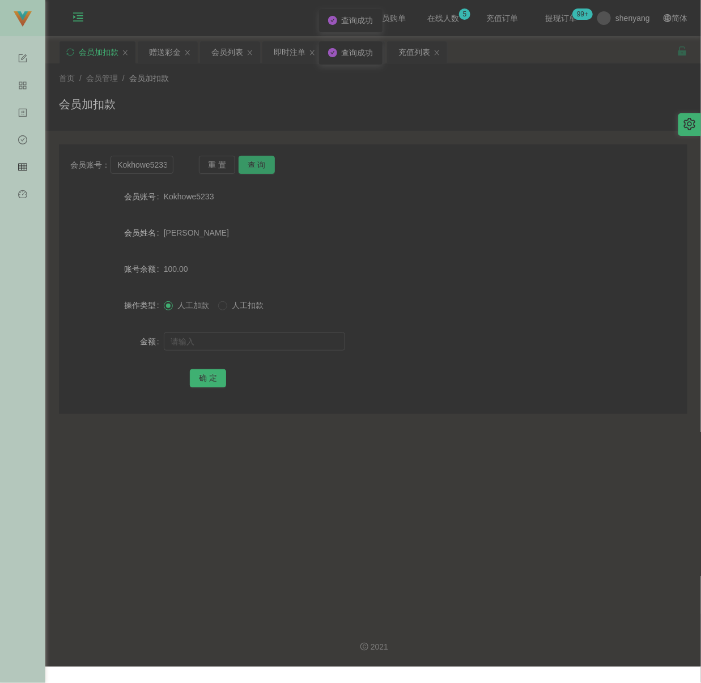
click at [256, 165] on button "查 询" at bounding box center [257, 165] width 36 height 18
click at [256, 165] on button "查 询" at bounding box center [263, 165] width 49 height 18
click at [155, 165] on input "Kokhowe5233" at bounding box center [141, 165] width 62 height 18
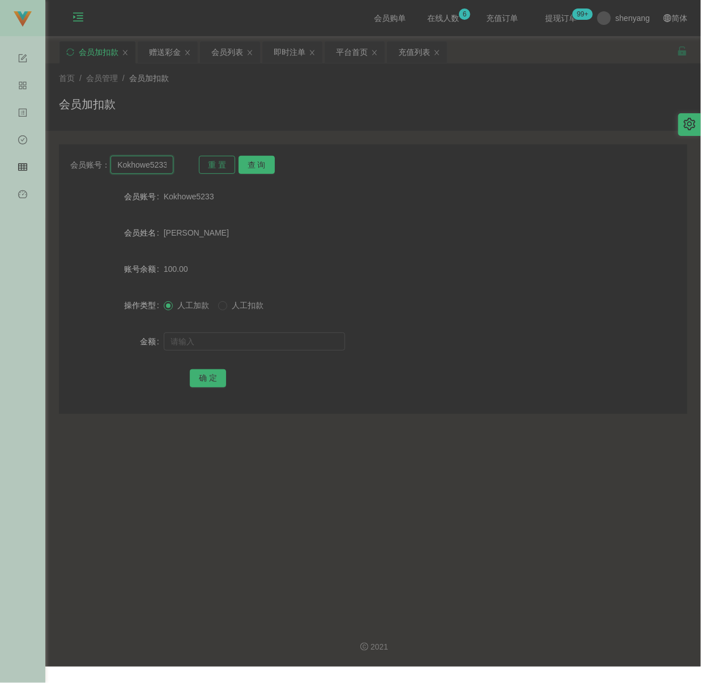
scroll to position [0, 1]
click at [247, 161] on button "查 询" at bounding box center [257, 165] width 36 height 18
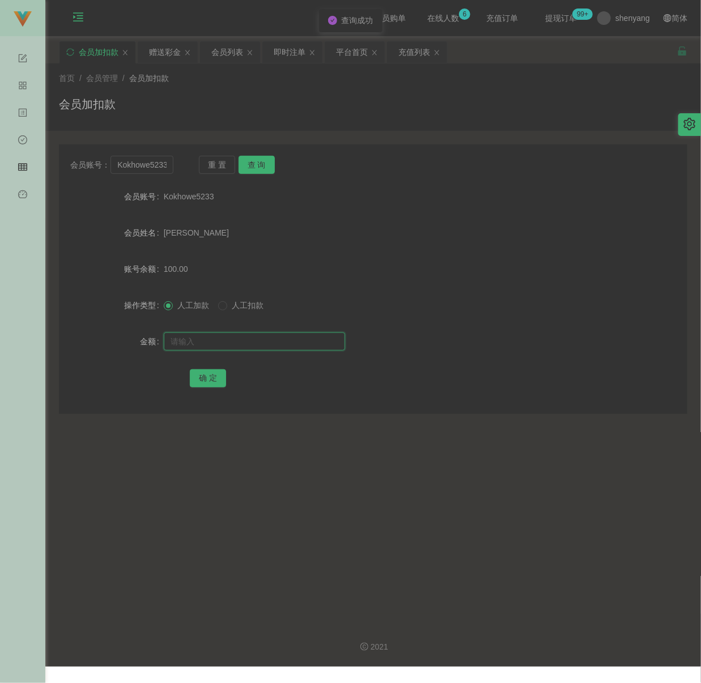
click at [253, 334] on input "text" at bounding box center [254, 342] width 181 height 18
drag, startPoint x: 253, startPoint y: 329, endPoint x: 252, endPoint y: 335, distance: 6.5
click at [253, 329] on form "会员账号 Kokhowe5233 会员姓名 [PERSON_NAME] 账号余额 100.00 操作类型 人工加款 人工扣款 金额 确 定" at bounding box center [373, 287] width 628 height 204
click at [252, 339] on input "text" at bounding box center [254, 342] width 181 height 18
paste input "200"
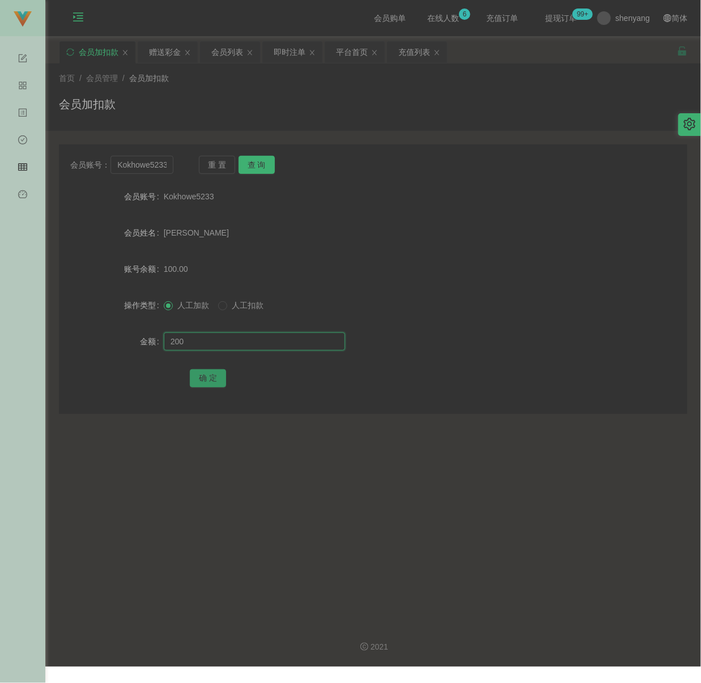
type input "200"
drag, startPoint x: 204, startPoint y: 378, endPoint x: 223, endPoint y: 377, distance: 18.7
click at [204, 378] on button "确 定" at bounding box center [208, 378] width 36 height 18
click at [229, 103] on div "会员加扣款" at bounding box center [373, 109] width 628 height 26
click at [162, 164] on input "Kokhowe5233" at bounding box center [141, 165] width 62 height 18
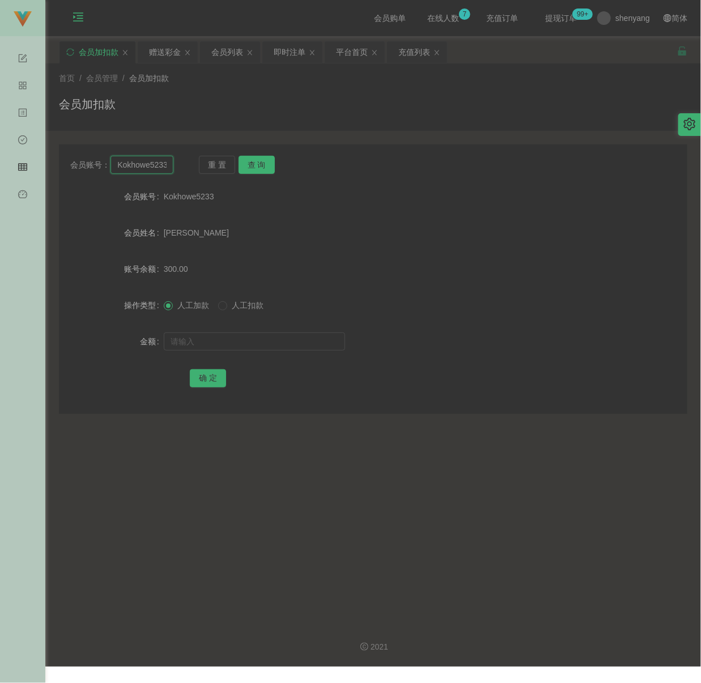
click at [162, 164] on input "Kokhowe5233" at bounding box center [141, 165] width 62 height 18
paste input "Jackielai1990"
type input "Jackielai1990"
click at [250, 160] on button "查 询" at bounding box center [257, 165] width 36 height 18
click at [273, 342] on input "text" at bounding box center [254, 342] width 181 height 18
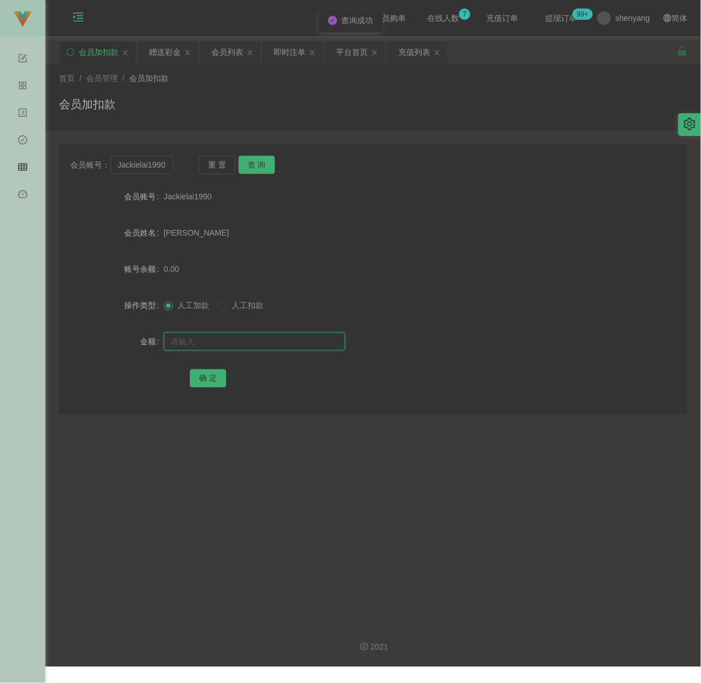
click at [258, 337] on input "text" at bounding box center [254, 342] width 181 height 18
paste input "100"
type input "100"
click at [206, 379] on button "确 定" at bounding box center [208, 378] width 36 height 18
click at [344, 99] on div "会员加扣款" at bounding box center [373, 109] width 628 height 26
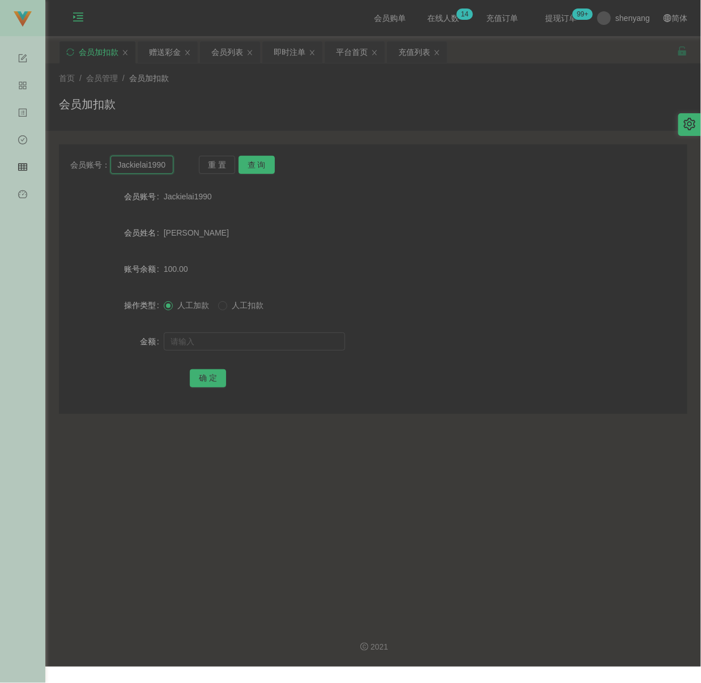
click at [162, 162] on input "Jackielai1990" at bounding box center [141, 165] width 62 height 18
paste input "Leong6749"
type input "Leong6749"
click at [260, 163] on button "查 询" at bounding box center [257, 165] width 36 height 18
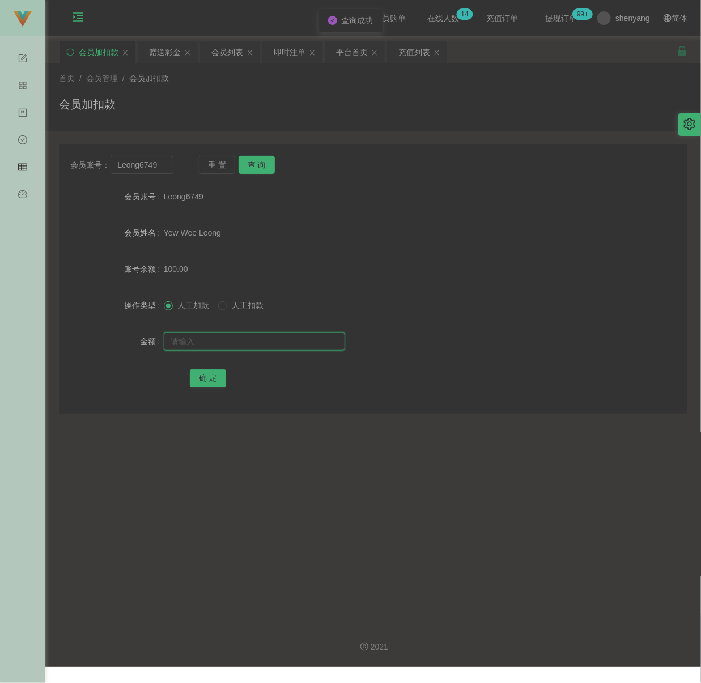
click at [269, 339] on input "text" at bounding box center [254, 342] width 181 height 18
click at [301, 345] on input "text" at bounding box center [254, 342] width 181 height 18
paste input "200"
type input "200"
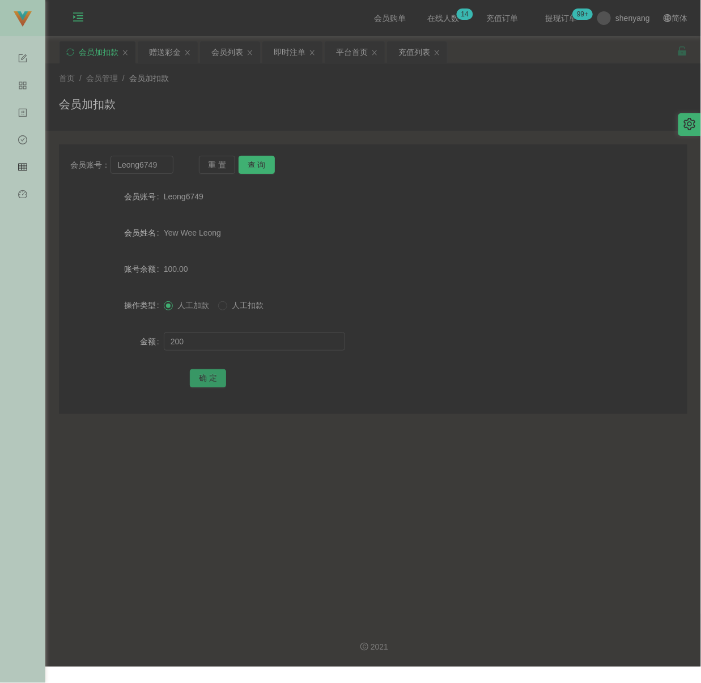
drag, startPoint x: 208, startPoint y: 376, endPoint x: 227, endPoint y: 381, distance: 19.2
click at [208, 376] on button "确 定" at bounding box center [208, 378] width 36 height 18
click at [354, 104] on div "会员加扣款" at bounding box center [373, 109] width 628 height 26
click at [167, 165] on input "Leong6749" at bounding box center [141, 165] width 62 height 18
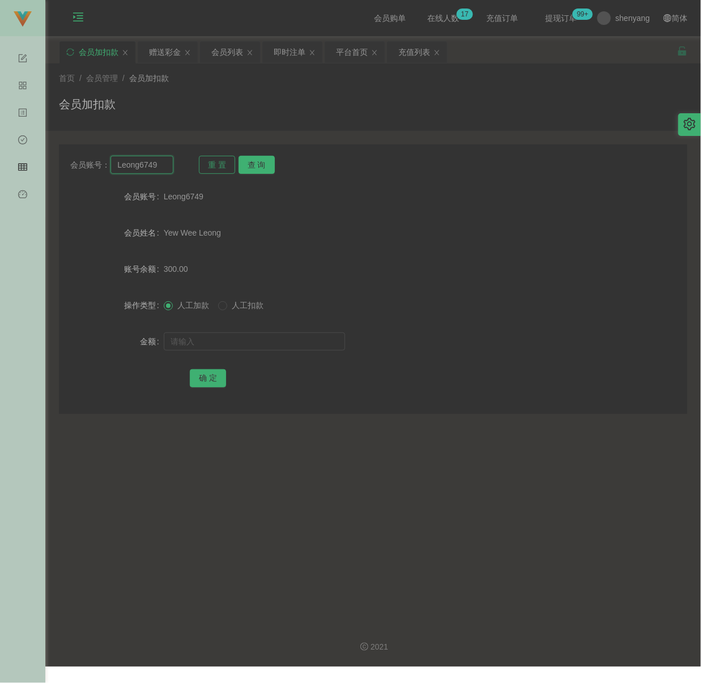
paste input "oveannie"
type input "Loveannie"
click at [249, 165] on button "查 询" at bounding box center [257, 165] width 36 height 18
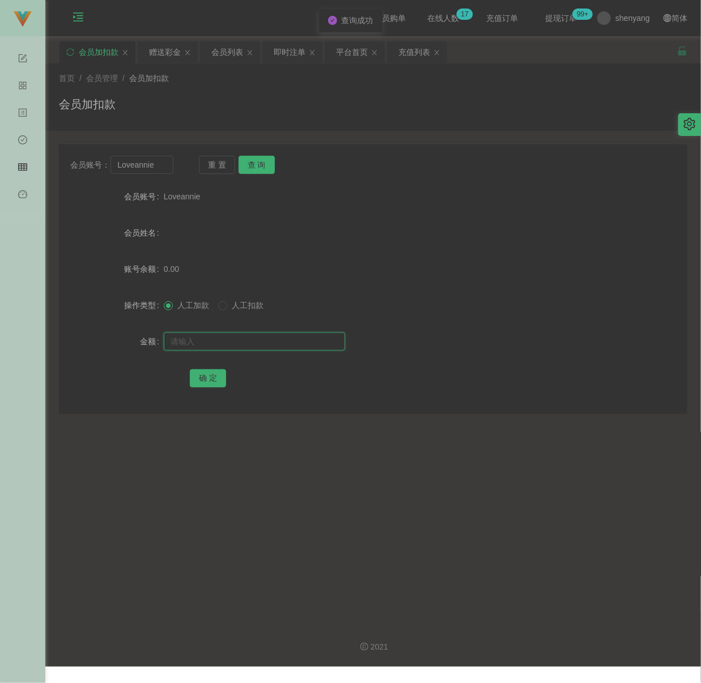
drag, startPoint x: 256, startPoint y: 345, endPoint x: 263, endPoint y: 344, distance: 8.0
click at [256, 345] on input "text" at bounding box center [254, 342] width 181 height 18
click at [296, 342] on input "text" at bounding box center [254, 342] width 181 height 18
paste input "100"
type input "100"
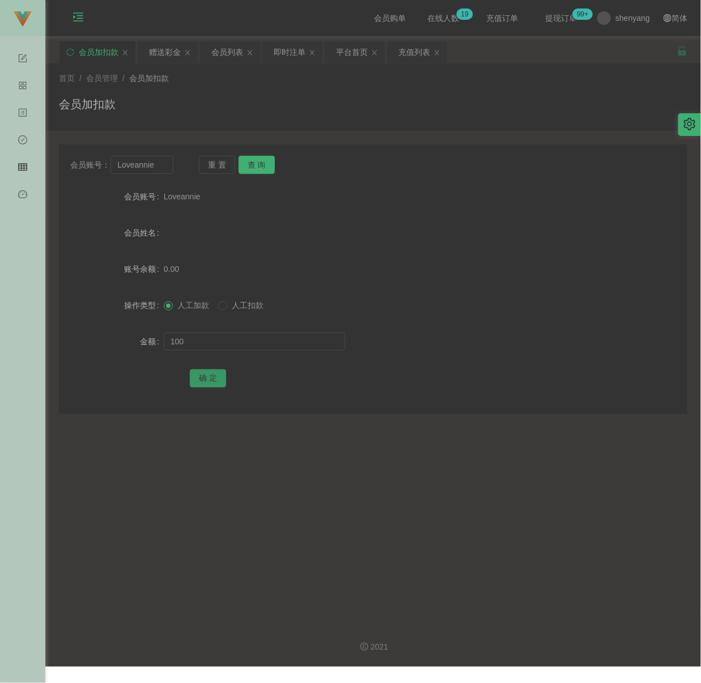
click at [210, 376] on button "确 定" at bounding box center [208, 378] width 36 height 18
click at [165, 171] on input "Loveannie" at bounding box center [141, 165] width 62 height 18
paste input "A3668A"
type input "A3668A"
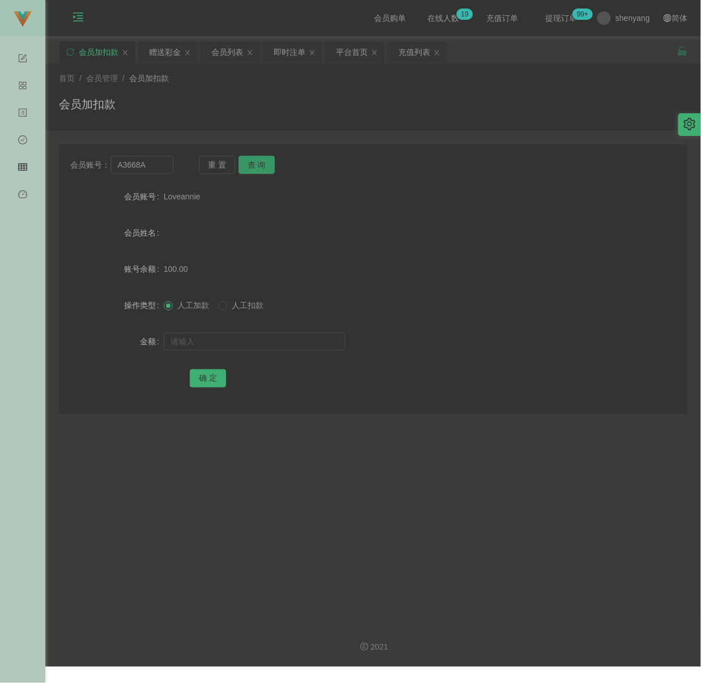
click at [266, 169] on button "查 询" at bounding box center [257, 165] width 36 height 18
drag, startPoint x: 273, startPoint y: 347, endPoint x: 282, endPoint y: 346, distance: 9.7
click at [273, 347] on input "text" at bounding box center [254, 342] width 181 height 18
click at [335, 346] on input "text" at bounding box center [254, 342] width 181 height 18
paste input "100"
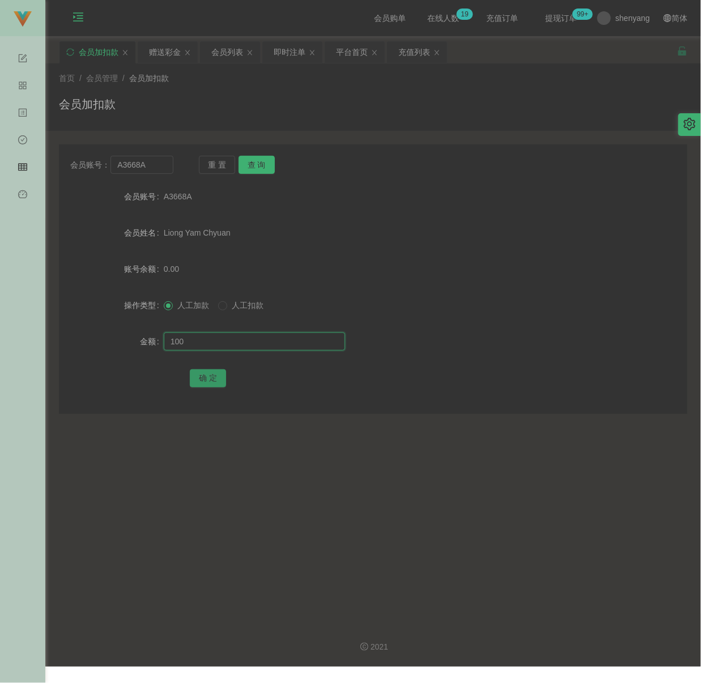
type input "100"
click at [199, 378] on button "确 定" at bounding box center [208, 378] width 36 height 18
click at [265, 84] on div "首页 / 会员管理 / 会员加扣款 /" at bounding box center [373, 79] width 628 height 12
click at [155, 163] on input "A3668A" at bounding box center [141, 165] width 62 height 18
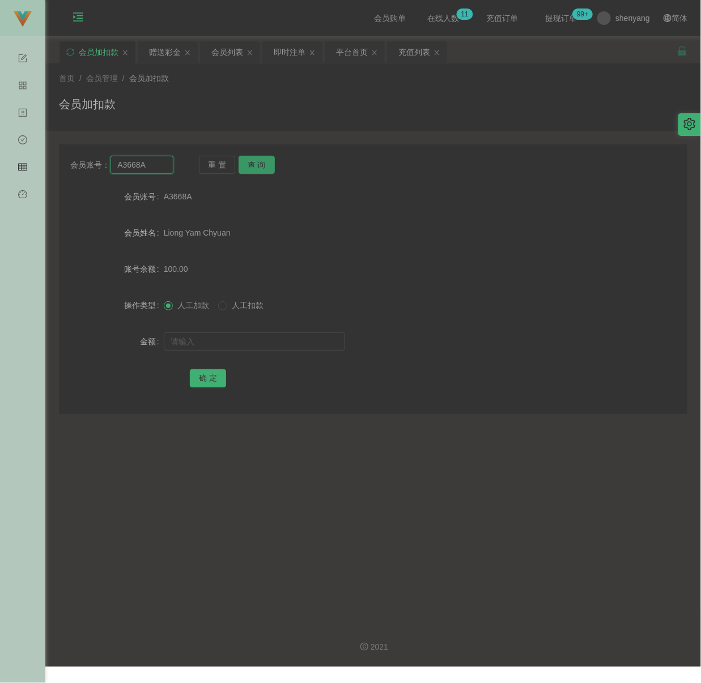
paste input "Laisookchin02"
type input "Laisookchin02"
click at [260, 167] on button "查 询" at bounding box center [257, 165] width 36 height 18
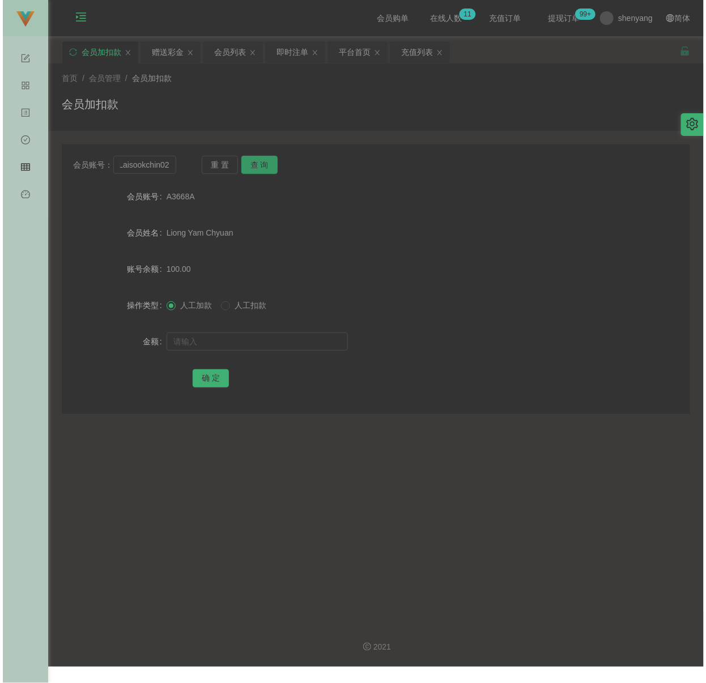
scroll to position [0, 0]
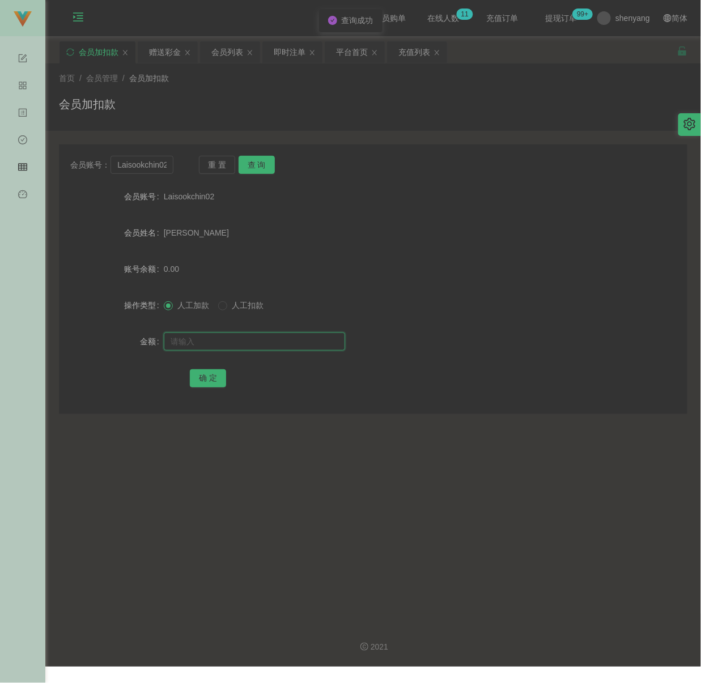
click at [245, 342] on input "text" at bounding box center [254, 342] width 181 height 18
drag, startPoint x: 267, startPoint y: 345, endPoint x: 261, endPoint y: 346, distance: 6.8
click at [267, 345] on input "text" at bounding box center [254, 342] width 181 height 18
paste input "100"
type input "100"
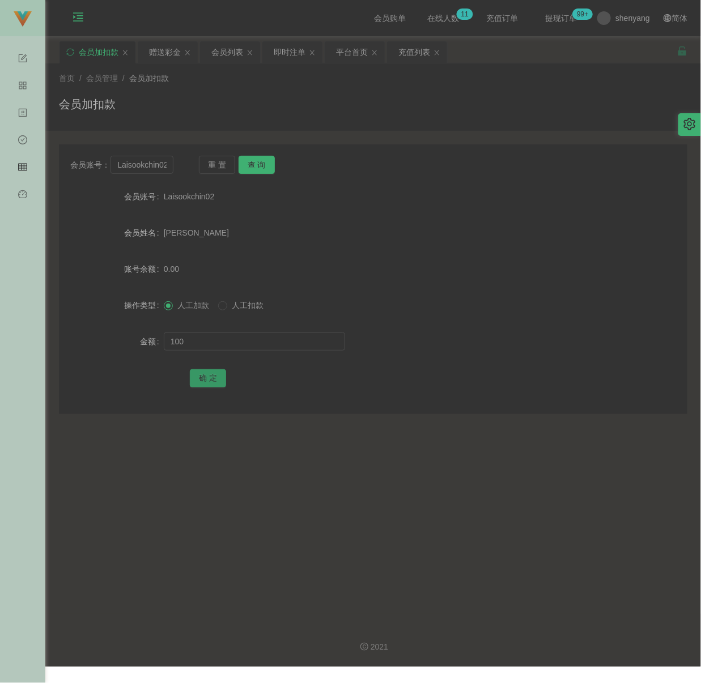
click at [213, 378] on button "确 定" at bounding box center [208, 378] width 36 height 18
click at [164, 165] on input "Laisookchin02" at bounding box center [141, 165] width 62 height 18
paste input "Estherwong"
type input "Estherwong"
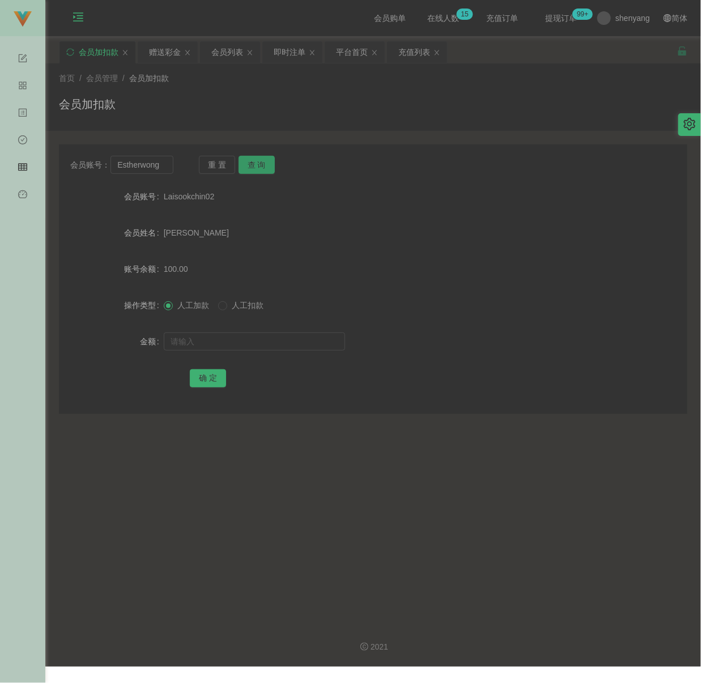
click at [248, 167] on button "查 询" at bounding box center [257, 165] width 36 height 18
click at [262, 340] on input "text" at bounding box center [254, 342] width 181 height 18
click at [309, 340] on input "text" at bounding box center [254, 342] width 181 height 18
paste input "300"
type input "300"
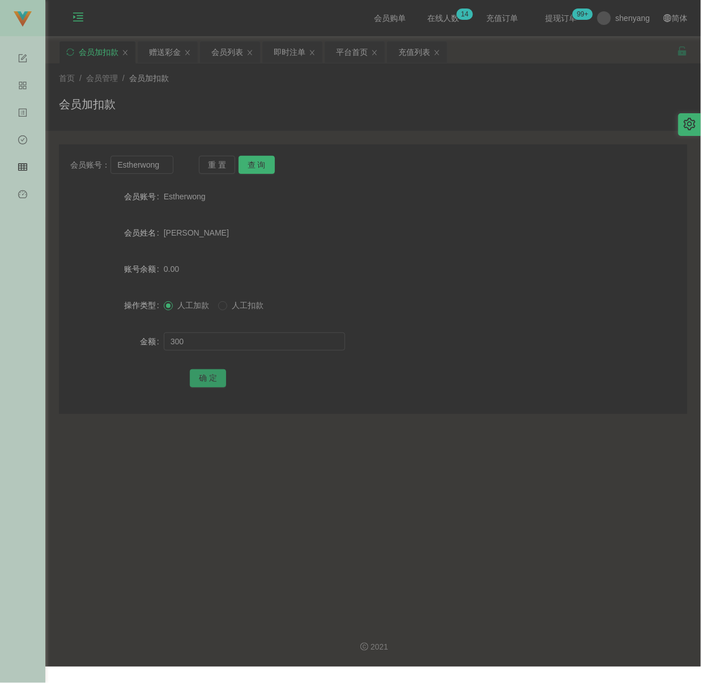
click at [198, 377] on button "确 定" at bounding box center [208, 378] width 36 height 18
click at [335, 116] on div "会员加扣款" at bounding box center [373, 109] width 628 height 26
click at [165, 161] on input "Estherwong" at bounding box center [141, 165] width 62 height 18
paste input "0184669848"
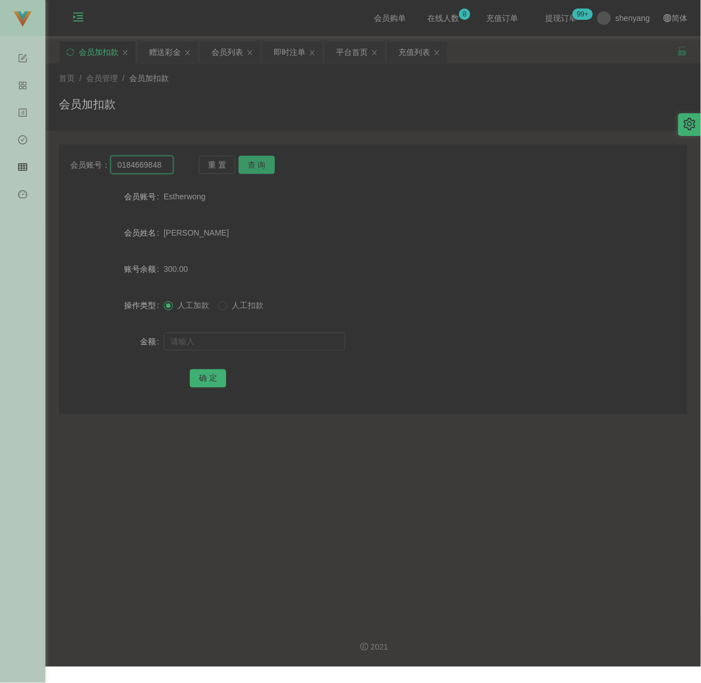
type input "0184669848"
click at [252, 163] on button "查 询" at bounding box center [257, 165] width 36 height 18
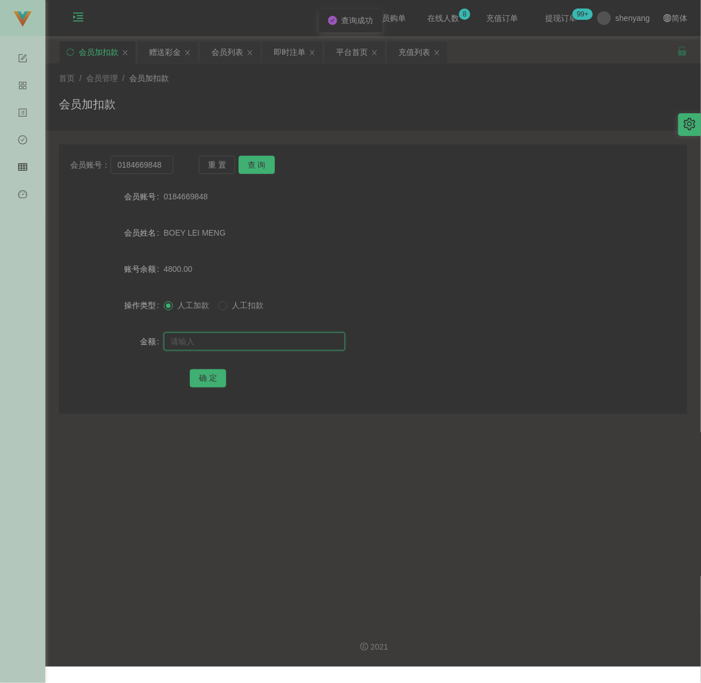
click at [233, 342] on input "text" at bounding box center [254, 342] width 181 height 18
click at [273, 342] on input "text" at bounding box center [254, 342] width 181 height 18
paste input "500"
type input "500"
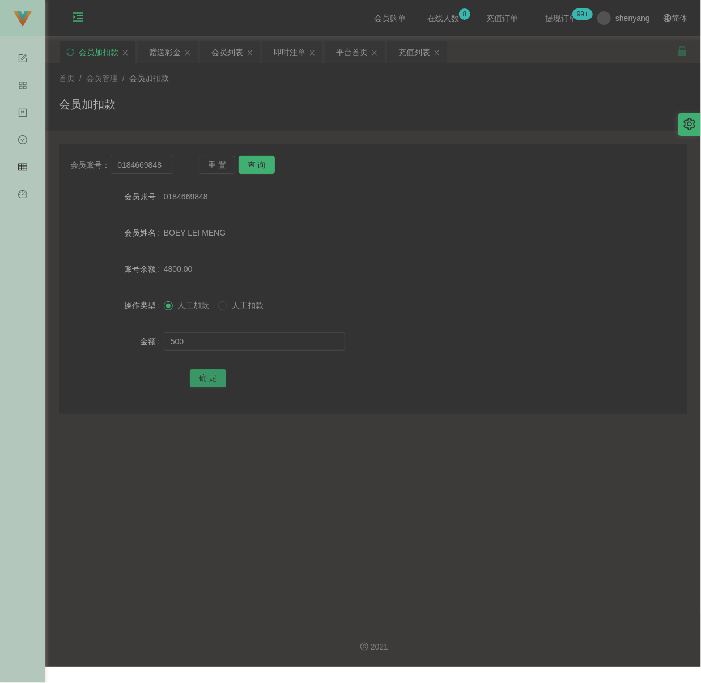
click at [213, 377] on button "确 定" at bounding box center [208, 378] width 36 height 18
click at [329, 88] on div "首页 / 会员管理 / 会员加扣款 / 会员加扣款" at bounding box center [373, 97] width 628 height 49
click at [223, 52] on div "会员列表" at bounding box center [227, 52] width 32 height 22
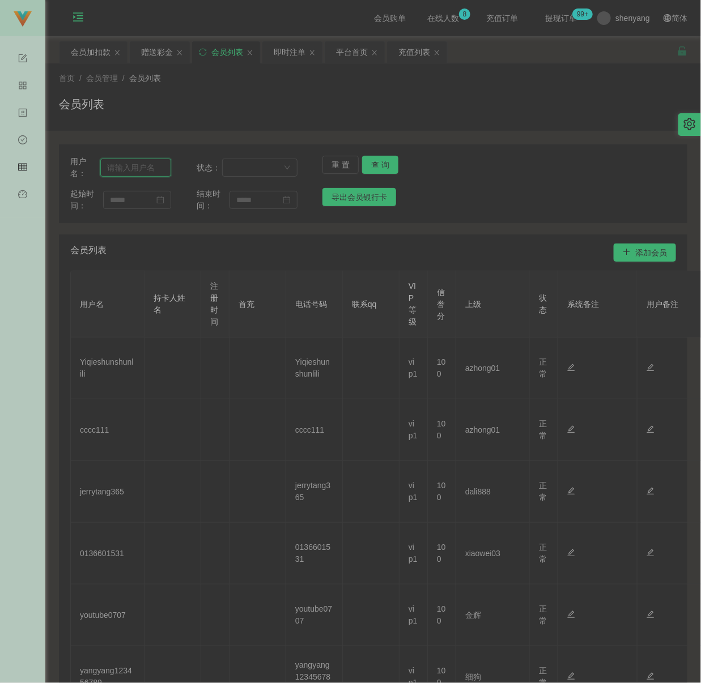
click at [162, 167] on input "text" at bounding box center [135, 168] width 71 height 18
paste input "yyalynn"
click at [386, 156] on button "查 询" at bounding box center [380, 165] width 36 height 18
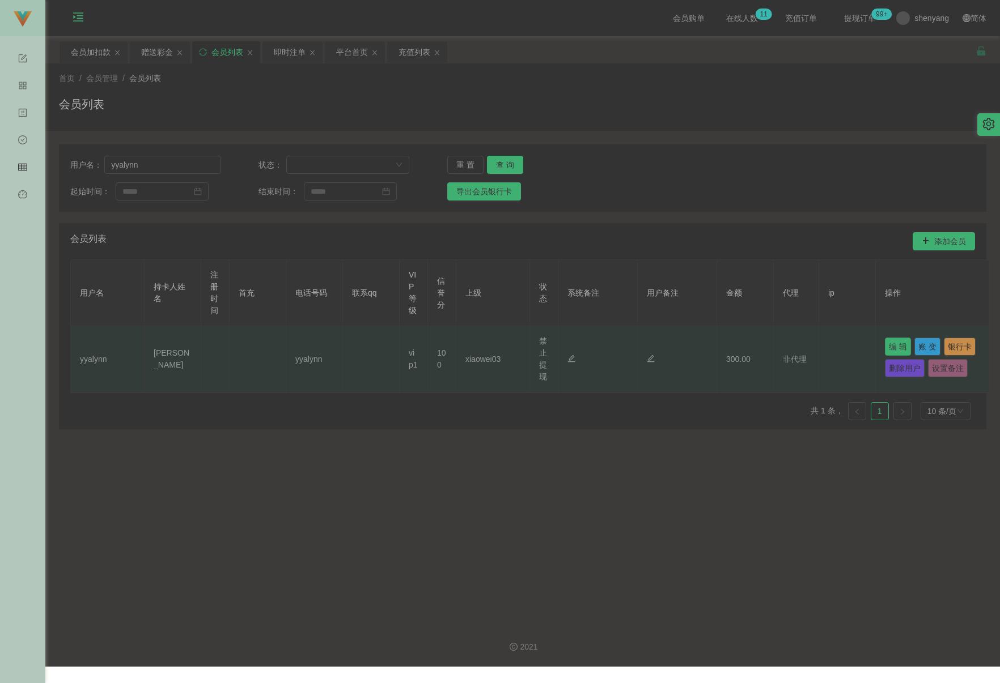
click at [700, 345] on button "编 辑" at bounding box center [897, 347] width 26 height 18
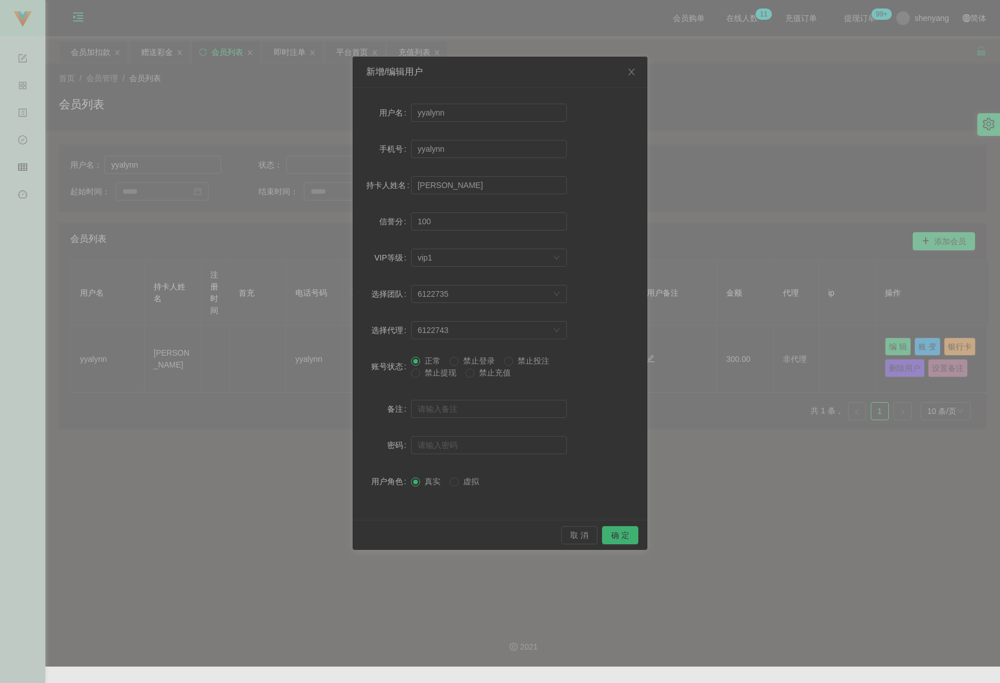
click at [444, 373] on span "禁止提现" at bounding box center [440, 372] width 41 height 9
click at [619, 533] on button "确 定" at bounding box center [620, 535] width 36 height 18
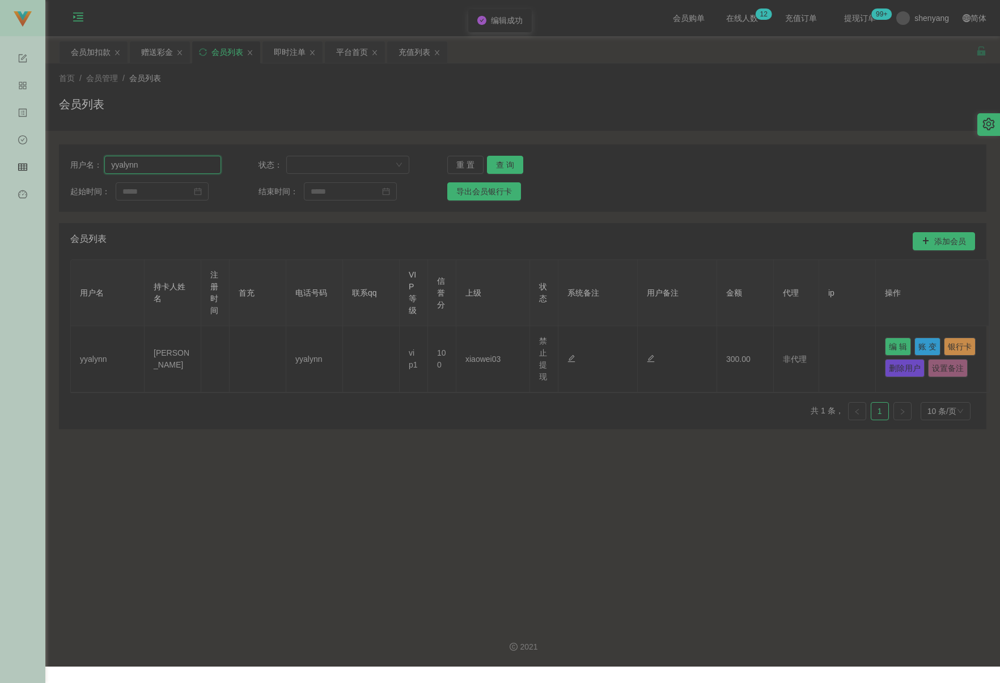
click at [188, 167] on input "yyalynn" at bounding box center [162, 165] width 117 height 18
paste input "zenus31"
type input "zenus31"
click at [496, 168] on button "查 询" at bounding box center [505, 165] width 36 height 18
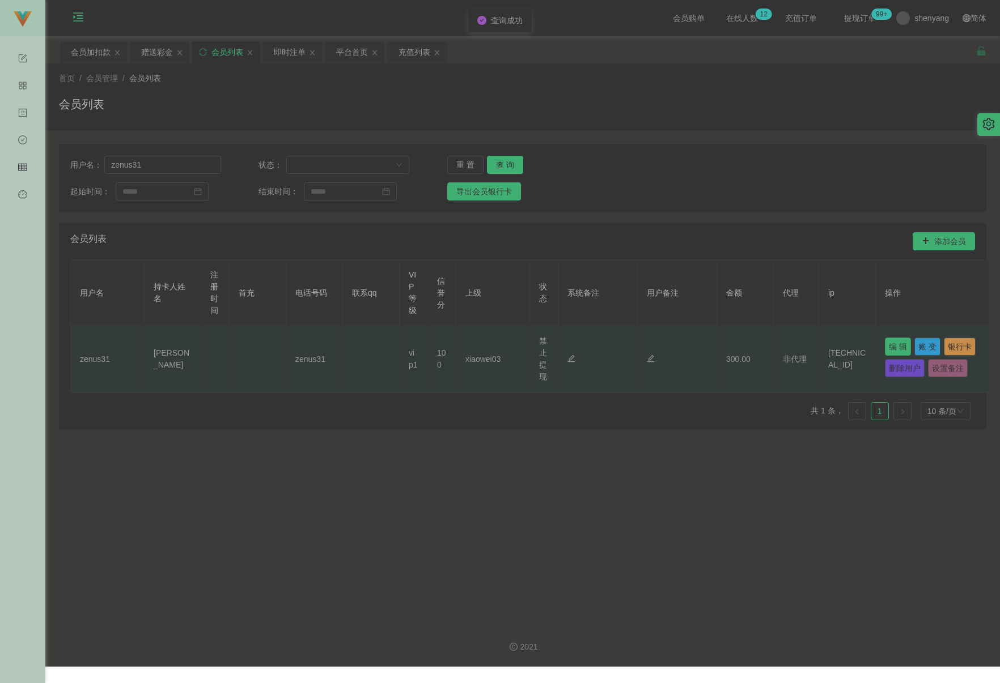
click at [700, 345] on button "编 辑" at bounding box center [897, 347] width 26 height 18
type input "zenus31"
type input "[PERSON_NAME]"
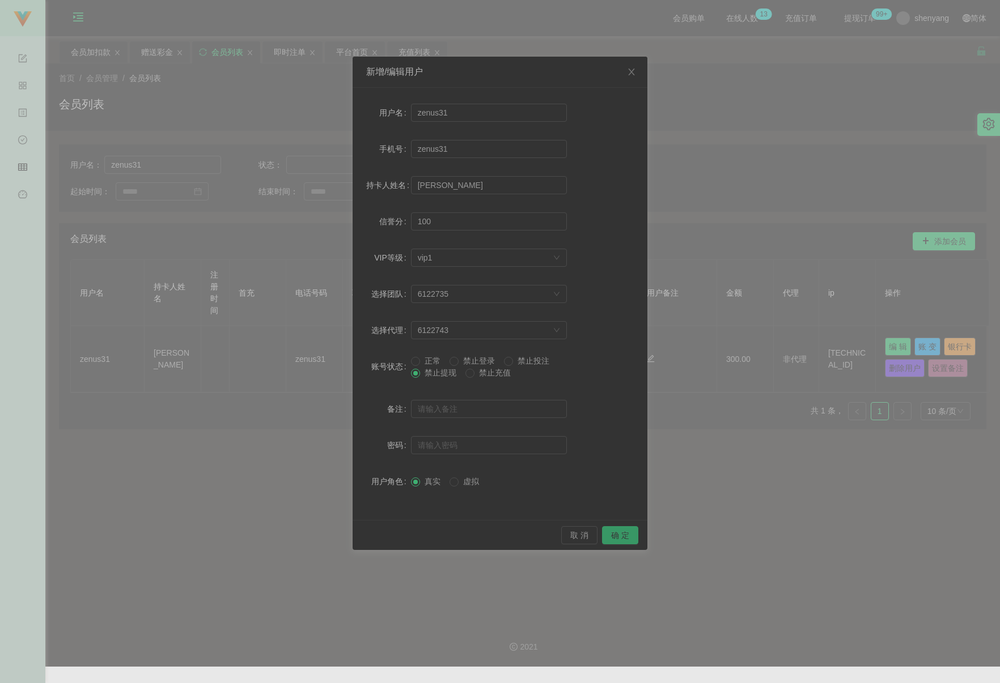
drag, startPoint x: 618, startPoint y: 536, endPoint x: 660, endPoint y: 526, distance: 43.7
click at [618, 535] on button "确 定" at bounding box center [620, 535] width 36 height 18
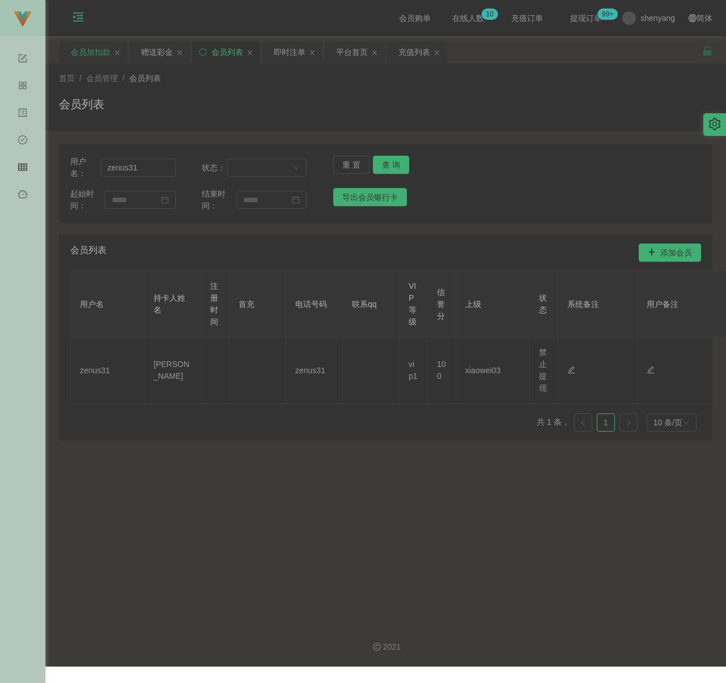
click at [90, 53] on div "会员加扣款" at bounding box center [91, 52] width 40 height 22
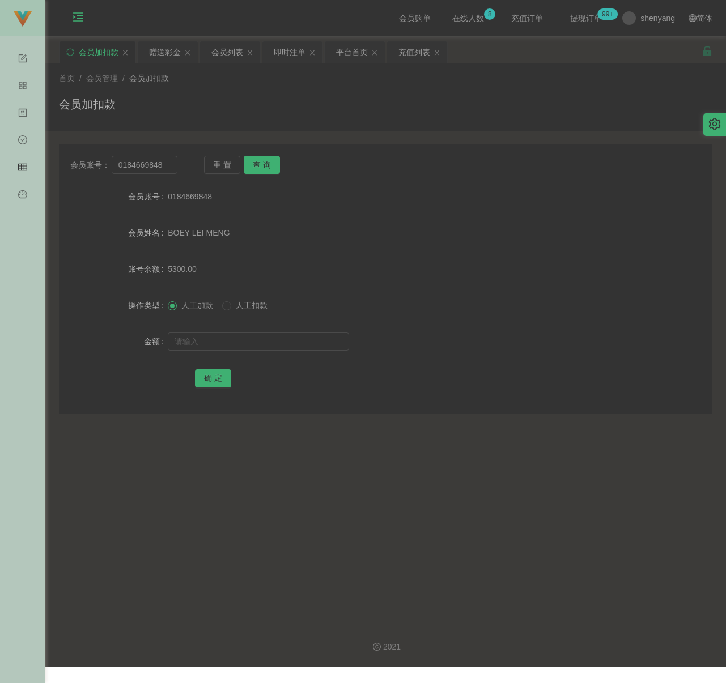
click at [359, 108] on div "会员加扣款" at bounding box center [385, 109] width 653 height 26
click at [172, 165] on input "0184669848" at bounding box center [145, 165] width 66 height 18
paste input "323326"
type input "323326"
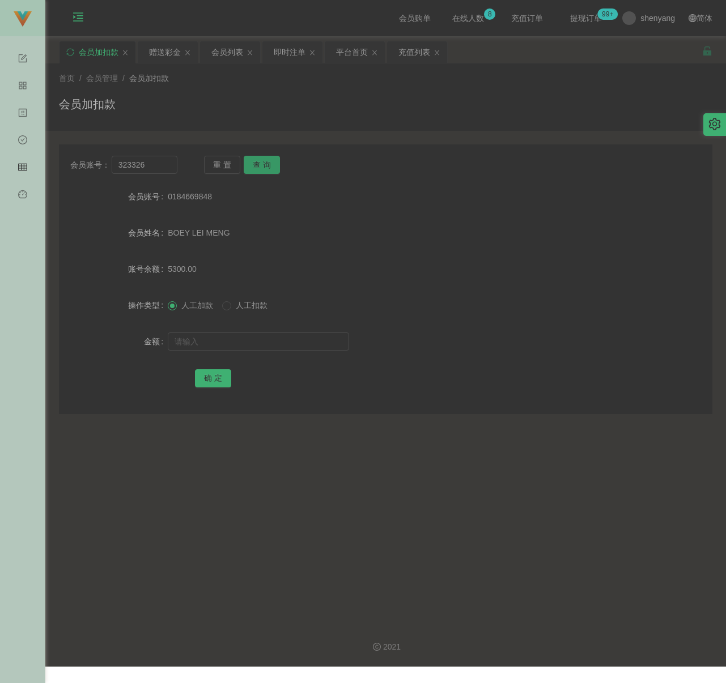
click at [264, 164] on button "查 询" at bounding box center [262, 165] width 36 height 18
click at [267, 340] on input "text" at bounding box center [258, 342] width 181 height 18
click at [232, 53] on div "会员列表" at bounding box center [227, 52] width 32 height 22
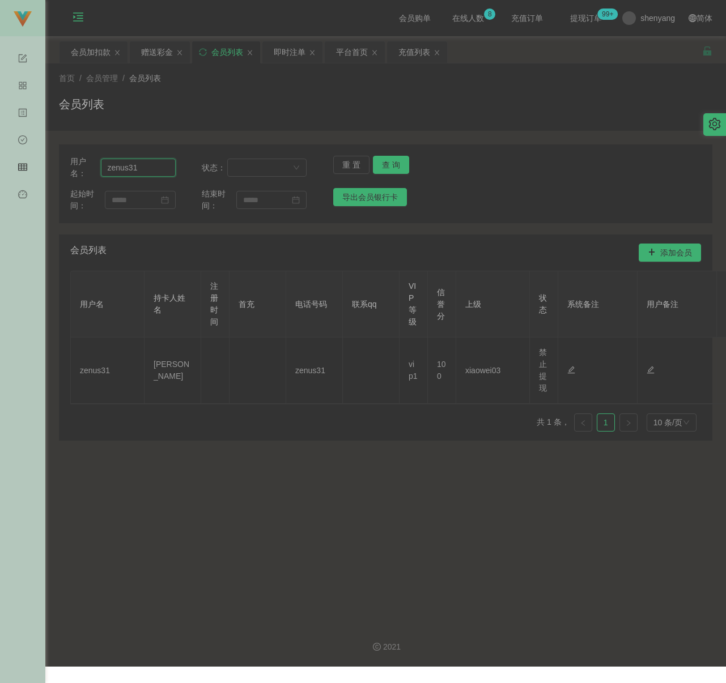
click at [153, 168] on input "zenus31" at bounding box center [138, 168] width 75 height 18
paste input "323326"
type input "323326"
click at [377, 164] on button "查 询" at bounding box center [391, 165] width 36 height 18
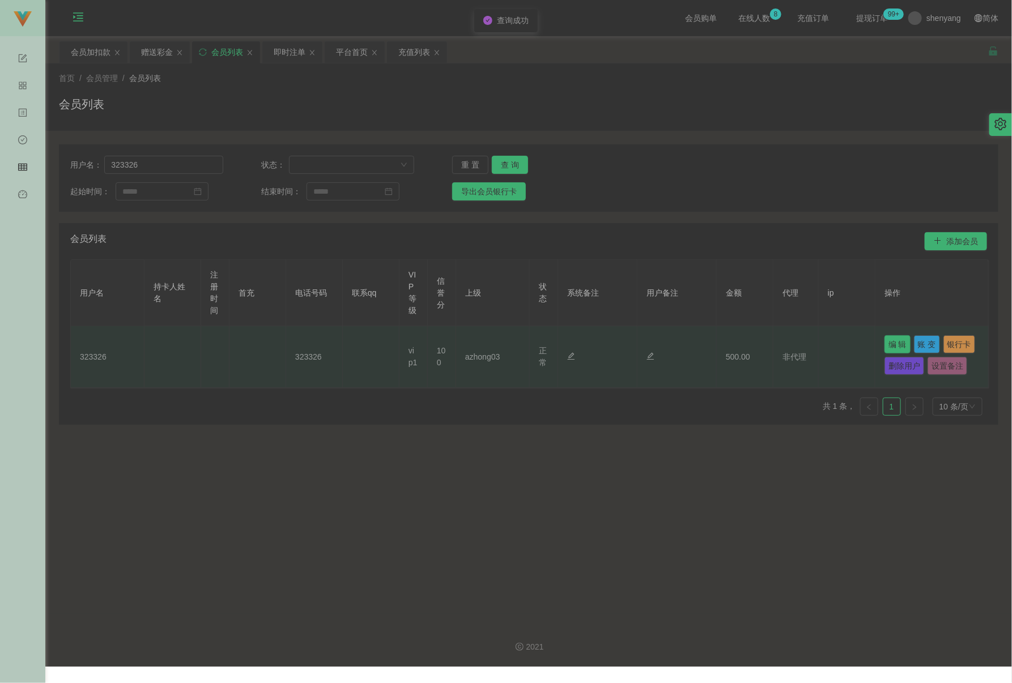
click at [700, 343] on button "编 辑" at bounding box center [897, 344] width 26 height 18
type input "323326"
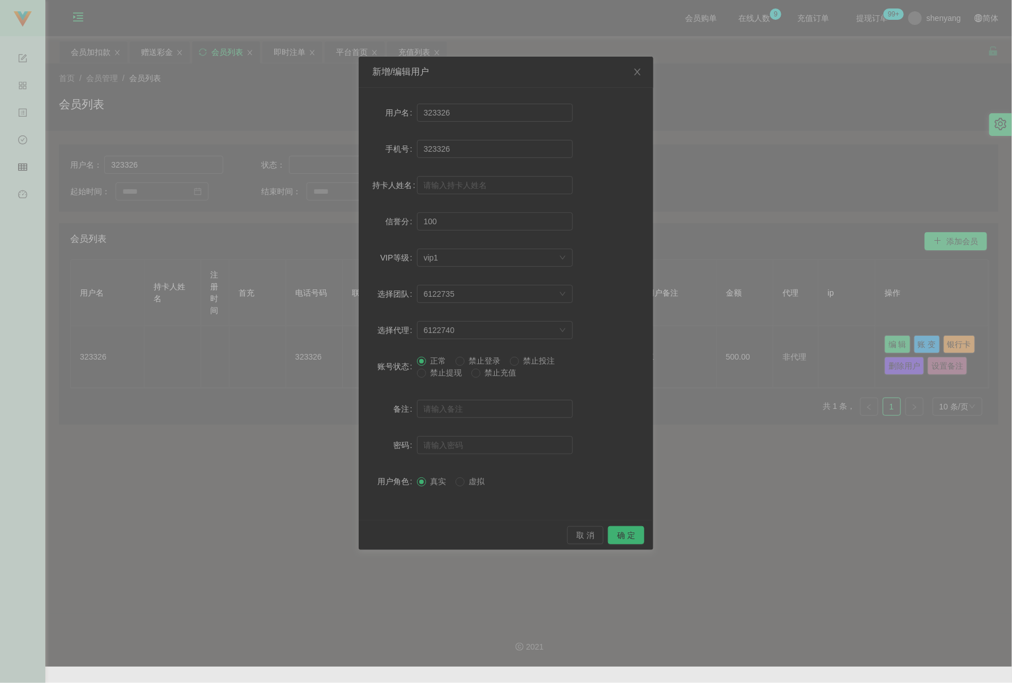
click at [440, 375] on span "禁止提现" at bounding box center [446, 372] width 41 height 9
click at [618, 537] on button "确 定" at bounding box center [626, 535] width 36 height 18
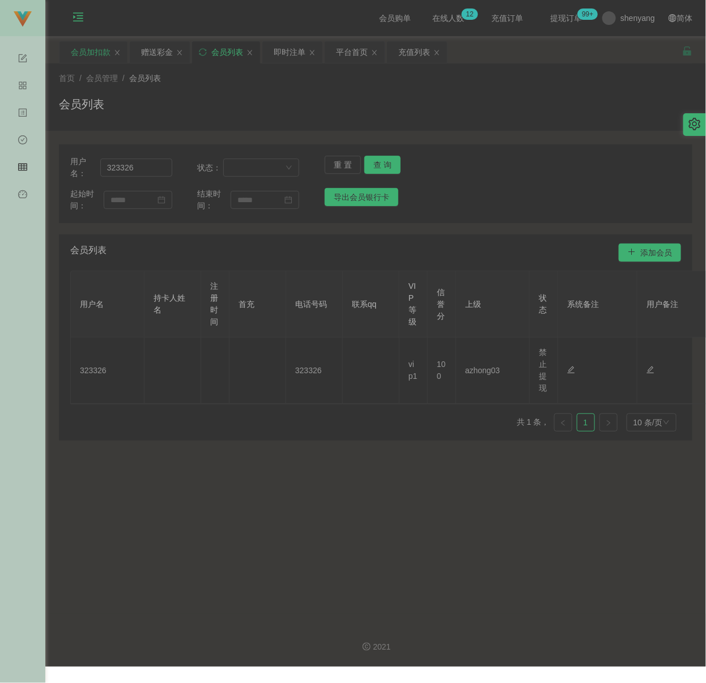
click at [94, 56] on div "会员加扣款" at bounding box center [91, 52] width 40 height 22
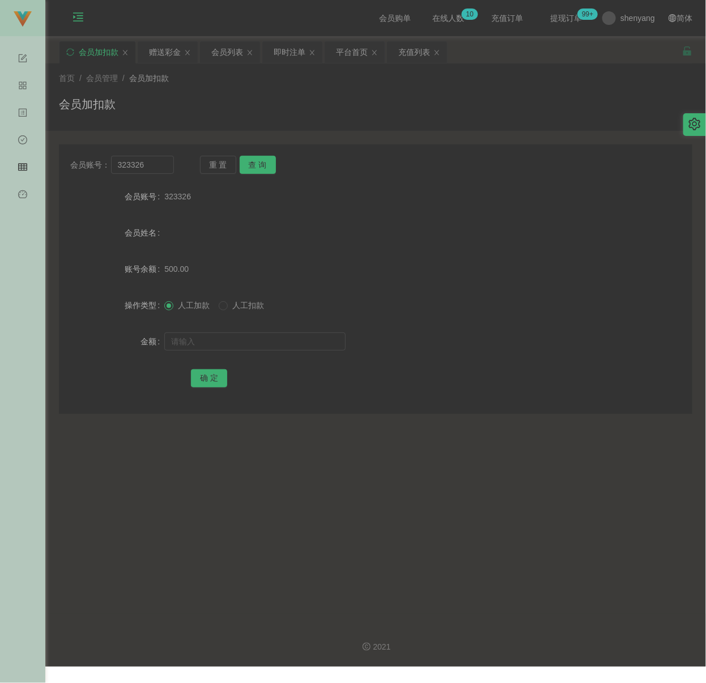
click at [298, 99] on div "会员加扣款" at bounding box center [375, 109] width 633 height 26
click at [155, 165] on input "323326" at bounding box center [142, 165] width 63 height 18
paste input "8888005051347"
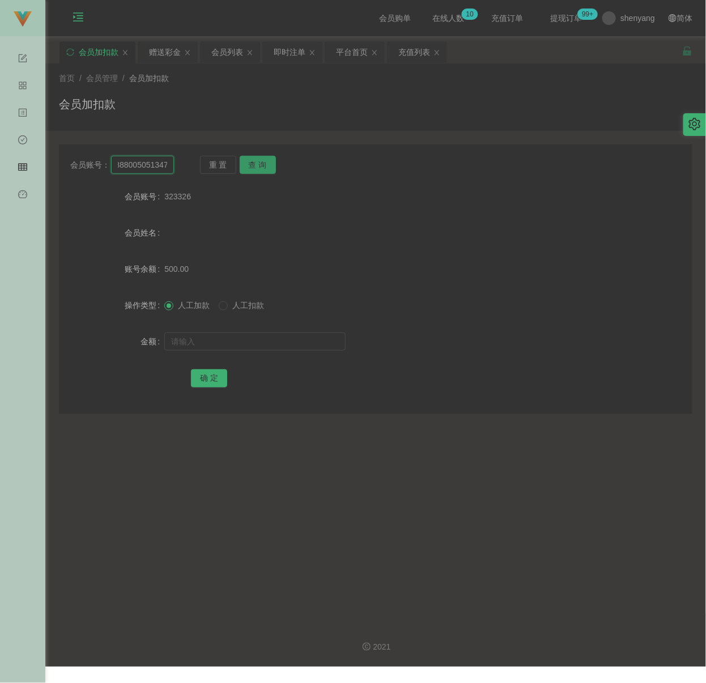
type input "8888005051347"
click at [273, 162] on button "查 询" at bounding box center [258, 165] width 36 height 18
click at [233, 339] on input "text" at bounding box center [254, 342] width 181 height 18
click at [299, 330] on div at bounding box center [348, 341] width 369 height 23
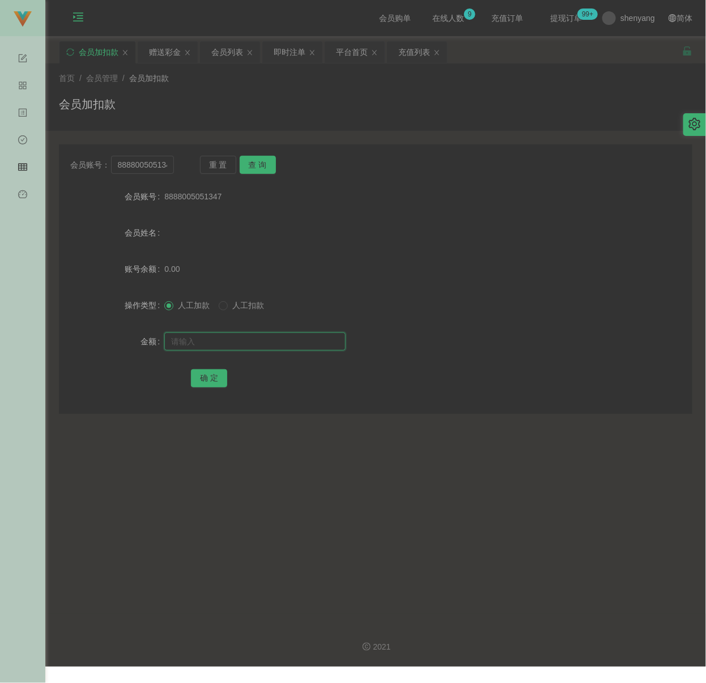
click at [292, 340] on input "text" at bounding box center [254, 342] width 181 height 18
paste input "100"
type input "100"
click at [211, 376] on button "确 定" at bounding box center [209, 378] width 36 height 18
click at [269, 91] on div "首页 / 会员管理 / 会员加扣款 / 会员加扣款" at bounding box center [375, 97] width 633 height 49
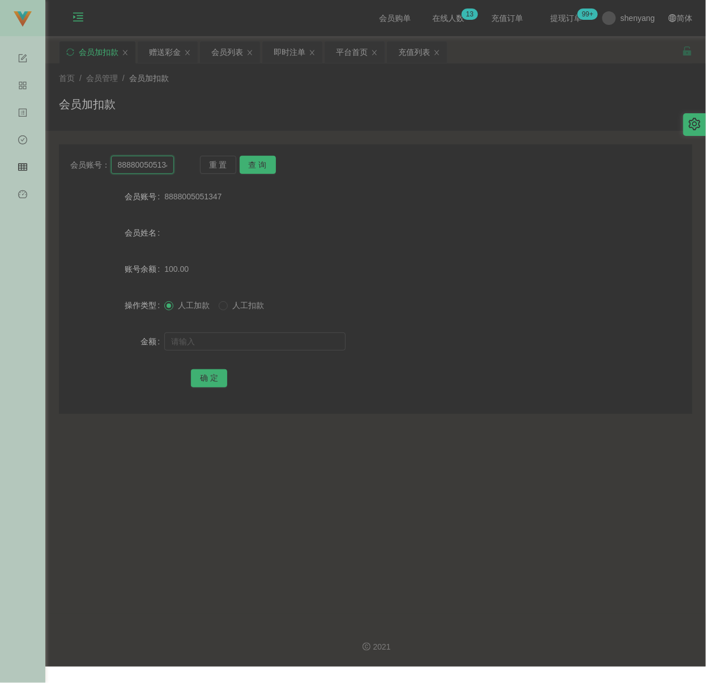
click at [155, 165] on input "8888005051347" at bounding box center [142, 165] width 63 height 18
paste input "Kanggg"
type input "Kanggg"
click at [245, 160] on button "查 询" at bounding box center [258, 165] width 36 height 18
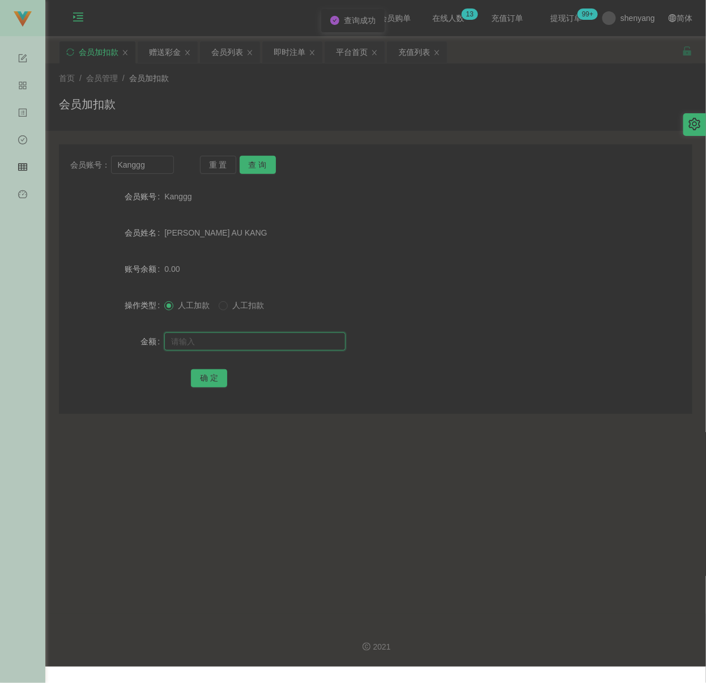
click at [225, 342] on input "text" at bounding box center [254, 342] width 181 height 18
click at [325, 337] on input "text" at bounding box center [254, 342] width 181 height 18
paste input "100"
type input "100"
drag, startPoint x: 207, startPoint y: 380, endPoint x: 230, endPoint y: 375, distance: 23.2
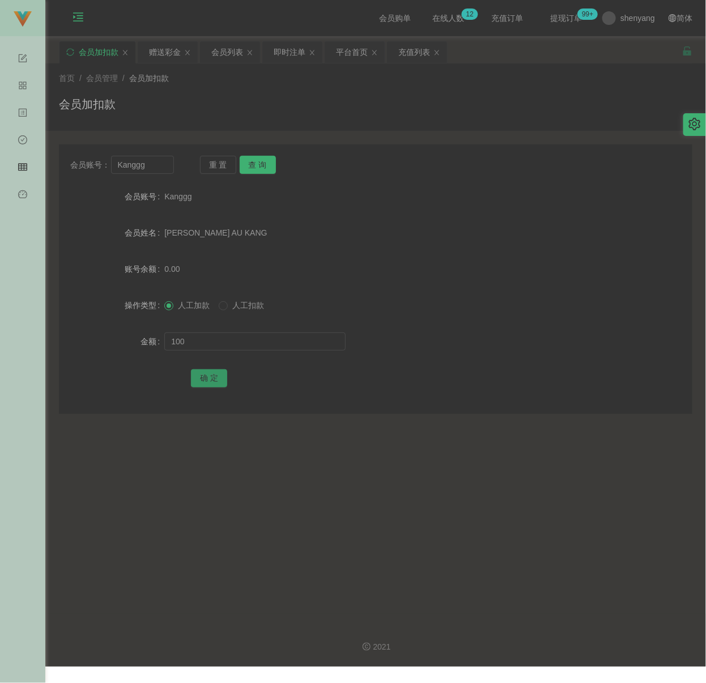
click at [207, 380] on button "确 定" at bounding box center [209, 378] width 36 height 18
drag, startPoint x: 308, startPoint y: 94, endPoint x: 300, endPoint y: 92, distance: 8.7
click at [308, 93] on div "首页 / 会员管理 / 会员加扣款 / 会员加扣款" at bounding box center [375, 97] width 633 height 49
click at [157, 171] on input "Kanggg" at bounding box center [142, 165] width 63 height 18
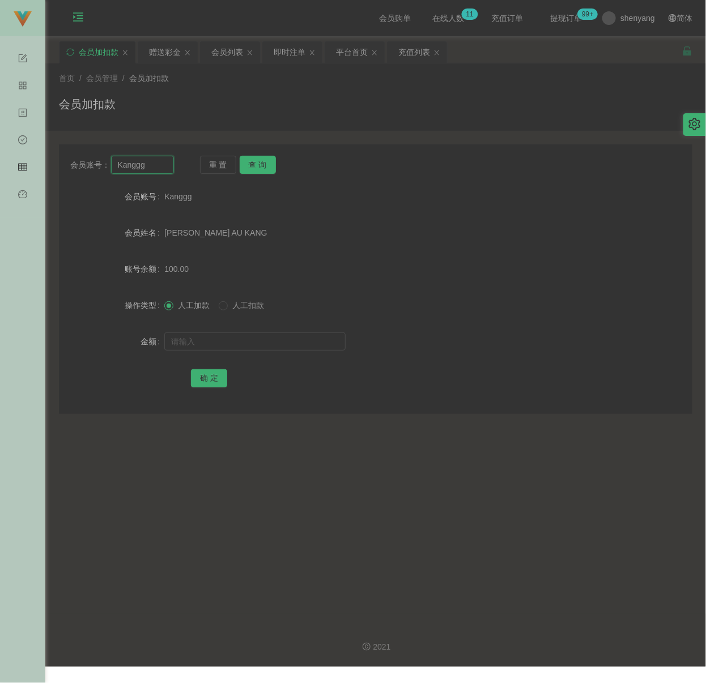
paste input "60175345564"
type input "60175345564"
click at [257, 168] on button "查 询" at bounding box center [258, 165] width 36 height 18
click at [266, 343] on input "text" at bounding box center [254, 342] width 181 height 18
drag, startPoint x: 310, startPoint y: 345, endPoint x: 301, endPoint y: 346, distance: 9.1
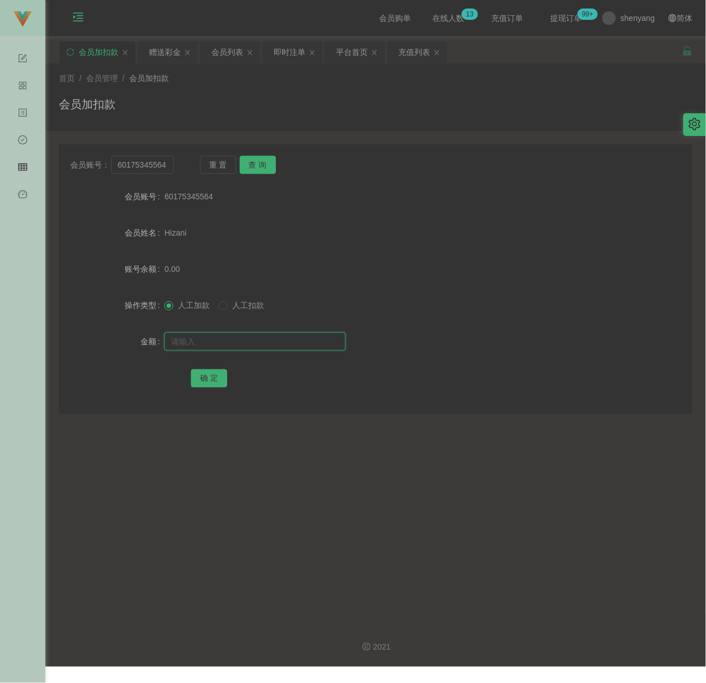
click at [310, 345] on input "text" at bounding box center [254, 342] width 181 height 18
paste input "100"
type input "100"
click at [218, 377] on button "确 定" at bounding box center [209, 378] width 36 height 18
click at [308, 92] on div "首页 / 会员管理 / 会员加扣款 / 会员加扣款" at bounding box center [375, 97] width 633 height 49
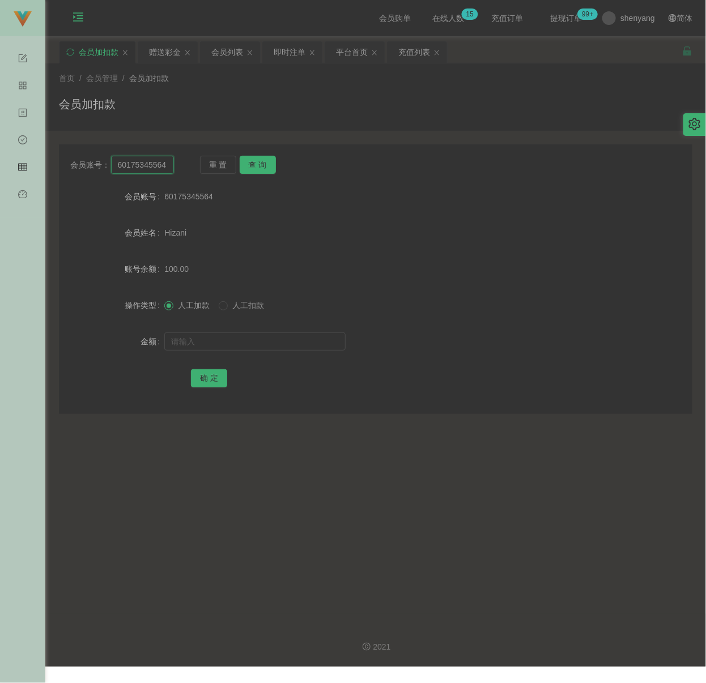
click at [163, 169] on input "60175345564" at bounding box center [142, 165] width 63 height 18
paste input "xinnnn"
type input "xinnnn"
click at [254, 163] on button "查 询" at bounding box center [258, 165] width 36 height 18
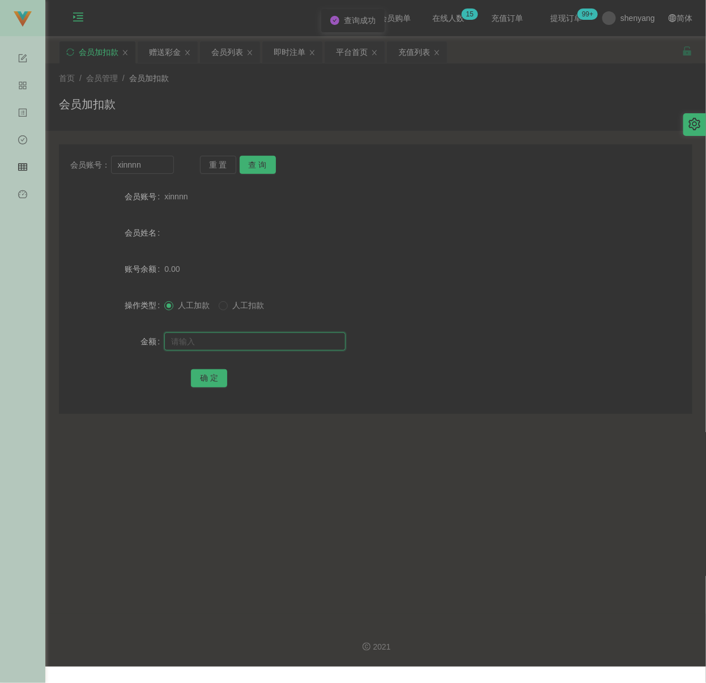
click at [270, 338] on input "text" at bounding box center [254, 342] width 181 height 18
drag, startPoint x: 330, startPoint y: 339, endPoint x: 310, endPoint y: 341, distance: 19.9
click at [330, 339] on input "text" at bounding box center [254, 342] width 181 height 18
paste input "30"
type input "30"
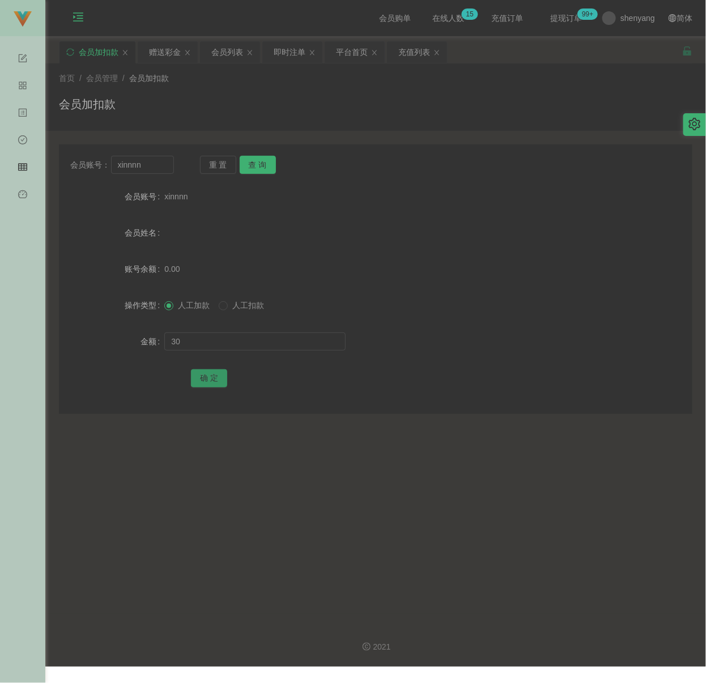
click at [213, 373] on button "确 定" at bounding box center [209, 378] width 36 height 18
click at [280, 94] on div "首页 / 会员管理 / 会员加扣款 / 会员加扣款" at bounding box center [375, 97] width 633 height 49
click at [158, 165] on input "xinnnn" at bounding box center [142, 165] width 63 height 18
paste input "yyaly"
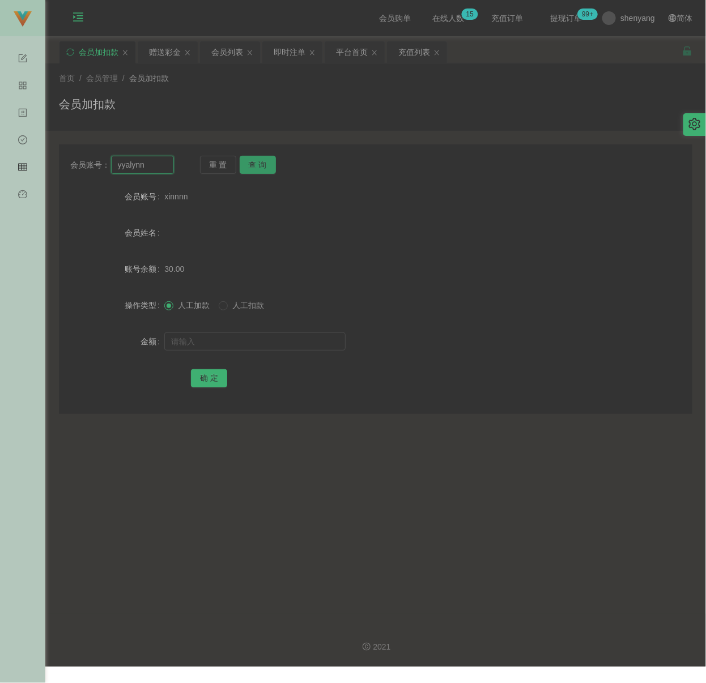
type input "yyalynn"
click at [273, 167] on button "查 询" at bounding box center [258, 165] width 36 height 18
drag, startPoint x: 267, startPoint y: 342, endPoint x: 275, endPoint y: 342, distance: 8.0
click at [267, 342] on input "text" at bounding box center [254, 342] width 181 height 18
click at [307, 346] on input "text" at bounding box center [254, 342] width 181 height 18
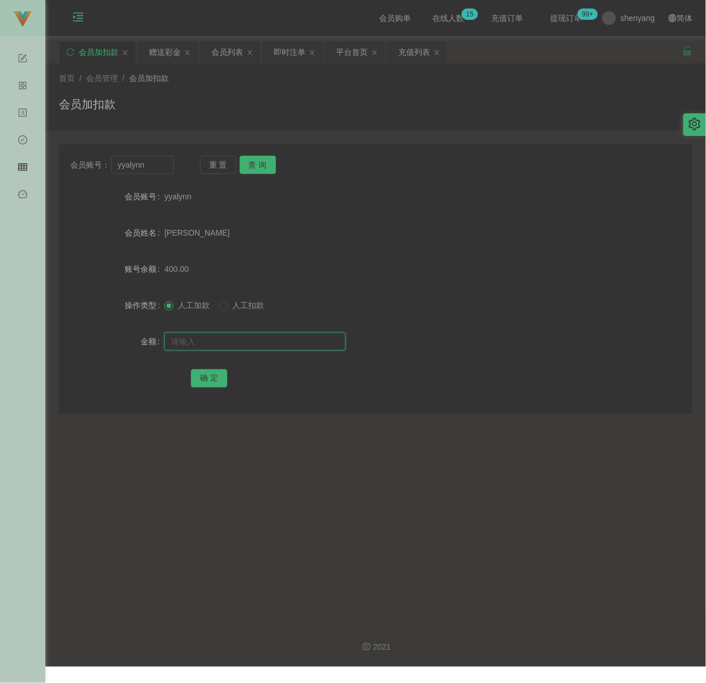
paste input "800"
type input "800"
click at [210, 381] on button "确 定" at bounding box center [209, 378] width 36 height 18
click at [313, 92] on div "首页 / 会员管理 / 会员加扣款 / 会员加扣款" at bounding box center [375, 97] width 633 height 49
click at [153, 172] on input "yyalynn" at bounding box center [142, 165] width 63 height 18
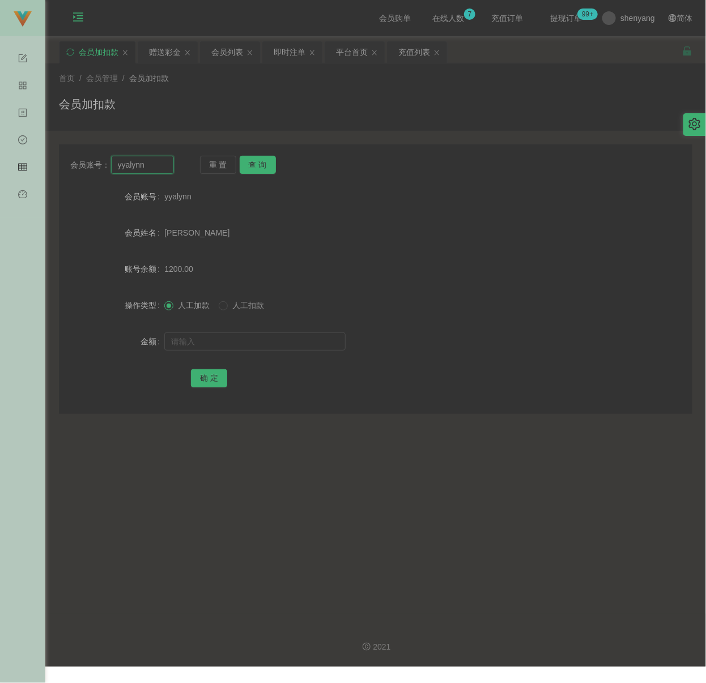
click at [153, 172] on input "yyalynn" at bounding box center [142, 165] width 63 height 18
paste input "inalee1990"
type input "yinalee1990"
click at [257, 163] on button "查 询" at bounding box center [258, 165] width 36 height 18
click at [240, 345] on input "text" at bounding box center [254, 342] width 181 height 18
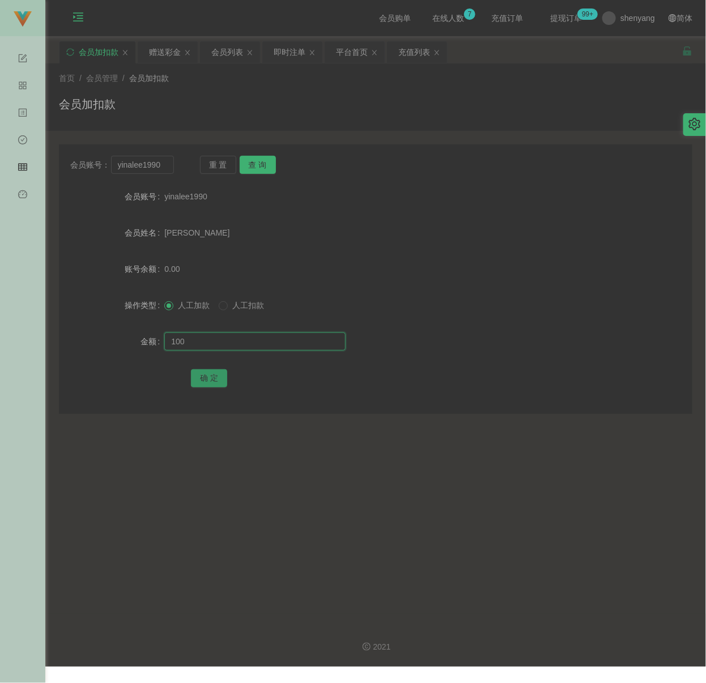
type input "100"
click at [211, 372] on button "确 定" at bounding box center [209, 378] width 36 height 18
drag, startPoint x: 231, startPoint y: 75, endPoint x: 220, endPoint y: 80, distance: 12.2
click at [230, 75] on div "首页 / 会员管理 / 会员加扣款 /" at bounding box center [375, 79] width 633 height 12
click at [159, 162] on input "yinalee1990" at bounding box center [142, 165] width 63 height 18
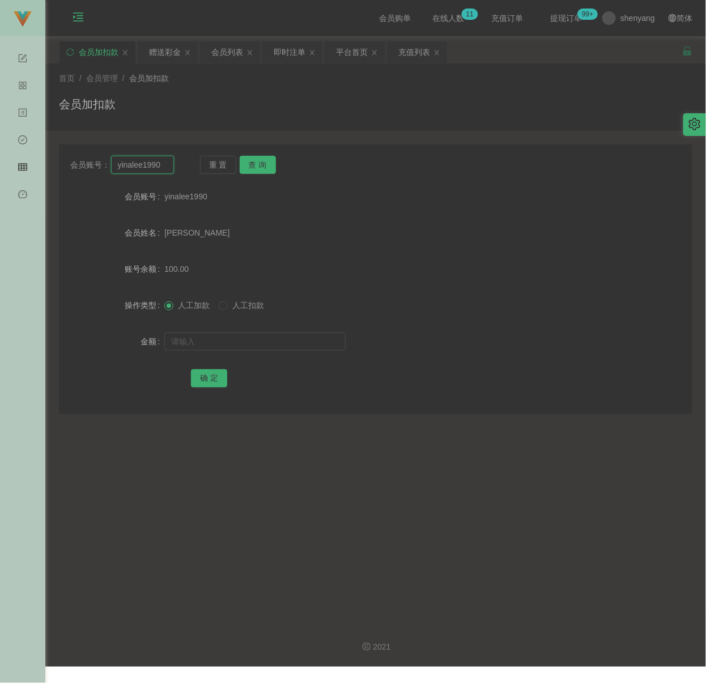
click at [159, 162] on input "yinalee1990" at bounding box center [142, 165] width 63 height 18
paste input "47323684"
type input "47323684"
drag, startPoint x: 277, startPoint y: 160, endPoint x: 270, endPoint y: 160, distance: 6.8
click at [277, 160] on div "重 置 查 询" at bounding box center [252, 165] width 104 height 18
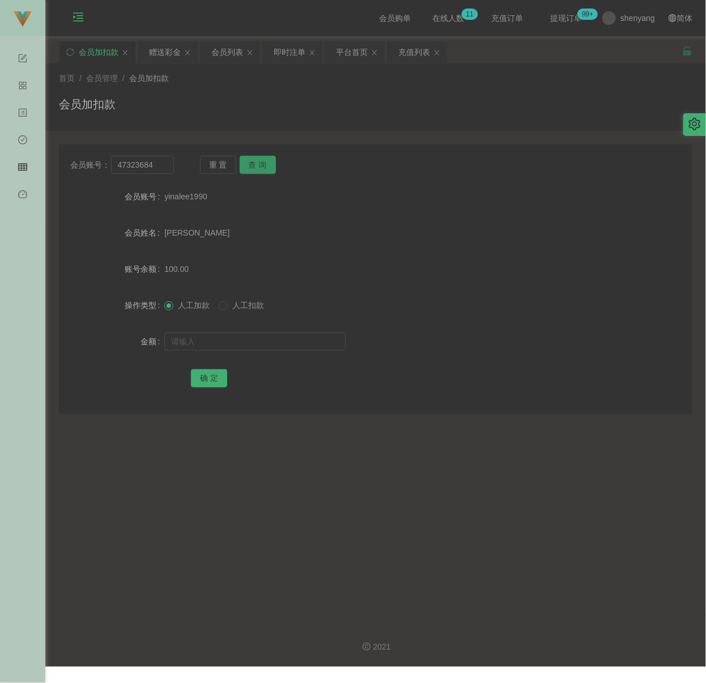
click at [263, 161] on button "查 询" at bounding box center [258, 165] width 36 height 18
click at [246, 342] on input "text" at bounding box center [254, 342] width 181 height 18
click at [271, 338] on input "text" at bounding box center [254, 342] width 181 height 18
paste input "100"
type input "100"
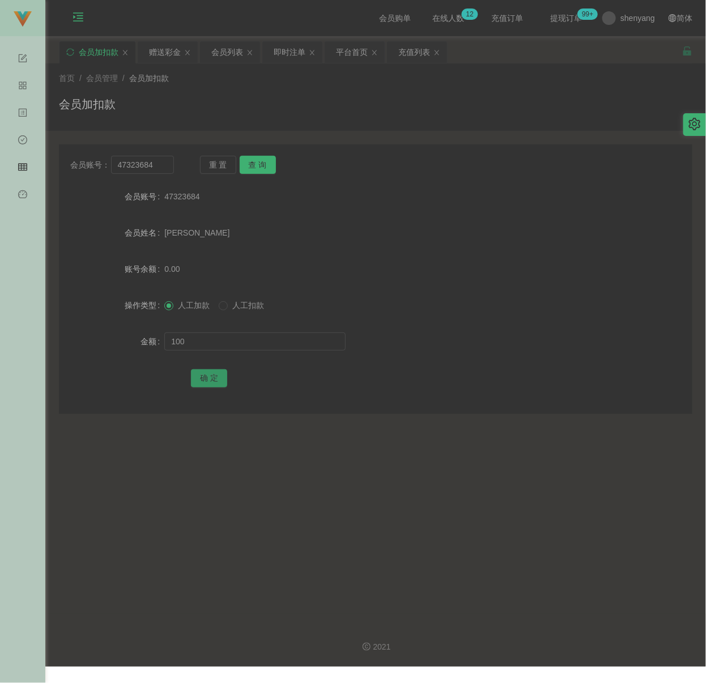
click at [211, 374] on button "确 定" at bounding box center [209, 378] width 36 height 18
click at [235, 102] on div "会员加扣款" at bounding box center [375, 109] width 633 height 26
click at [159, 163] on input "47323684" at bounding box center [142, 165] width 63 height 18
paste input "Maclee131"
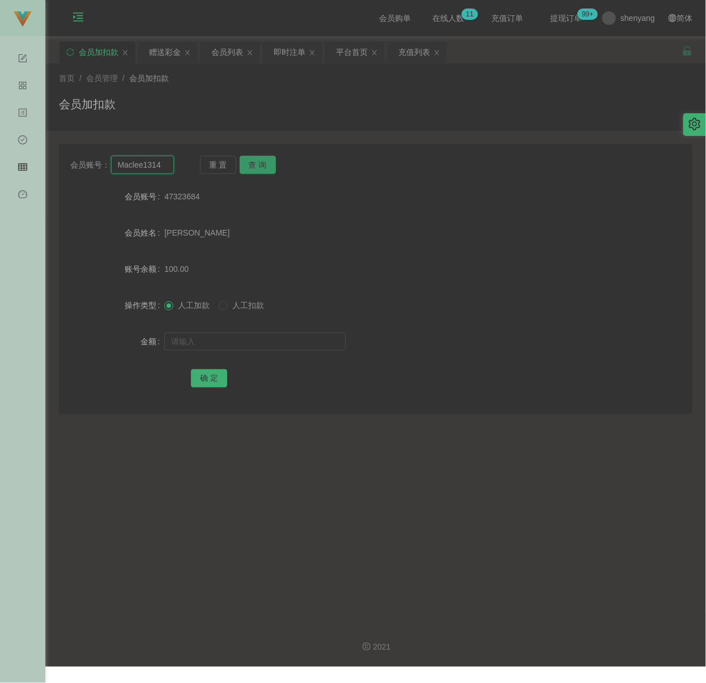
type input "Maclee1314"
click at [252, 161] on button "查 询" at bounding box center [258, 165] width 36 height 18
click at [256, 350] on input "text" at bounding box center [254, 342] width 181 height 18
click at [308, 345] on input "text" at bounding box center [254, 342] width 181 height 18
paste input "100"
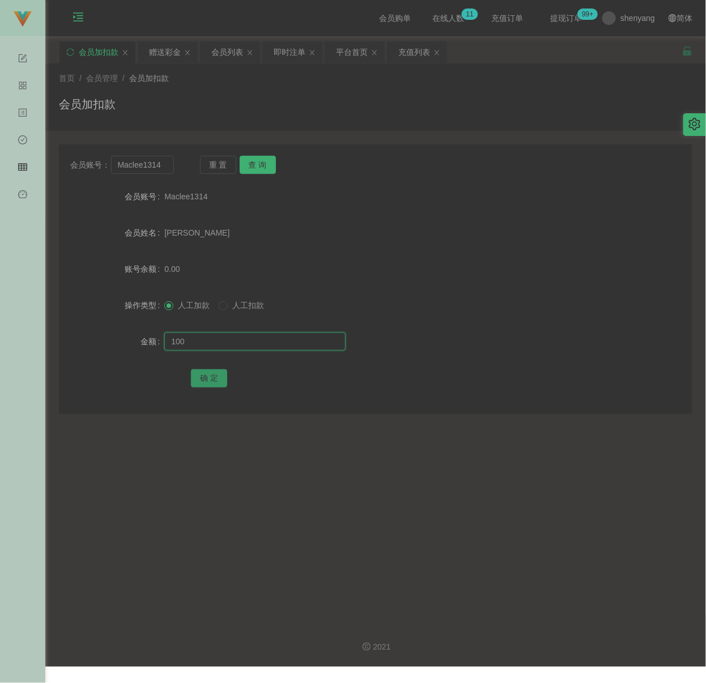
type input "100"
click at [215, 380] on button "确 定" at bounding box center [209, 378] width 36 height 18
click at [586, 101] on div "会员加扣款" at bounding box center [375, 109] width 633 height 26
click at [167, 167] on input "Maclee1314" at bounding box center [142, 165] width 63 height 18
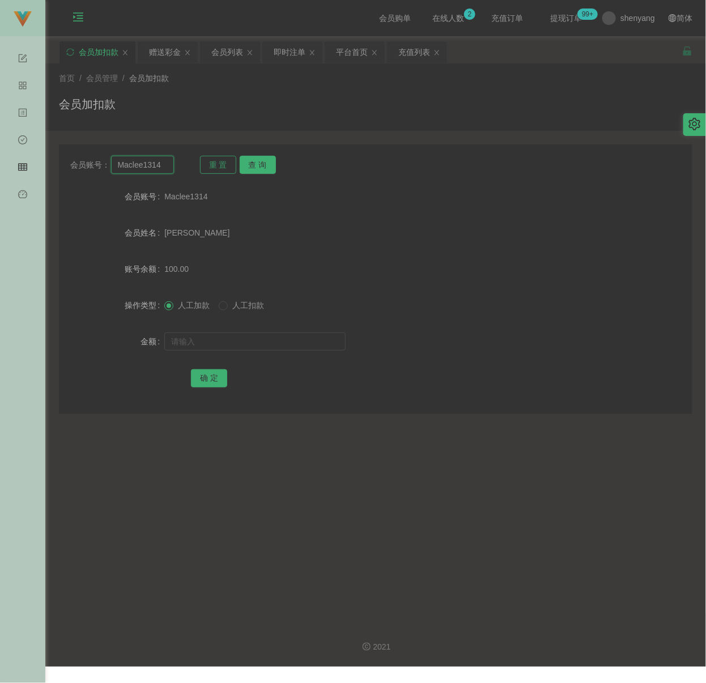
paste input "0172663138"
type input "0172663138"
click at [273, 162] on button "查 询" at bounding box center [258, 165] width 36 height 18
drag, startPoint x: 245, startPoint y: 343, endPoint x: 258, endPoint y: 346, distance: 13.2
click at [245, 343] on input "text" at bounding box center [254, 342] width 181 height 18
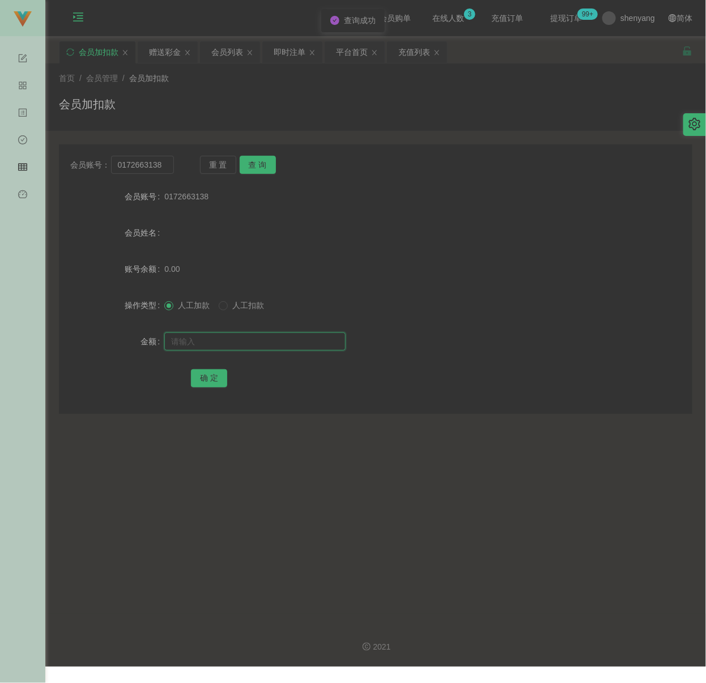
click at [264, 345] on input "text" at bounding box center [254, 342] width 181 height 18
paste input "500"
type input "500"
click at [218, 373] on button "确 定" at bounding box center [209, 378] width 36 height 18
click at [160, 167] on input "0172663138" at bounding box center [142, 165] width 63 height 18
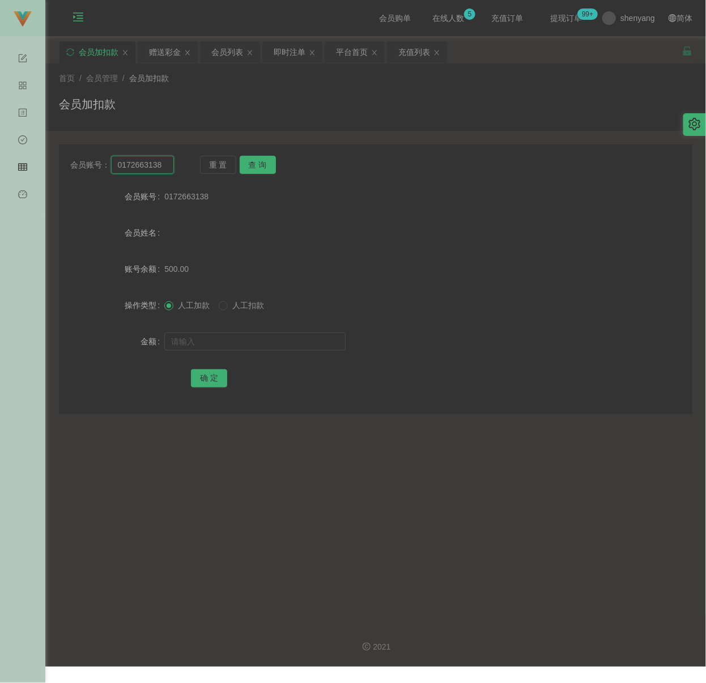
click at [160, 167] on input "0172663138" at bounding box center [142, 165] width 63 height 18
paste input "xinnnn"
type input "xinnnn"
click at [257, 162] on button "查 询" at bounding box center [258, 165] width 36 height 18
click at [250, 343] on input "text" at bounding box center [254, 342] width 181 height 18
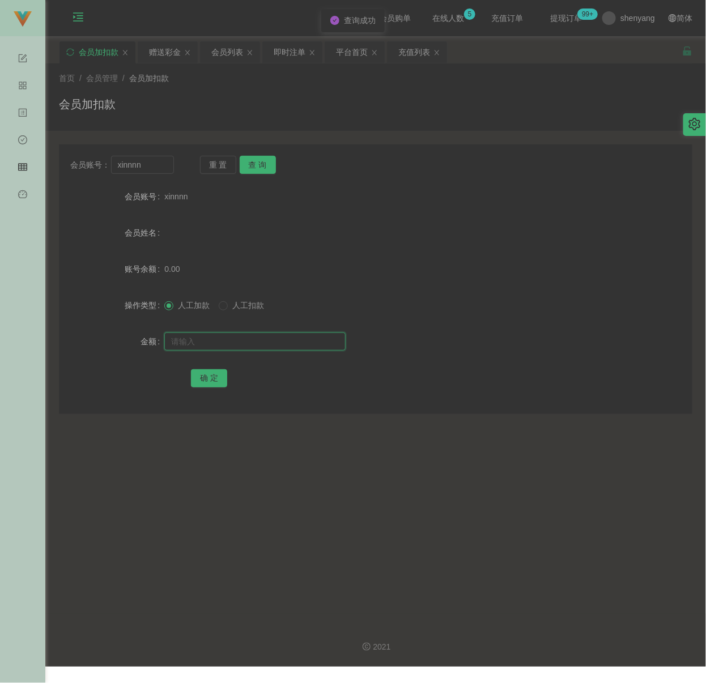
click at [256, 340] on input "text" at bounding box center [254, 342] width 181 height 18
paste input "100"
type input "100"
click at [209, 379] on button "确 定" at bounding box center [209, 378] width 36 height 18
click at [643, 39] on main "关闭左侧 关闭右侧 关闭其它 刷新页面 会员加扣款 赠送彩金 会员列表 即时注单 平台首页 充值列表 首页 / 会员管理 / 会员加扣款 / 会员加扣款 会员…" at bounding box center [375, 325] width 661 height 578
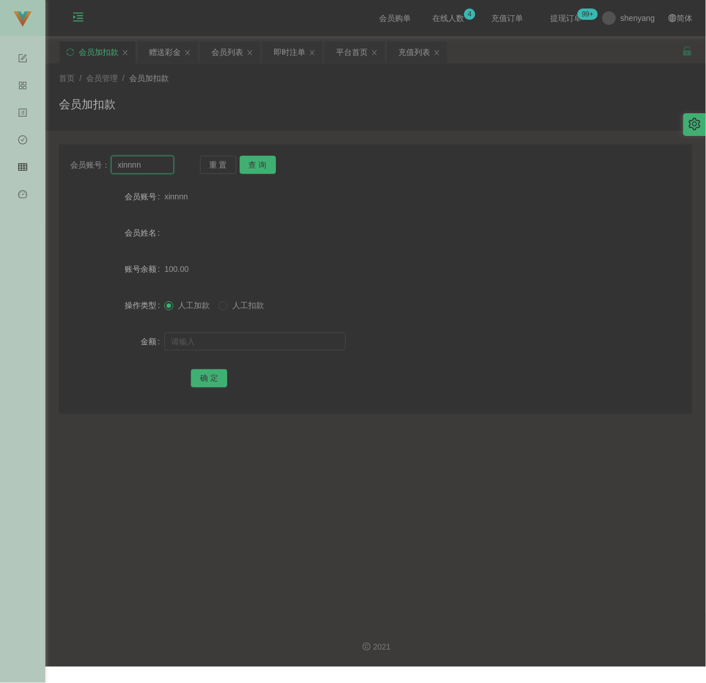
click at [164, 164] on input "xinnnn" at bounding box center [142, 165] width 63 height 18
paste input "mikebaw848"
type input "mikebaw848"
click at [256, 160] on button "查 询" at bounding box center [258, 165] width 36 height 18
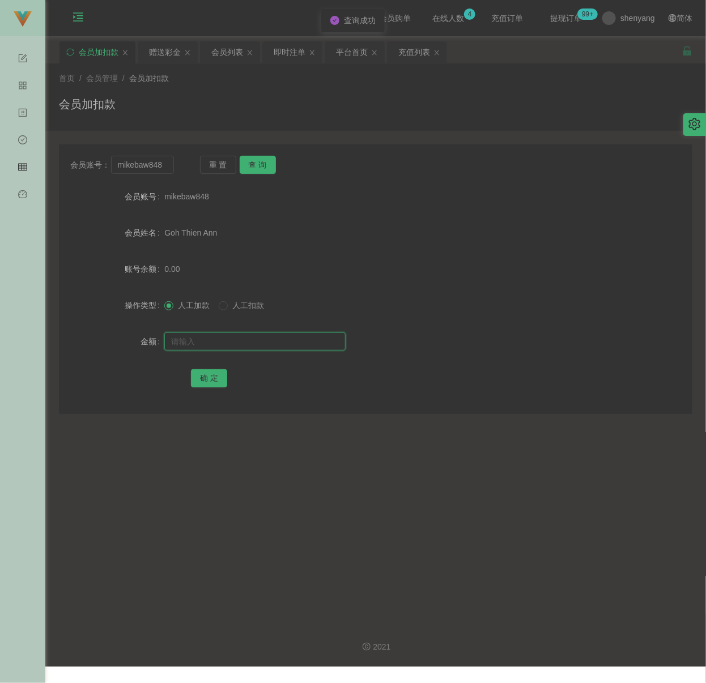
click at [241, 343] on input "text" at bounding box center [254, 342] width 181 height 18
type input "100"
click at [208, 374] on button "确 定" at bounding box center [209, 378] width 36 height 18
click at [159, 165] on input "mikebaw848" at bounding box center [142, 165] width 63 height 18
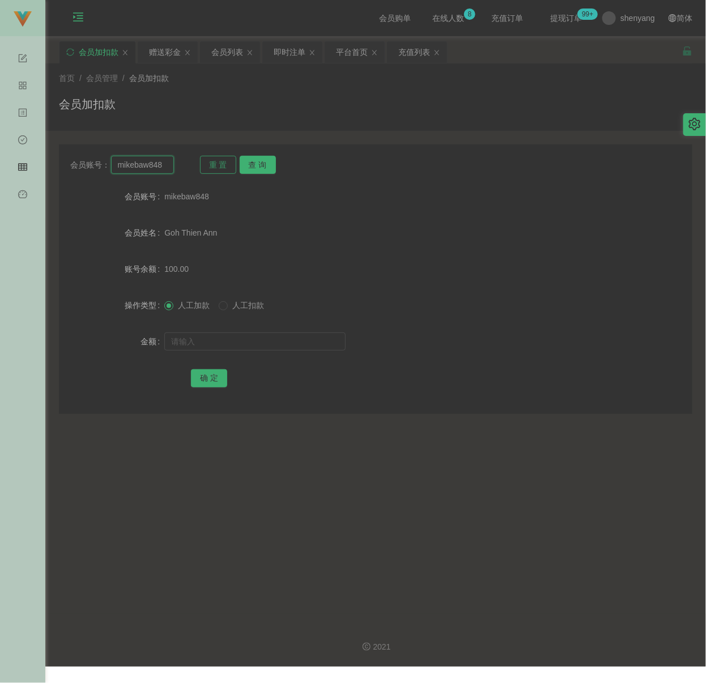
paste input "985475681"
type input "985475681"
click at [255, 162] on button "查 询" at bounding box center [258, 165] width 36 height 18
click at [257, 338] on input "text" at bounding box center [254, 342] width 181 height 18
click at [215, 334] on input "text" at bounding box center [254, 342] width 181 height 18
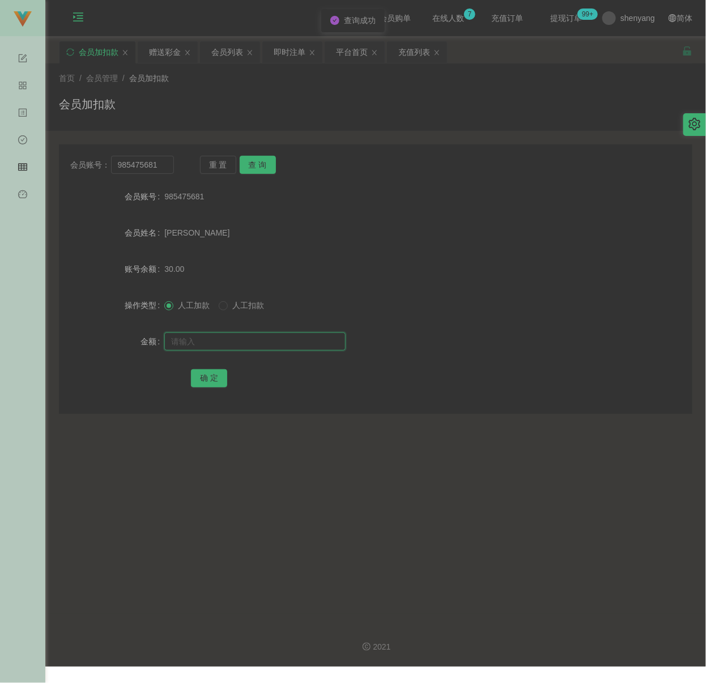
paste input "100"
type input "100"
drag, startPoint x: 206, startPoint y: 376, endPoint x: 227, endPoint y: 375, distance: 21.0
click at [206, 376] on button "确 定" at bounding box center [209, 378] width 36 height 18
drag, startPoint x: 359, startPoint y: 91, endPoint x: 313, endPoint y: 124, distance: 56.3
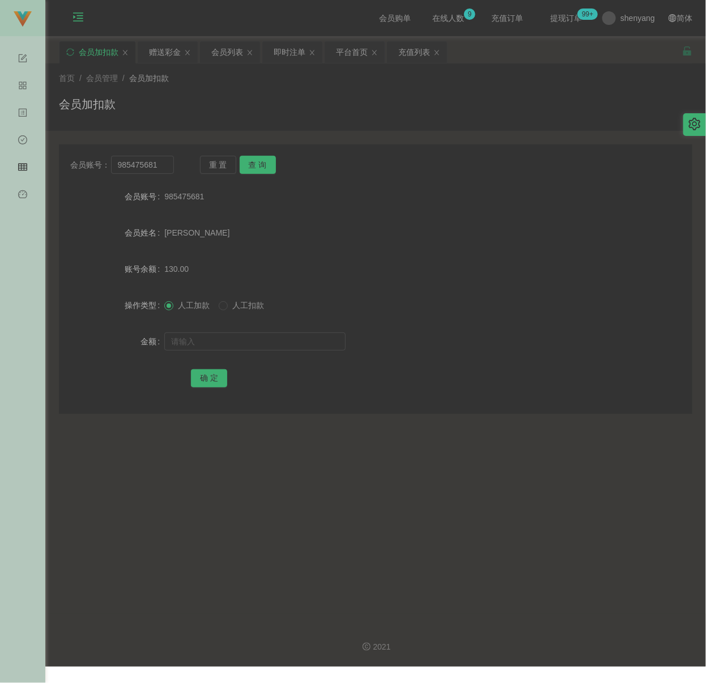
click at [359, 89] on div "首页 / 会员管理 / 会员加扣款 / 会员加扣款" at bounding box center [375, 97] width 633 height 49
click at [160, 167] on input "985475681" at bounding box center [142, 165] width 63 height 18
paste input "WW123"
type input "WW123"
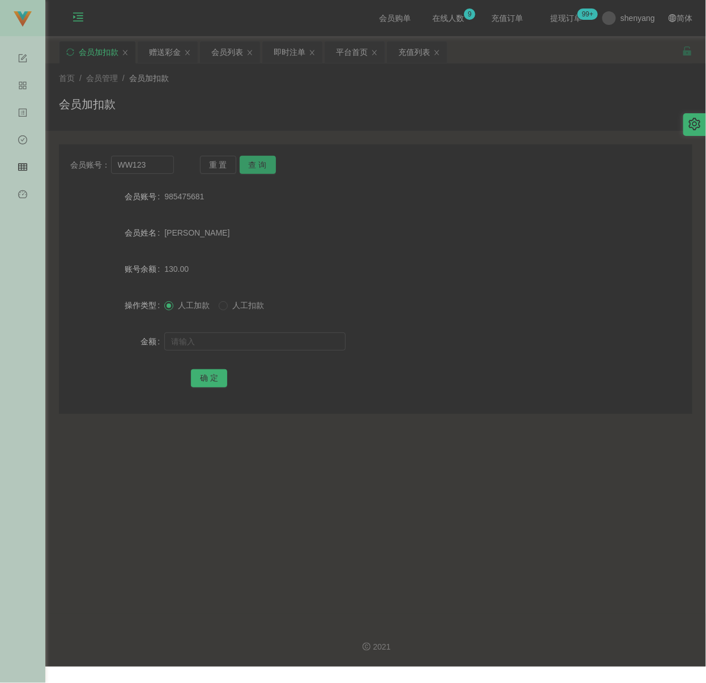
click at [269, 160] on button "查 询" at bounding box center [258, 165] width 36 height 18
click at [242, 340] on input "text" at bounding box center [254, 342] width 181 height 18
type input "100"
click at [194, 375] on button "确 定" at bounding box center [209, 378] width 36 height 18
click at [410, 97] on div "会员加扣款" at bounding box center [375, 109] width 633 height 26
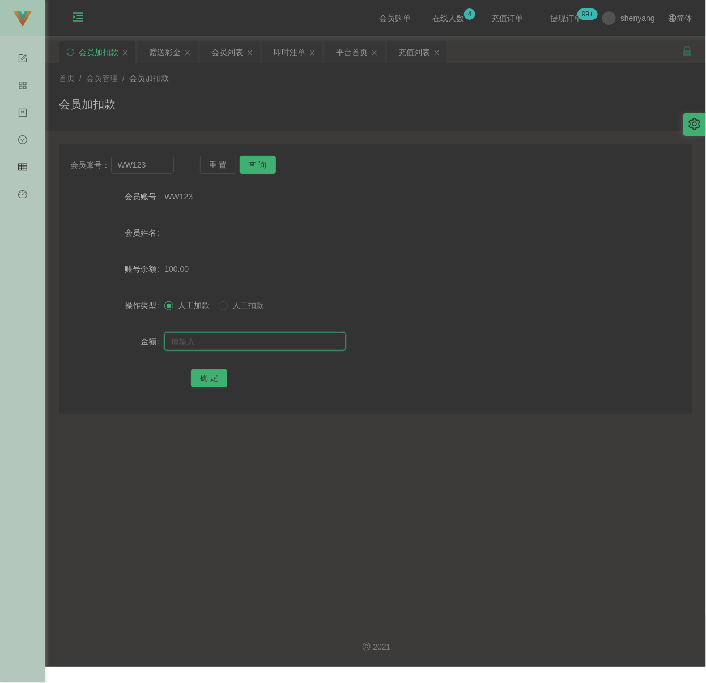
click at [253, 345] on input "text" at bounding box center [254, 342] width 181 height 18
type input "100"
click at [216, 376] on button "确 定" at bounding box center [209, 378] width 36 height 18
click at [412, 118] on div "会员加扣款" at bounding box center [375, 109] width 633 height 26
click at [225, 345] on input "text" at bounding box center [254, 342] width 181 height 18
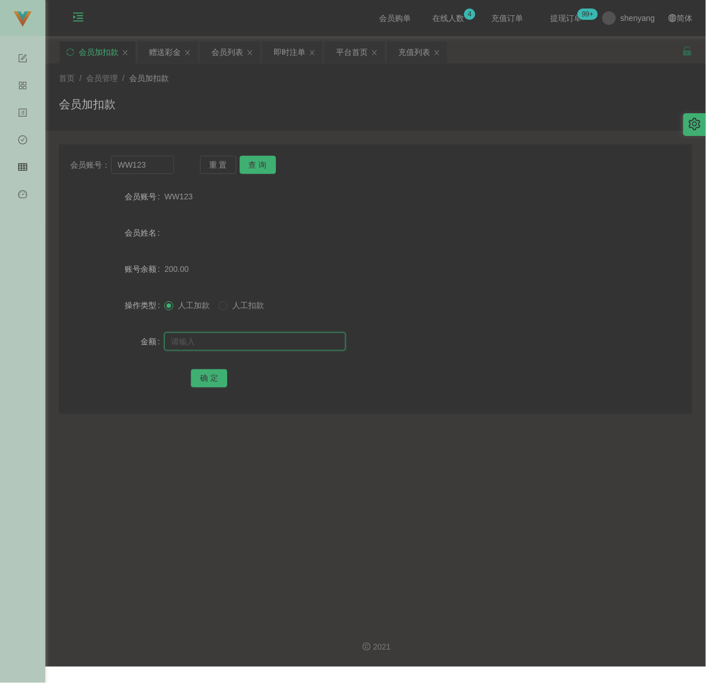
paste input "100"
type input "100"
click at [211, 373] on button "确 定" at bounding box center [209, 378] width 36 height 18
drag, startPoint x: 332, startPoint y: 90, endPoint x: 320, endPoint y: 93, distance: 12.4
click at [332, 90] on div "首页 / 会员管理 / 会员加扣款 / 会员加扣款" at bounding box center [375, 97] width 633 height 49
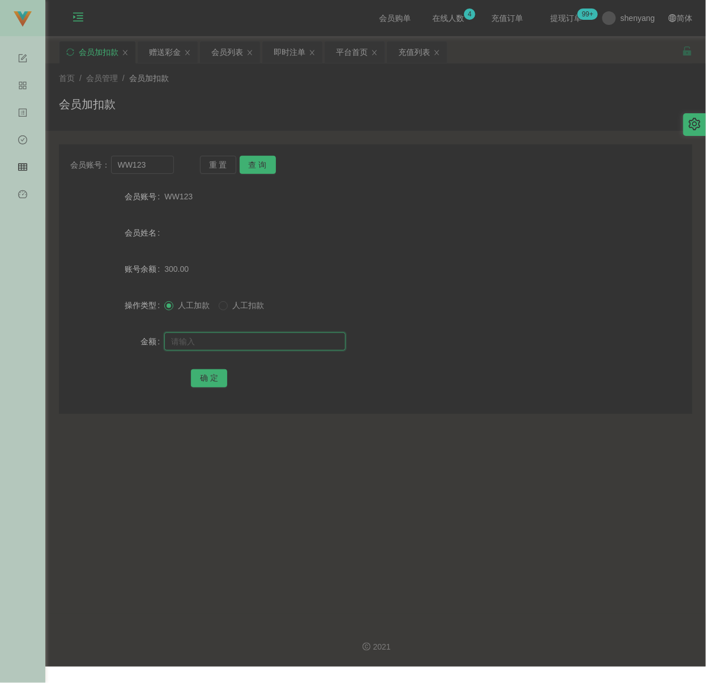
click at [239, 337] on input "text" at bounding box center [254, 342] width 181 height 18
type input "100"
click at [214, 379] on button "确 定" at bounding box center [209, 378] width 36 height 18
click at [590, 109] on div "会员加扣款" at bounding box center [375, 109] width 633 height 26
click at [303, 342] on input "text" at bounding box center [254, 342] width 181 height 18
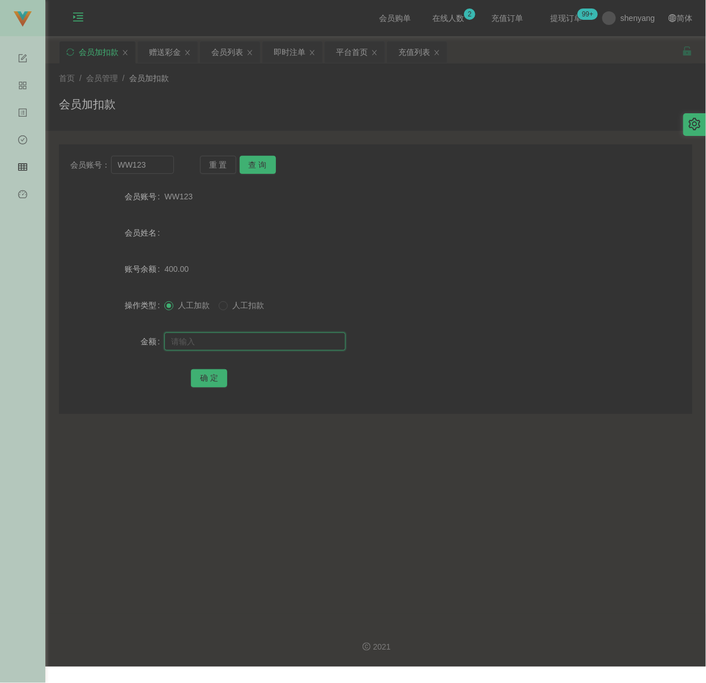
paste input "30"
type input "30"
click at [216, 380] on button "确 定" at bounding box center [209, 378] width 36 height 18
click at [641, 522] on main "关闭左侧 关闭右侧 关闭其它 刷新页面 会员加扣款 赠送彩金 会员列表 即时注单 平台首页 充值列表 首页 / 会员管理 / 会员加扣款 / 会员加扣款 会员…" at bounding box center [375, 325] width 661 height 578
